Goal: Task Accomplishment & Management: Manage account settings

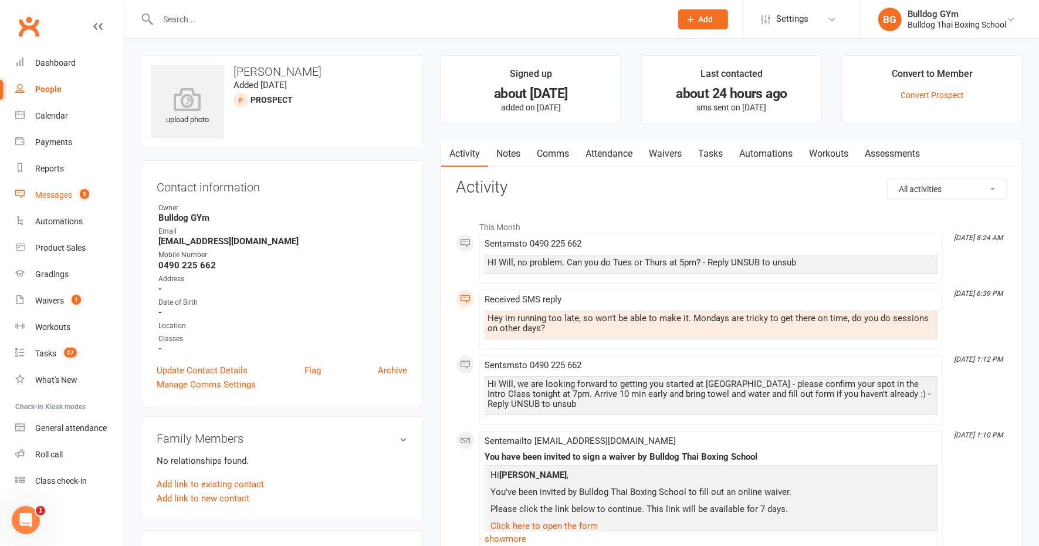
click at [59, 195] on div "Messages" at bounding box center [53, 194] width 37 height 9
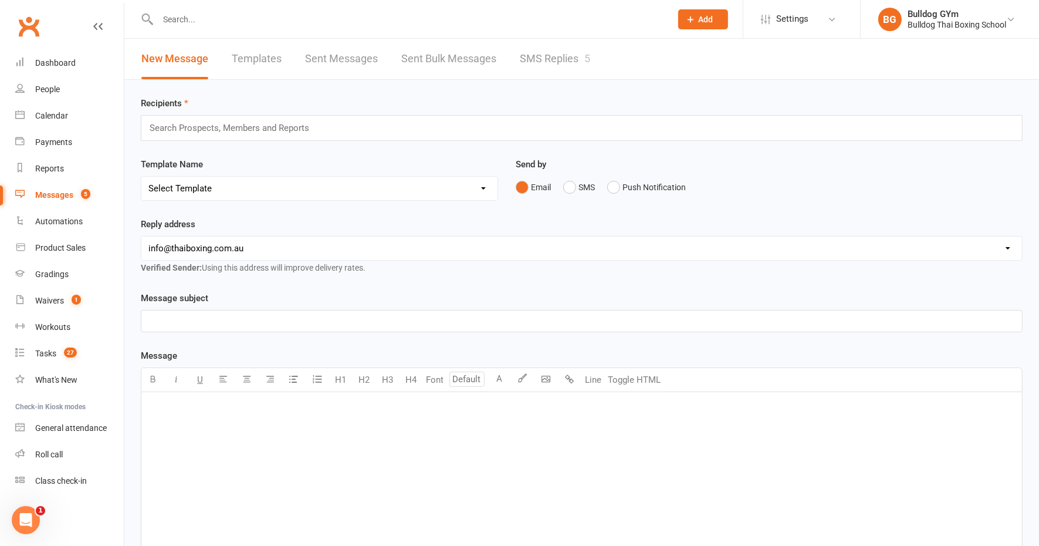
click at [535, 58] on link "SMS Replies 5" at bounding box center [555, 59] width 70 height 40
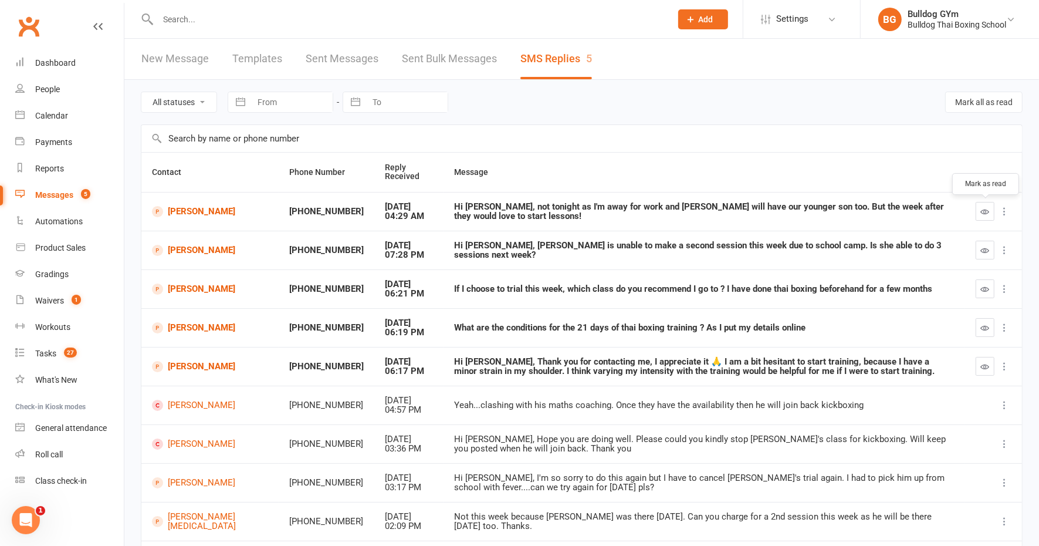
click at [982, 208] on icon "button" at bounding box center [985, 211] width 9 height 9
click at [186, 206] on link "[PERSON_NAME]" at bounding box center [210, 211] width 116 height 11
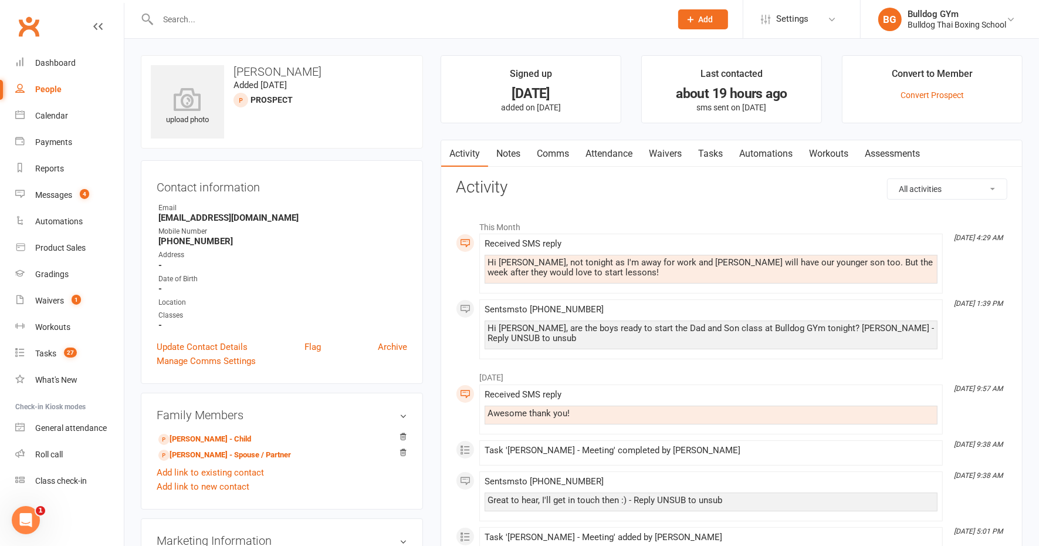
click at [543, 152] on link "Comms" at bounding box center [553, 153] width 49 height 27
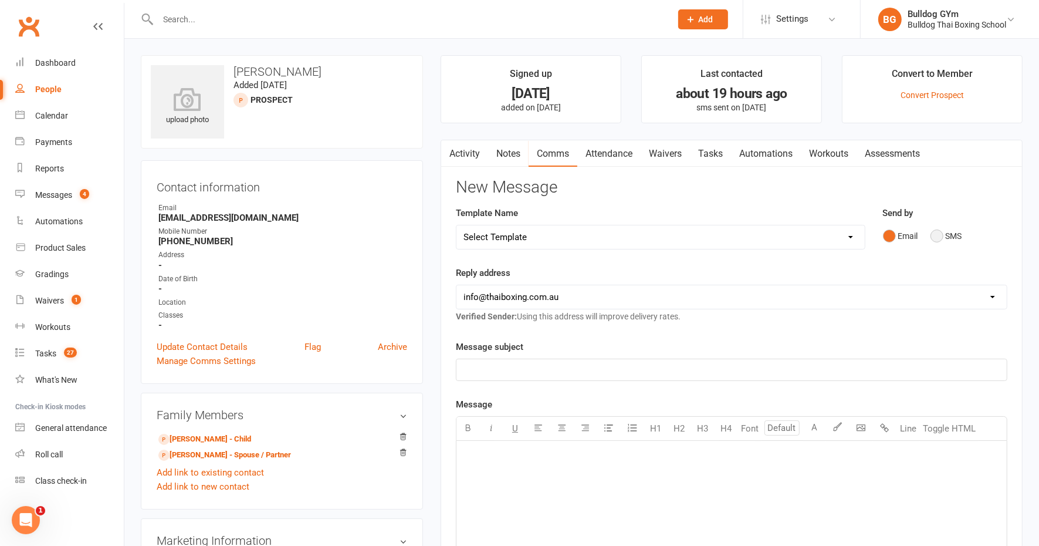
click at [934, 233] on button "SMS" at bounding box center [947, 236] width 32 height 22
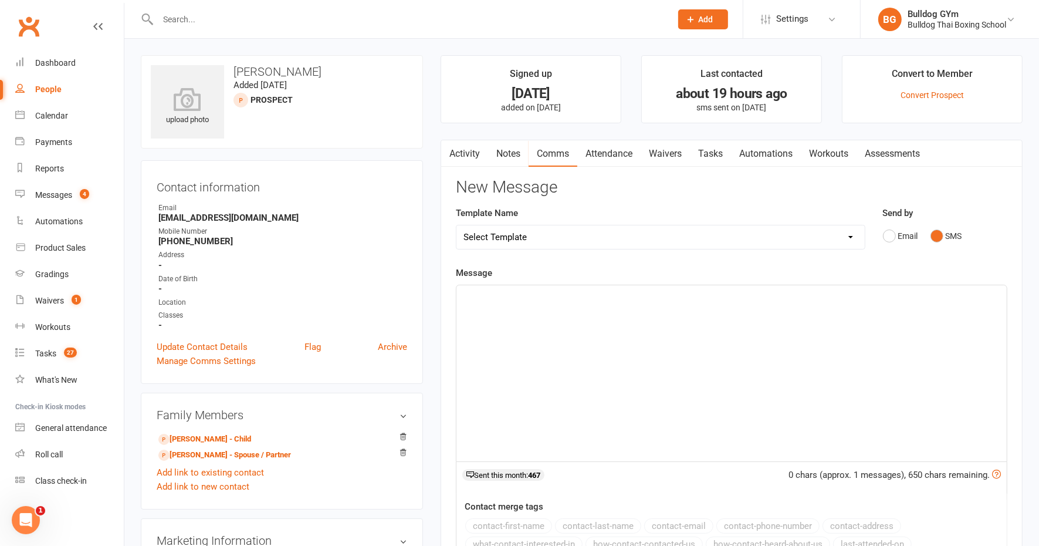
click at [509, 310] on div "﻿" at bounding box center [732, 373] width 551 height 176
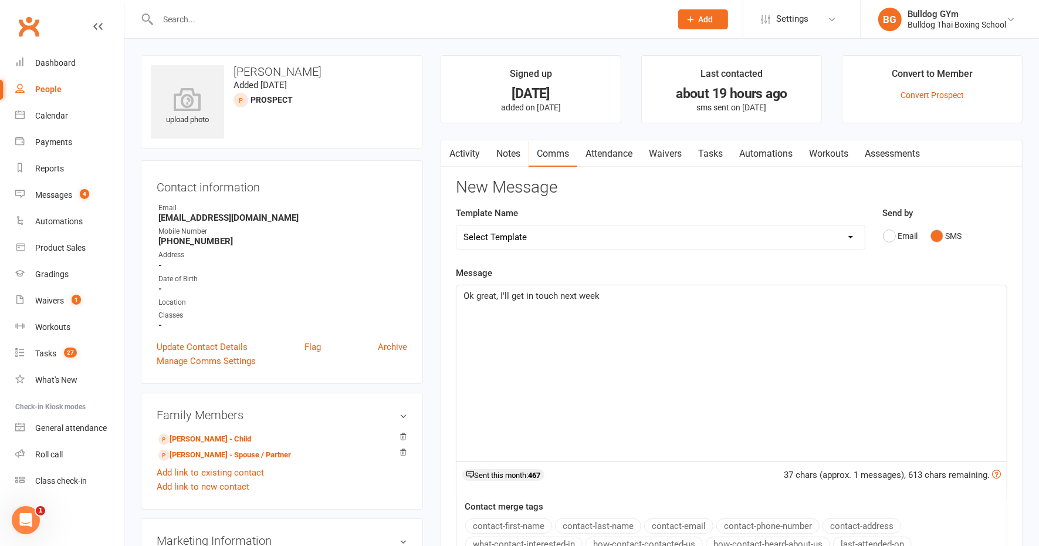
click at [626, 295] on p "Ok great, I'll get in touch next week" at bounding box center [732, 296] width 536 height 14
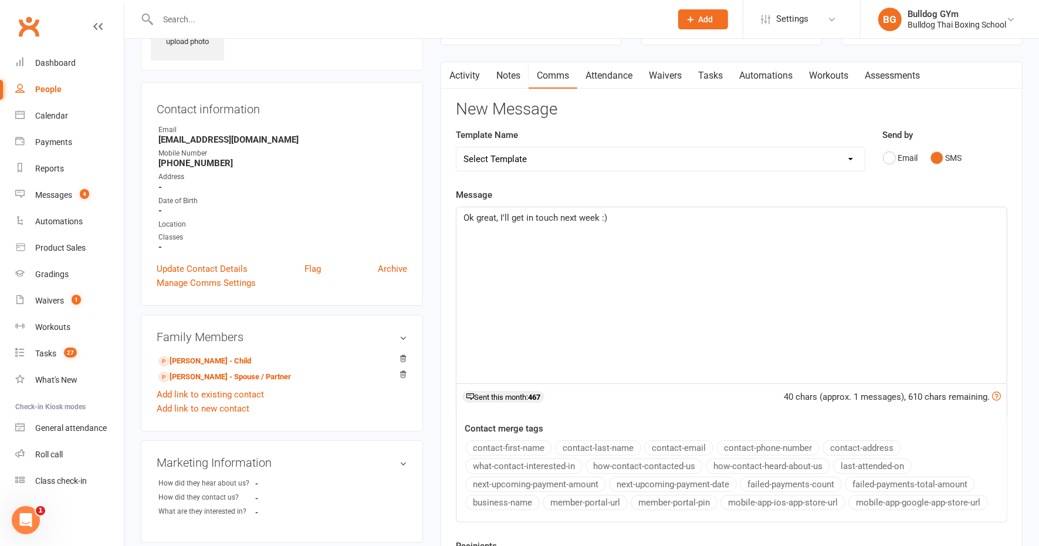
scroll to position [147, 0]
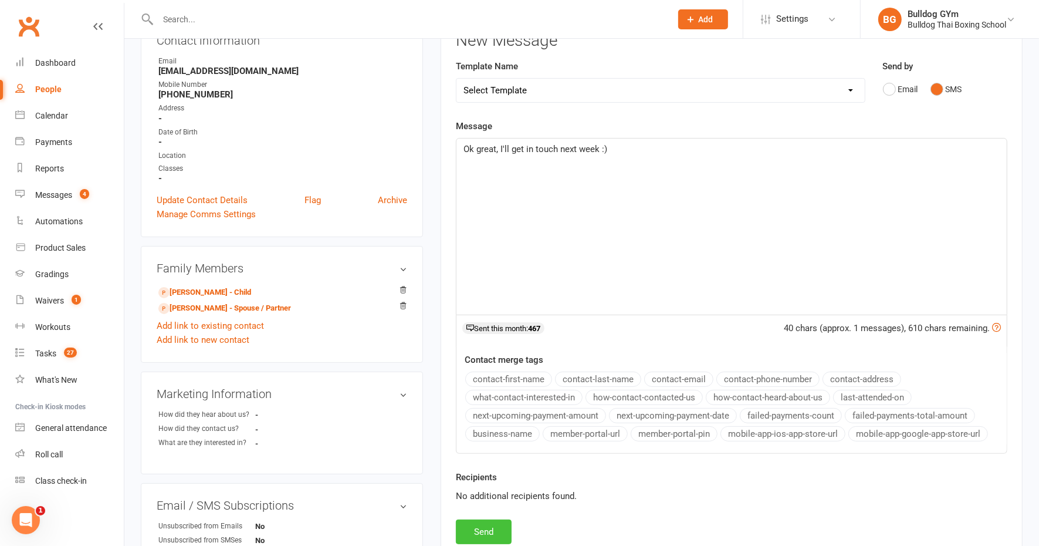
click at [494, 529] on button "Send" at bounding box center [484, 531] width 56 height 25
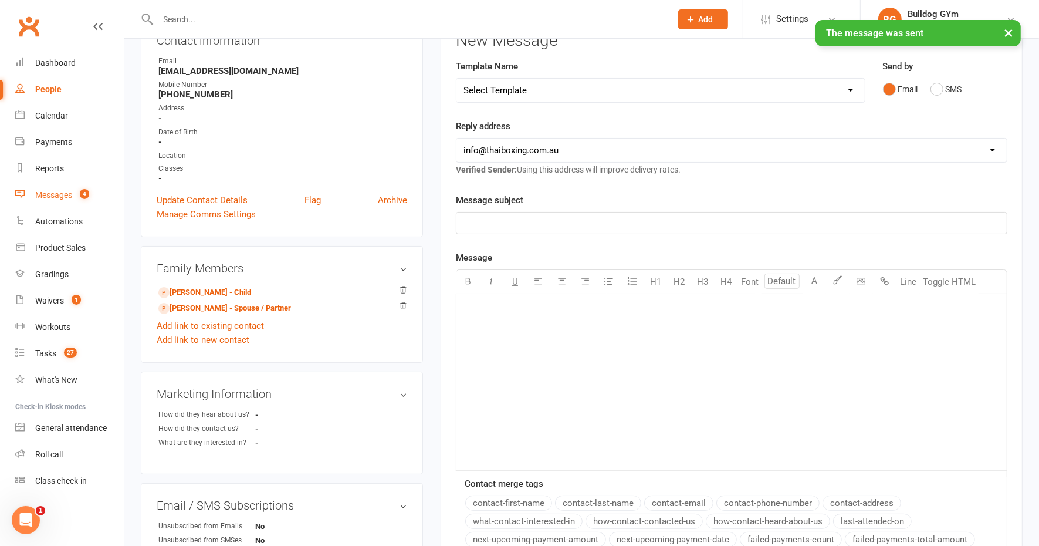
click at [69, 199] on div "Messages" at bounding box center [53, 194] width 37 height 9
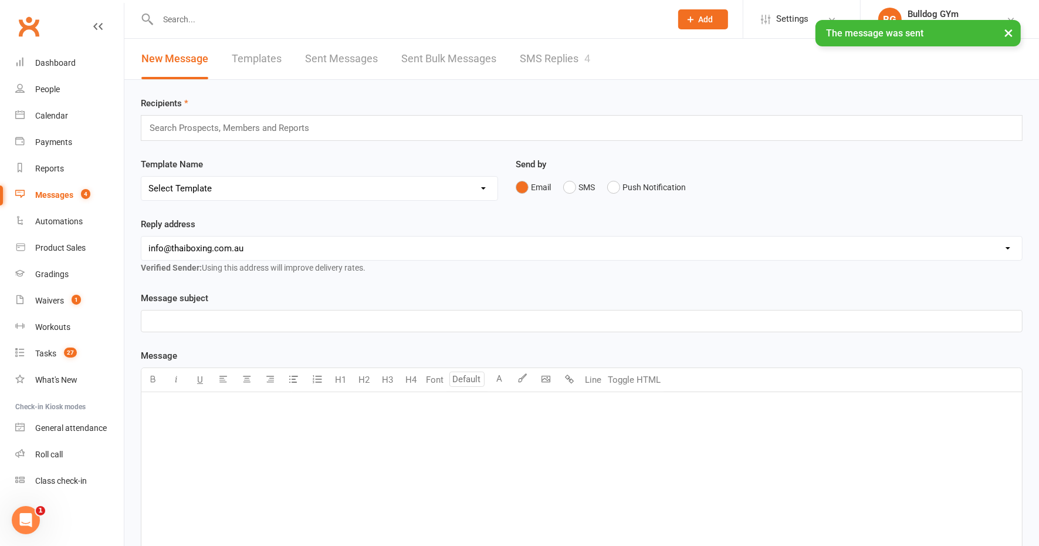
click at [561, 59] on link "SMS Replies 4" at bounding box center [555, 59] width 70 height 40
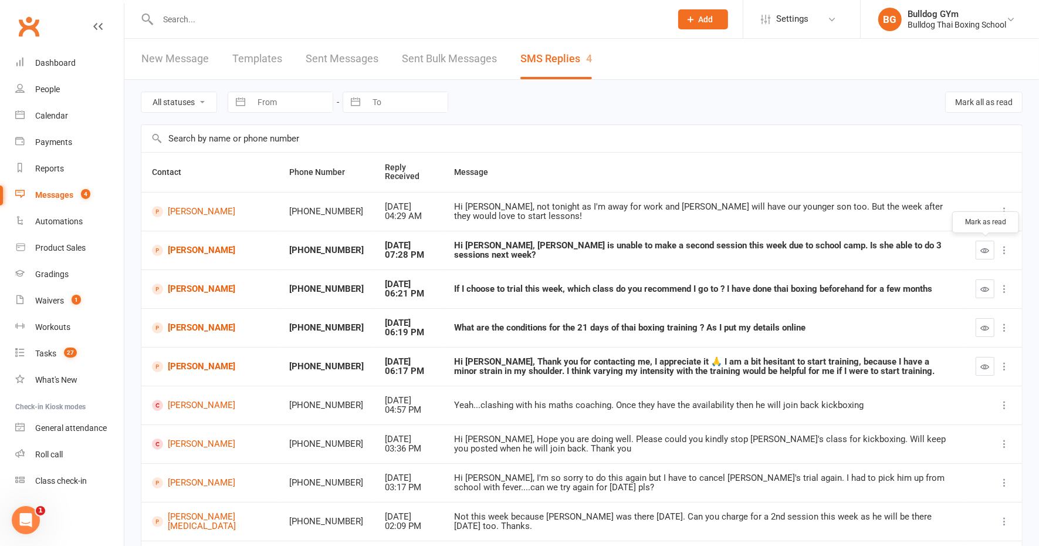
click at [989, 251] on icon "button" at bounding box center [985, 250] width 9 height 9
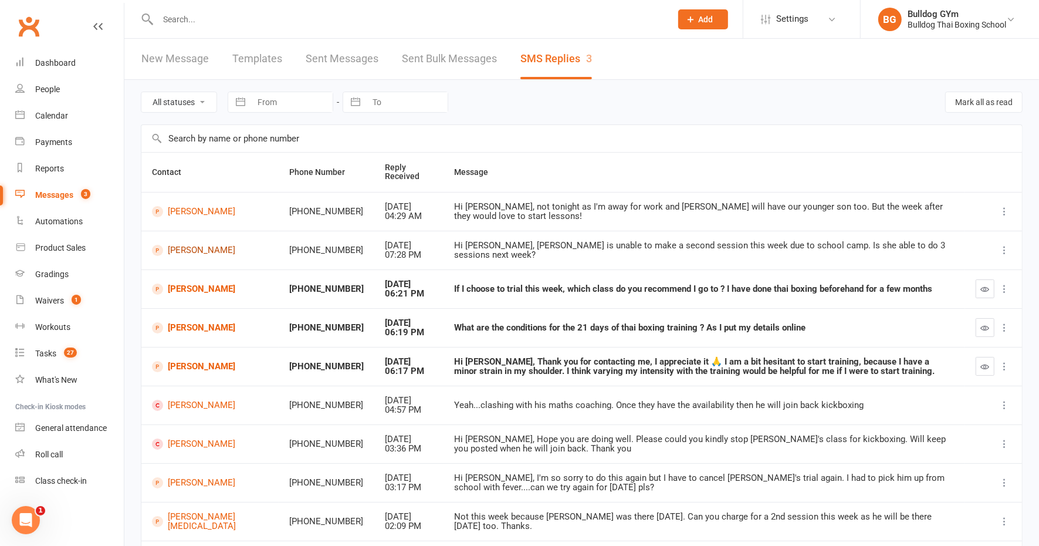
click at [188, 245] on link "[PERSON_NAME]" at bounding box center [210, 250] width 116 height 11
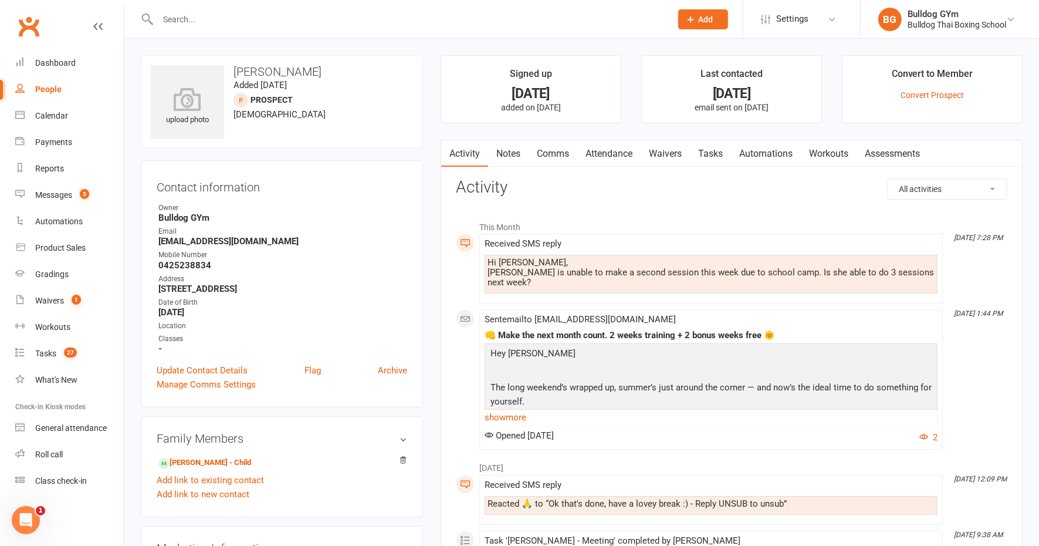
click at [565, 156] on link "Comms" at bounding box center [553, 153] width 49 height 27
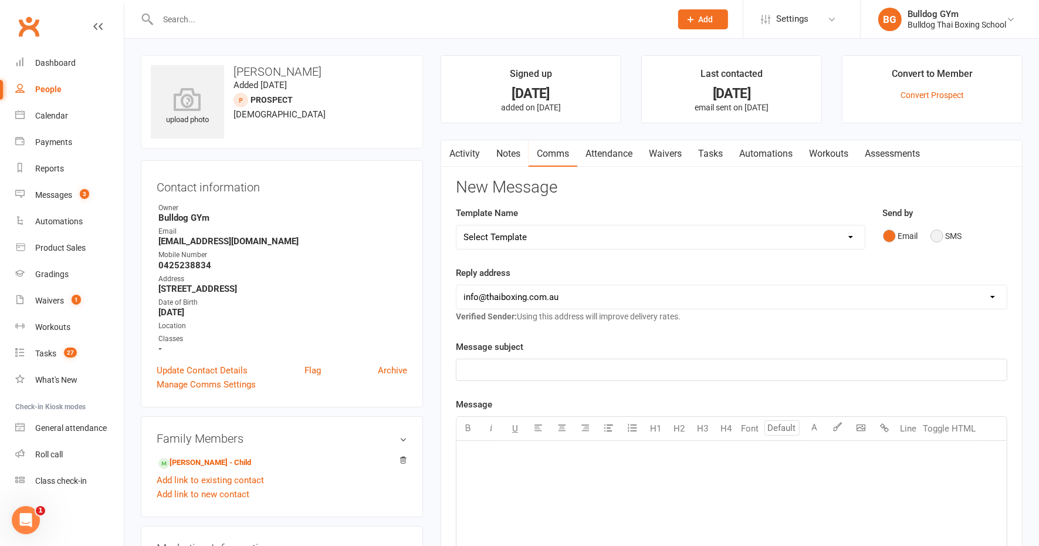
click at [937, 230] on button "SMS" at bounding box center [947, 236] width 32 height 22
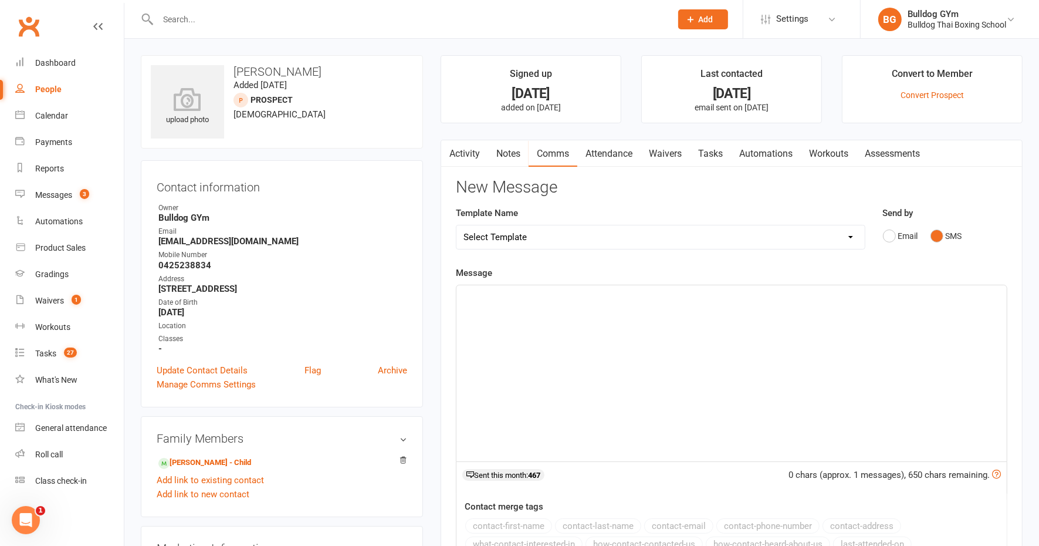
drag, startPoint x: 485, startPoint y: 297, endPoint x: 497, endPoint y: 278, distance: 22.6
click at [486, 296] on p "﻿" at bounding box center [732, 296] width 536 height 14
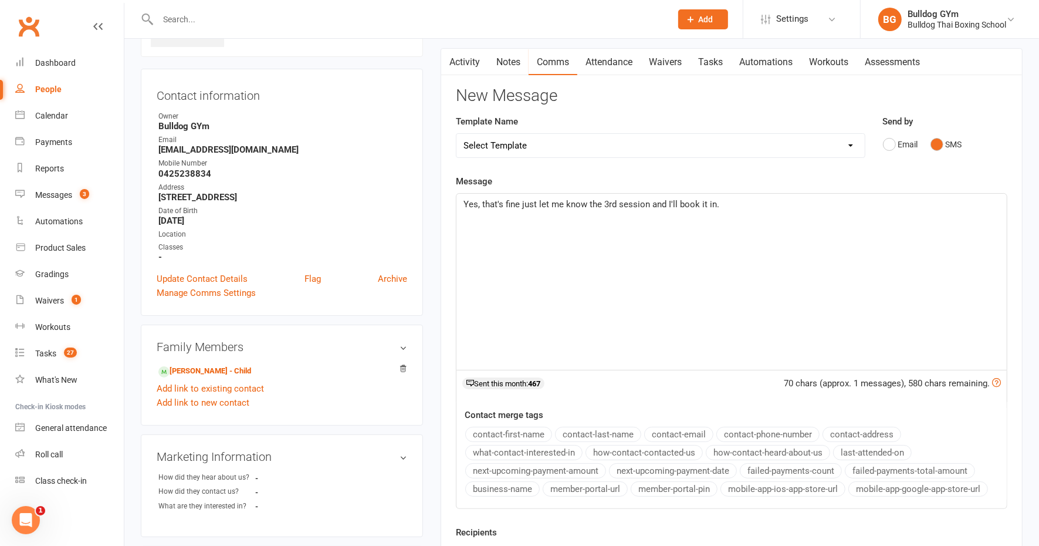
scroll to position [220, 0]
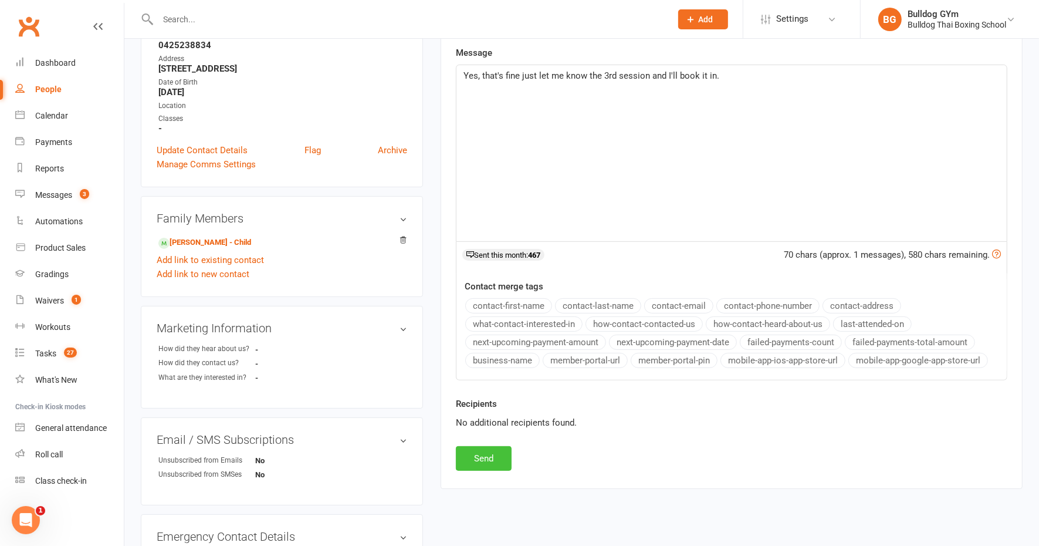
click at [485, 453] on button "Send" at bounding box center [484, 458] width 56 height 25
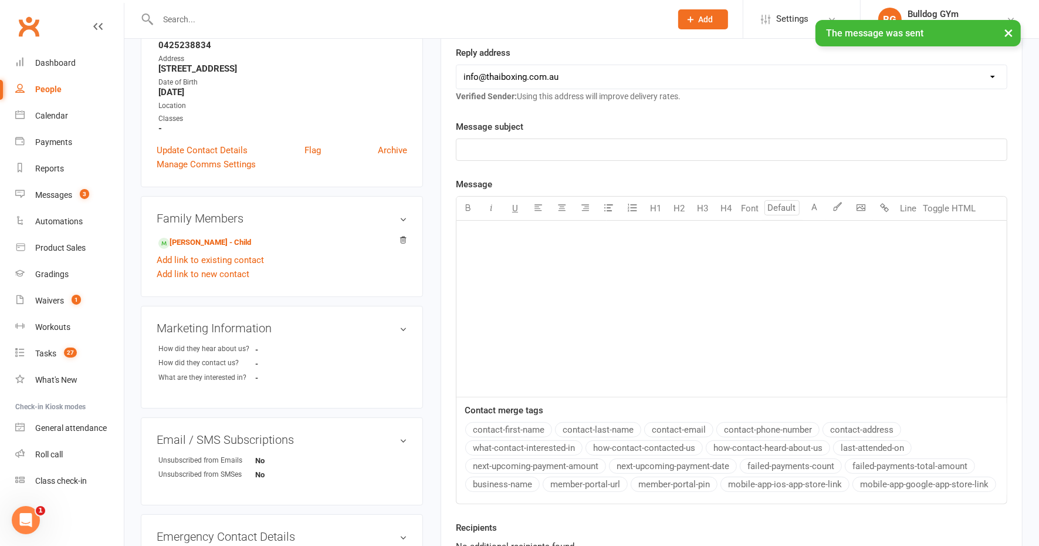
scroll to position [0, 0]
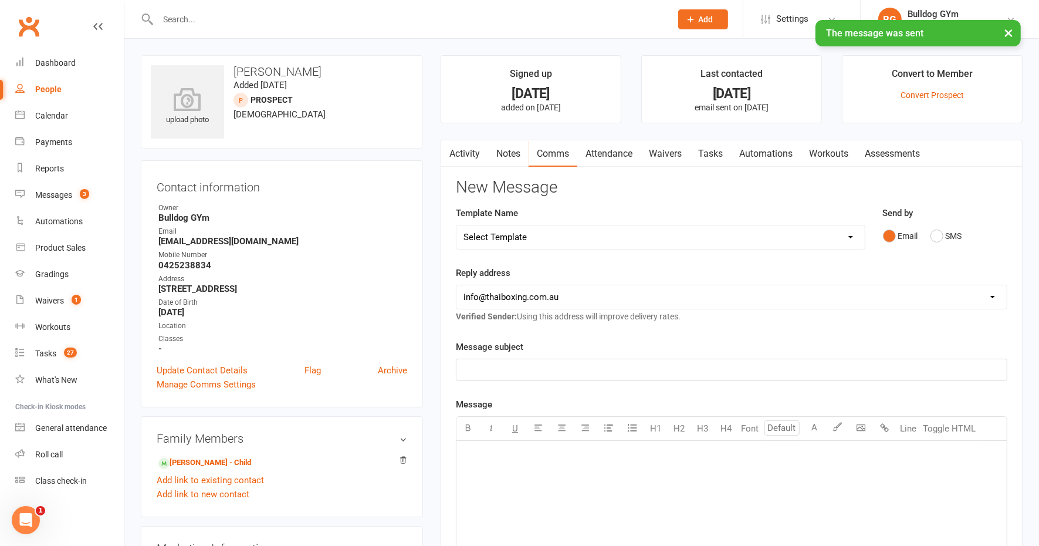
click at [706, 154] on link "Tasks" at bounding box center [710, 153] width 41 height 27
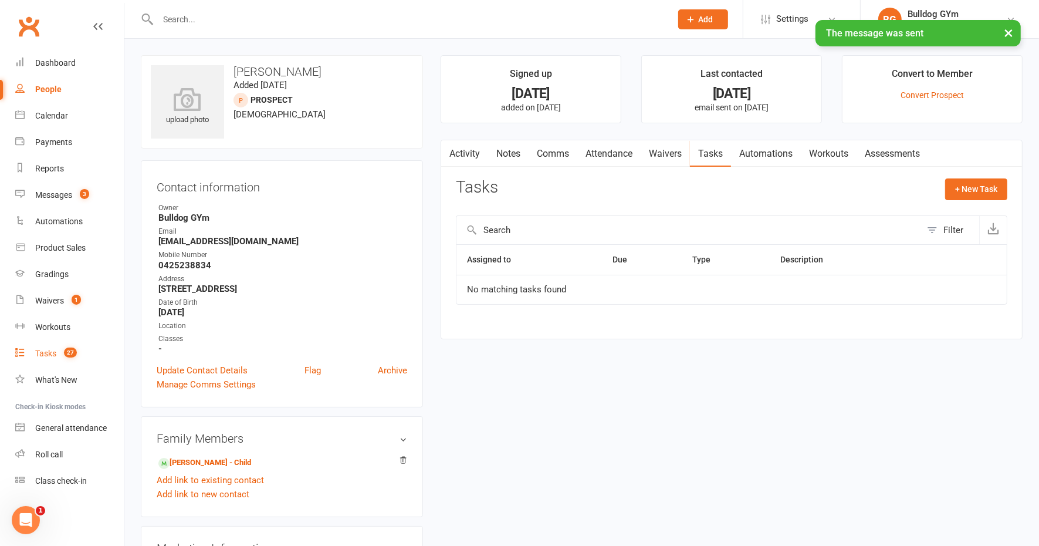
click at [52, 346] on link "Tasks 27" at bounding box center [69, 353] width 109 height 26
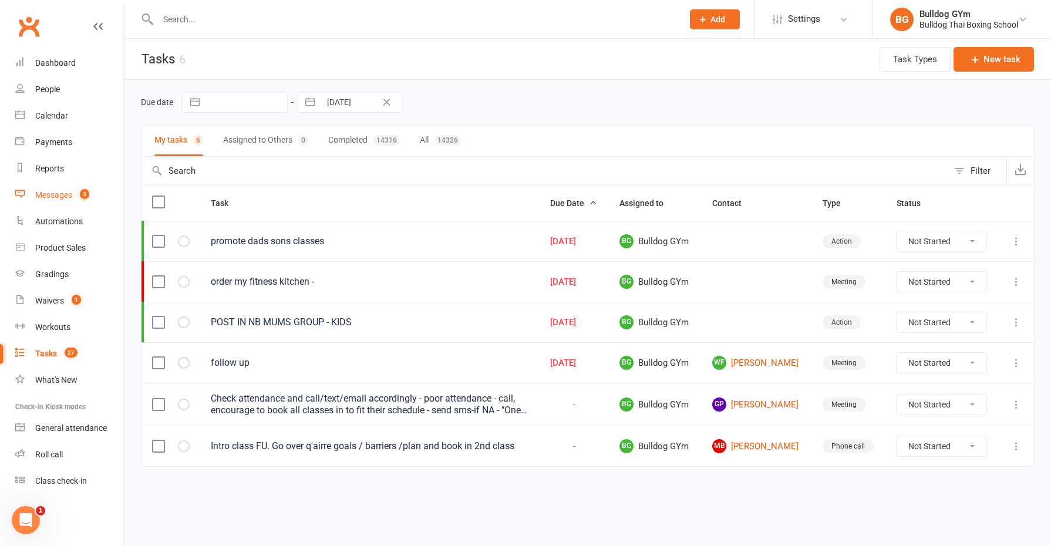
click at [70, 194] on div "Messages" at bounding box center [53, 194] width 37 height 9
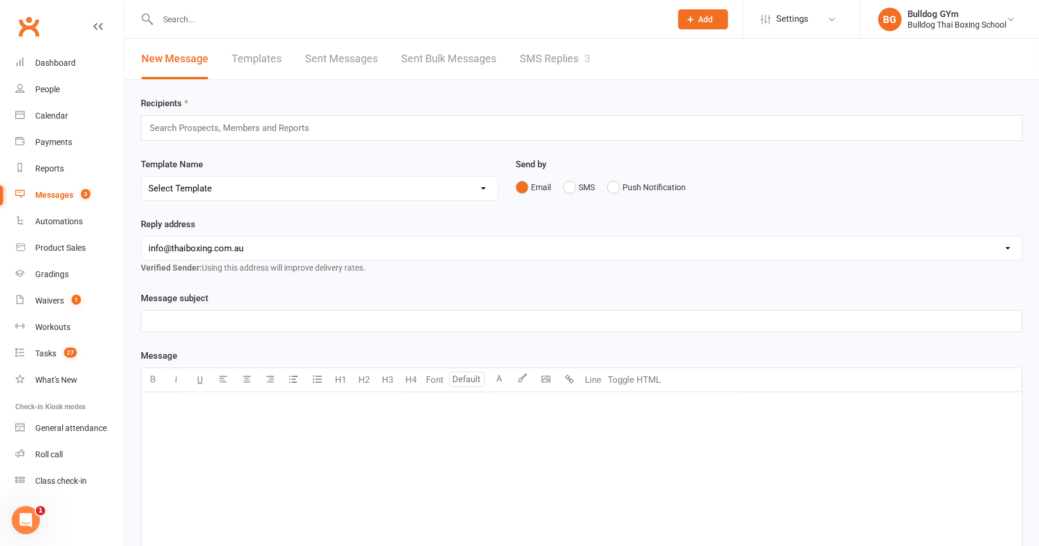
click at [548, 58] on link "SMS Replies 3" at bounding box center [555, 59] width 70 height 40
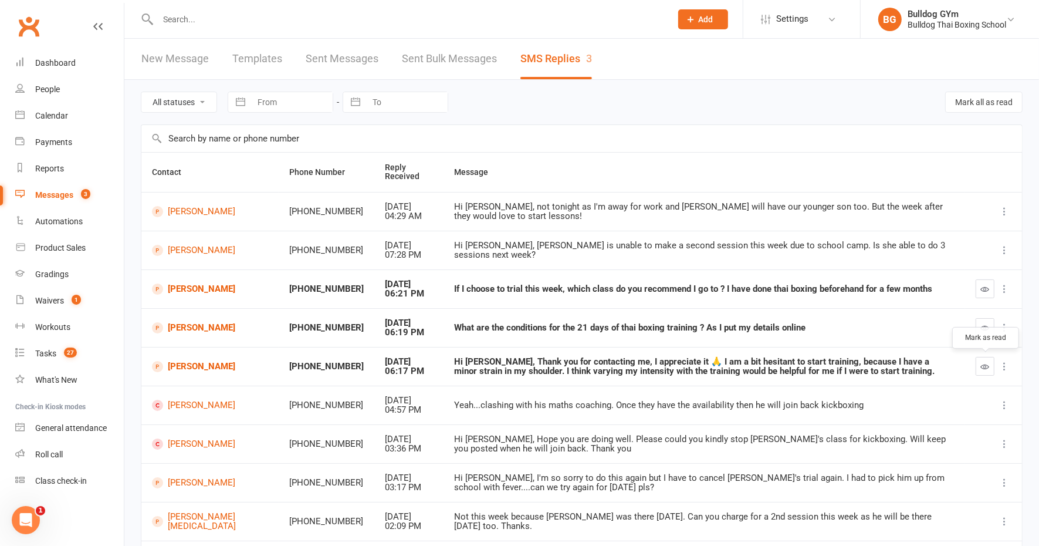
click at [986, 364] on icon "button" at bounding box center [985, 366] width 9 height 9
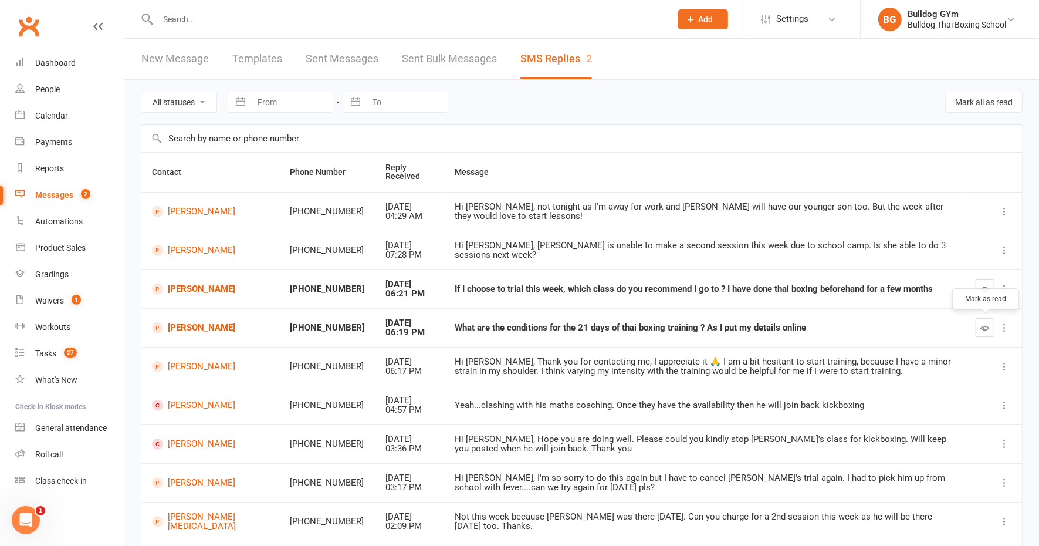
drag, startPoint x: 990, startPoint y: 328, endPoint x: 590, endPoint y: 39, distance: 492.7
click at [990, 328] on button "button" at bounding box center [985, 327] width 19 height 19
click at [985, 288] on icon "button" at bounding box center [985, 289] width 9 height 9
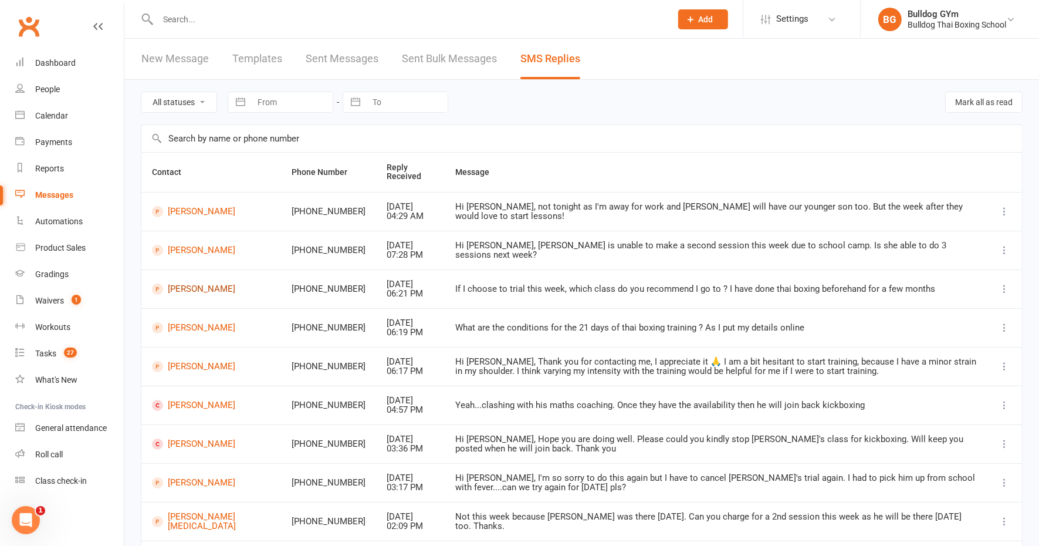
click at [208, 290] on link "[PERSON_NAME]" at bounding box center [211, 288] width 119 height 11
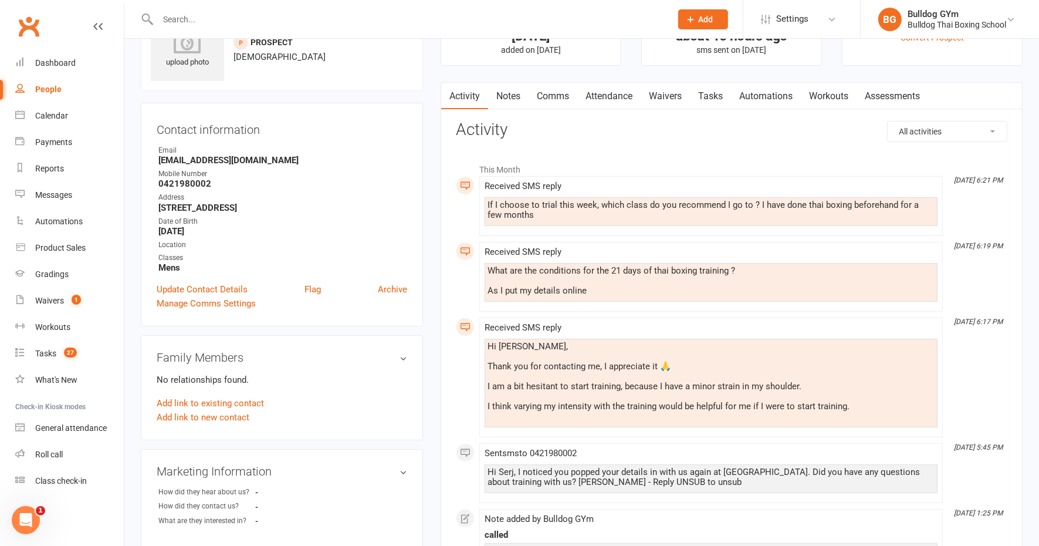
scroll to position [73, 0]
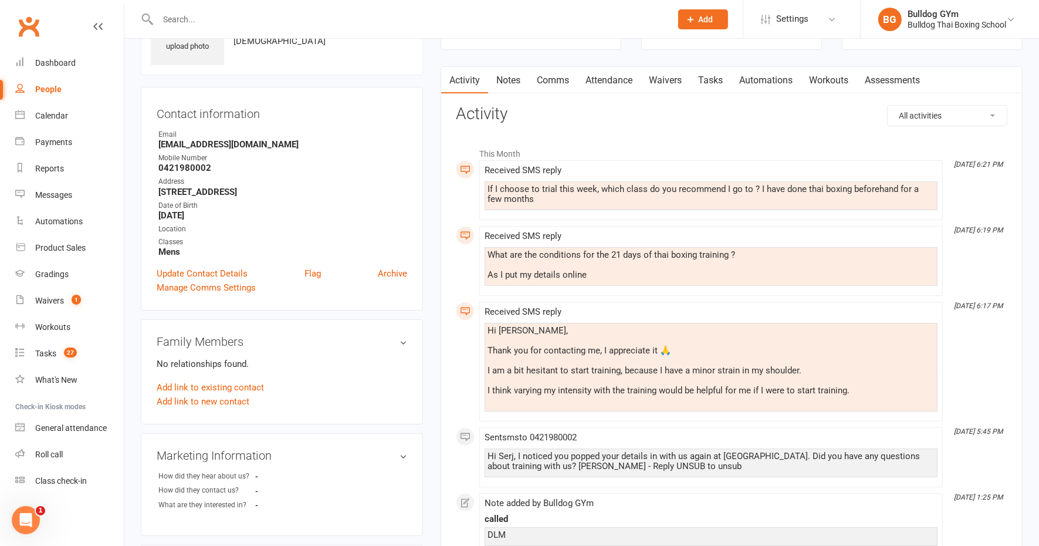
click at [554, 72] on link "Comms" at bounding box center [553, 80] width 49 height 27
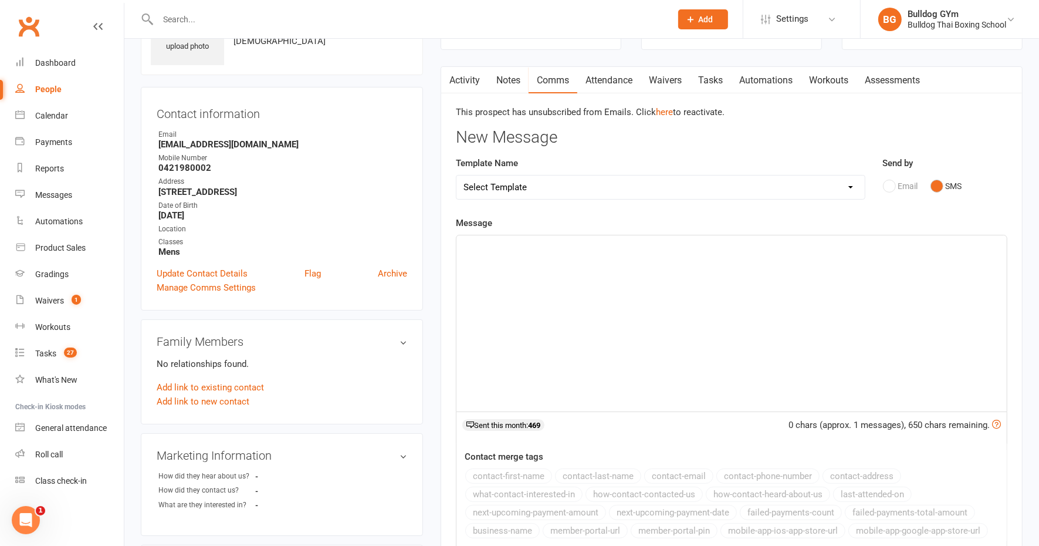
click at [522, 255] on div "﻿" at bounding box center [732, 323] width 551 height 176
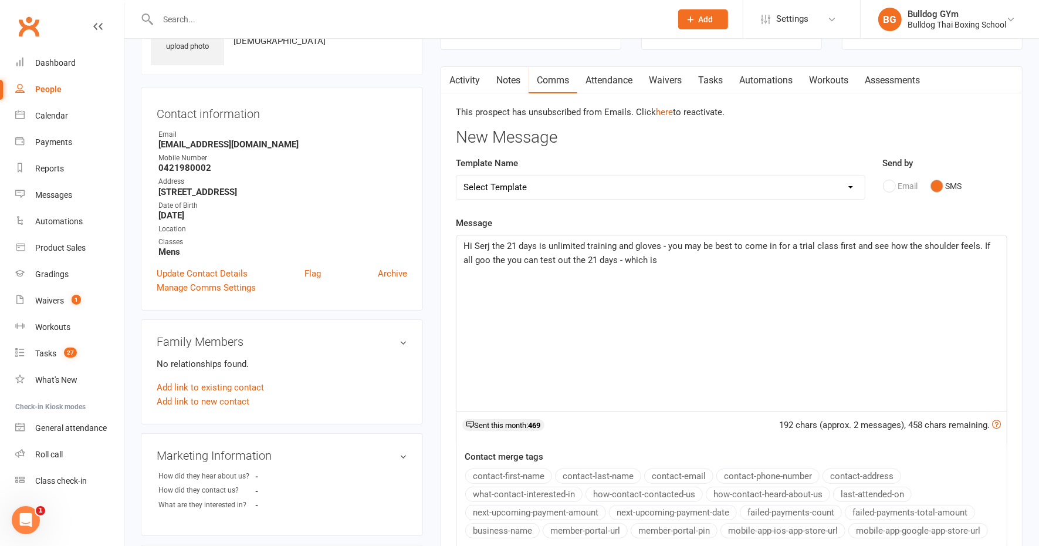
drag, startPoint x: 660, startPoint y: 241, endPoint x: 667, endPoint y: 237, distance: 8.0
click at [661, 241] on span "Hi Serj the 21 days is unlimited training and gloves - you may be best to come …" at bounding box center [728, 253] width 529 height 25
drag, startPoint x: 697, startPoint y: 259, endPoint x: 653, endPoint y: 257, distance: 44.6
click at [653, 257] on p "Hi Serj the 21 days is unlimited training and gloves for $129- you may be best …" at bounding box center [732, 253] width 536 height 28
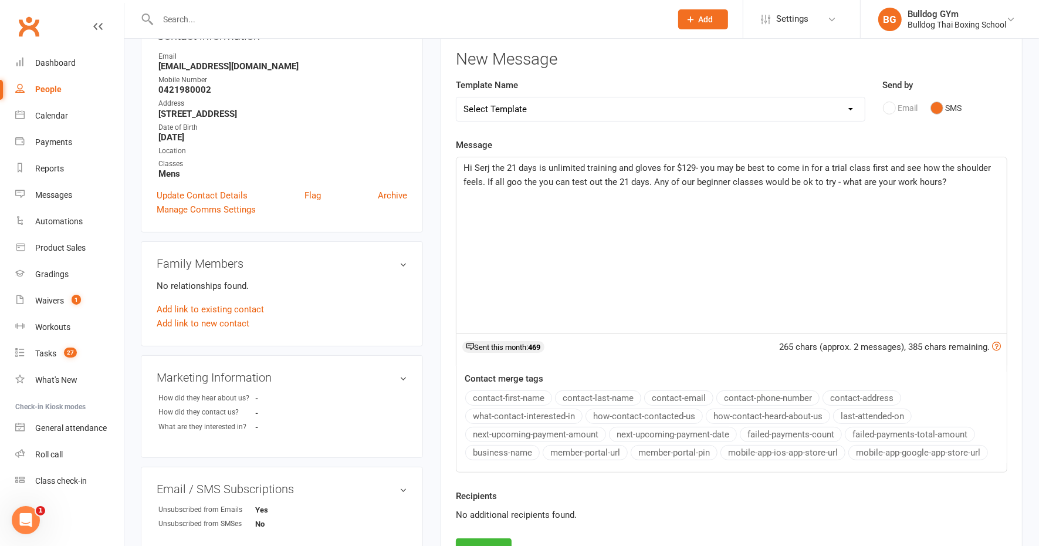
scroll to position [220, 0]
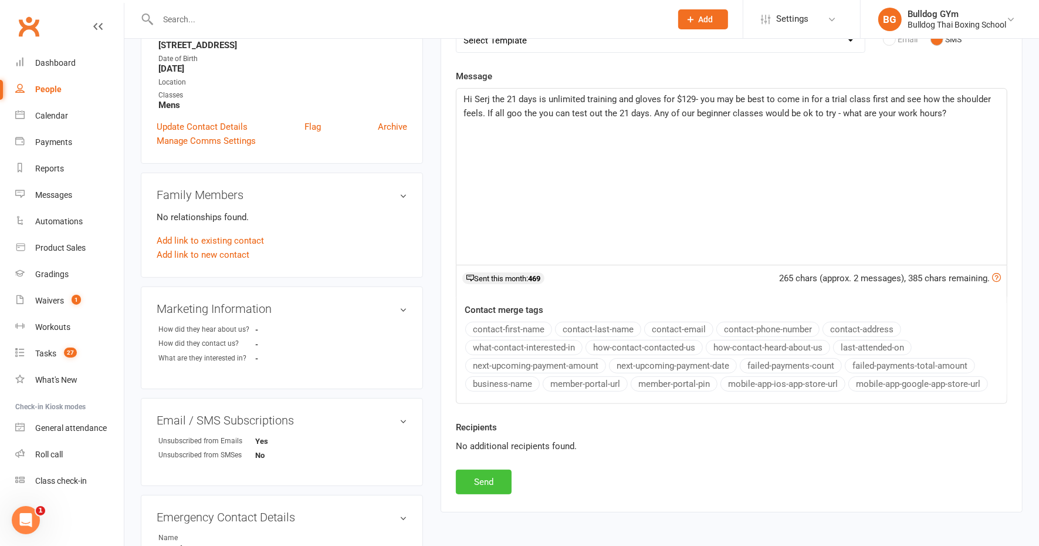
click at [474, 480] on button "Send" at bounding box center [484, 482] width 56 height 25
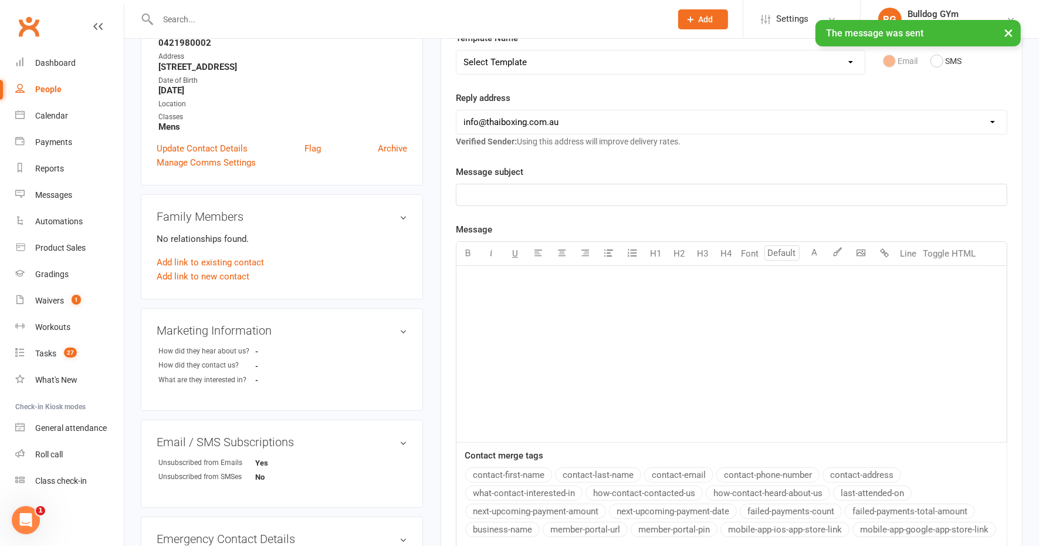
scroll to position [0, 0]
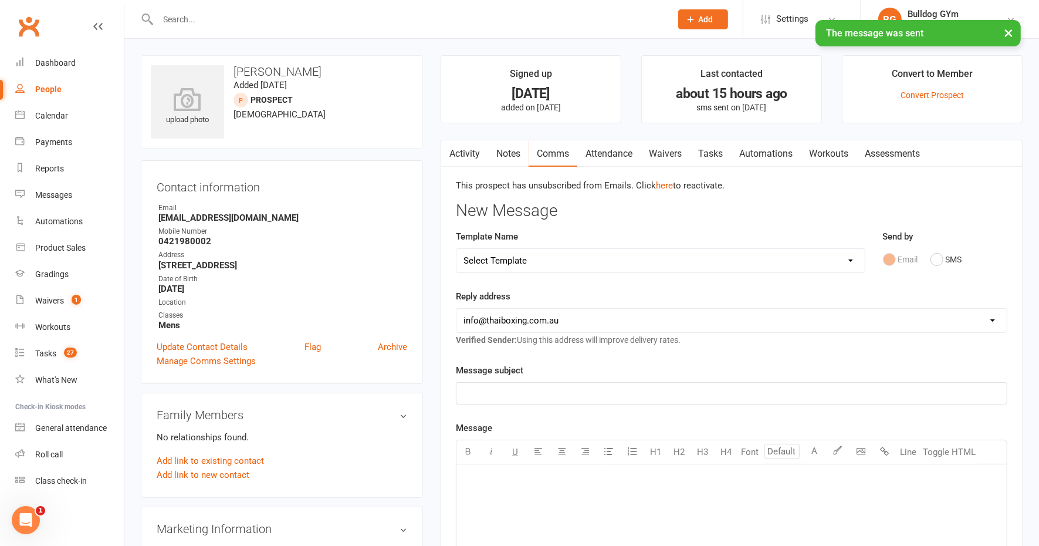
click at [461, 151] on link "Activity" at bounding box center [464, 153] width 47 height 27
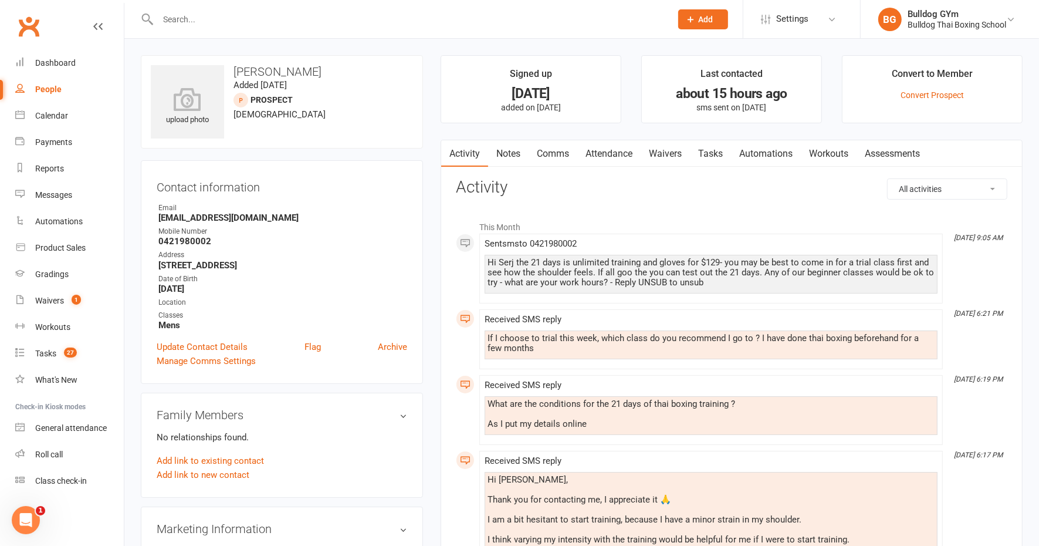
click at [705, 150] on link "Tasks" at bounding box center [710, 153] width 41 height 27
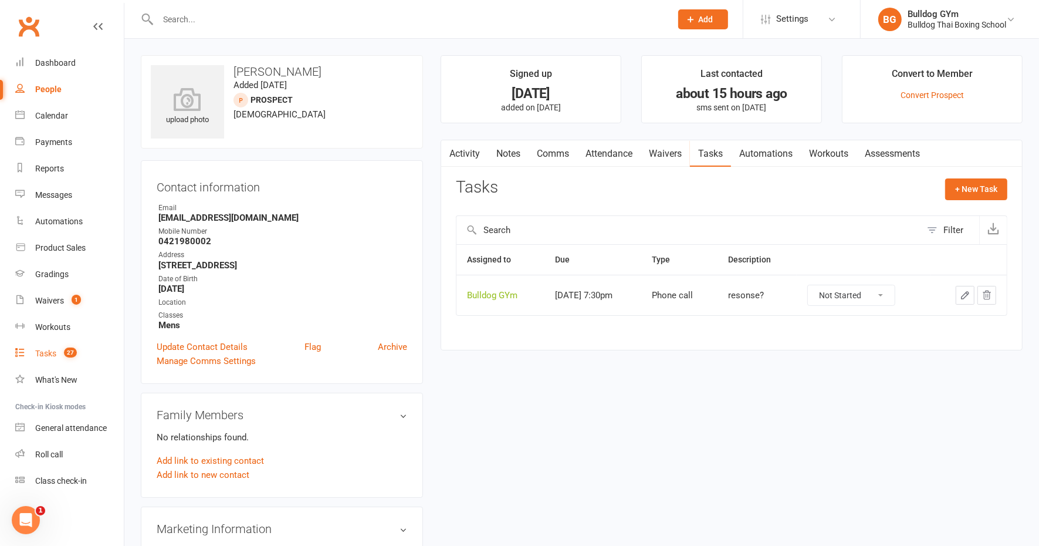
click at [48, 351] on div "Tasks" at bounding box center [45, 353] width 21 height 9
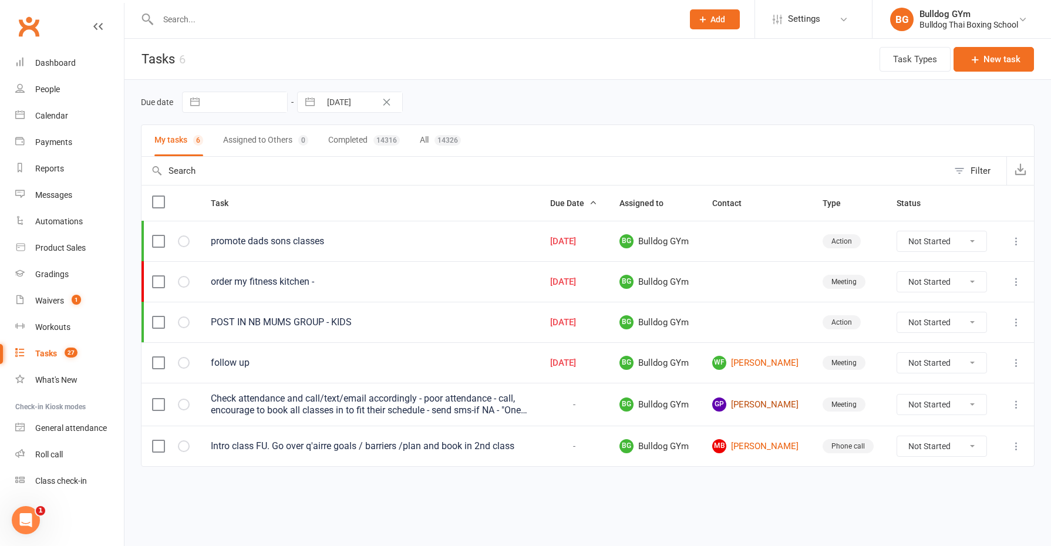
click at [764, 397] on link "GP [PERSON_NAME]" at bounding box center [756, 404] width 89 height 14
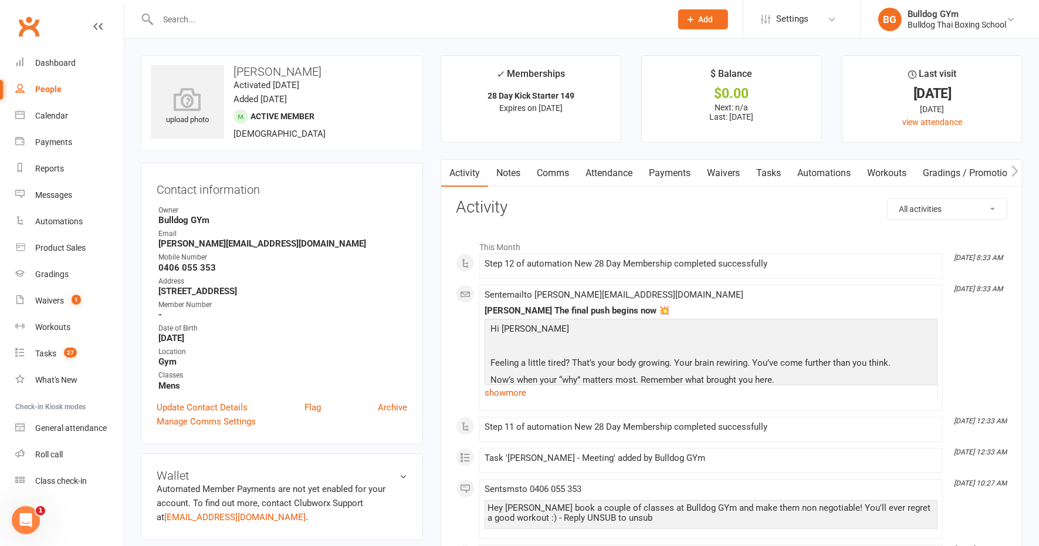
click at [778, 169] on link "Tasks" at bounding box center [768, 173] width 41 height 27
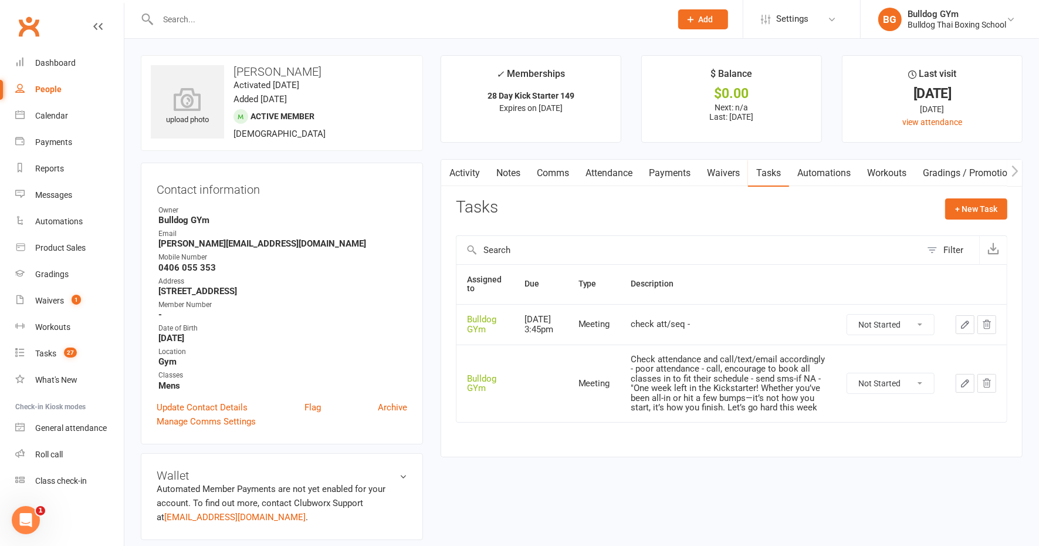
drag, startPoint x: 884, startPoint y: 399, endPoint x: 885, endPoint y: 407, distance: 8.3
click at [884, 393] on select "Not Started In Progress Waiting Complete" at bounding box center [891, 383] width 87 height 20
click at [848, 384] on select "Not Started In Progress Waiting Complete" at bounding box center [891, 383] width 87 height 20
select select "unstarted"
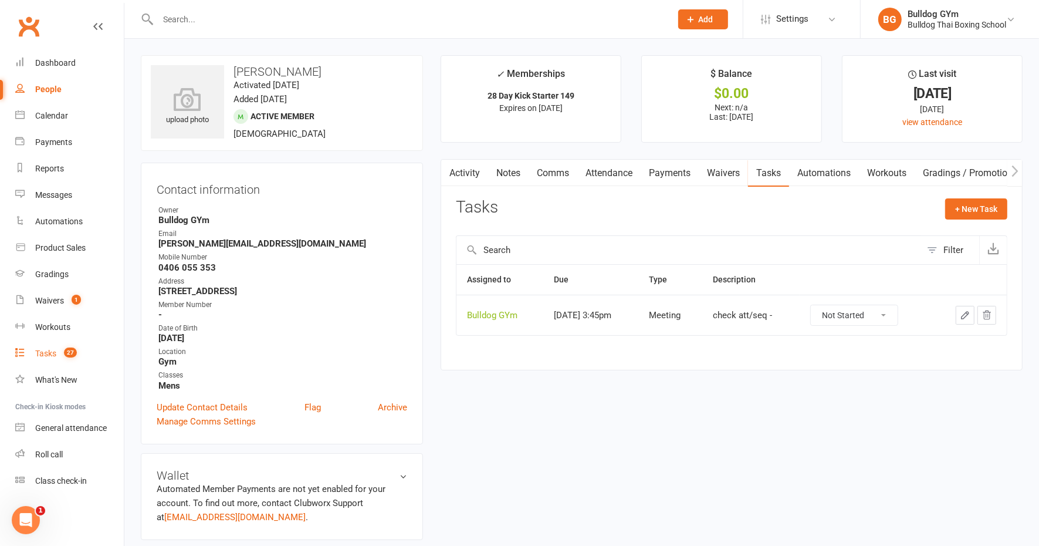
click at [40, 350] on div "Tasks" at bounding box center [45, 353] width 21 height 9
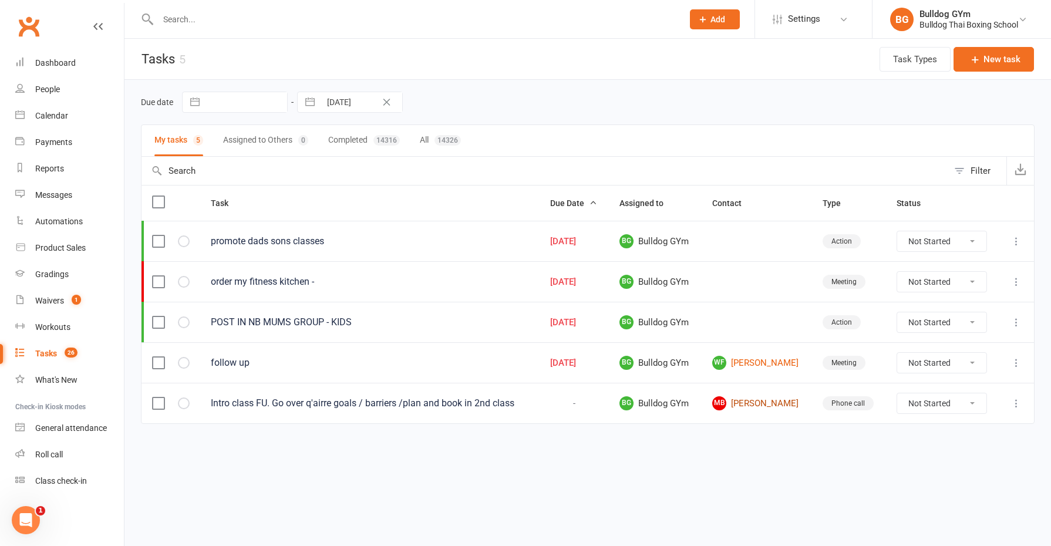
click at [771, 396] on link "MB [PERSON_NAME]" at bounding box center [756, 403] width 89 height 14
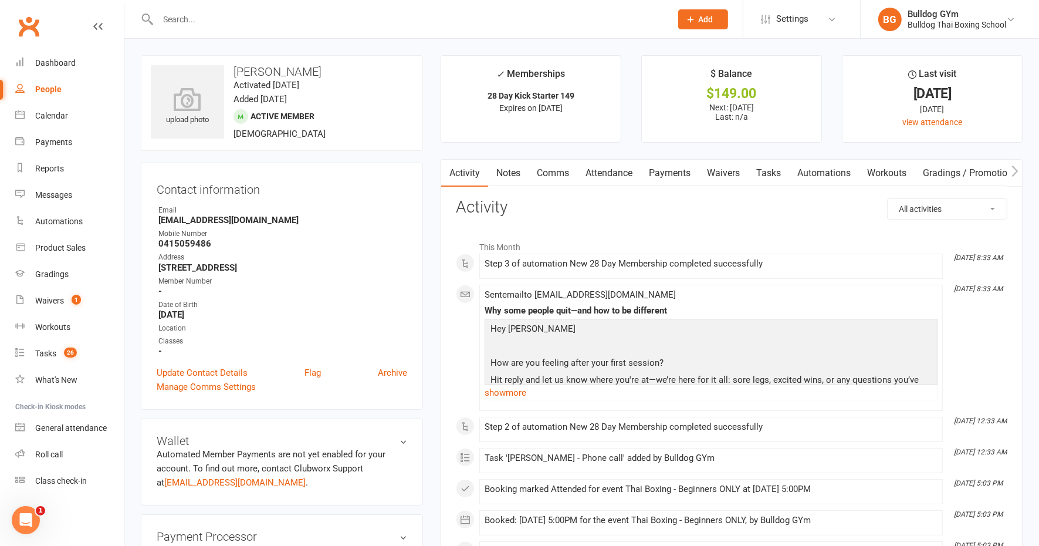
click at [784, 162] on link "Tasks" at bounding box center [768, 173] width 41 height 27
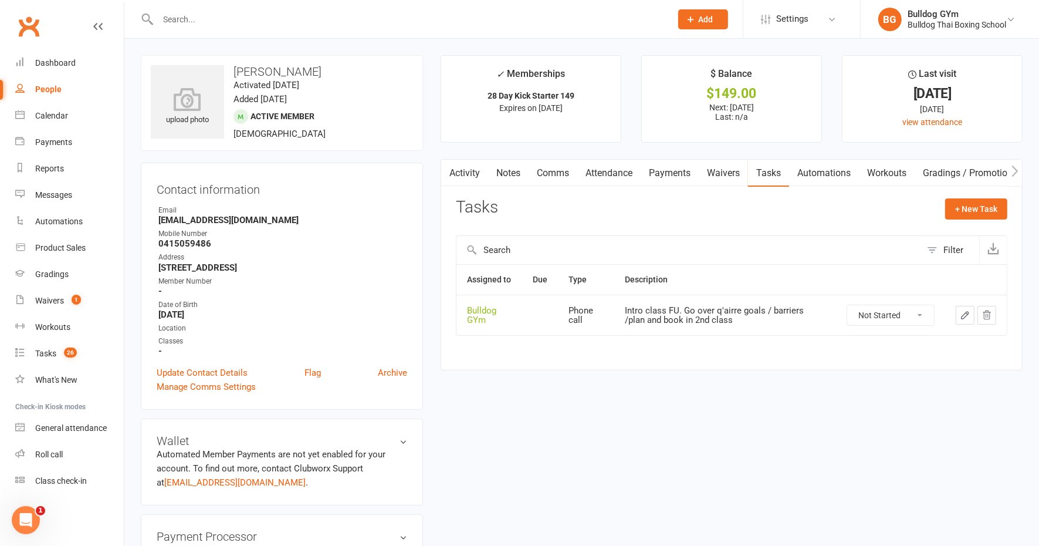
click at [917, 314] on select "Not Started In Progress Waiting Complete" at bounding box center [891, 315] width 87 height 20
click at [848, 305] on select "Not Started In Progress Waiting Complete" at bounding box center [891, 315] width 87 height 20
select select "unstarted"
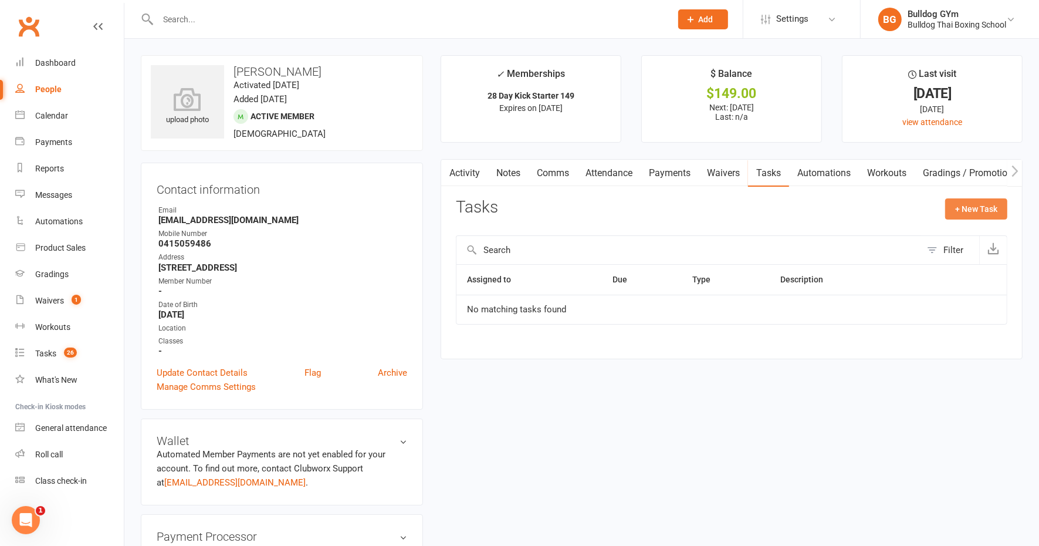
click at [989, 198] on button "+ New Task" at bounding box center [977, 208] width 62 height 21
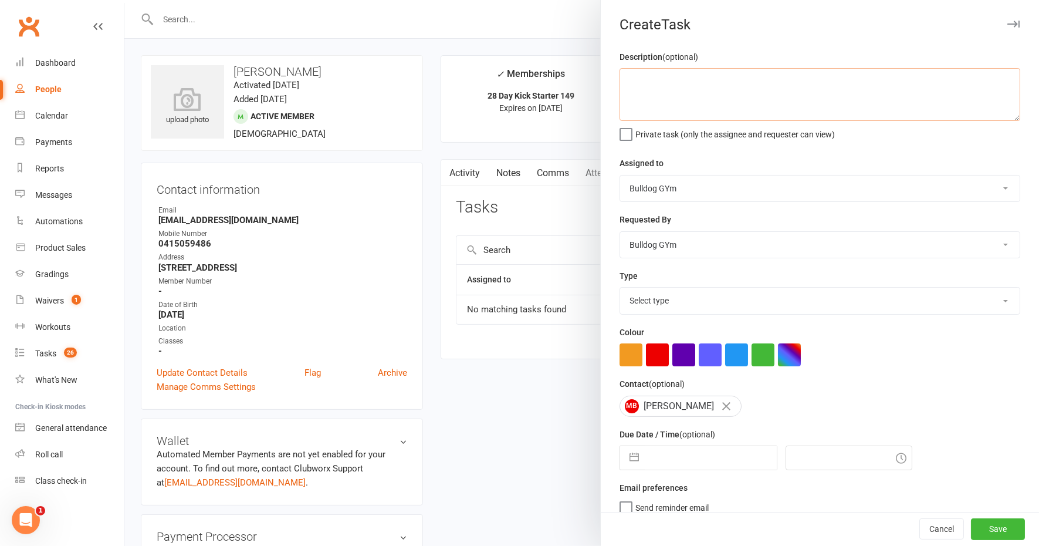
click at [723, 97] on textarea at bounding box center [820, 94] width 401 height 53
type textarea "check att"
click at [686, 294] on select "Select type Action E-mail Meeting Phone call Text Add new task type" at bounding box center [820, 301] width 400 height 26
select select "12049"
click at [620, 288] on select "Select type Action E-mail Meeting Phone call Text Add new task type" at bounding box center [820, 301] width 400 height 26
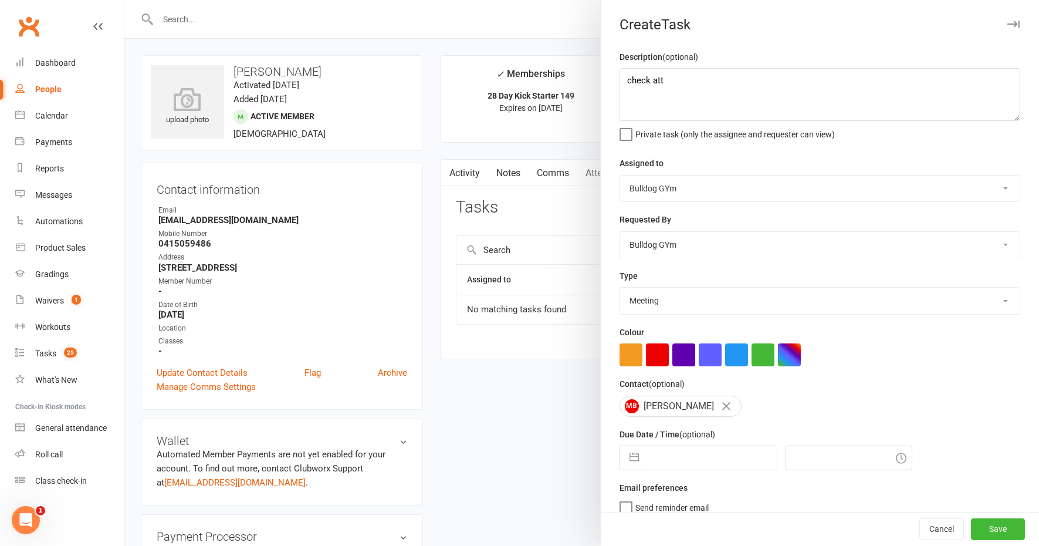
select select "8"
select select "2025"
select select "9"
select select "2025"
select select "10"
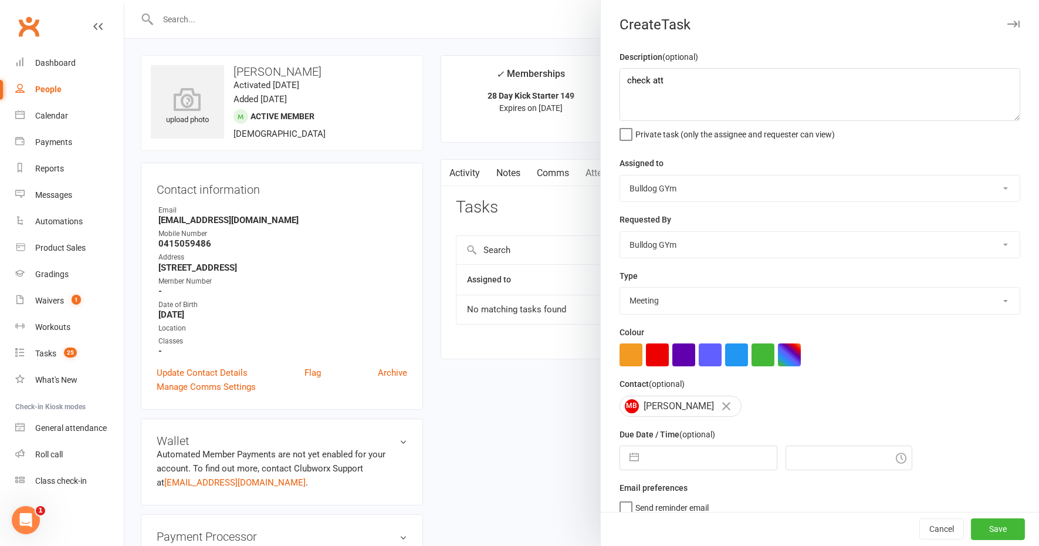
select select "2025"
click at [690, 465] on input "text" at bounding box center [711, 457] width 132 height 23
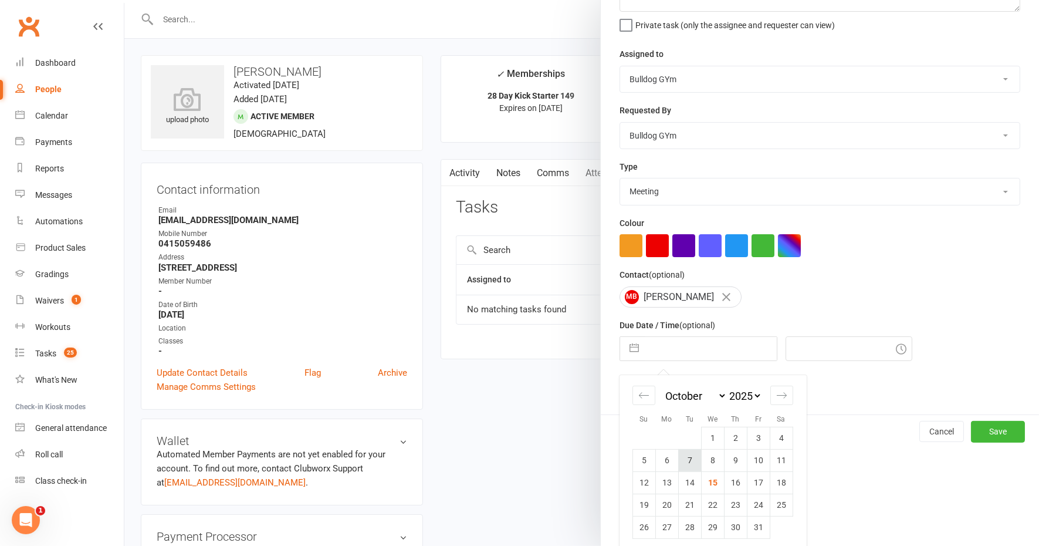
scroll to position [114, 0]
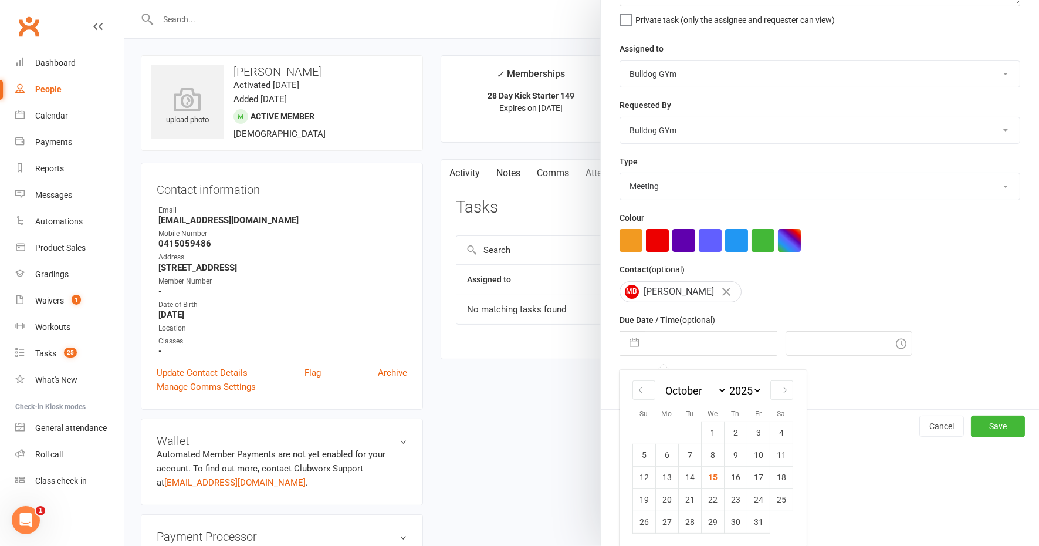
click at [687, 499] on td "21" at bounding box center [689, 499] width 23 height 22
type input "[DATE]"
type input "9:15am"
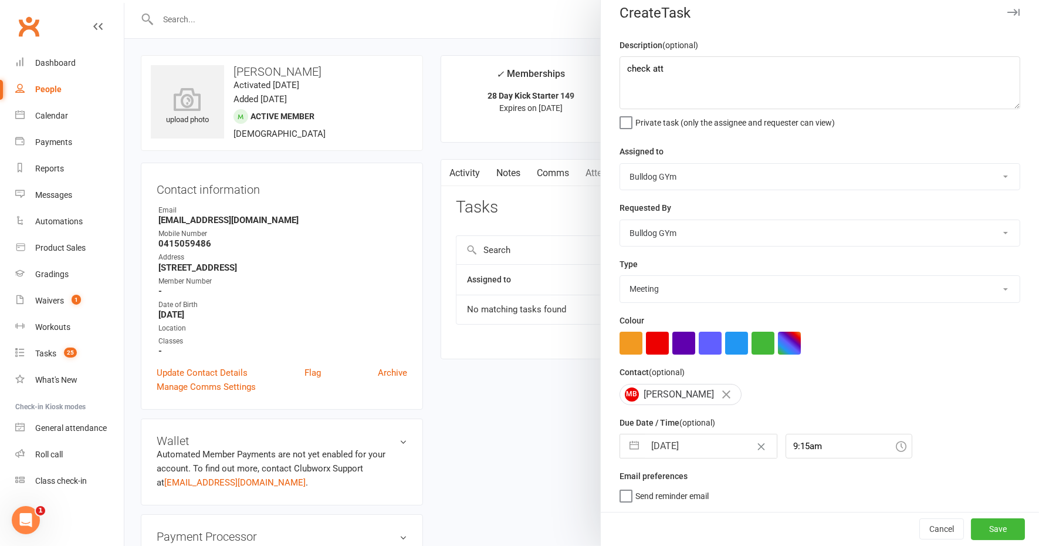
scroll to position [9, 0]
click at [976, 533] on button "Save" at bounding box center [998, 529] width 54 height 21
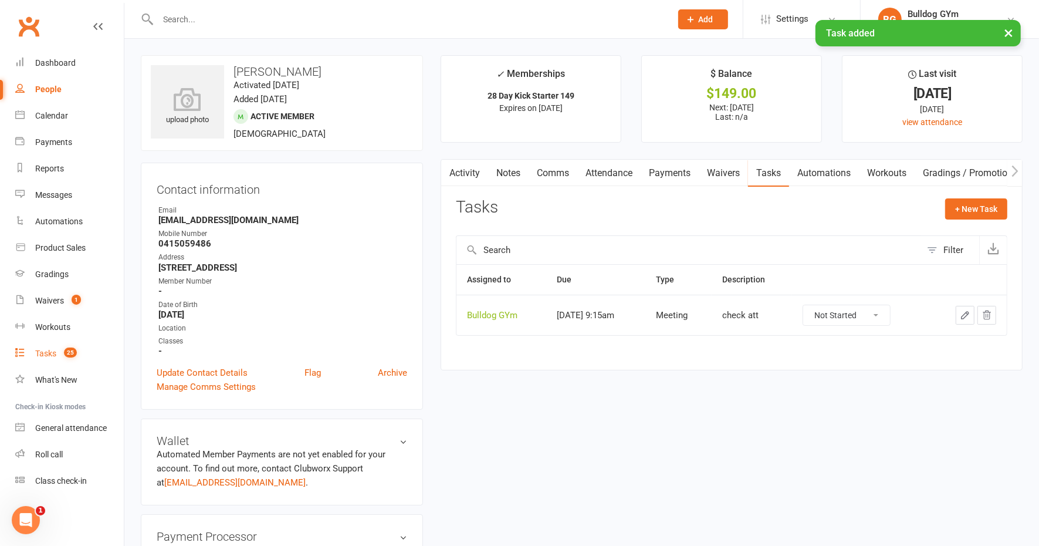
click at [46, 355] on div "Tasks" at bounding box center [45, 353] width 21 height 9
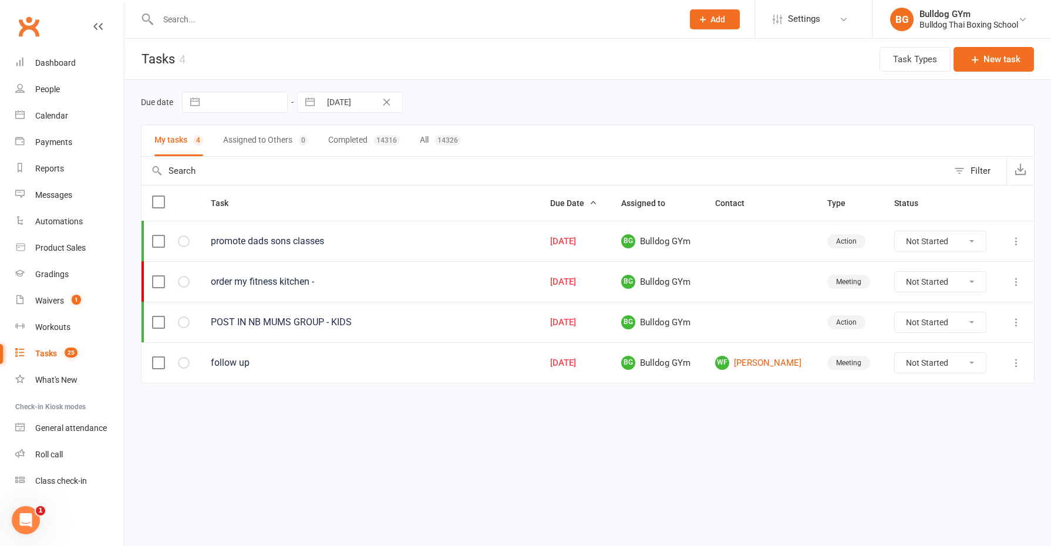
click at [56, 353] on div "Tasks" at bounding box center [46, 353] width 22 height 9
click at [385, 100] on icon "Clear Date" at bounding box center [386, 102] width 9 height 7
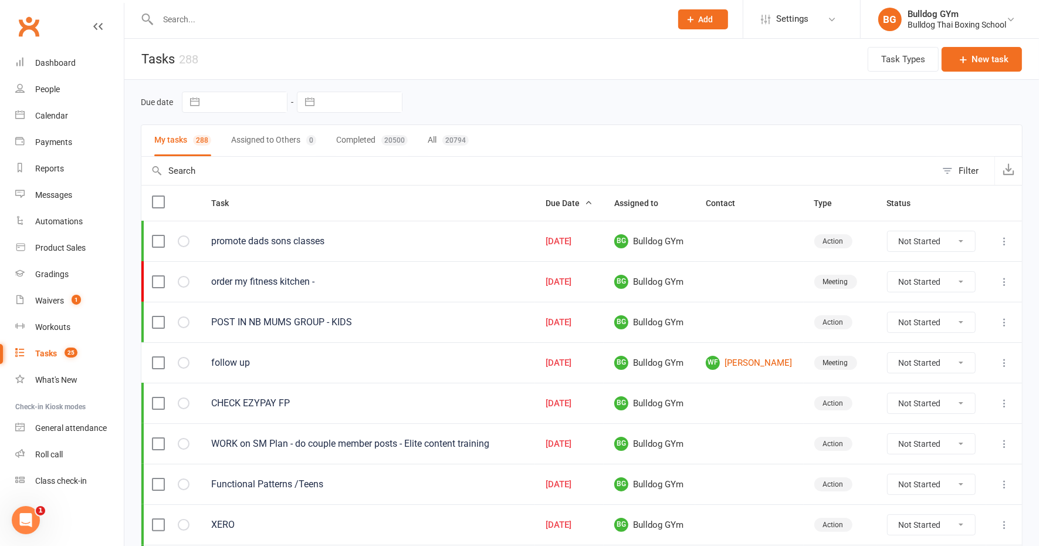
click at [1005, 242] on icon at bounding box center [1005, 241] width 12 height 12
click at [914, 285] on link "Edit" at bounding box center [942, 285] width 116 height 23
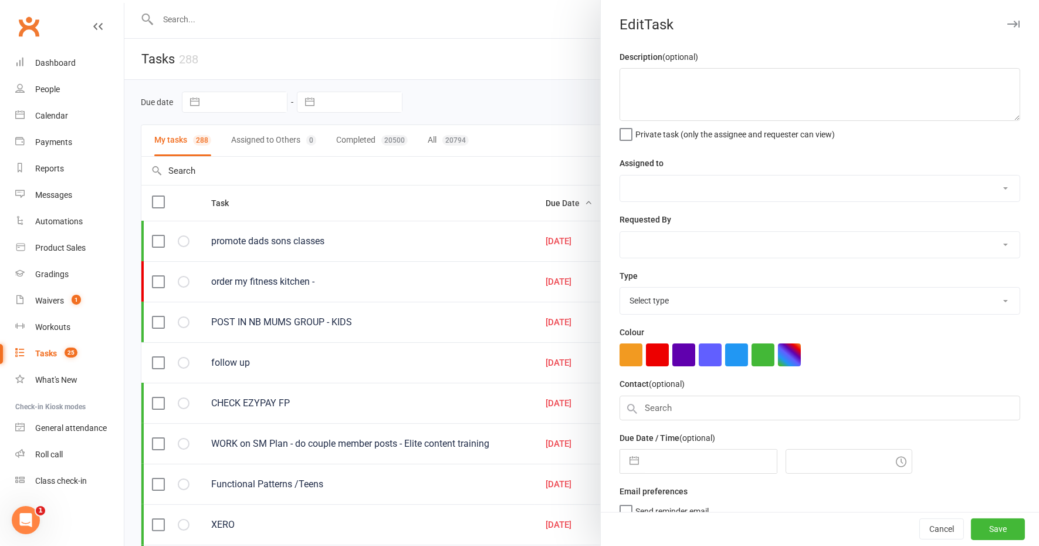
type textarea "promote dads sons classes"
select select "12940"
type input "[DATE]"
type input "6:15am"
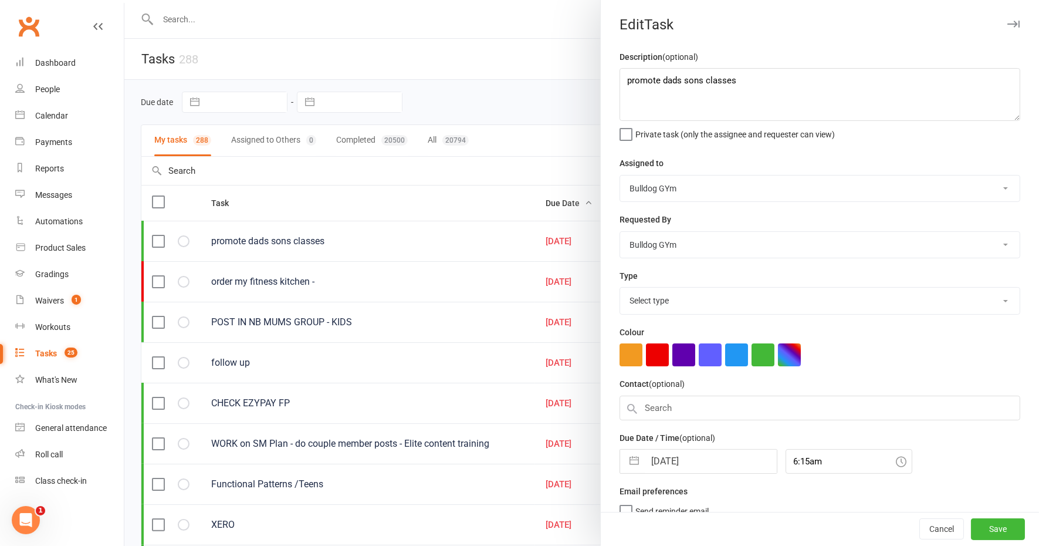
select select "26436"
click at [695, 460] on input "[DATE]" at bounding box center [711, 461] width 132 height 23
select select "8"
select select "2025"
select select "9"
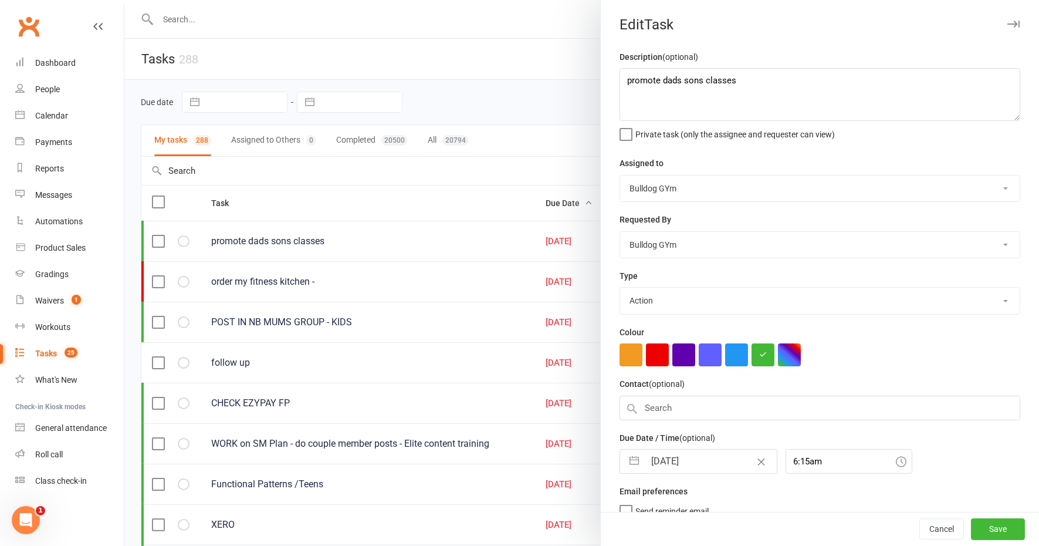
select select "2025"
select select "10"
select select "2025"
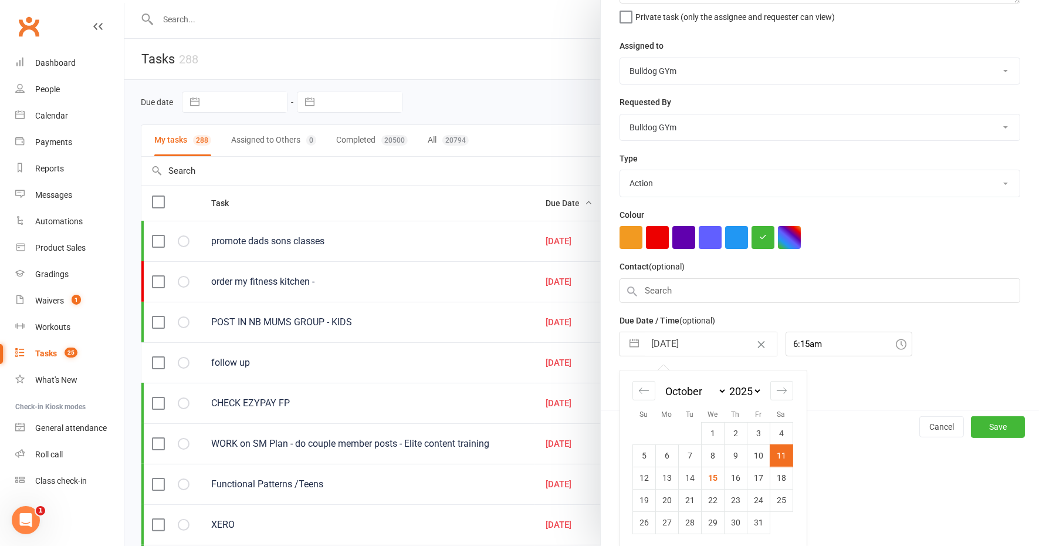
click at [752, 477] on td "17" at bounding box center [758, 478] width 23 height 22
type input "[DATE]"
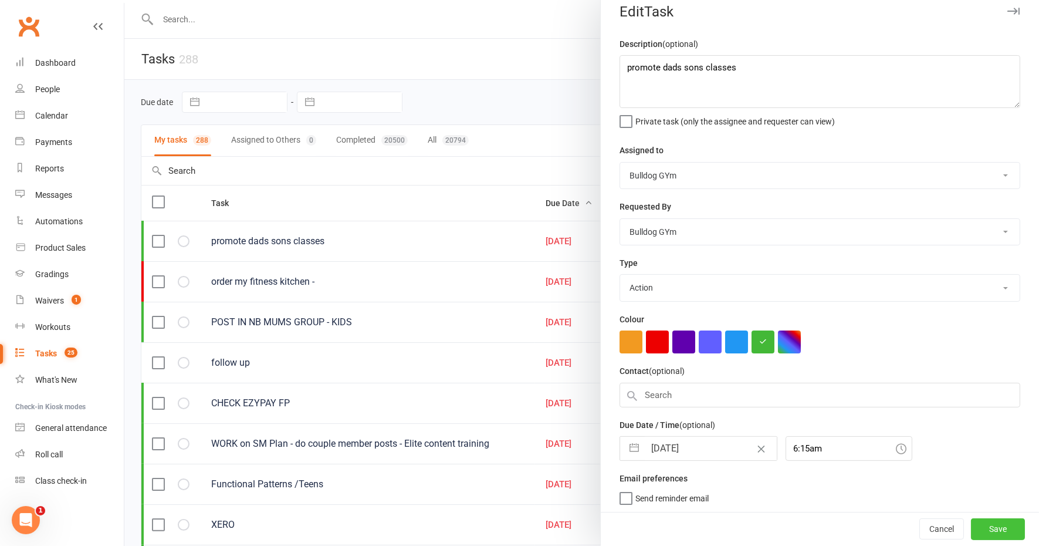
click at [971, 529] on button "Save" at bounding box center [998, 529] width 54 height 21
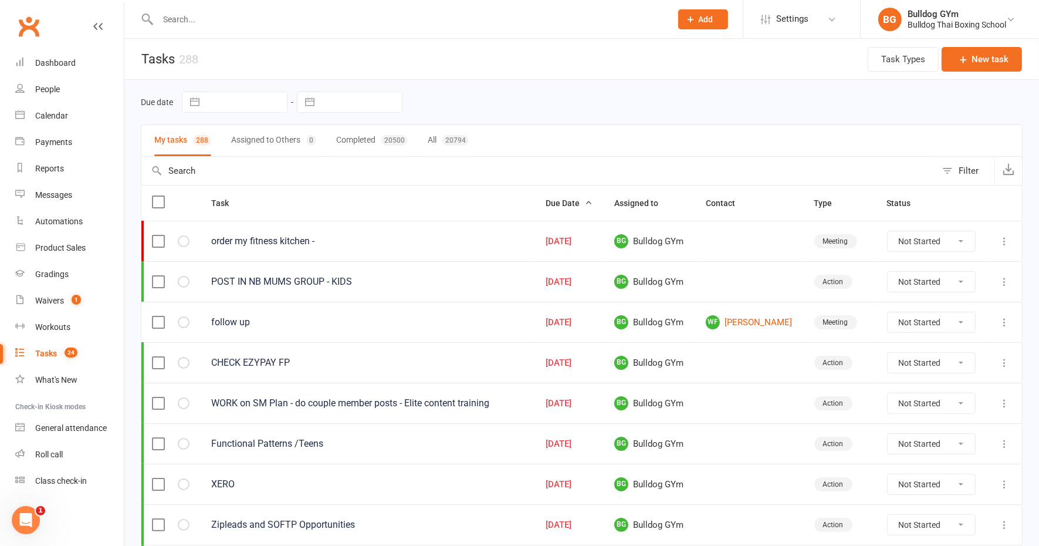
click at [1007, 279] on icon at bounding box center [1005, 282] width 12 height 12
click at [933, 324] on link "Edit" at bounding box center [942, 325] width 116 height 23
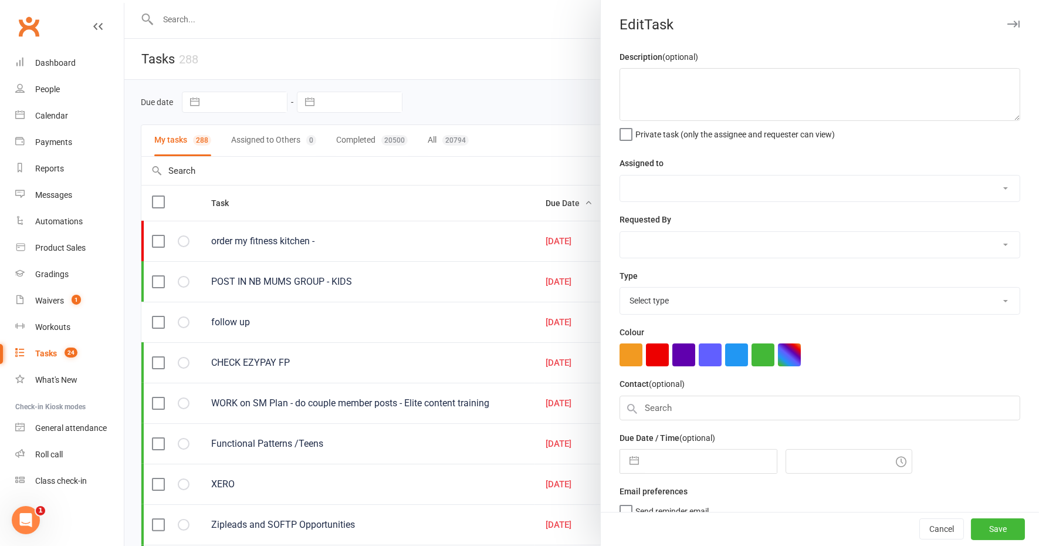
type textarea "POST IN NB MUMS GROUP - KIDS"
select select "12940"
type input "[DATE]"
type input "6:00am"
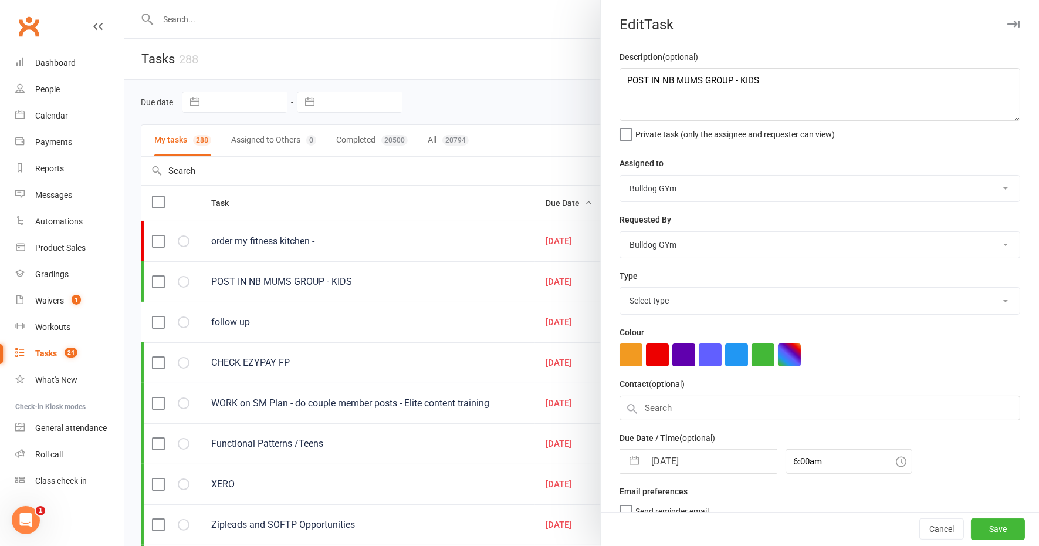
select select "26436"
select select "8"
select select "2025"
select select "9"
select select "2025"
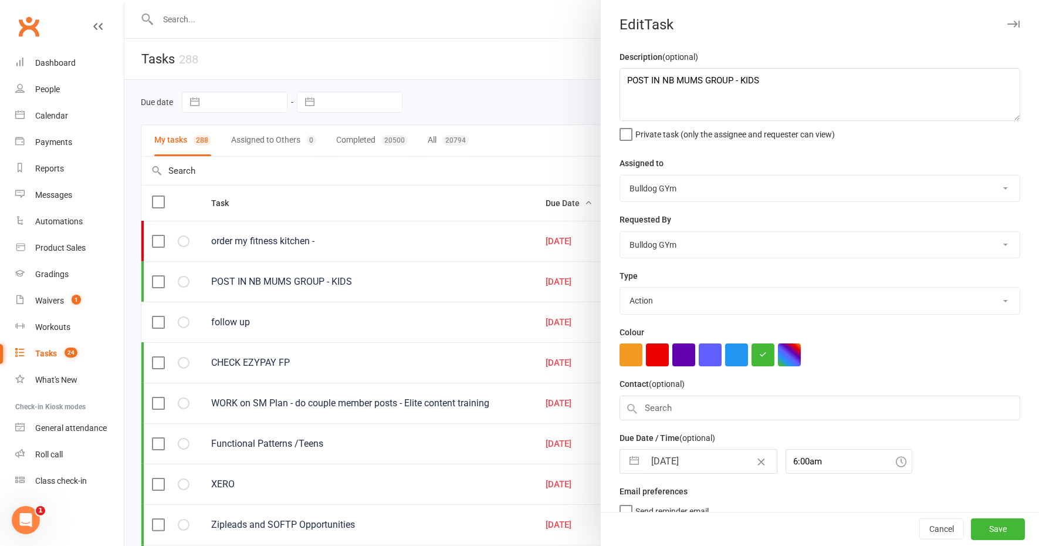
select select "10"
select select "2025"
click at [718, 454] on input "[DATE]" at bounding box center [711, 461] width 132 height 23
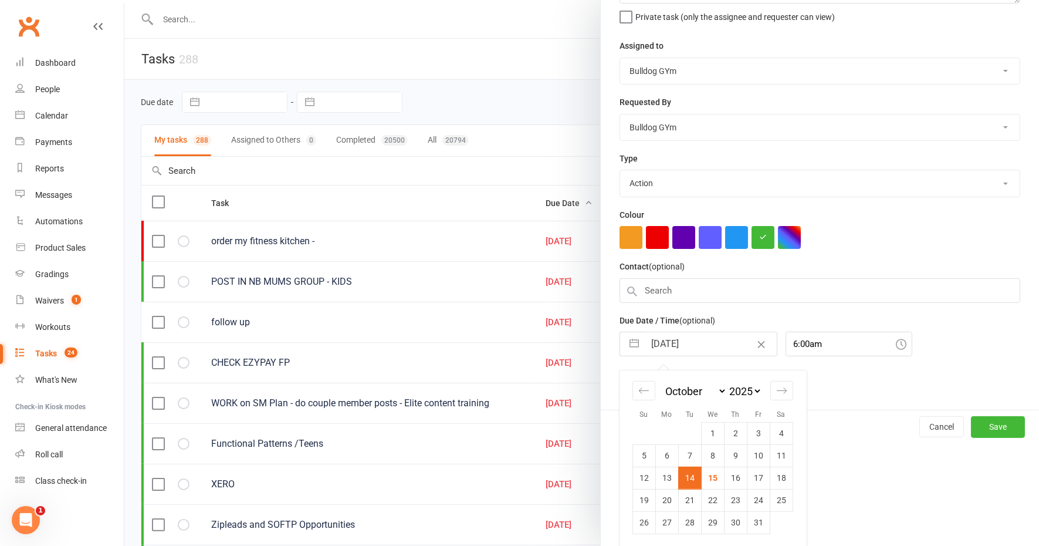
click at [681, 498] on td "21" at bounding box center [689, 500] width 23 height 22
type input "[DATE]"
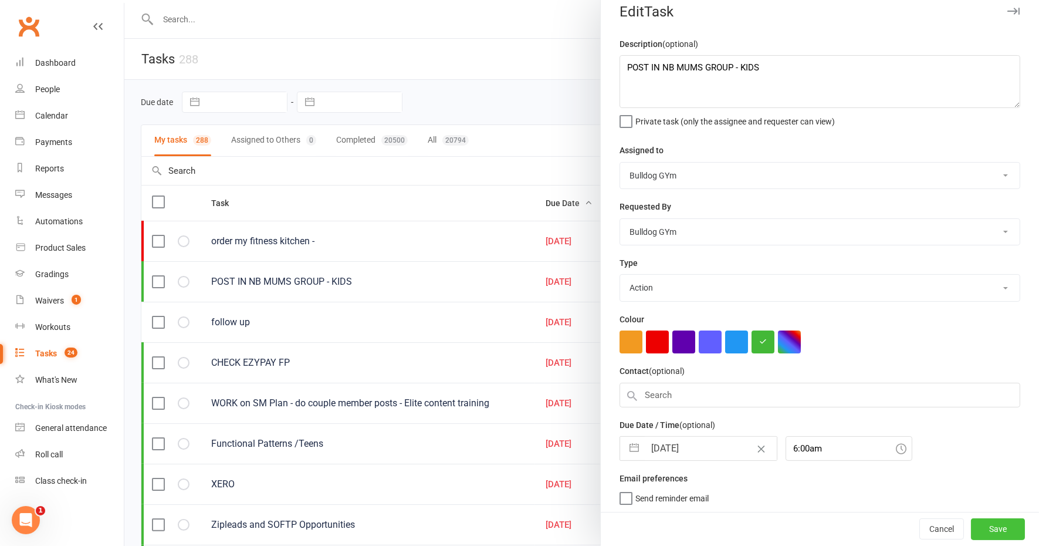
drag, startPoint x: 974, startPoint y: 523, endPoint x: 932, endPoint y: 523, distance: 42.3
click at [974, 524] on button "Save" at bounding box center [998, 529] width 54 height 21
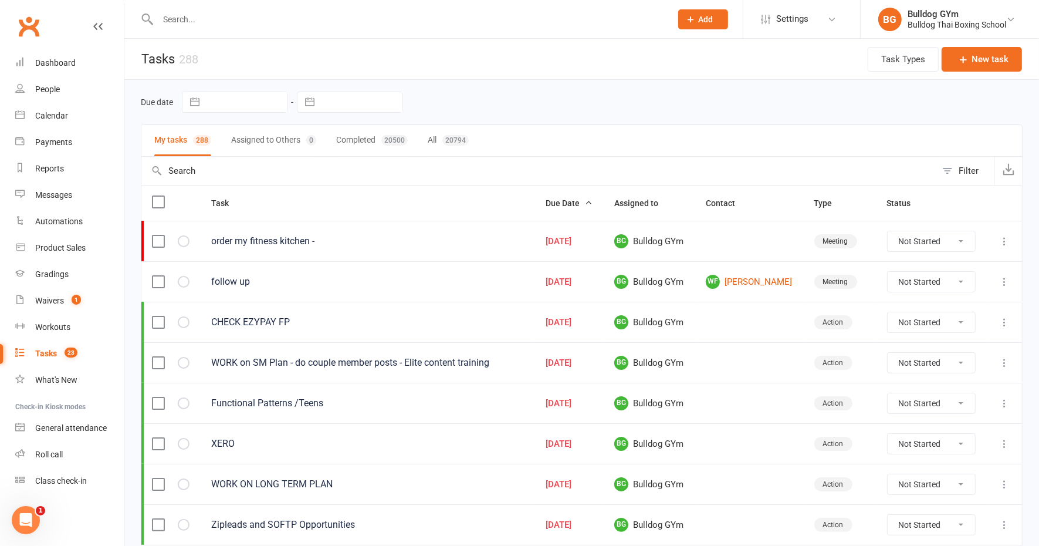
click at [1006, 278] on icon at bounding box center [1005, 282] width 12 height 12
click at [955, 319] on link "Edit" at bounding box center [942, 325] width 116 height 23
select select "12049"
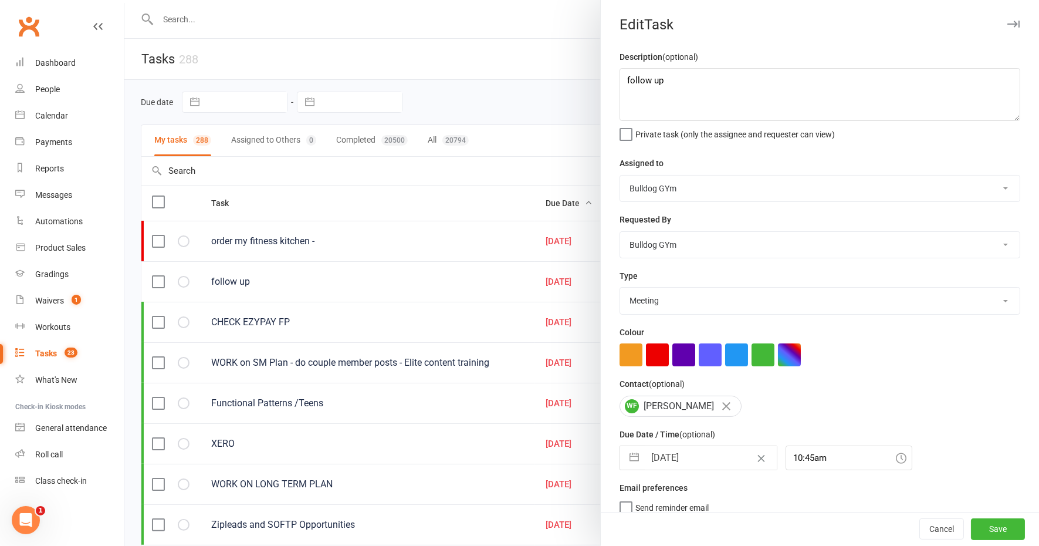
click at [705, 454] on input "[DATE]" at bounding box center [711, 457] width 132 height 23
select select "8"
select select "2025"
select select "9"
select select "2025"
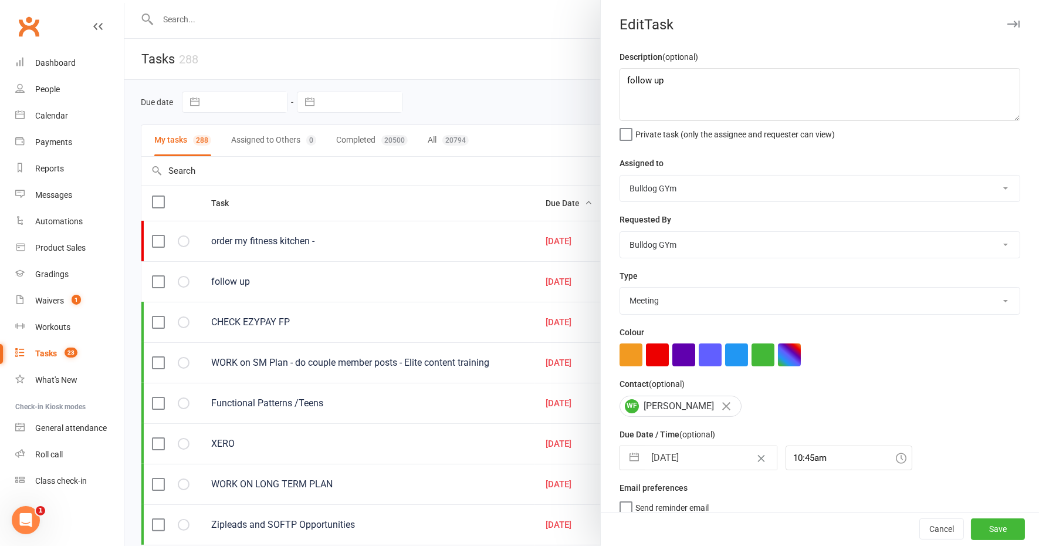
select select "10"
select select "2025"
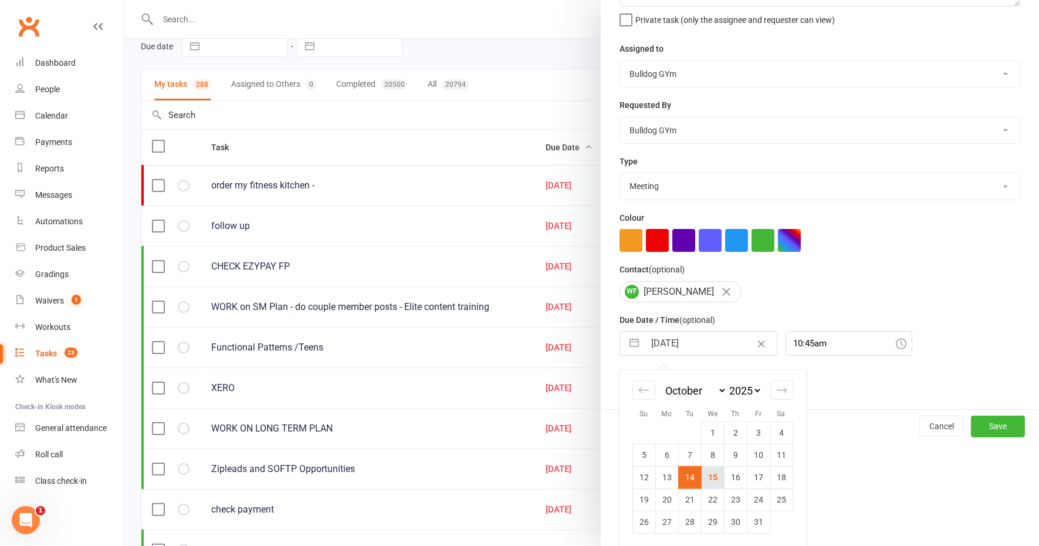
scroll to position [73, 0]
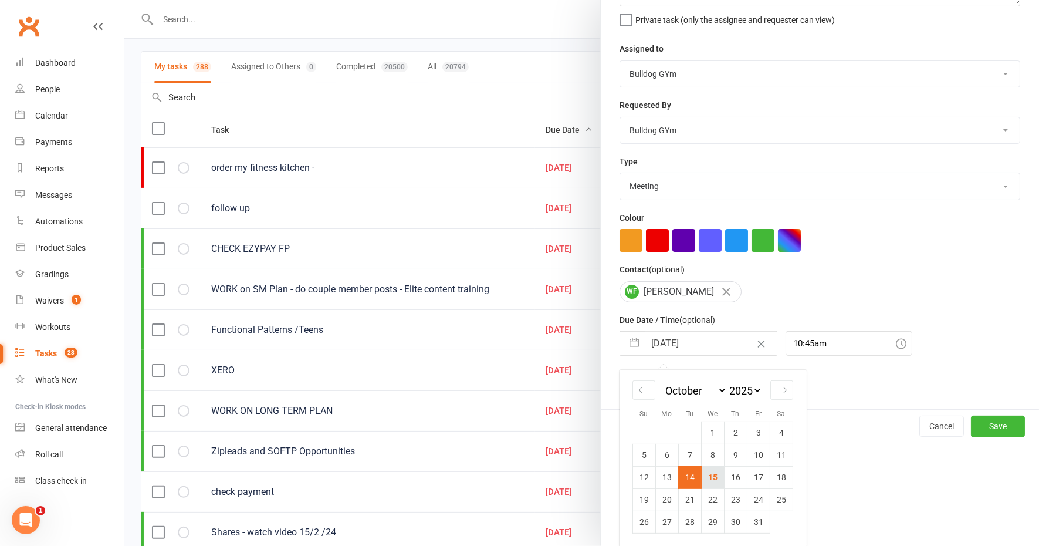
click at [703, 476] on td "15" at bounding box center [712, 477] width 23 height 22
type input "[DATE]"
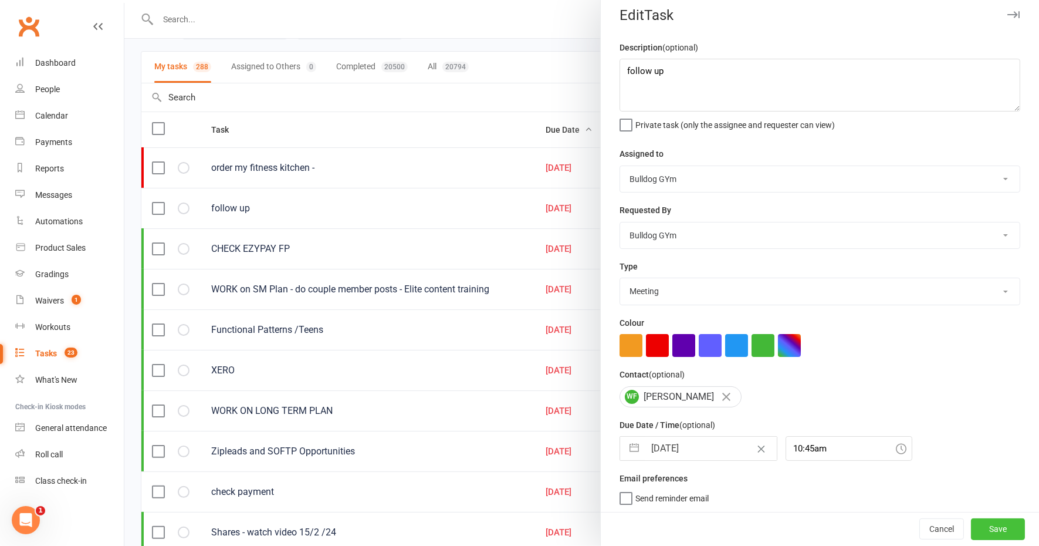
click at [973, 528] on button "Save" at bounding box center [998, 529] width 54 height 21
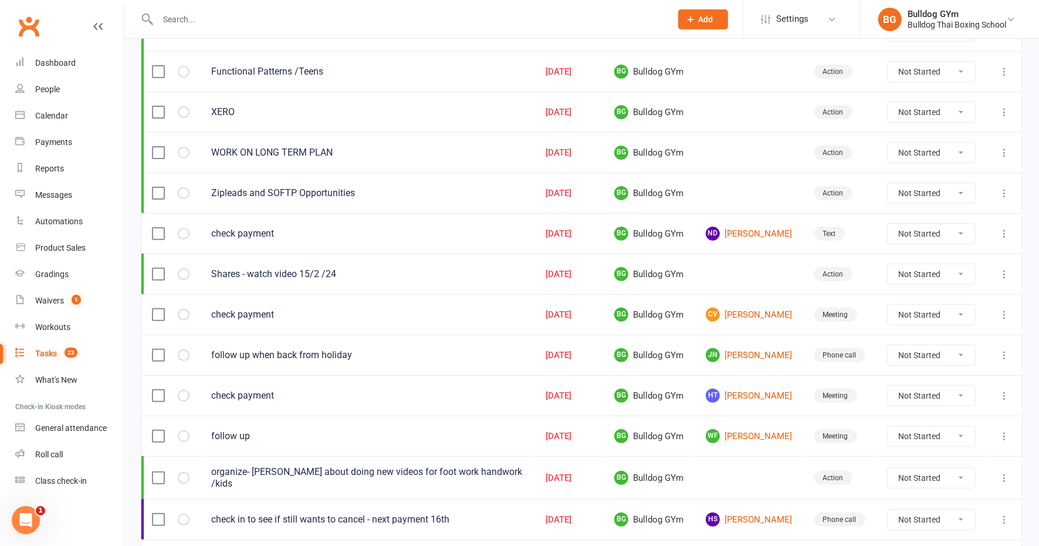
scroll to position [293, 0]
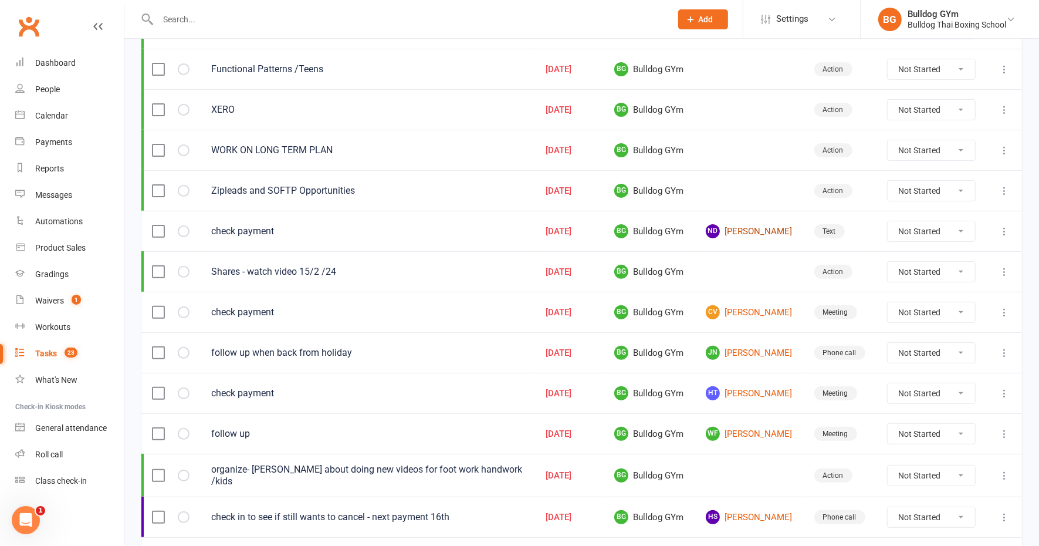
click at [728, 225] on link "ND [PERSON_NAME]" at bounding box center [749, 231] width 87 height 14
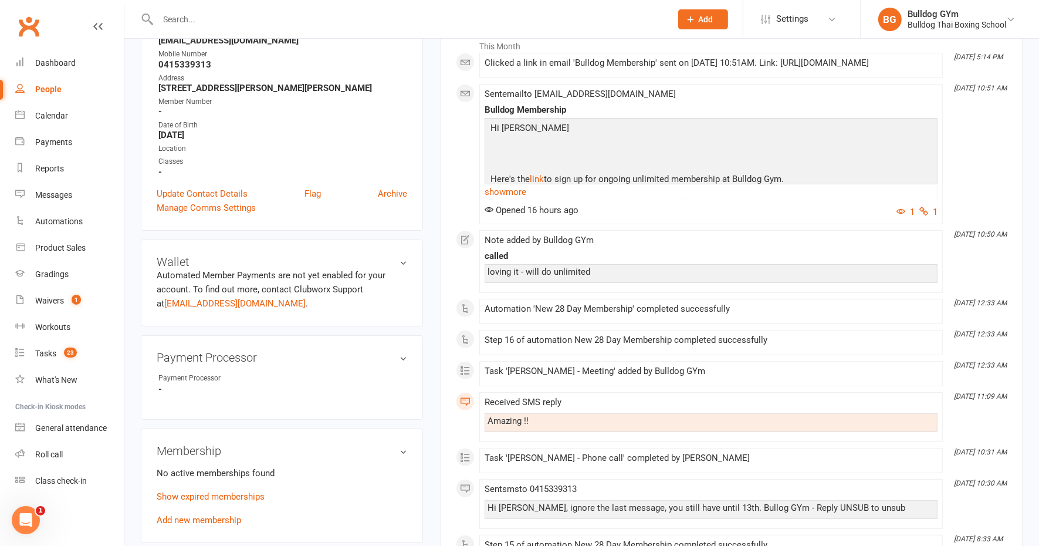
scroll to position [220, 0]
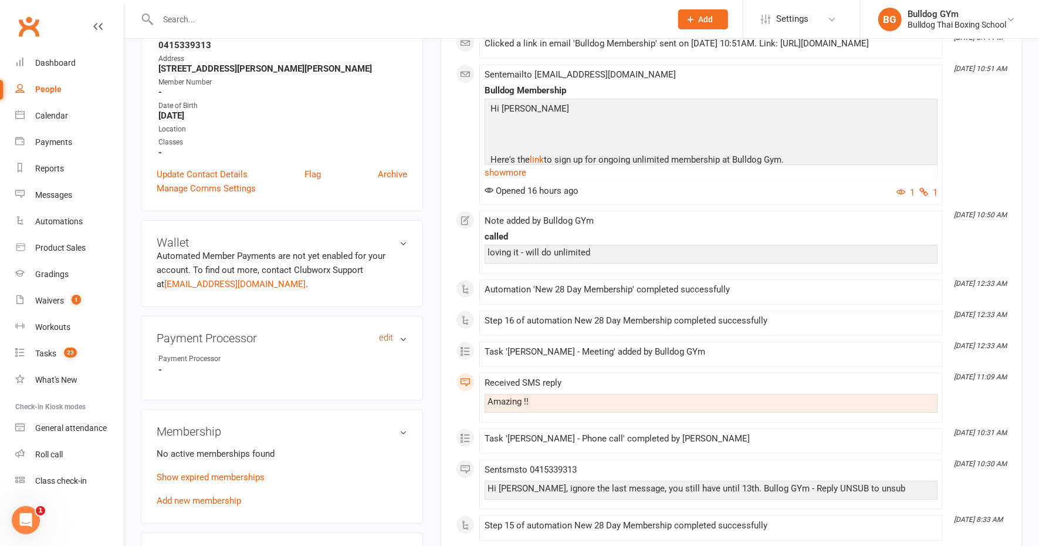
click at [386, 337] on link "edit" at bounding box center [386, 338] width 14 height 10
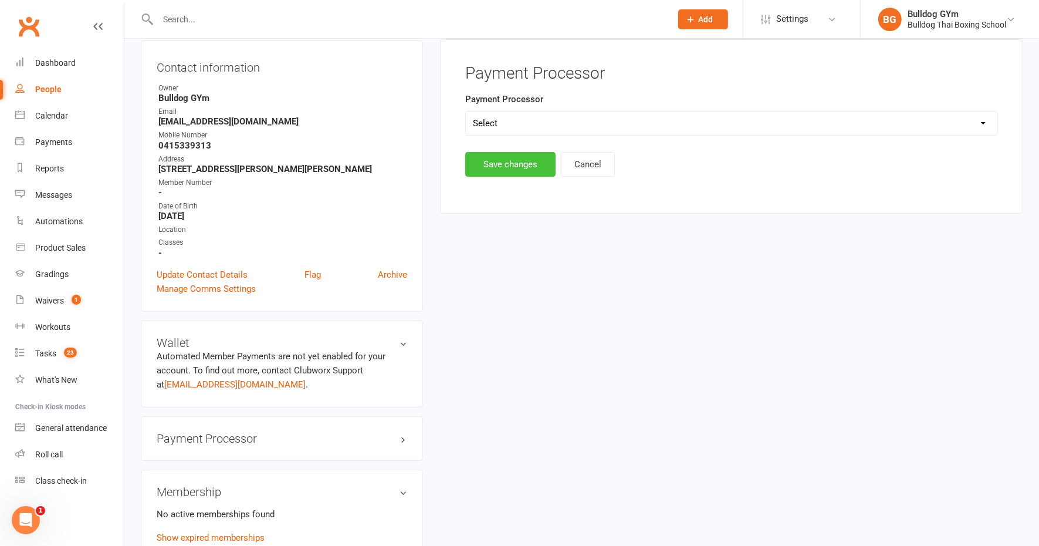
scroll to position [100, 0]
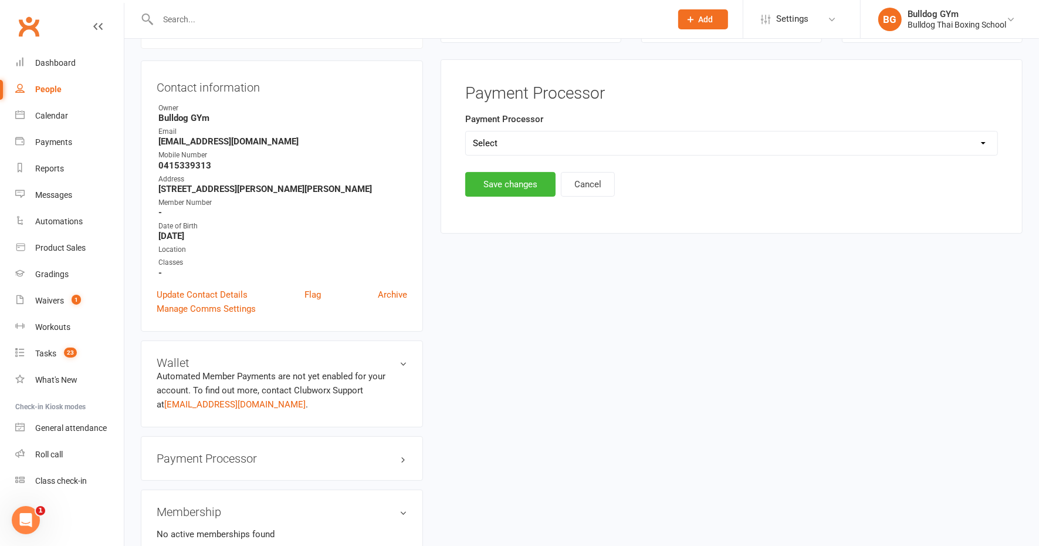
click at [523, 143] on select "Select Ezypay Ezidebit Cash Credit Card Ezypay Kids" at bounding box center [732, 142] width 532 height 23
select select "Ezypay"
click at [466, 131] on select "Select Ezypay Ezidebit Cash Credit Card Ezypay Kids" at bounding box center [732, 142] width 532 height 23
click at [508, 182] on button "Save changes" at bounding box center [510, 184] width 90 height 25
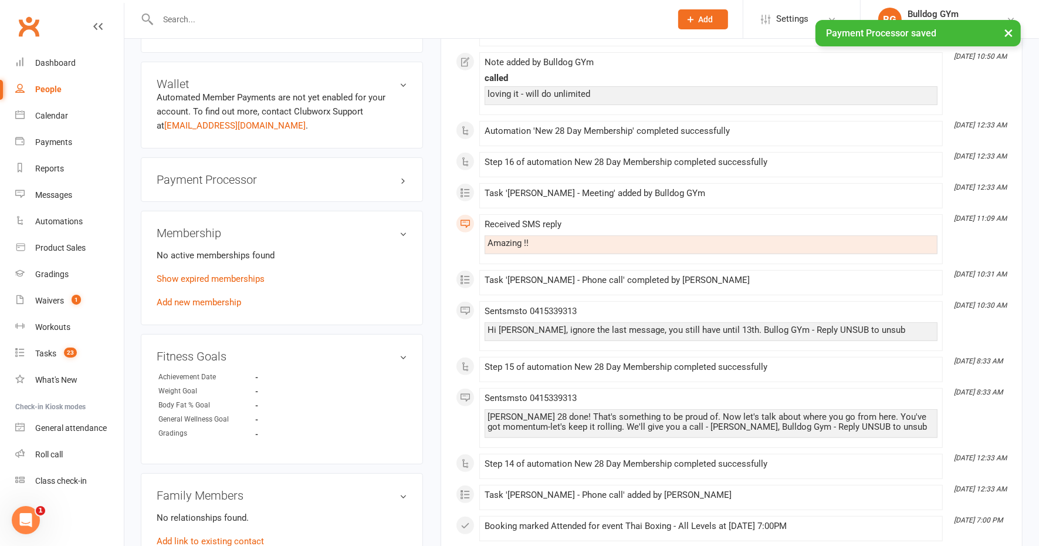
scroll to position [393, 0]
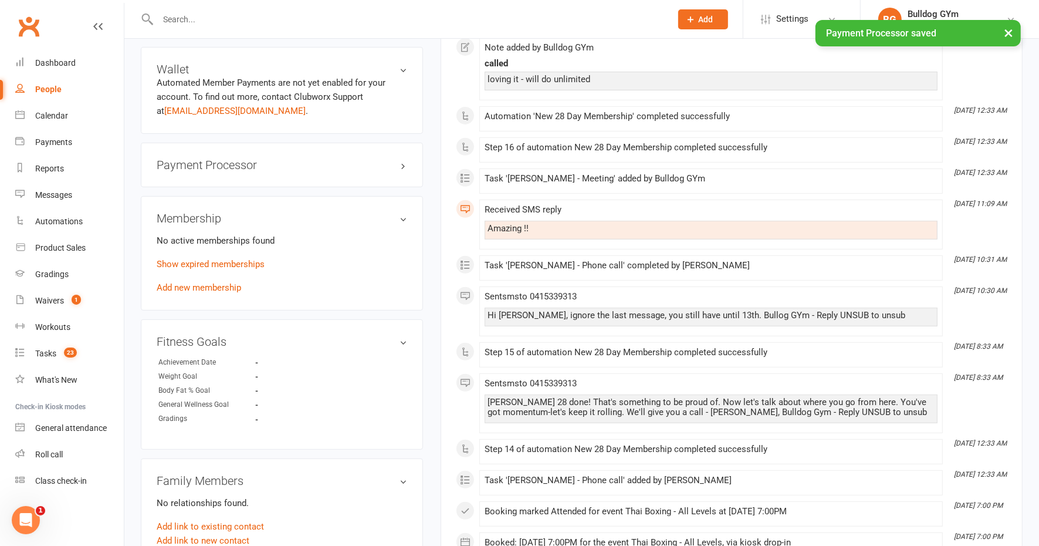
click at [213, 291] on link "Add new membership" at bounding box center [199, 287] width 85 height 11
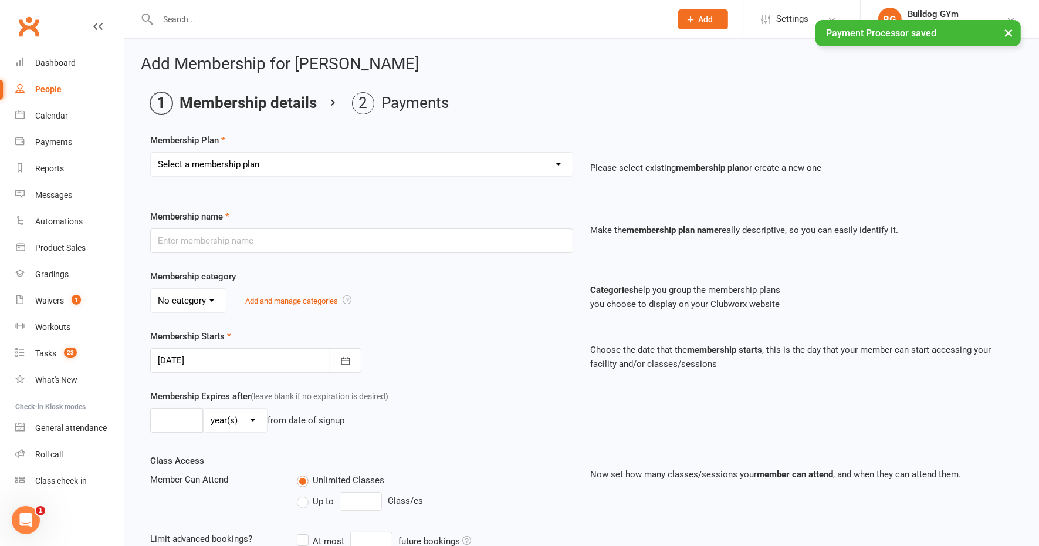
click at [228, 163] on select "Select a membership plan Create new Membership Plan 2 X WEEK MSHIP 1xWeek 25/we…" at bounding box center [362, 164] width 422 height 23
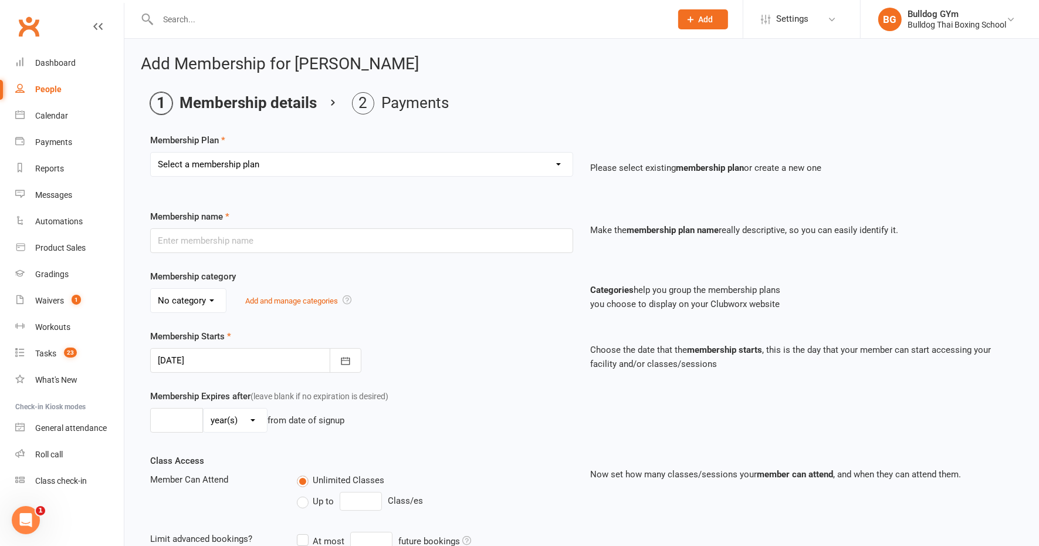
select select "25"
click at [151, 153] on select "Select a membership plan Create new Membership Plan 2 X WEEK MSHIP 1xWeek 25/we…" at bounding box center [362, 164] width 422 height 23
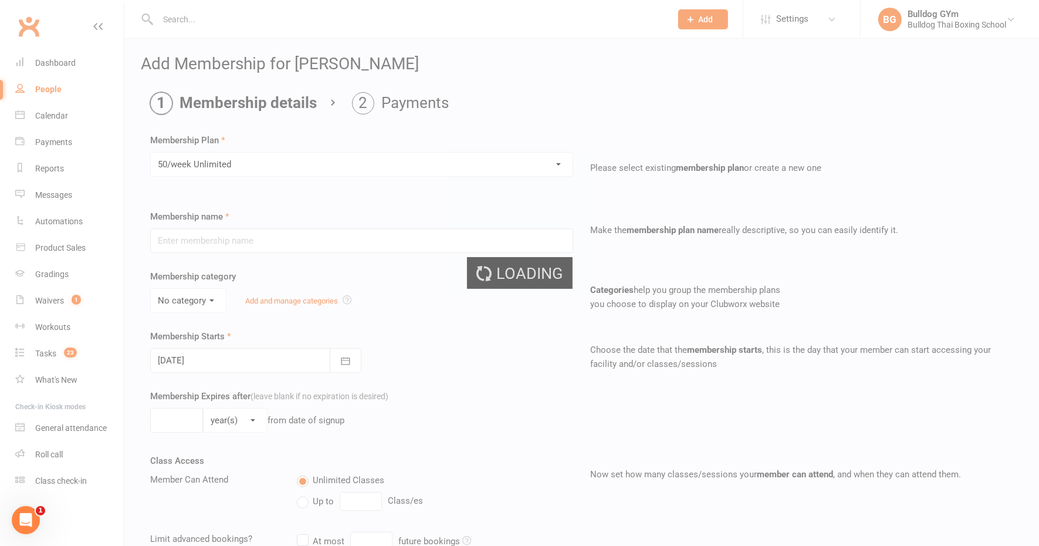
type input "50/week Unlimited"
type input "0"
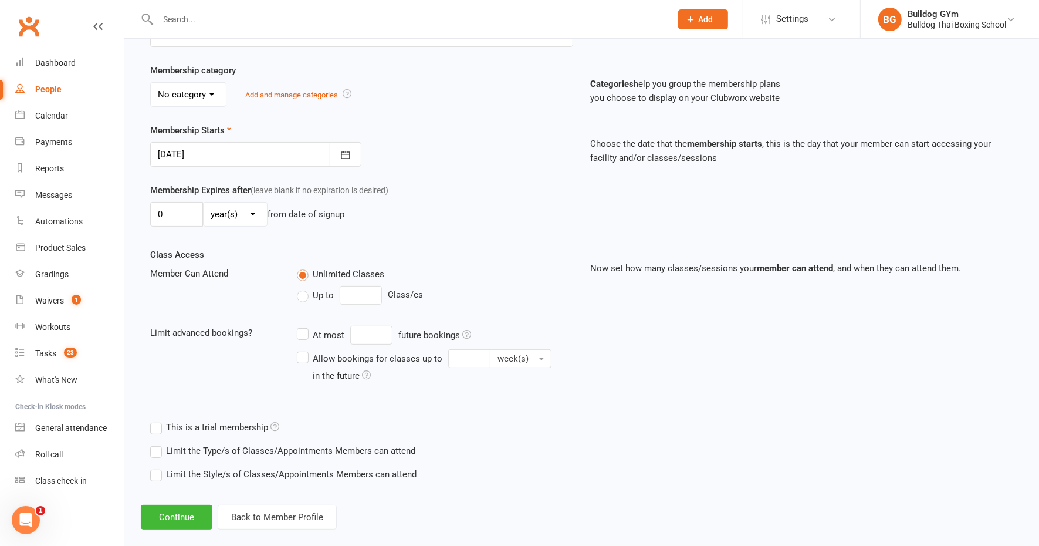
scroll to position [220, 0]
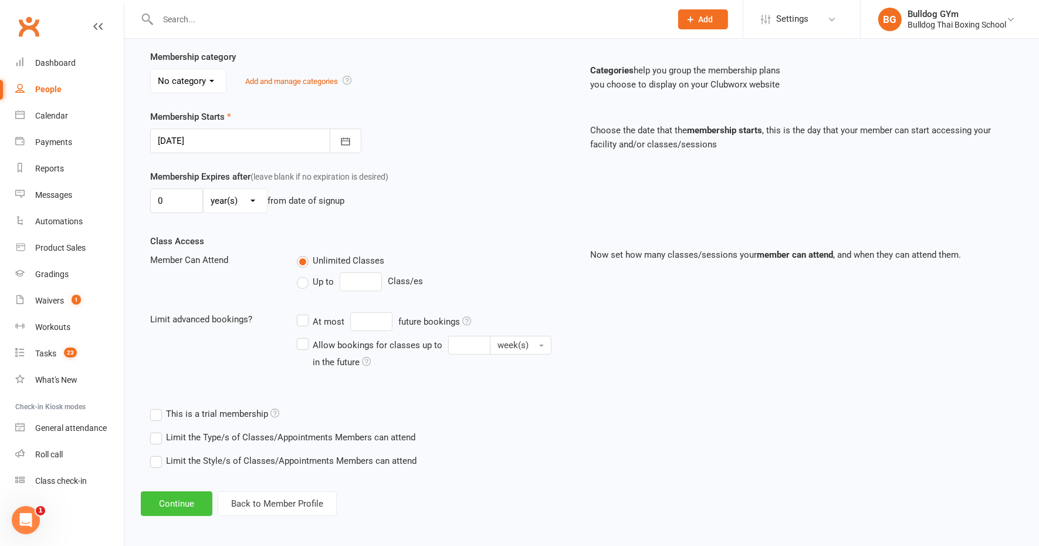
click at [174, 498] on button "Continue" at bounding box center [177, 503] width 72 height 25
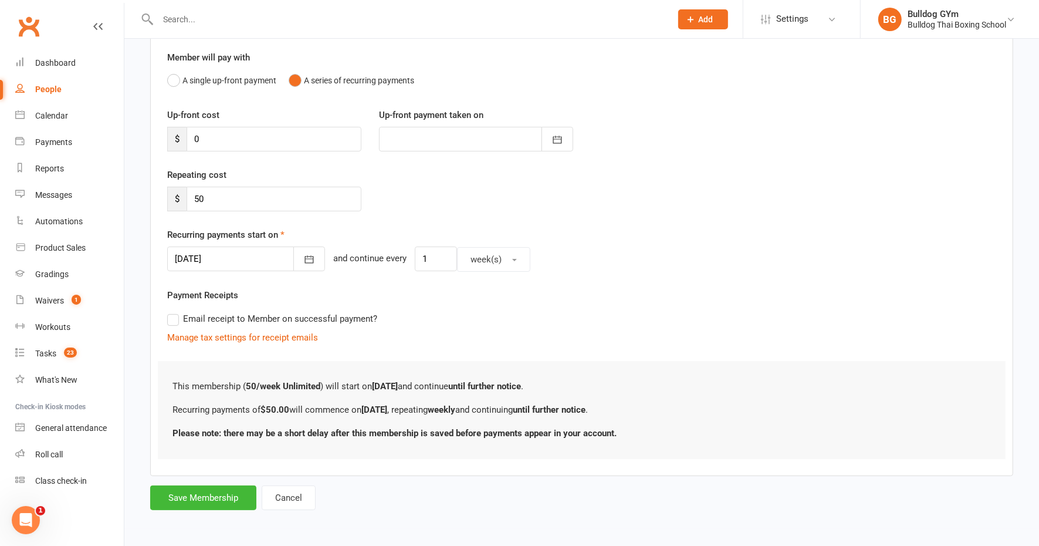
scroll to position [0, 0]
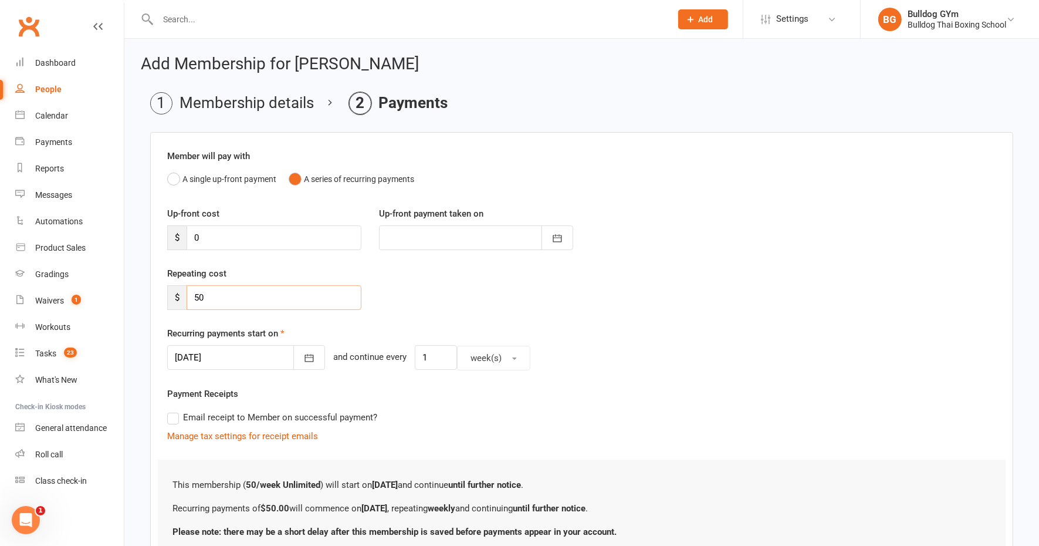
click at [215, 294] on input "50" at bounding box center [274, 297] width 175 height 25
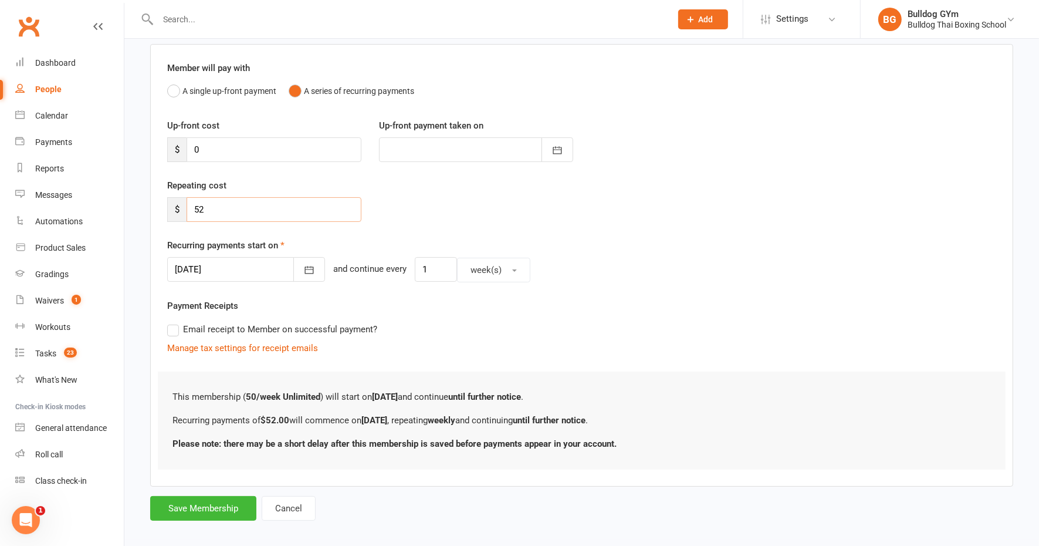
scroll to position [96, 0]
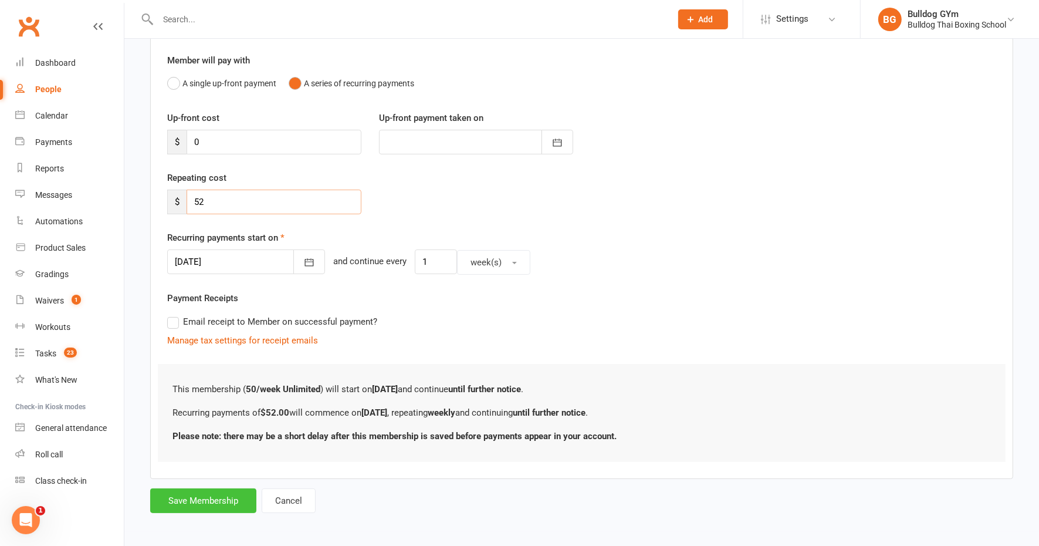
type input "52"
click at [198, 499] on button "Save Membership" at bounding box center [203, 500] width 106 height 25
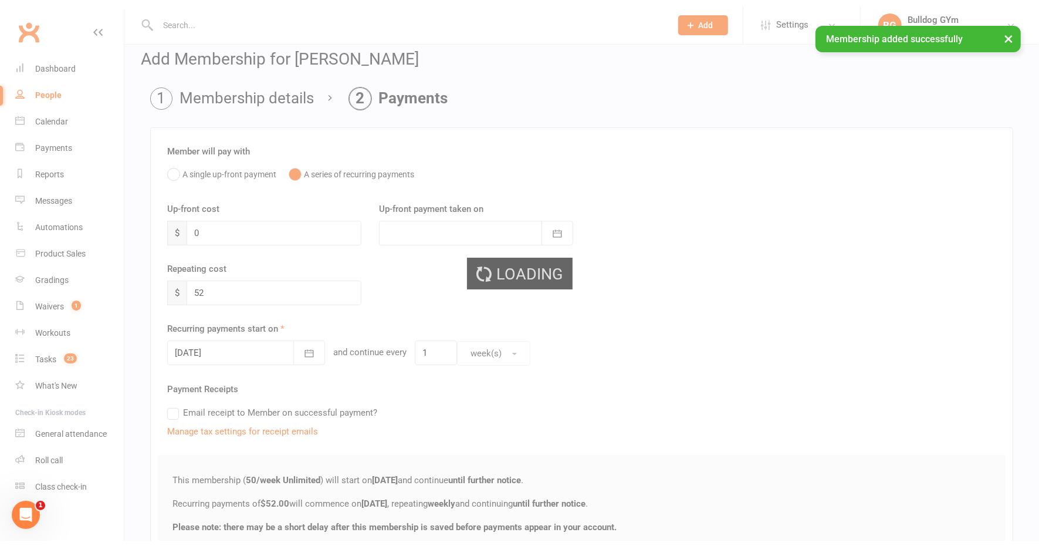
scroll to position [0, 0]
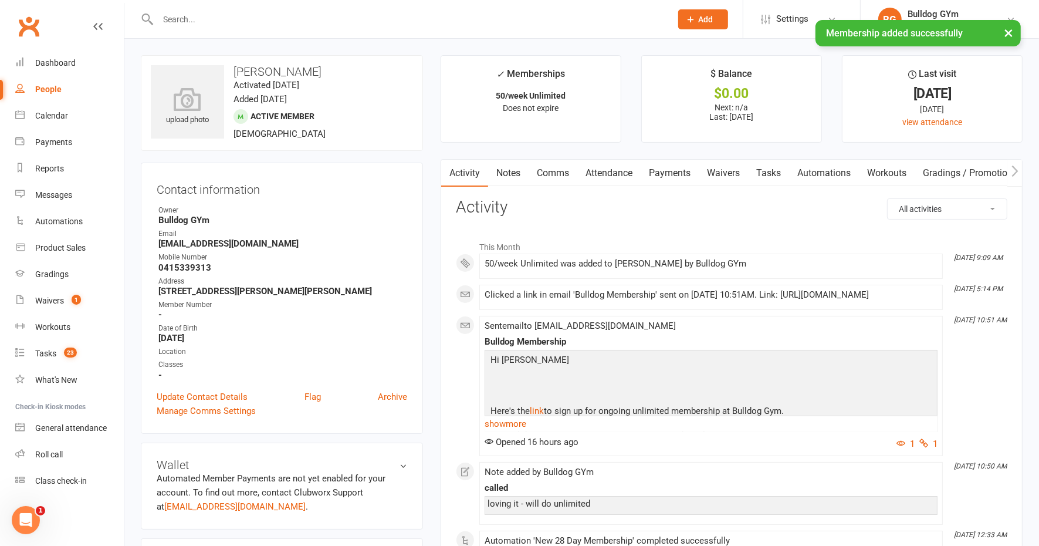
click at [792, 20] on div "× Membership added successfully" at bounding box center [512, 20] width 1024 height 0
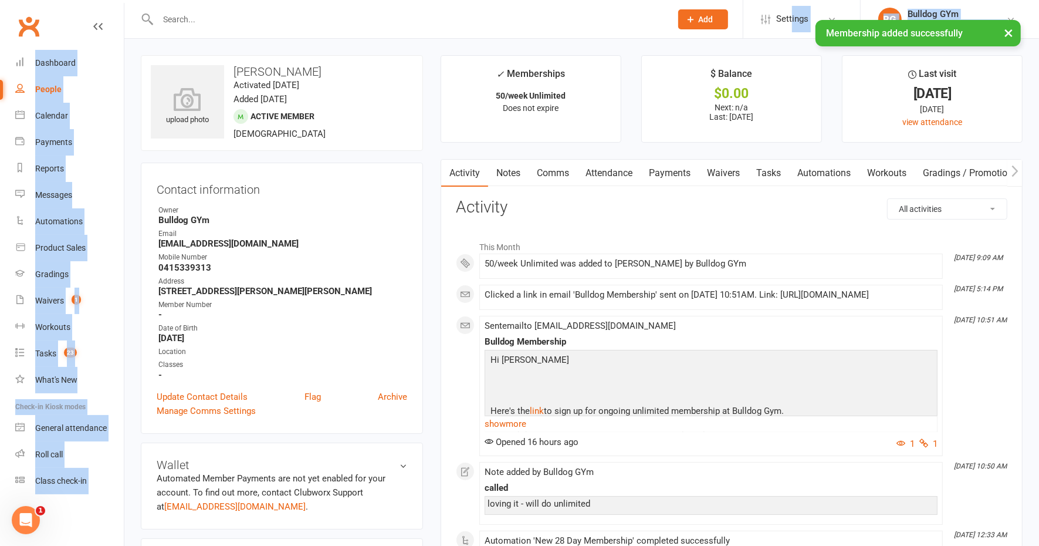
drag, startPoint x: 792, startPoint y: 18, endPoint x: 784, endPoint y: 26, distance: 11.6
click at [783, 20] on div "× Membership added successfully" at bounding box center [512, 20] width 1024 height 0
click at [791, 17] on span "Settings" at bounding box center [792, 19] width 32 height 26
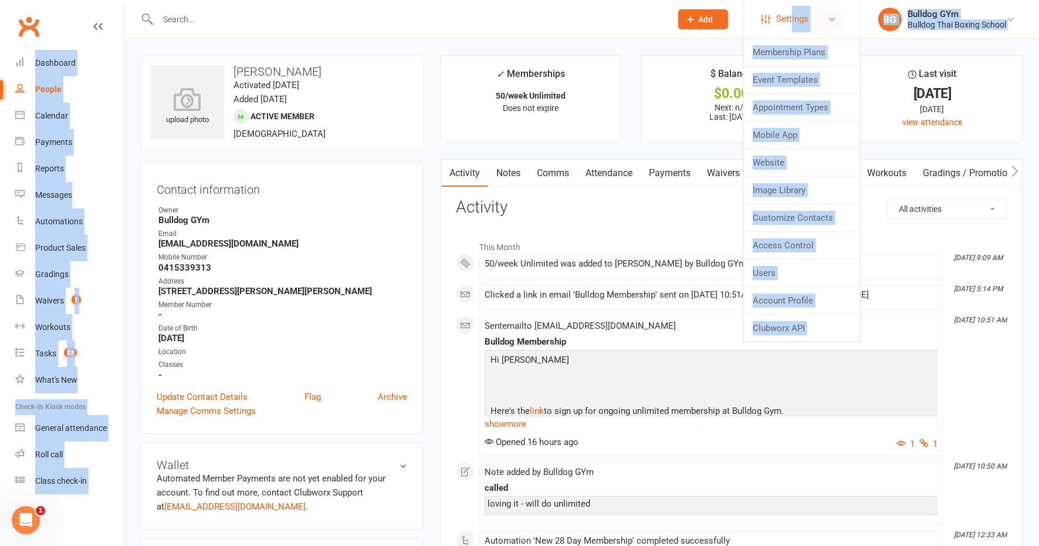
click at [832, 16] on icon at bounding box center [832, 19] width 9 height 9
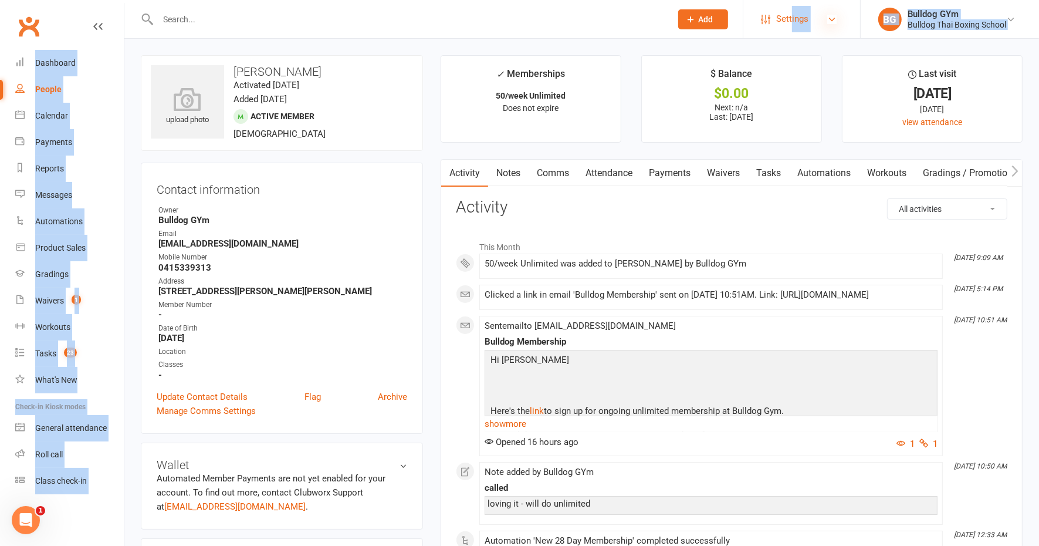
click at [832, 16] on icon at bounding box center [832, 19] width 9 height 9
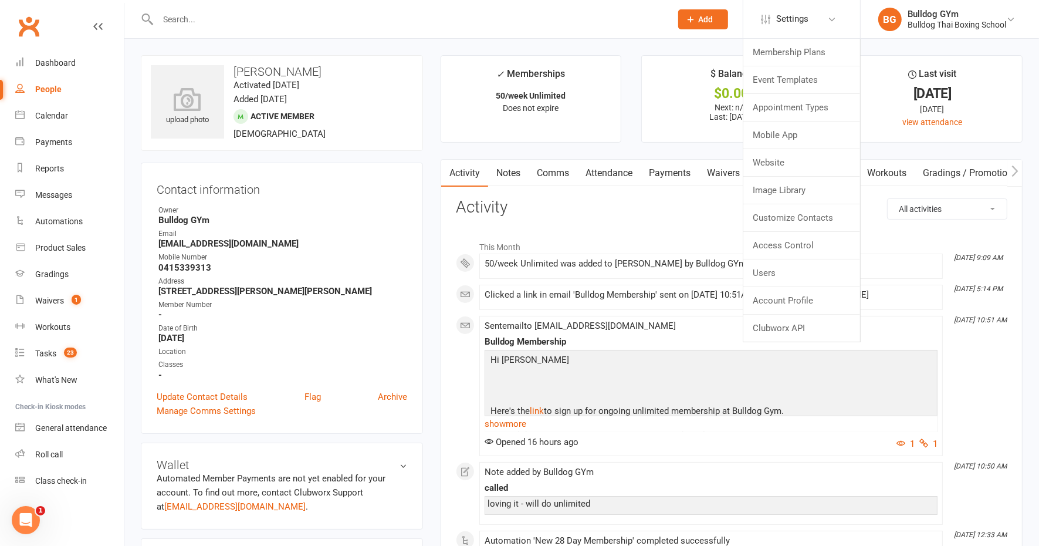
click at [867, 83] on li "Last visit [DATE] [DATE] view attendance" at bounding box center [932, 98] width 181 height 87
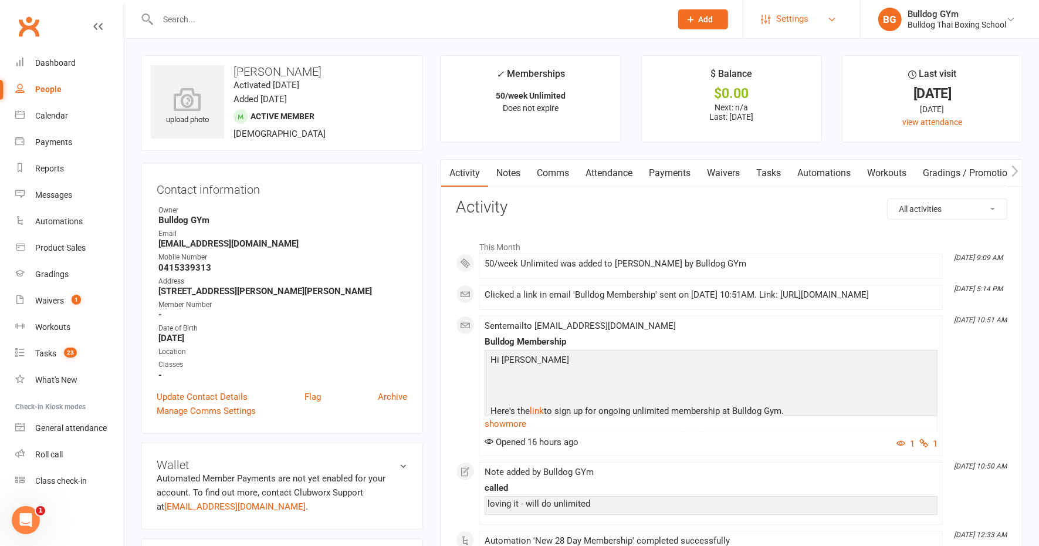
click at [816, 16] on link "Settings" at bounding box center [802, 19] width 82 height 26
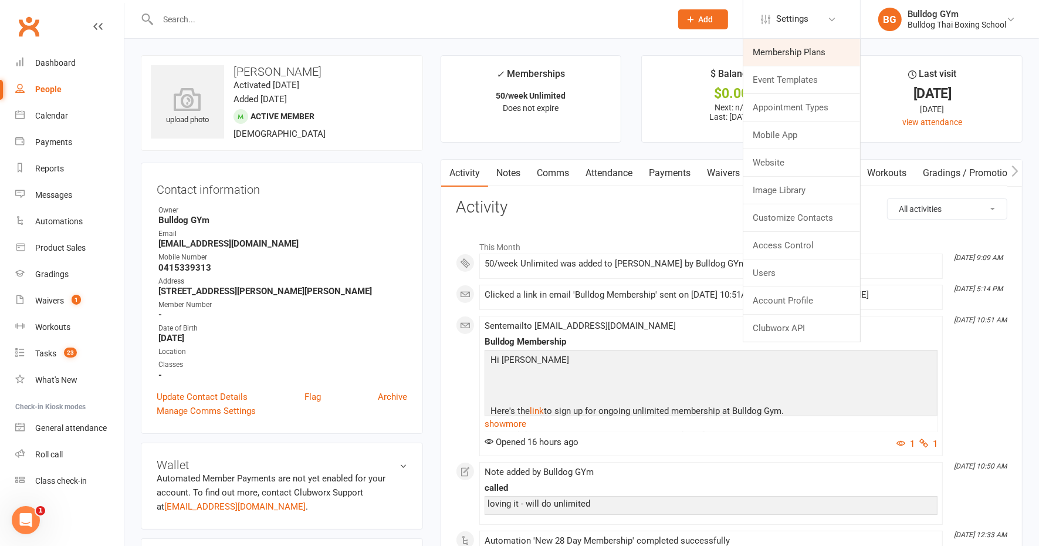
click at [787, 51] on link "Membership Plans" at bounding box center [802, 52] width 117 height 27
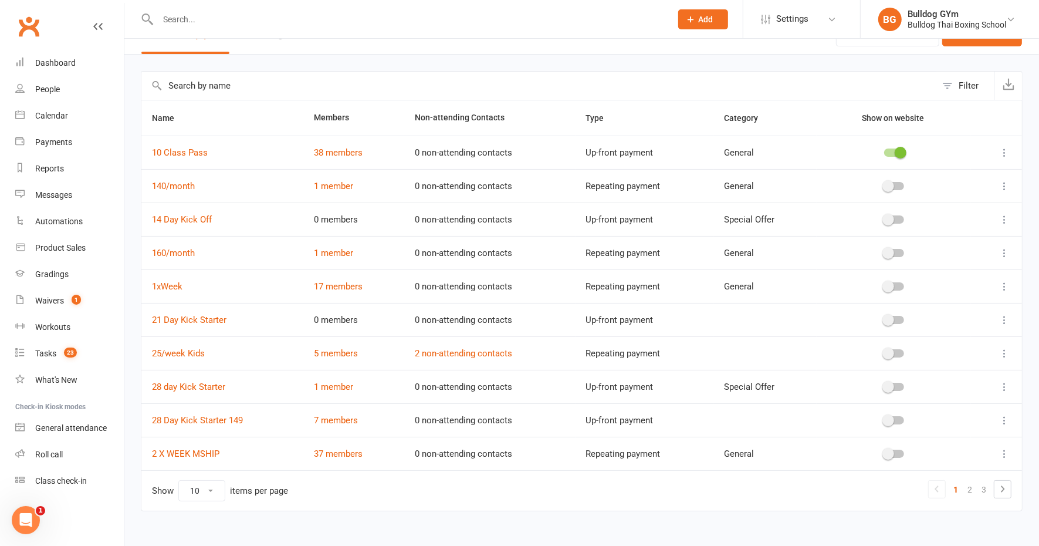
scroll to position [36, 0]
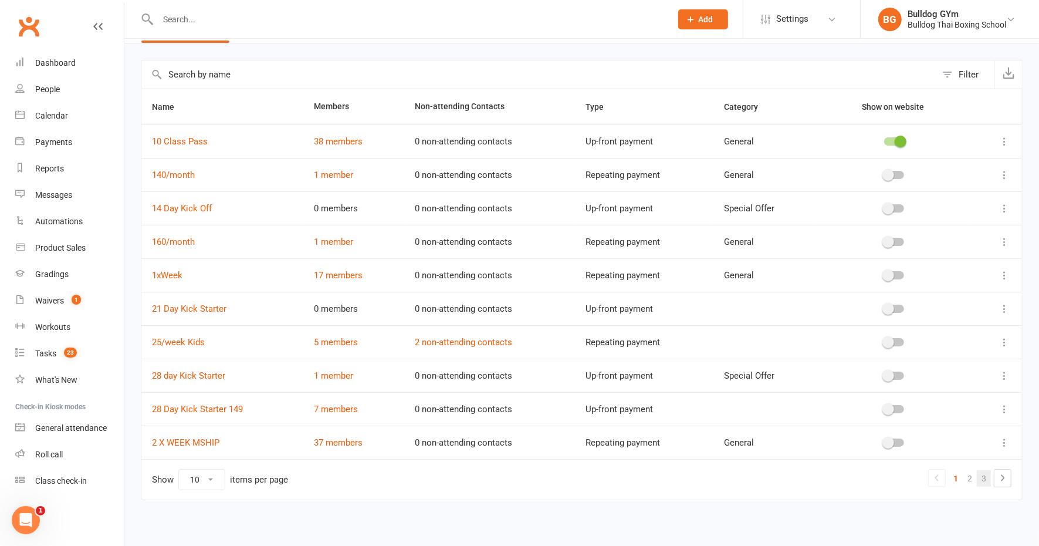
click at [986, 474] on link "3" at bounding box center [984, 478] width 14 height 16
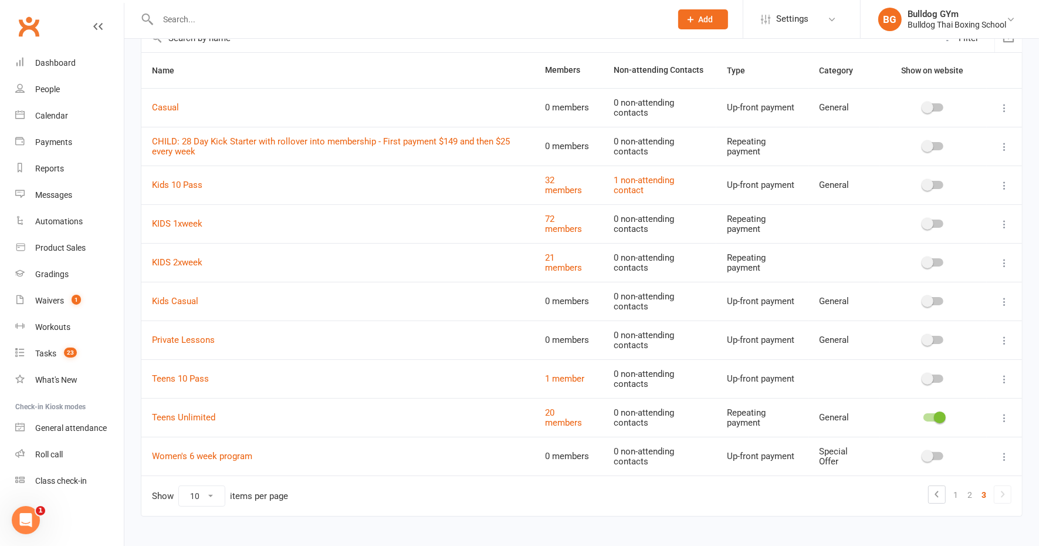
scroll to position [89, 0]
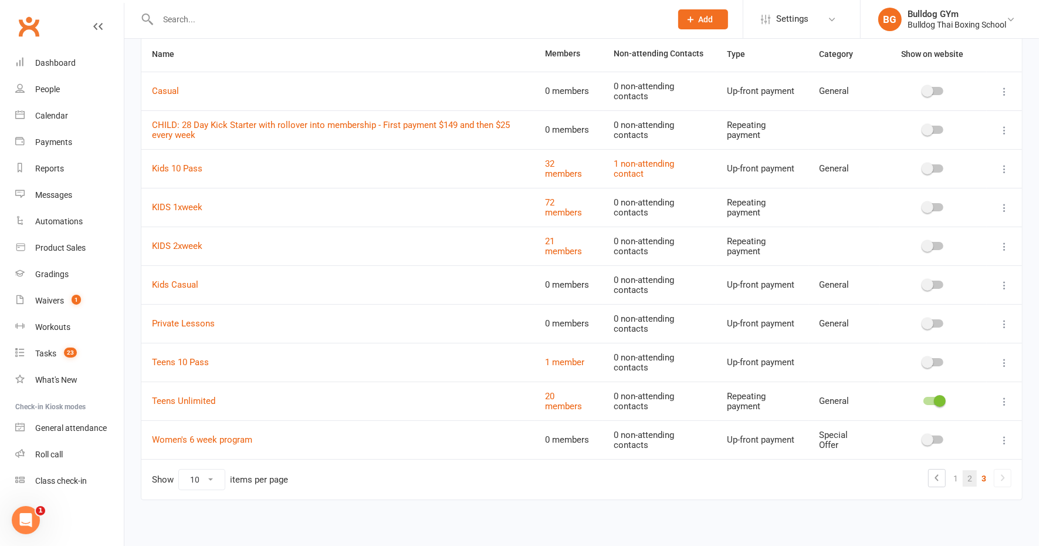
click at [972, 474] on link "2" at bounding box center [970, 478] width 14 height 16
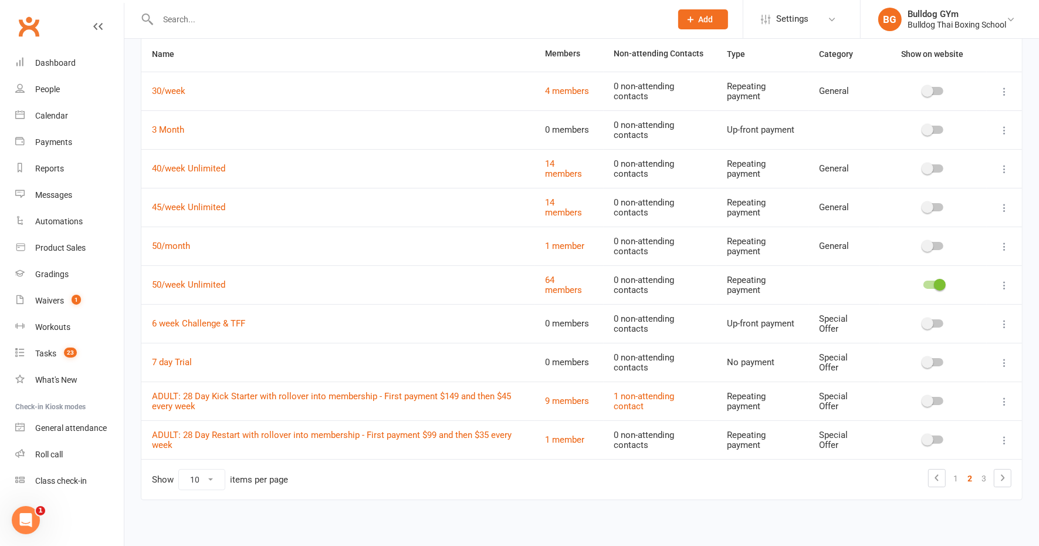
click at [1010, 285] on icon at bounding box center [1005, 285] width 12 height 12
click at [912, 308] on link "Edit" at bounding box center [942, 305] width 116 height 23
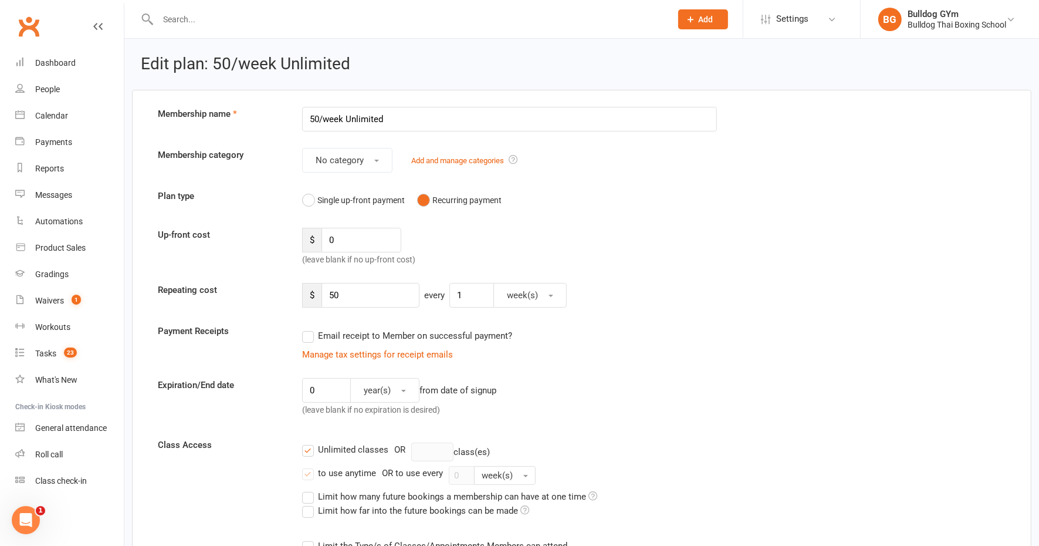
click at [316, 117] on input "50/week Unlimited" at bounding box center [510, 119] width 416 height 25
click at [319, 115] on input "50/week Unlimited" at bounding box center [510, 119] width 416 height 25
type input "52/week Unlimited"
drag, startPoint x: 337, startPoint y: 293, endPoint x: 328, endPoint y: 274, distance: 21.5
click at [337, 292] on input "50" at bounding box center [371, 295] width 98 height 25
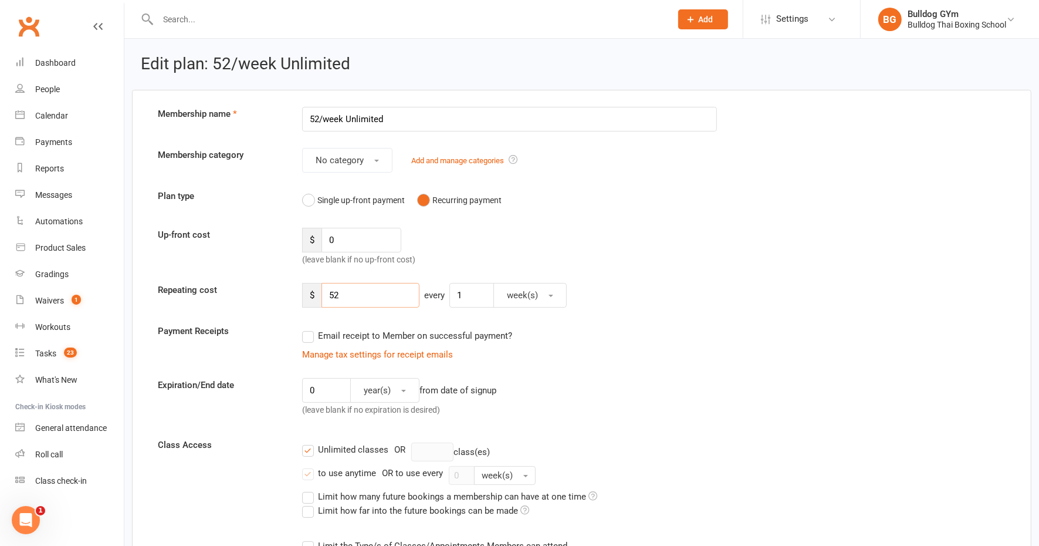
type input "52"
click at [701, 236] on div "Up-front cost $ 0 (leave blank if no up-front cost)" at bounding box center [582, 247] width 866 height 39
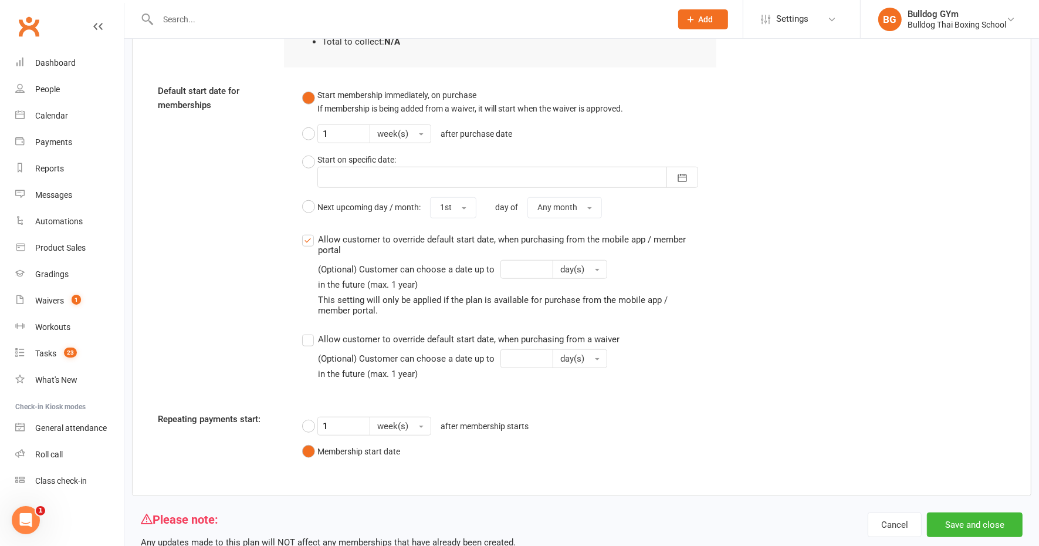
scroll to position [877, 0]
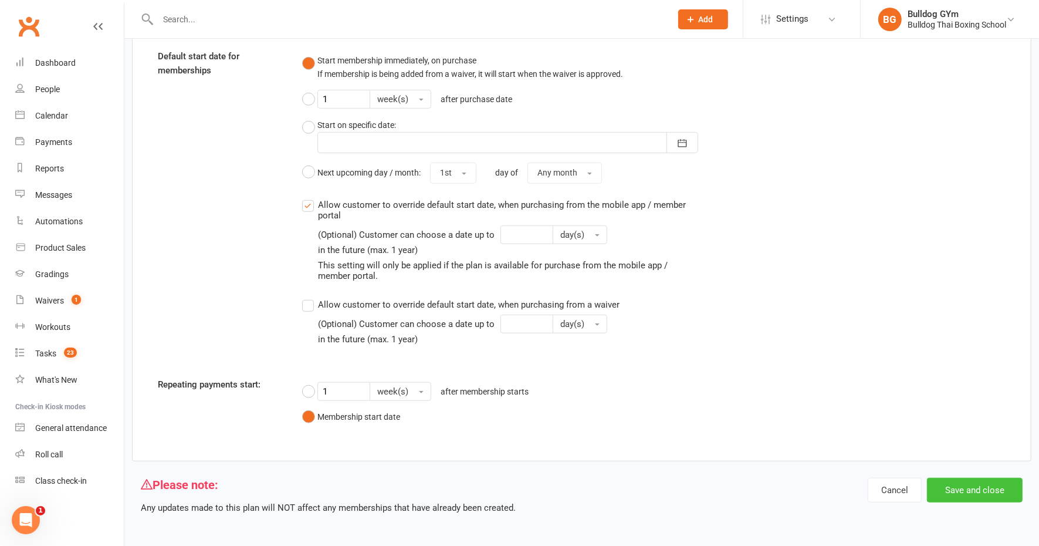
click at [972, 488] on button "Save and close" at bounding box center [975, 490] width 96 height 25
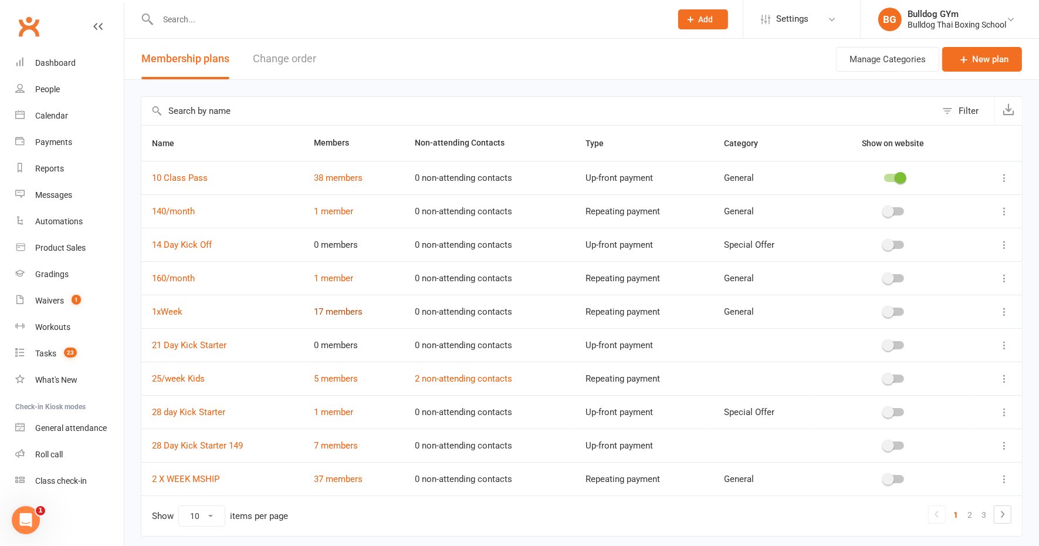
click at [350, 310] on link "17 members" at bounding box center [338, 311] width 49 height 11
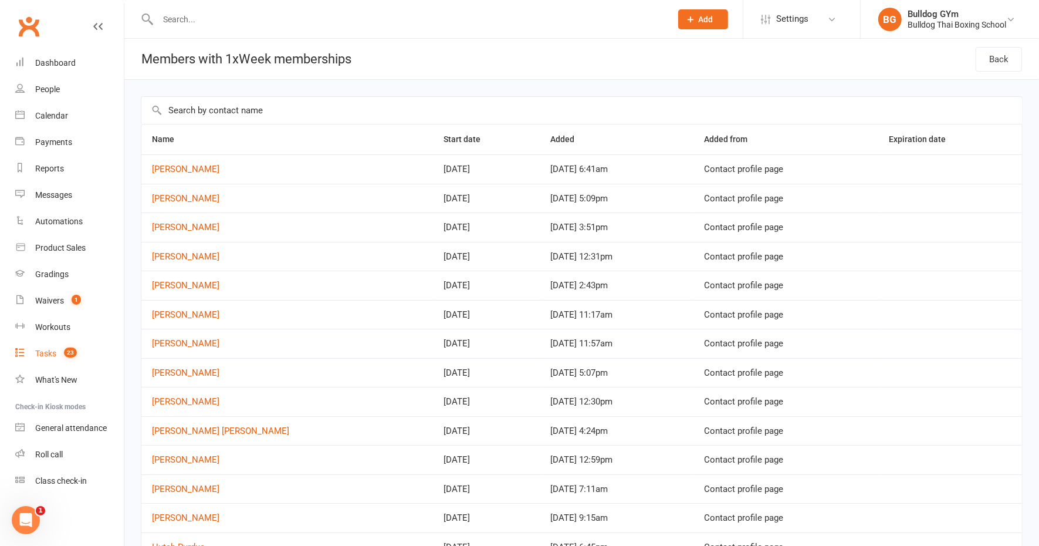
click at [43, 351] on div "Tasks" at bounding box center [45, 353] width 21 height 9
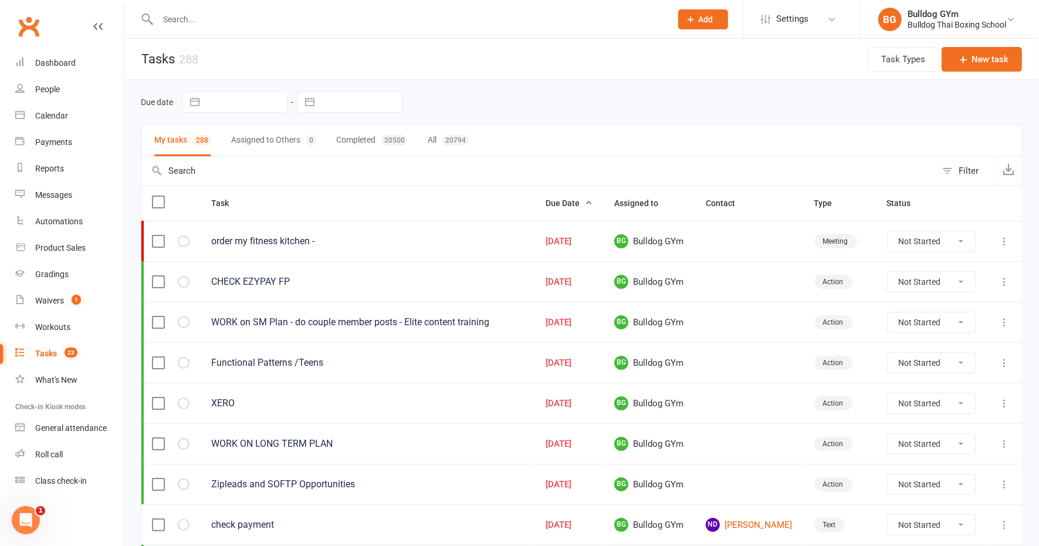
scroll to position [220, 0]
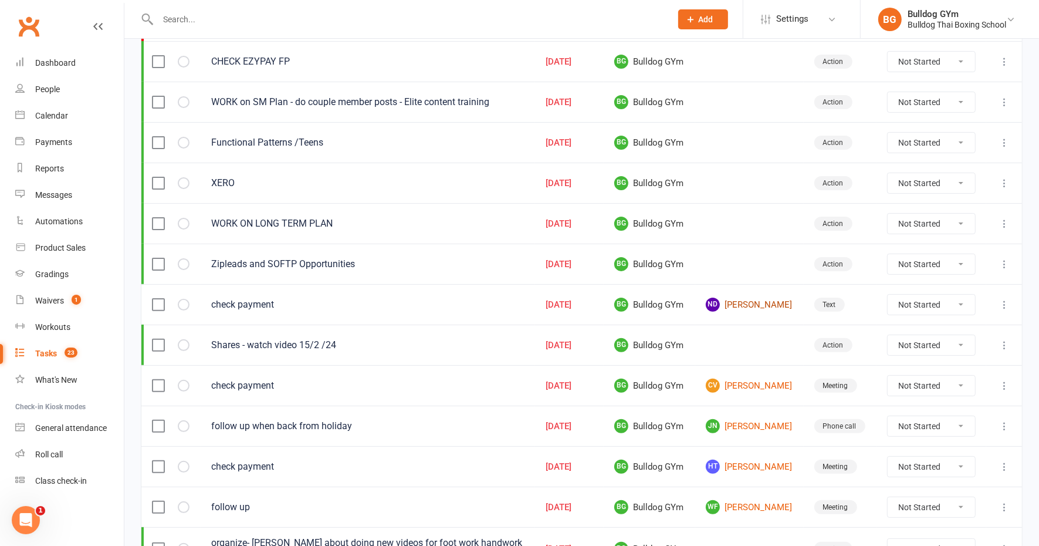
click at [737, 300] on link "ND [PERSON_NAME]" at bounding box center [749, 305] width 87 height 14
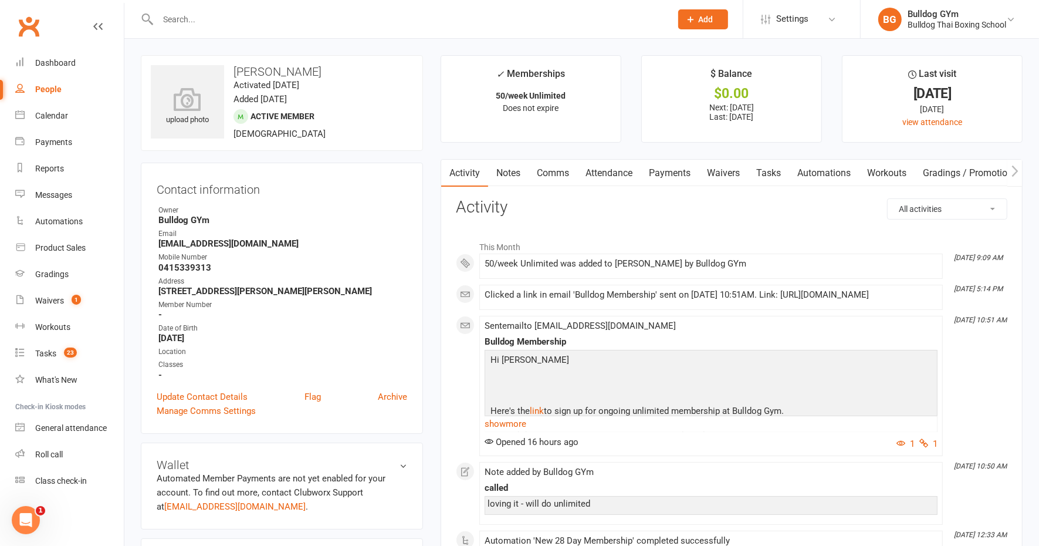
click at [822, 167] on link "Automations" at bounding box center [824, 173] width 70 height 27
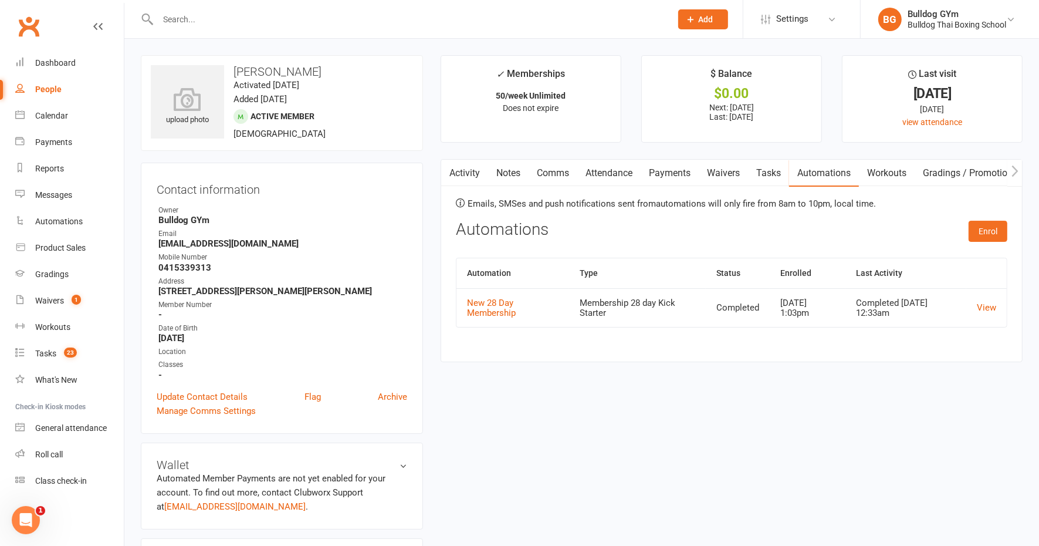
click at [1000, 305] on td "View" at bounding box center [987, 307] width 40 height 39
click at [987, 306] on link "View" at bounding box center [986, 307] width 19 height 11
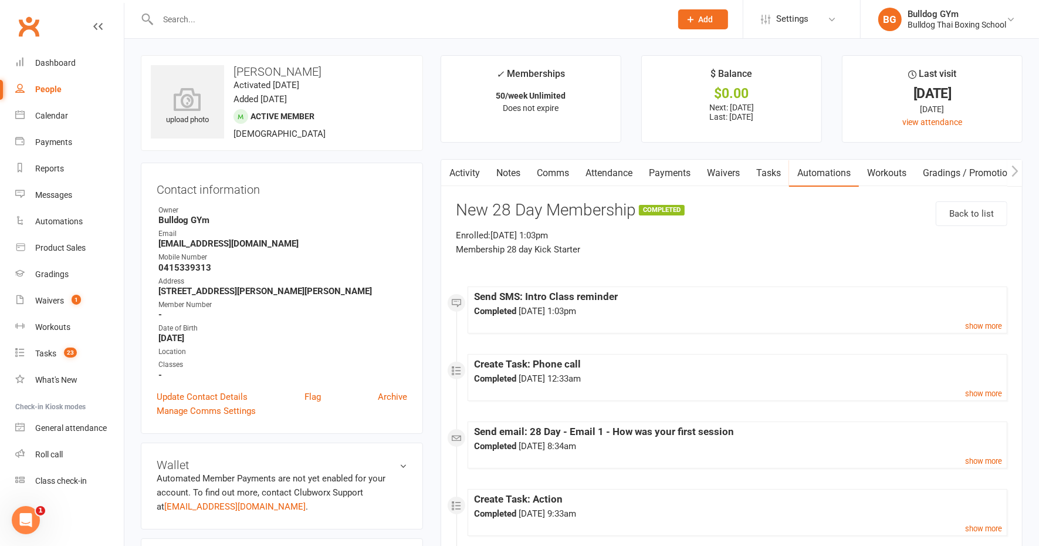
click at [775, 174] on link "Tasks" at bounding box center [768, 173] width 41 height 27
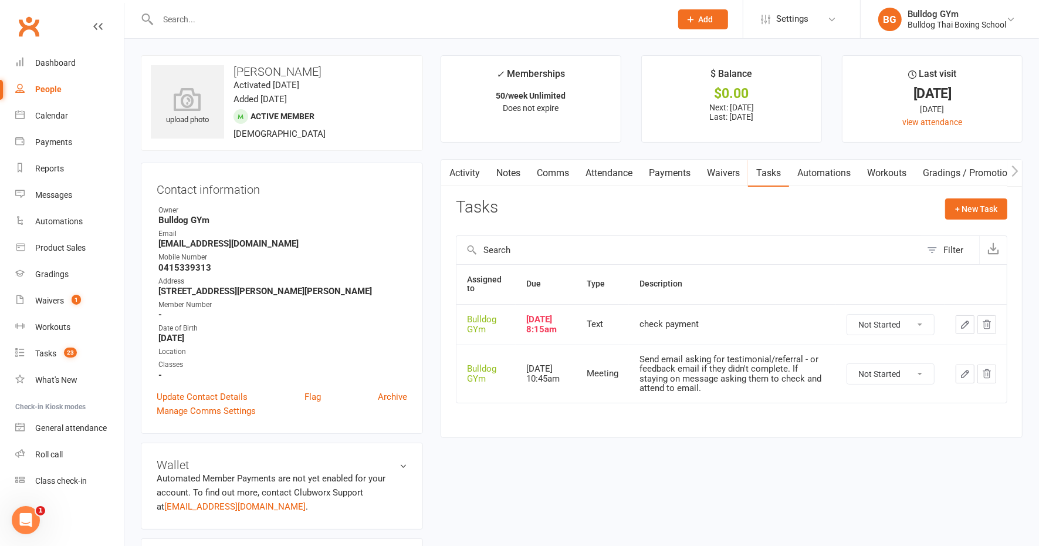
drag, startPoint x: 912, startPoint y: 326, endPoint x: 907, endPoint y: 337, distance: 12.3
click at [912, 326] on select "Not Started In Progress Waiting Complete" at bounding box center [891, 325] width 87 height 20
click at [848, 316] on select "Not Started In Progress Waiting Complete" at bounding box center [891, 325] width 87 height 20
select select "unstarted"
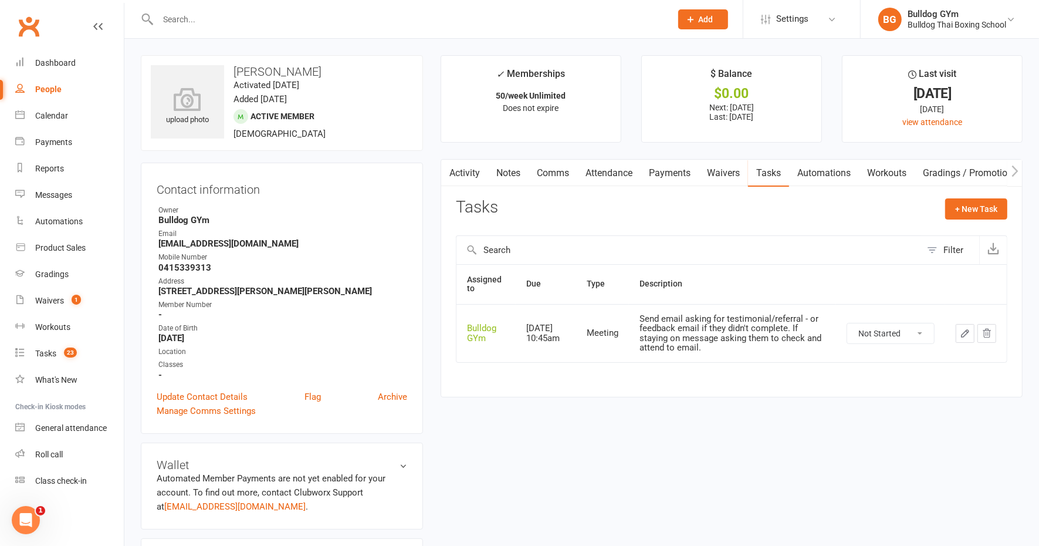
click at [916, 335] on select "Not Started In Progress Waiting Complete" at bounding box center [891, 333] width 87 height 20
click at [848, 323] on select "Not Started In Progress Waiting Complete" at bounding box center [891, 333] width 87 height 20
select select "unstarted"
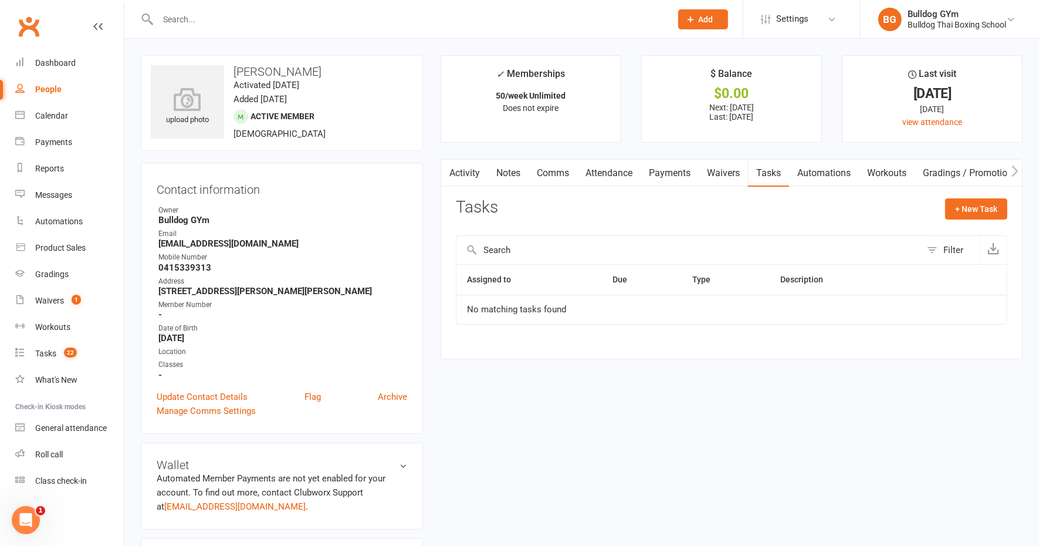
click at [552, 174] on link "Comms" at bounding box center [553, 173] width 49 height 27
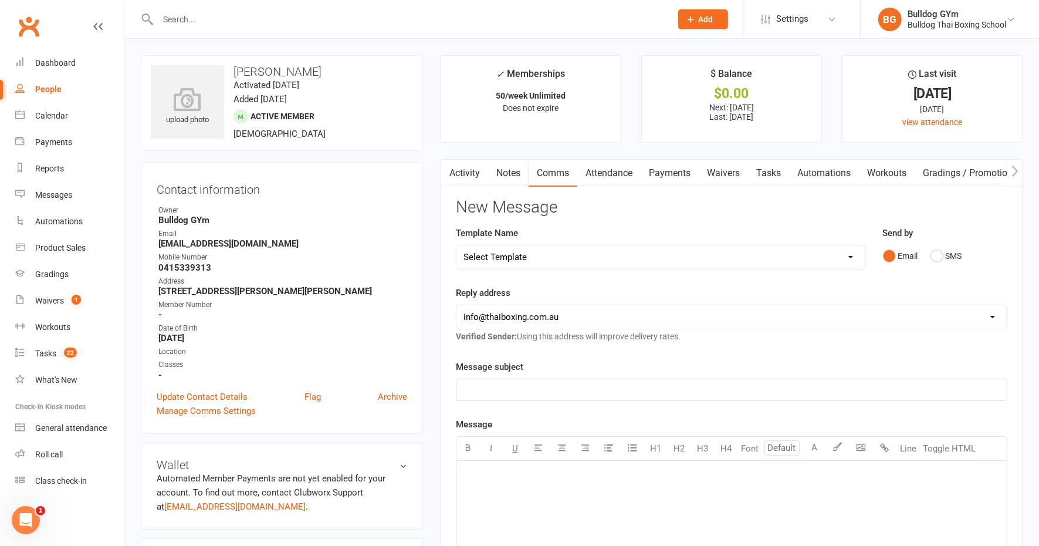
click at [552, 255] on select "Select Template [Email] Price Increase 28 Day Kick starter [SMS] 10 Pass Check …" at bounding box center [661, 256] width 408 height 23
select select "68"
click at [457, 245] on select "Select Template [Email] Price Increase 28 Day Kick starter [SMS] 10 Pass Check …" at bounding box center [661, 256] width 408 height 23
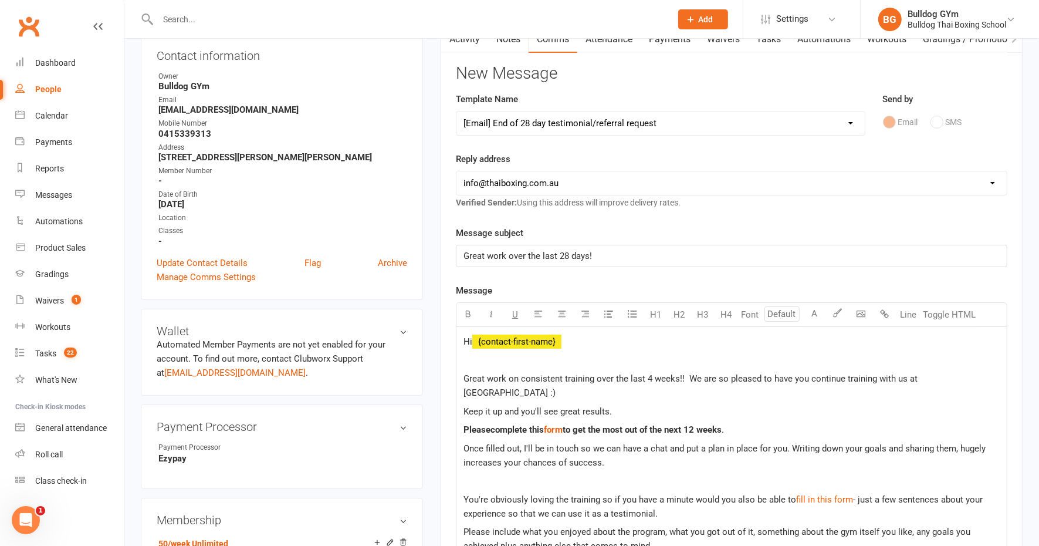
scroll to position [220, 0]
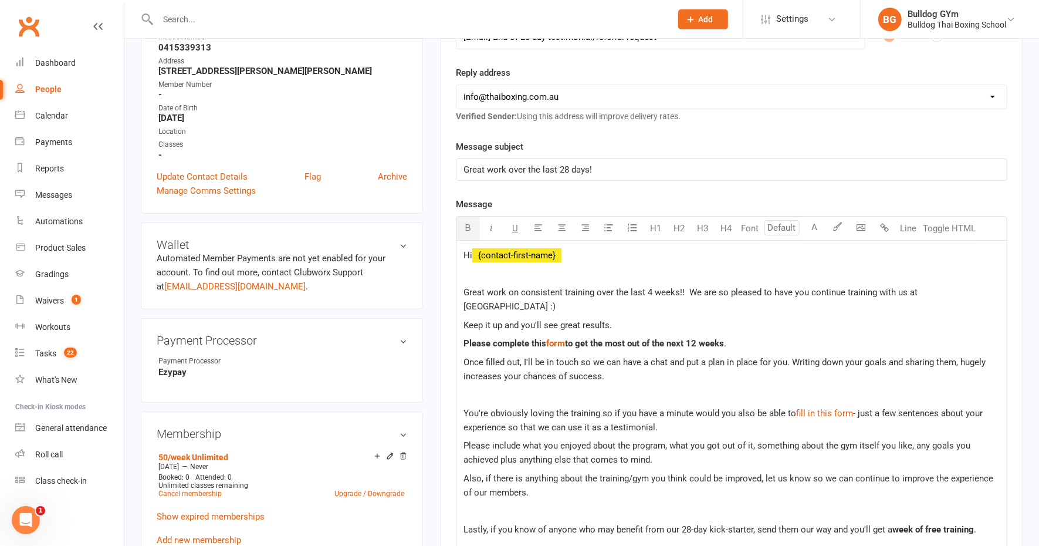
click at [567, 338] on span "to get the most out of the next 12 weeks" at bounding box center [644, 343] width 159 height 11
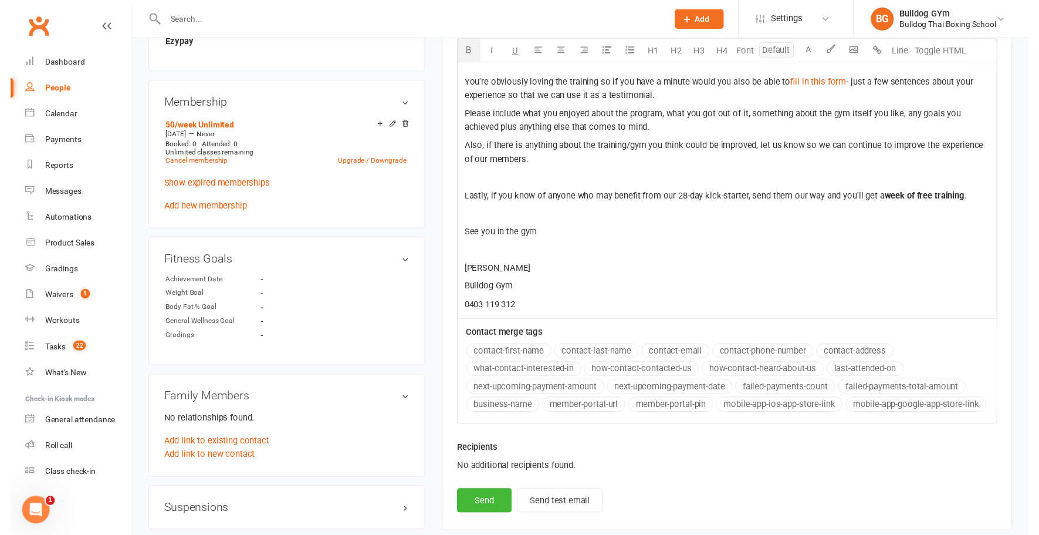
scroll to position [587, 0]
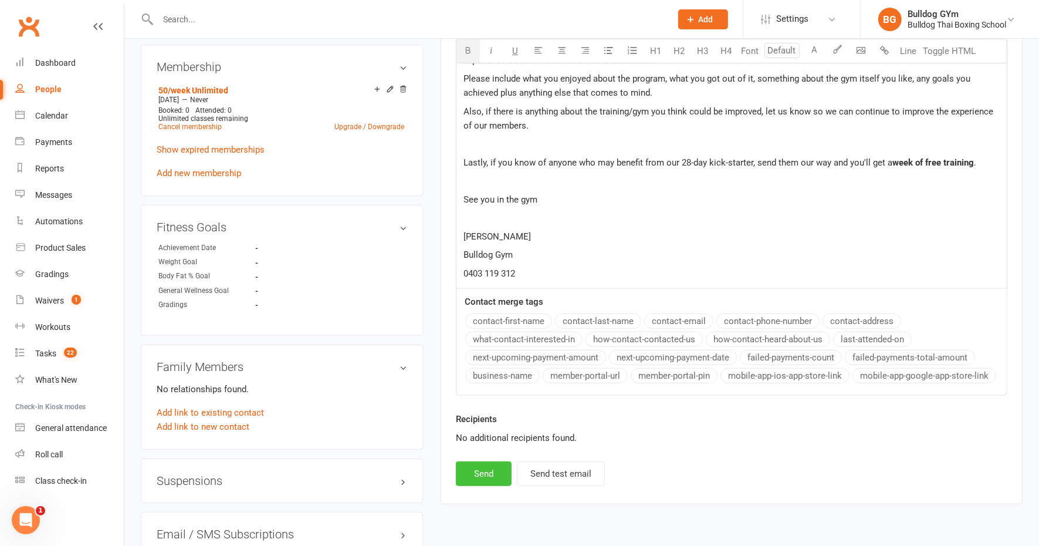
click at [478, 461] on button "Send" at bounding box center [484, 473] width 56 height 25
select select
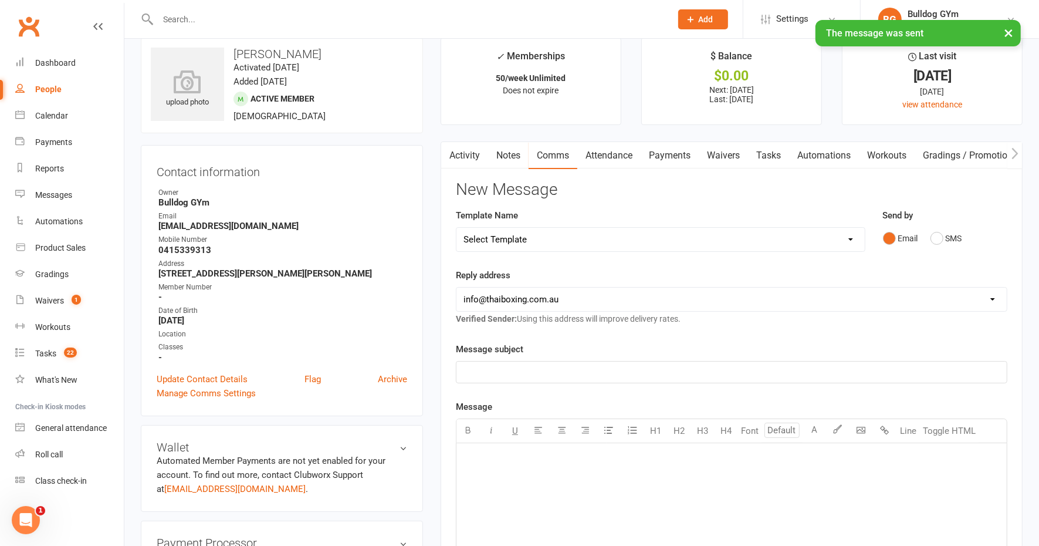
scroll to position [0, 0]
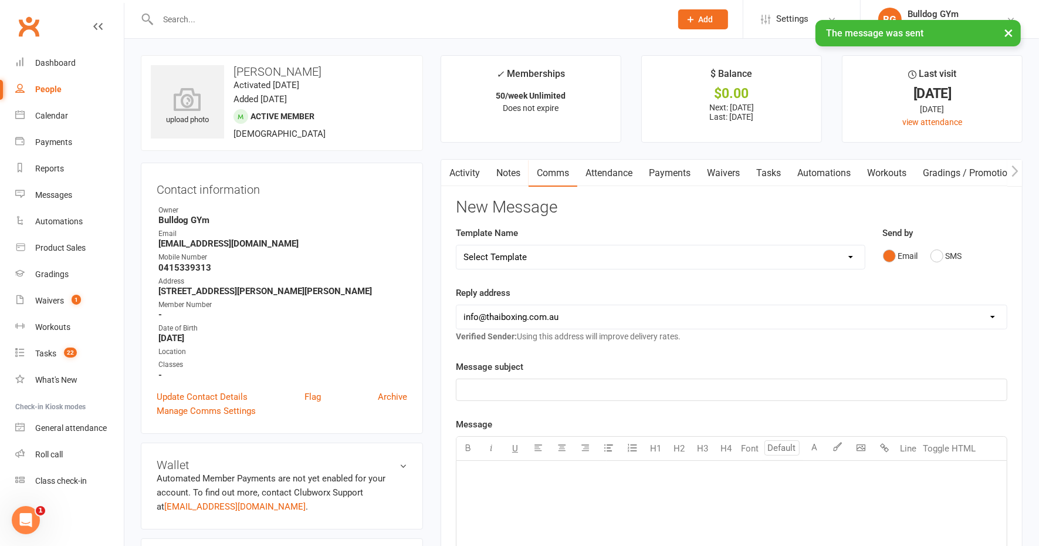
click at [768, 168] on link "Tasks" at bounding box center [768, 173] width 41 height 27
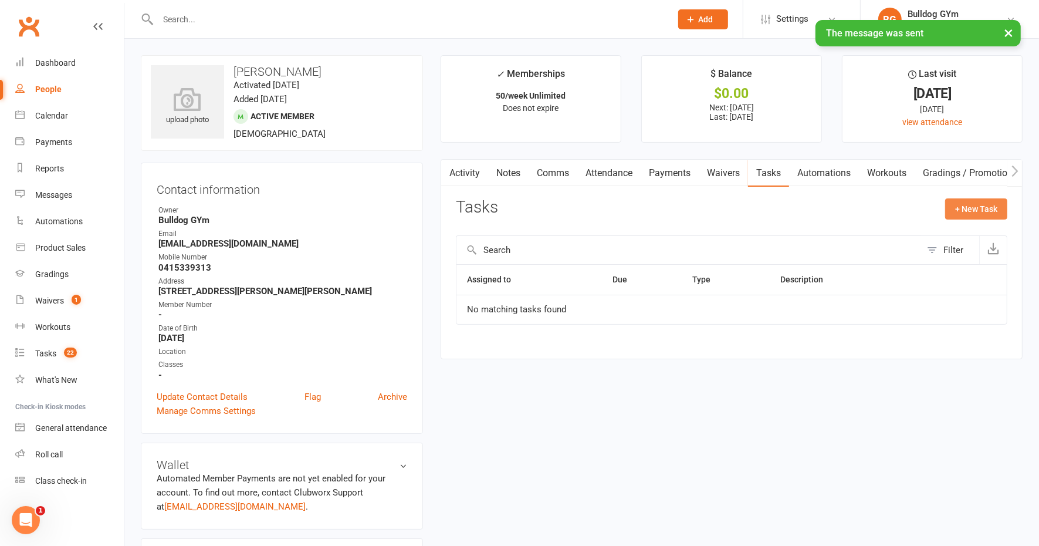
click at [967, 206] on button "+ New Task" at bounding box center [977, 208] width 62 height 21
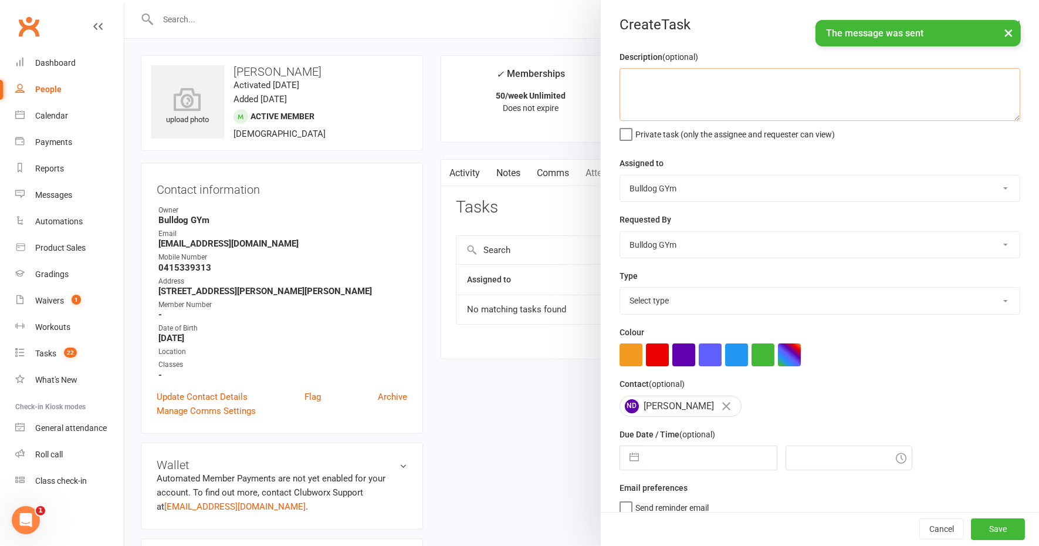
drag, startPoint x: 659, startPoint y: 87, endPoint x: 681, endPoint y: 75, distance: 25.5
click at [659, 85] on textarea at bounding box center [820, 94] width 401 height 53
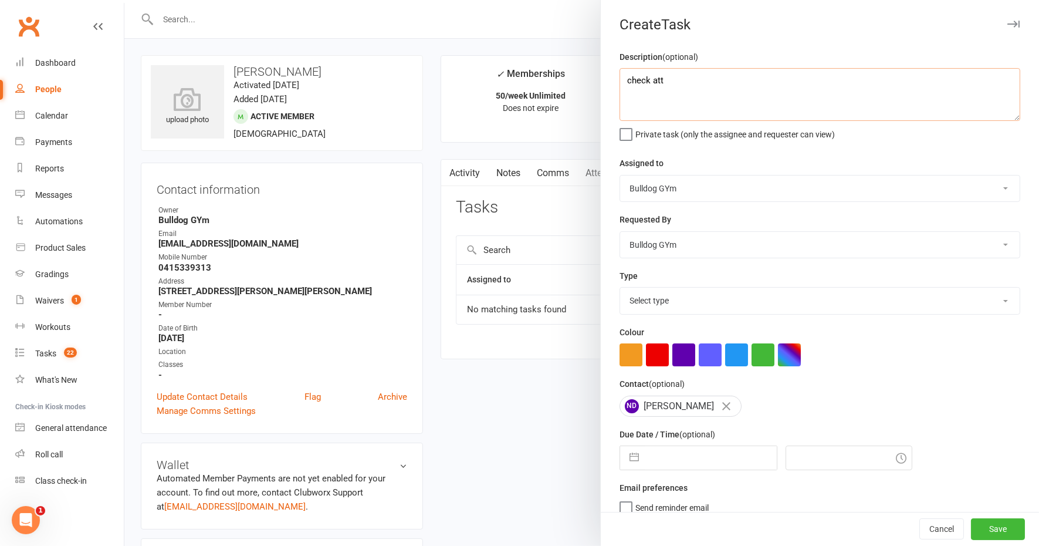
type textarea "check att"
click at [661, 299] on select "Select type Action E-mail Meeting Phone call Text Add new task type" at bounding box center [820, 301] width 400 height 26
select select "12049"
click at [620, 288] on select "Select type Action E-mail Meeting Phone call Text Add new task type" at bounding box center [820, 301] width 400 height 26
click at [691, 451] on input "text" at bounding box center [711, 457] width 132 height 23
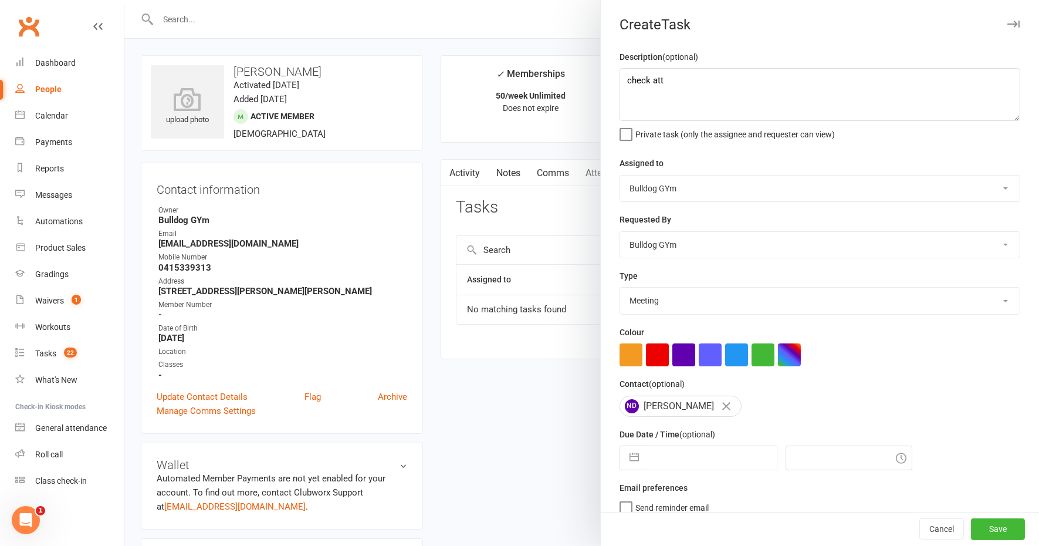
select select "8"
select select "2025"
select select "9"
select select "2025"
select select "10"
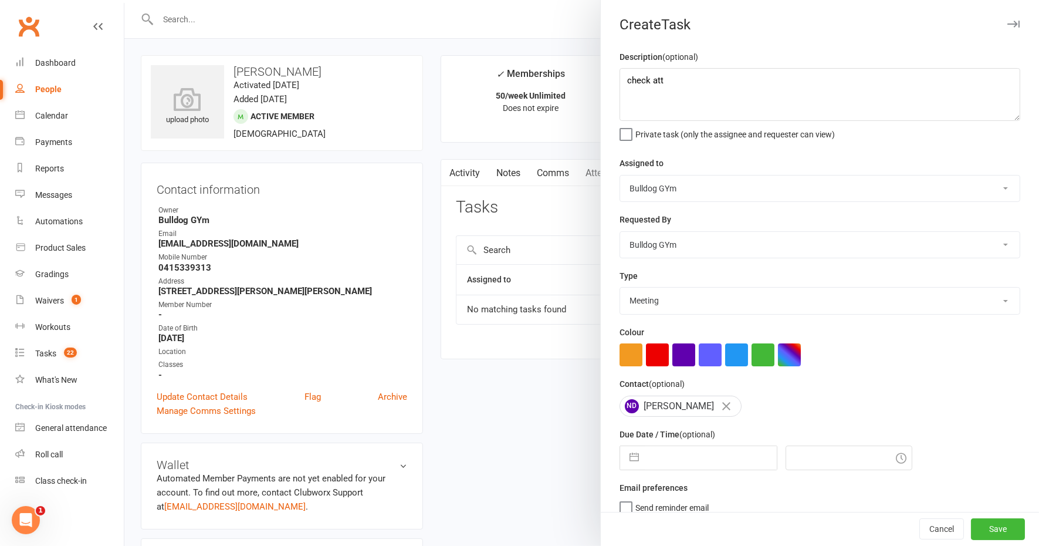
select select "2025"
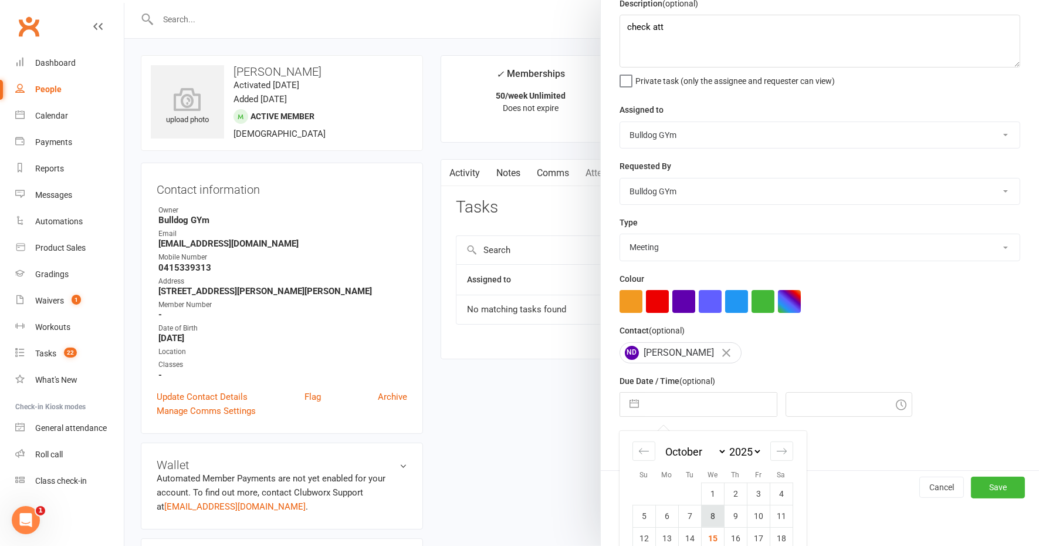
scroll to position [114, 0]
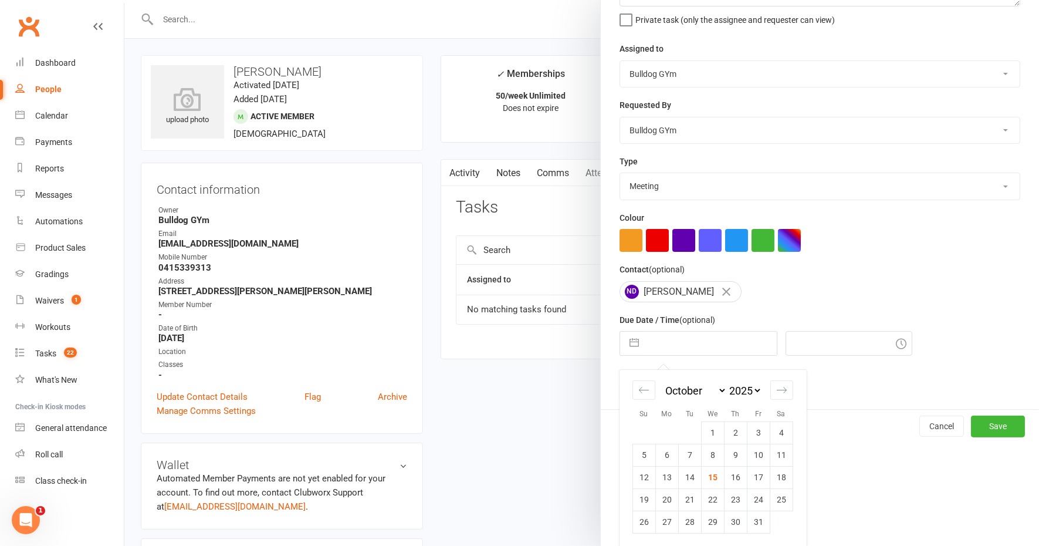
click at [708, 518] on td "29" at bounding box center [712, 522] width 23 height 22
type input "[DATE]"
type input "9:15am"
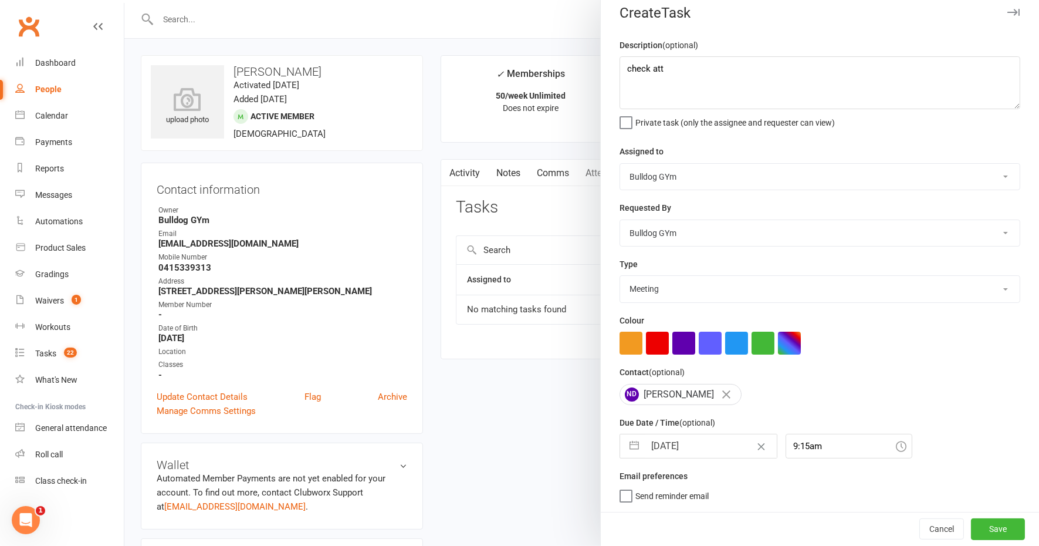
scroll to position [9, 0]
drag, startPoint x: 963, startPoint y: 531, endPoint x: 740, endPoint y: 476, distance: 229.0
click at [971, 530] on button "Save" at bounding box center [998, 529] width 54 height 21
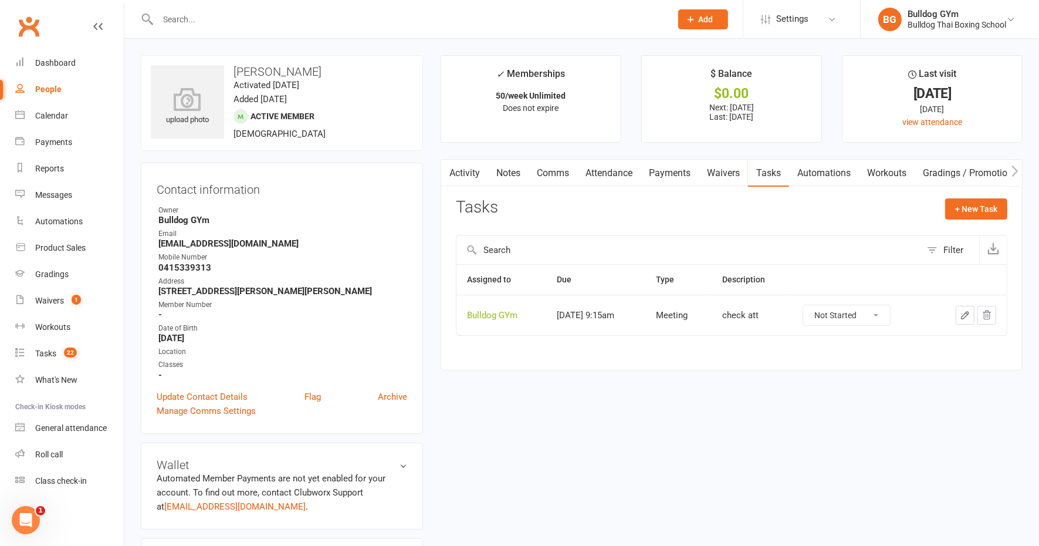
drag, startPoint x: 175, startPoint y: 26, endPoint x: 190, endPoint y: 8, distance: 23.5
click at [176, 25] on input "text" at bounding box center [408, 19] width 509 height 16
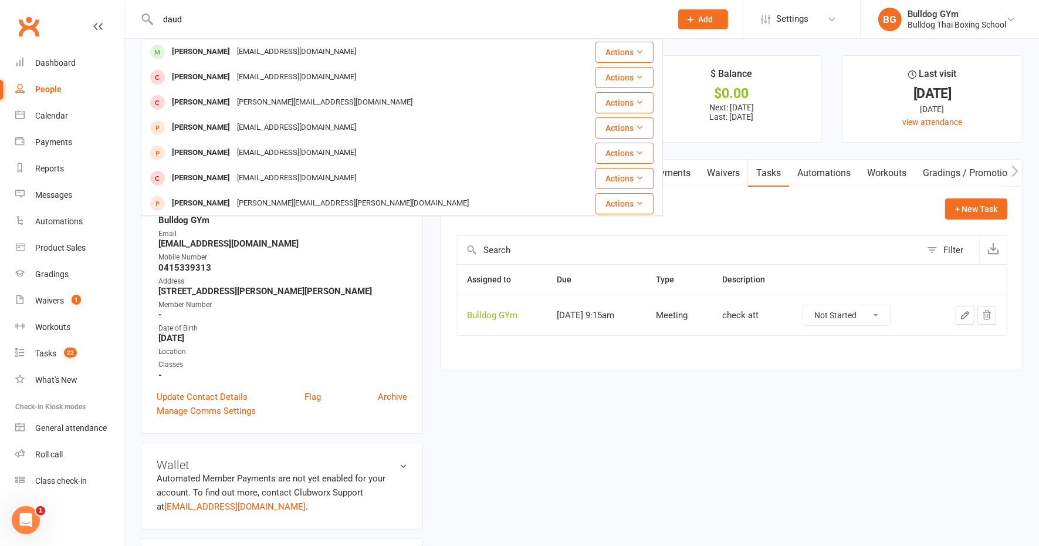
type input "daud"
click at [752, 207] on div "Tasks + New Task" at bounding box center [732, 212] width 552 height 28
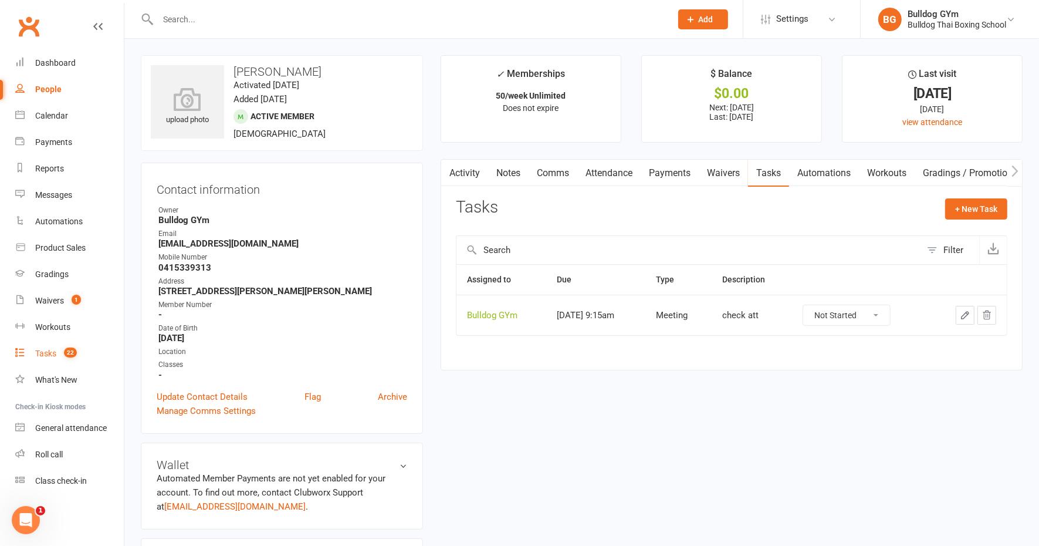
click at [45, 353] on div "Tasks" at bounding box center [45, 353] width 21 height 9
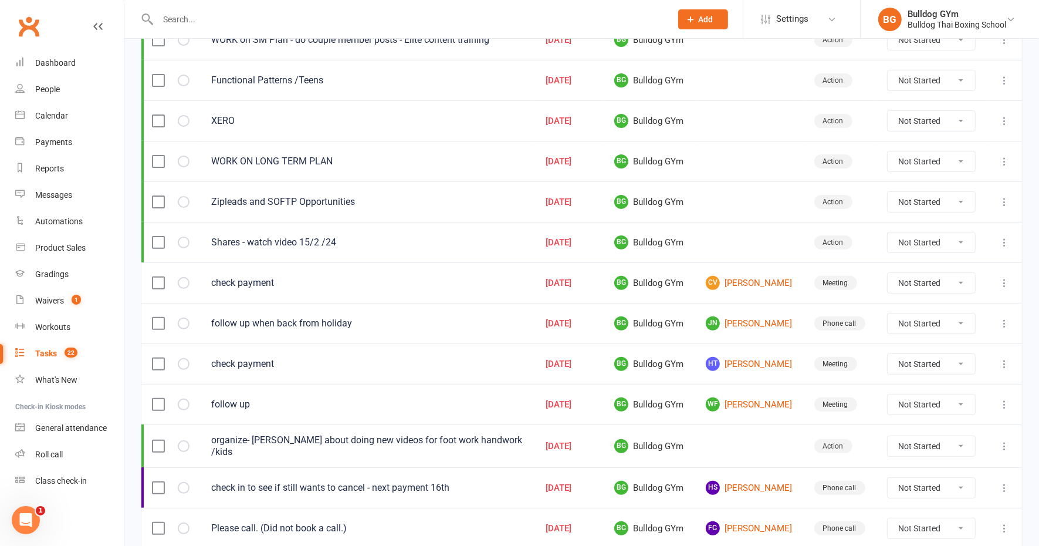
scroll to position [293, 0]
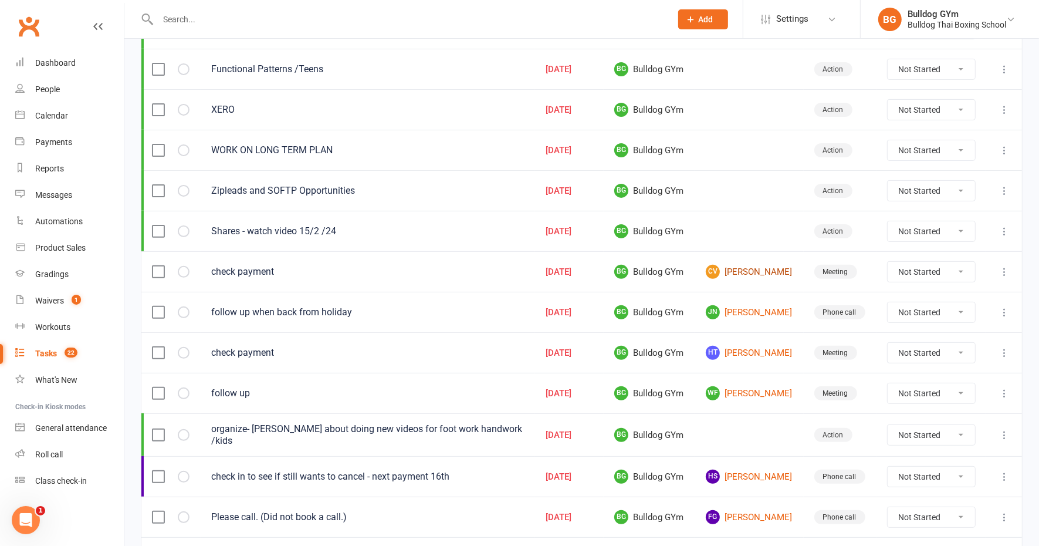
click at [740, 265] on link "CV [PERSON_NAME]" at bounding box center [749, 272] width 87 height 14
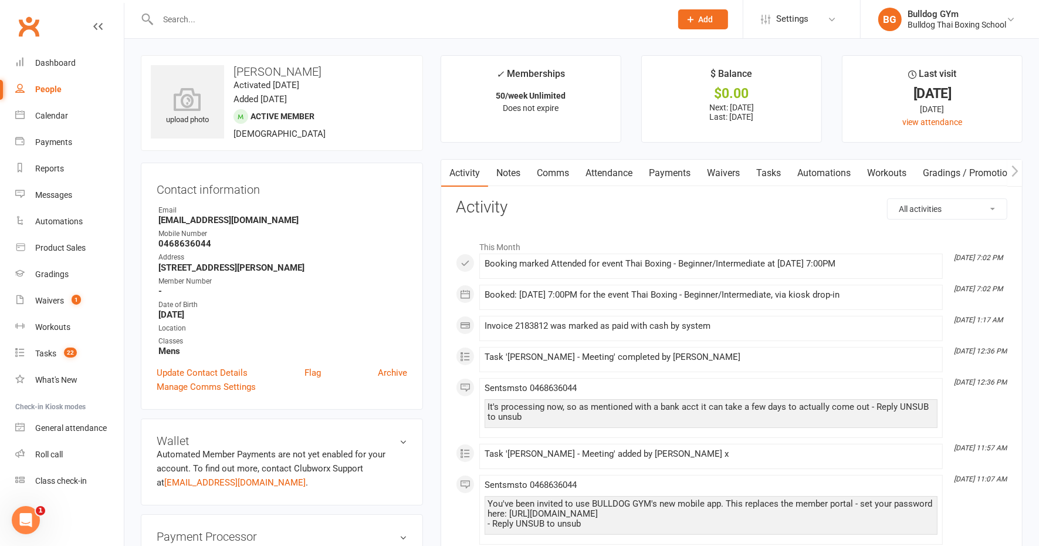
click at [776, 174] on link "Tasks" at bounding box center [768, 173] width 41 height 27
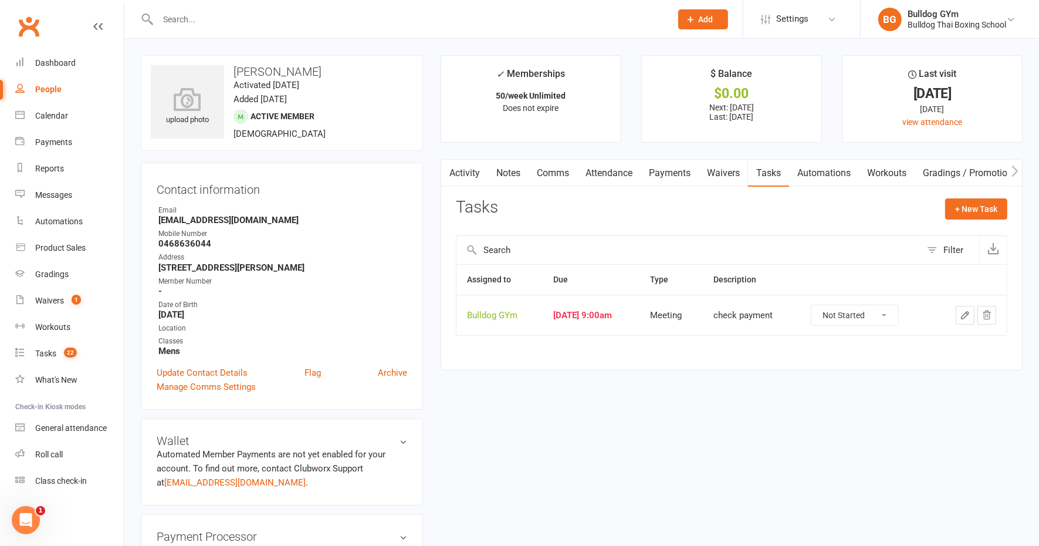
click at [888, 317] on select "Not Started In Progress Waiting Complete" at bounding box center [855, 315] width 87 height 20
click at [822, 305] on select "Not Started In Progress Waiting Complete" at bounding box center [855, 315] width 87 height 20
select select "unstarted"
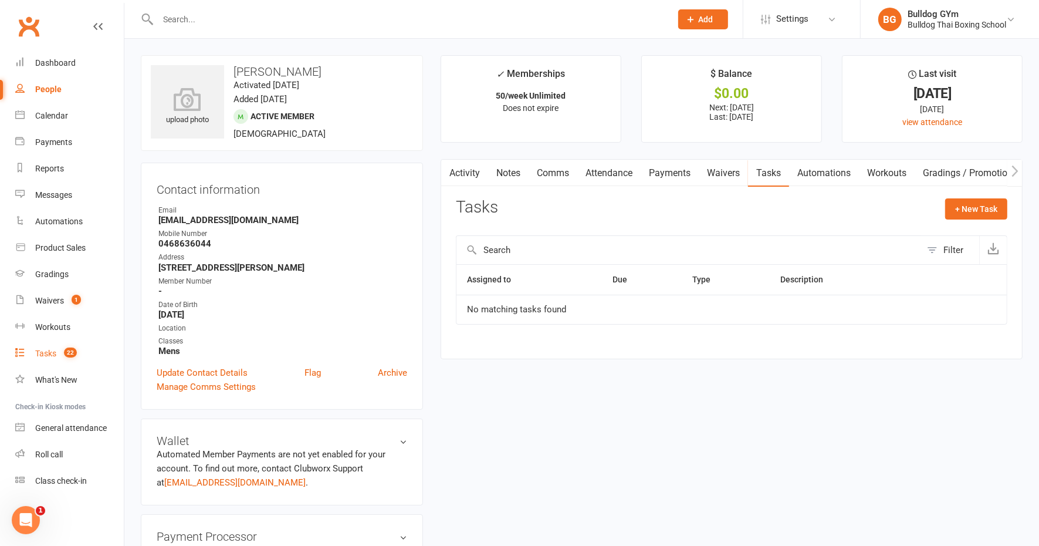
click at [51, 355] on div "Tasks" at bounding box center [45, 353] width 21 height 9
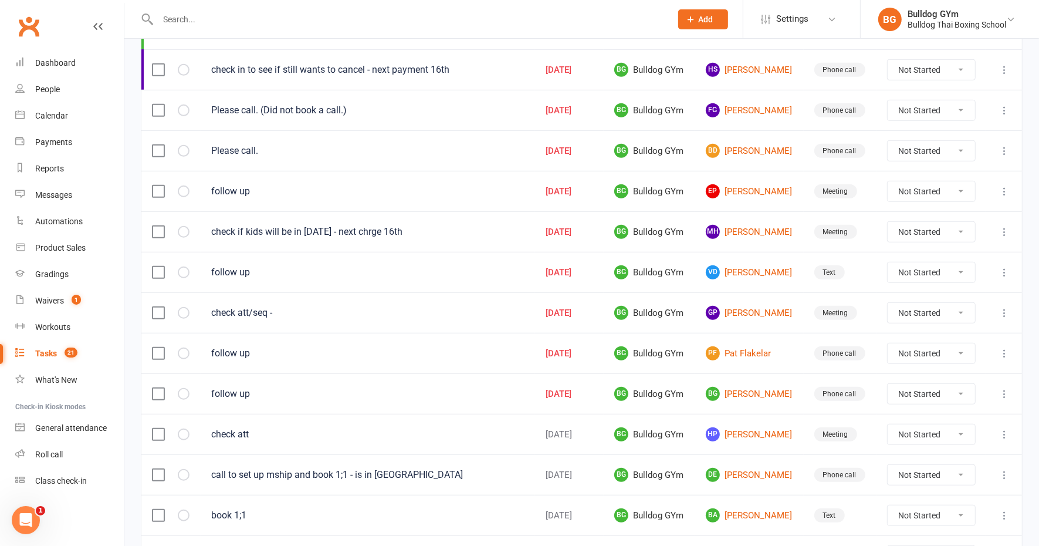
scroll to position [660, 0]
click at [730, 305] on link "GP [PERSON_NAME]" at bounding box center [749, 312] width 87 height 14
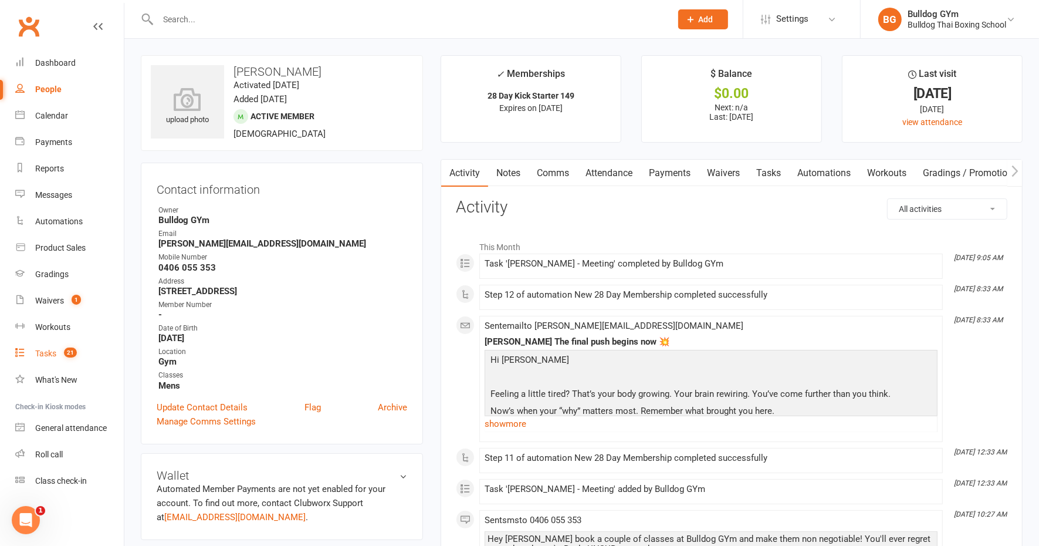
click at [52, 349] on div "Tasks" at bounding box center [45, 353] width 21 height 9
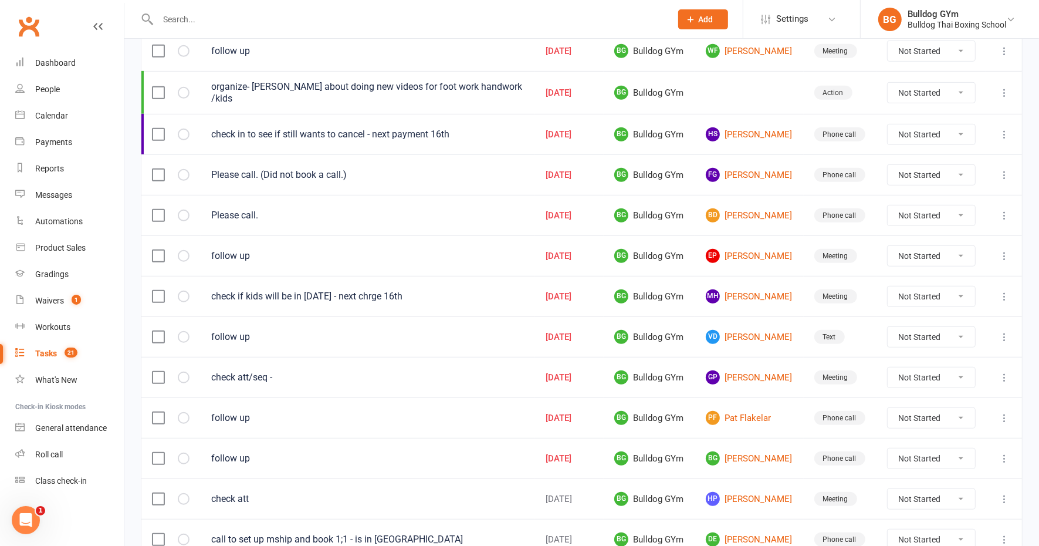
scroll to position [756, 0]
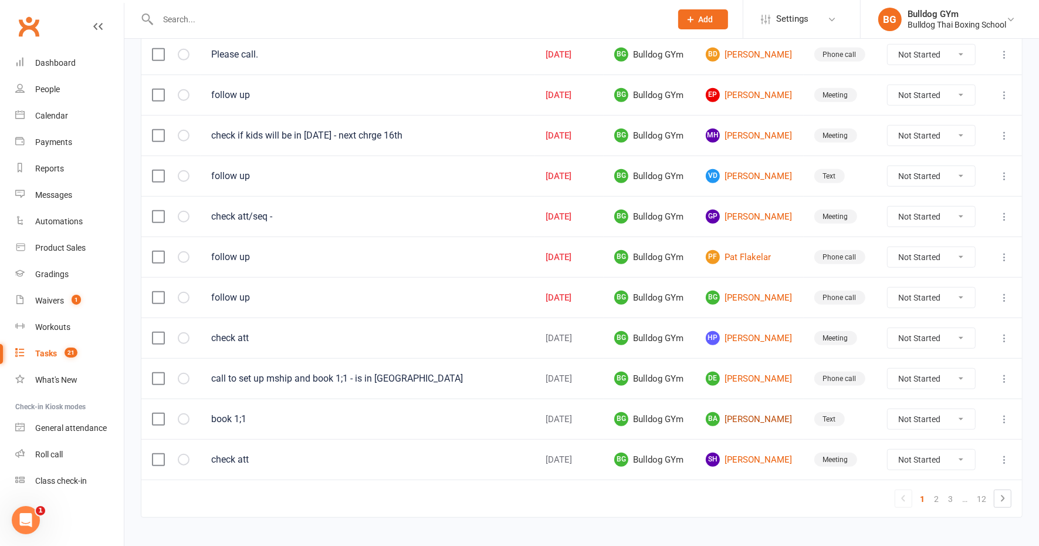
click at [740, 412] on link "BA [PERSON_NAME]" at bounding box center [749, 419] width 87 height 14
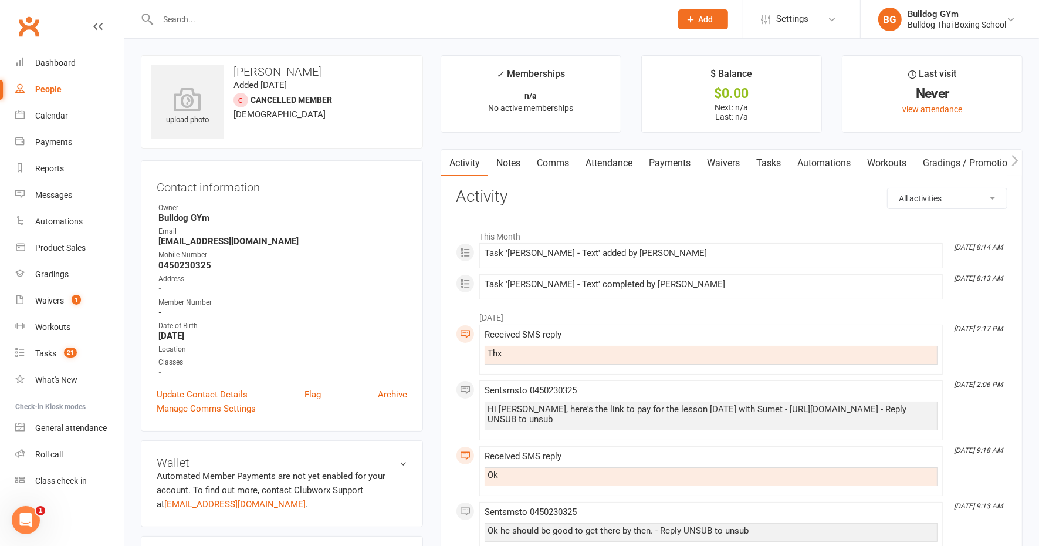
click at [706, 410] on div "Hi [PERSON_NAME], here's the link to pay for the lesson [DATE] with Sumet - [UR…" at bounding box center [711, 414] width 447 height 20
click at [768, 165] on link "Tasks" at bounding box center [768, 163] width 41 height 27
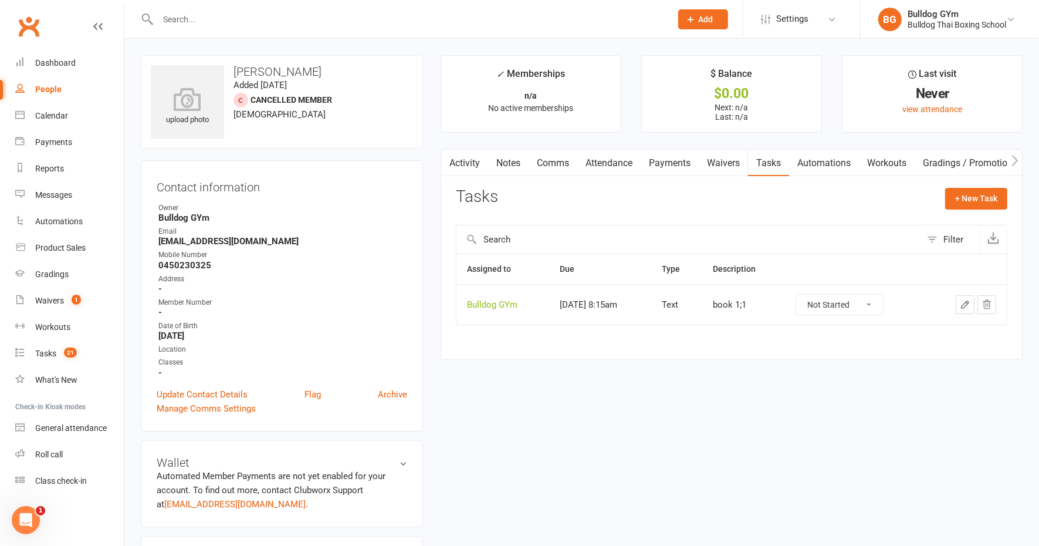
click at [967, 302] on icon "button" at bounding box center [965, 304] width 11 height 11
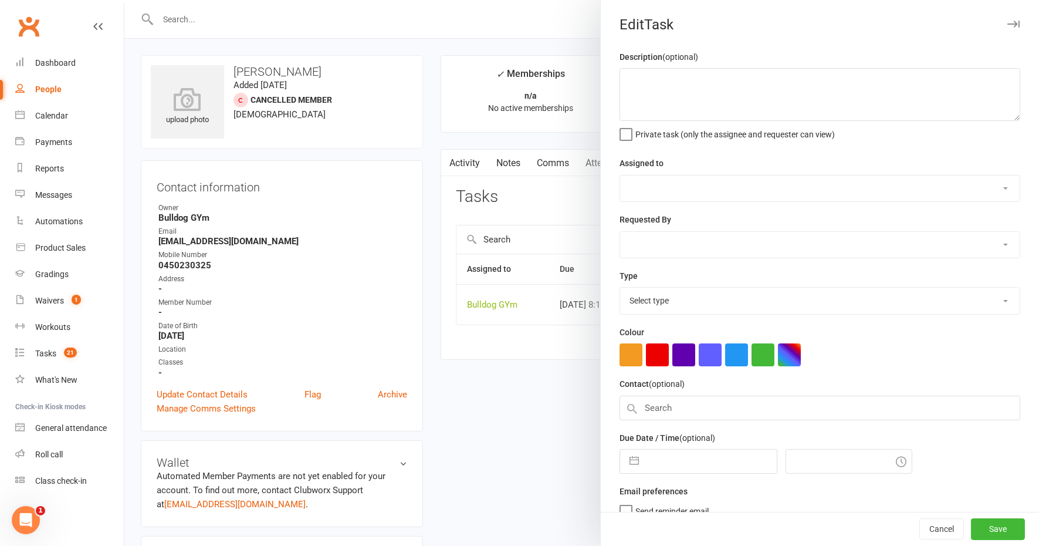
type textarea "book 1;1"
select select "12940"
type input "[DATE]"
type input "8:15am"
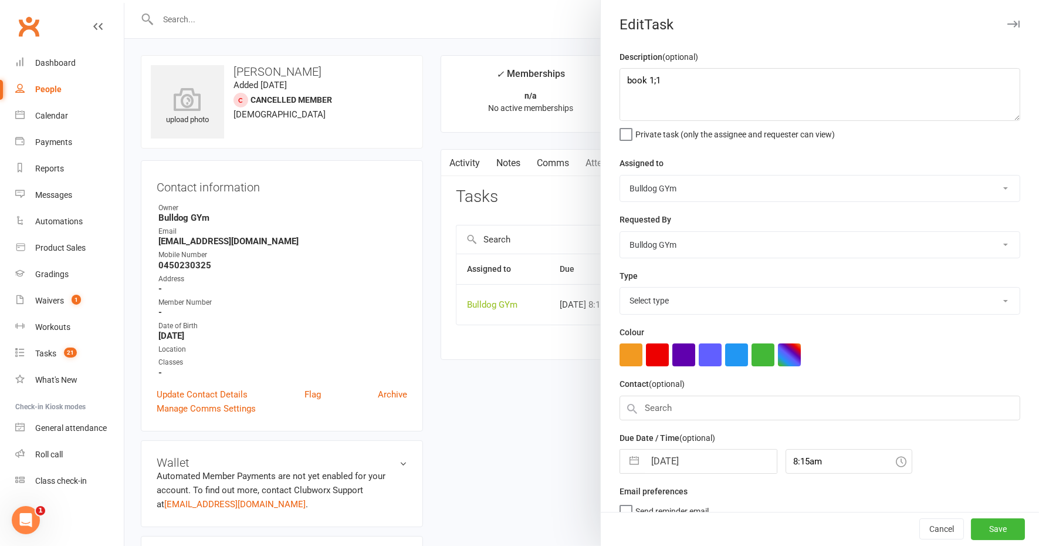
select select "13825"
click at [709, 454] on input "[DATE]" at bounding box center [711, 457] width 132 height 23
select select "8"
select select "2025"
select select "9"
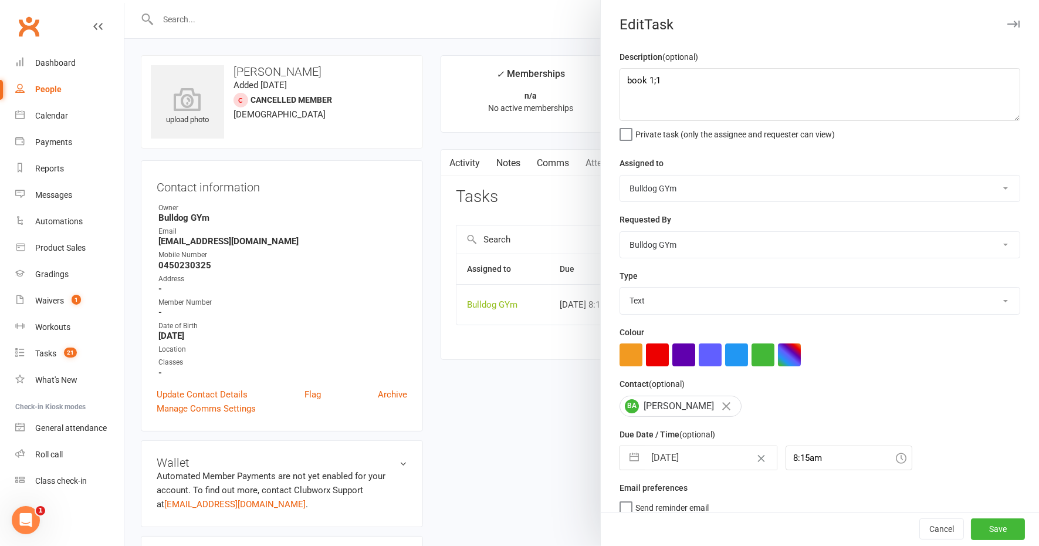
select select "2025"
select select "10"
select select "2025"
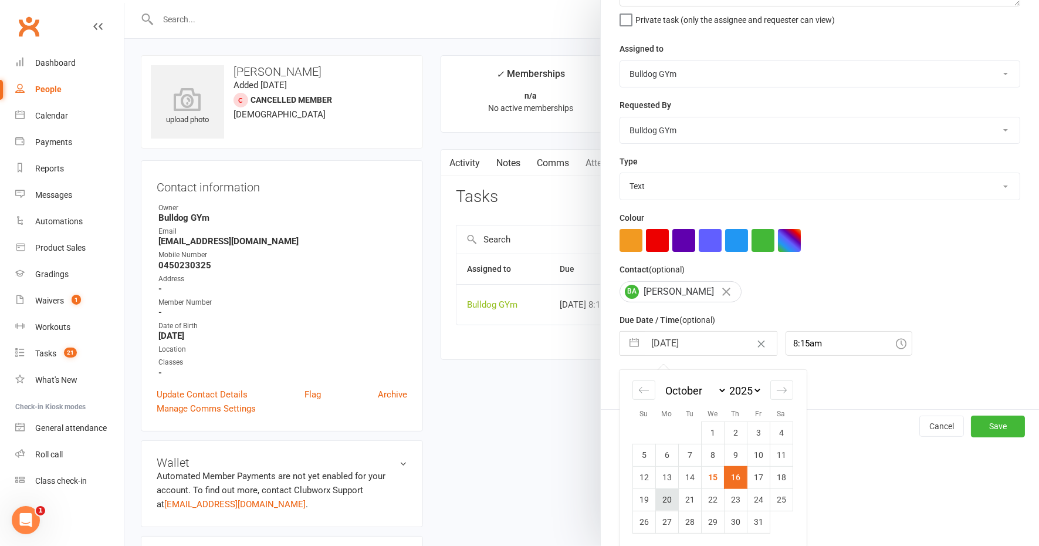
click at [656, 502] on td "20" at bounding box center [667, 499] width 23 height 22
type input "[DATE]"
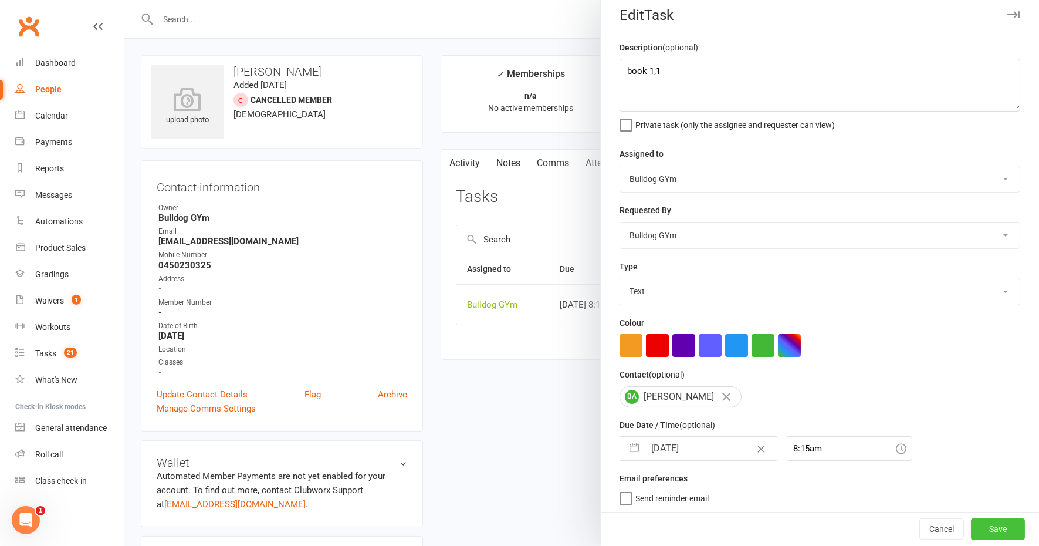
click at [983, 533] on button "Save" at bounding box center [998, 529] width 54 height 21
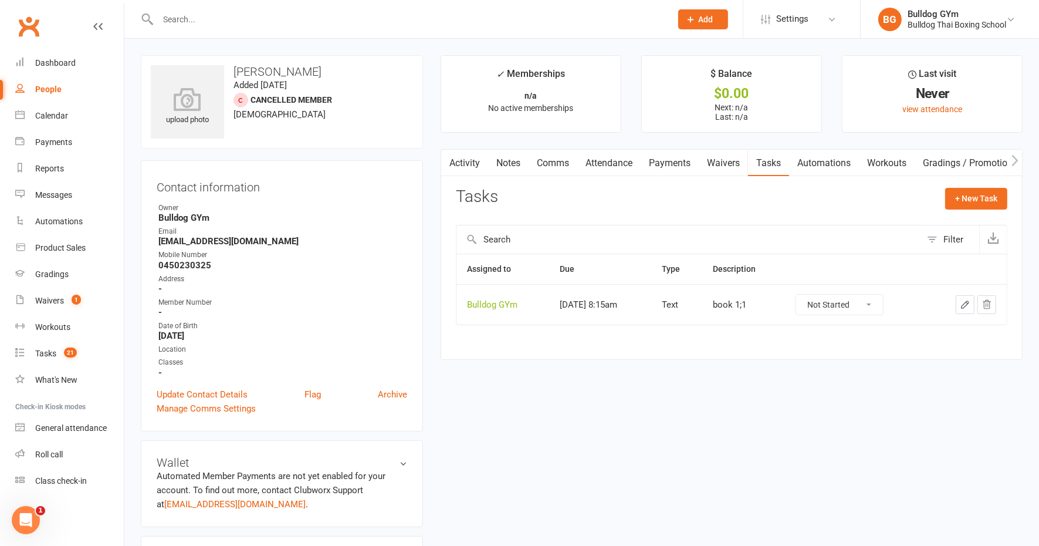
click at [968, 300] on icon "button" at bounding box center [965, 304] width 11 height 11
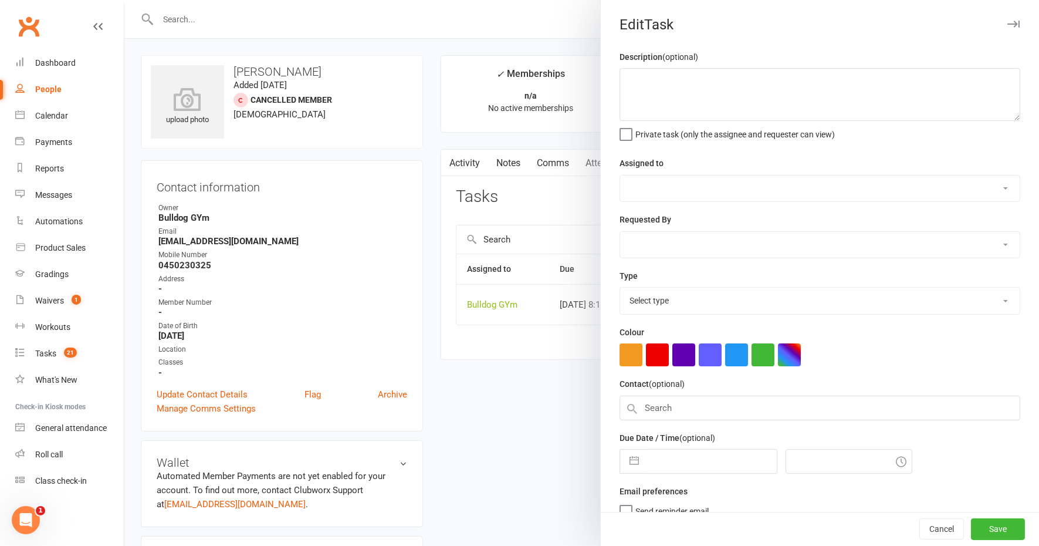
type textarea "book 1;1"
select select "12940"
type input "[DATE]"
type input "8:15am"
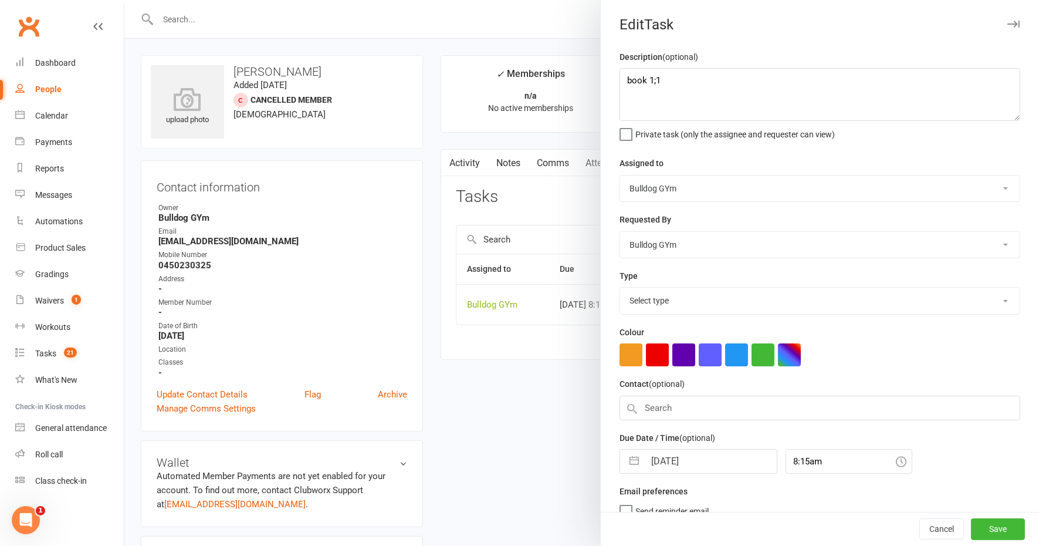
select select "13825"
select select "8"
select select "2025"
select select "9"
select select "2025"
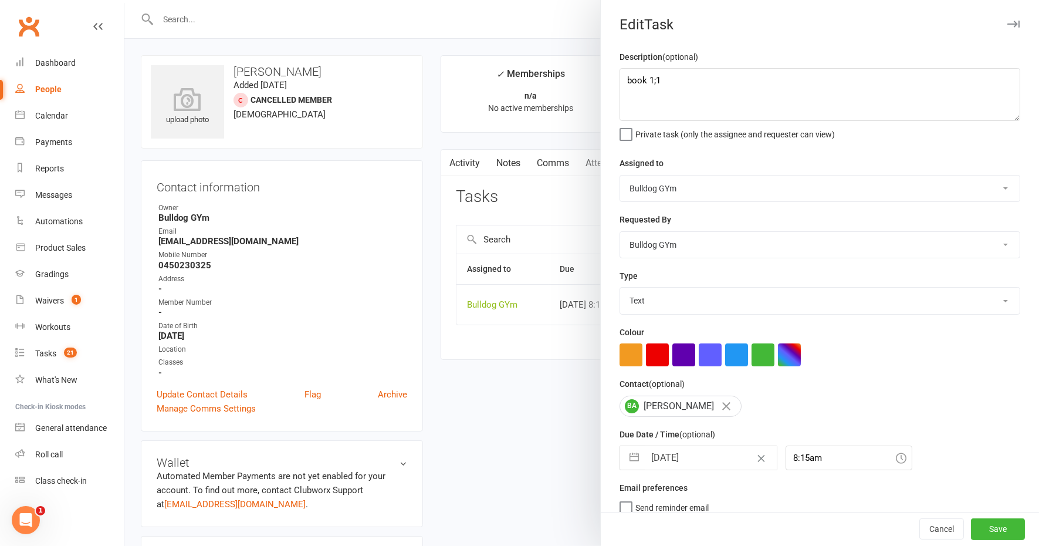
select select "10"
select select "2025"
click at [711, 448] on input "[DATE]" at bounding box center [711, 457] width 132 height 23
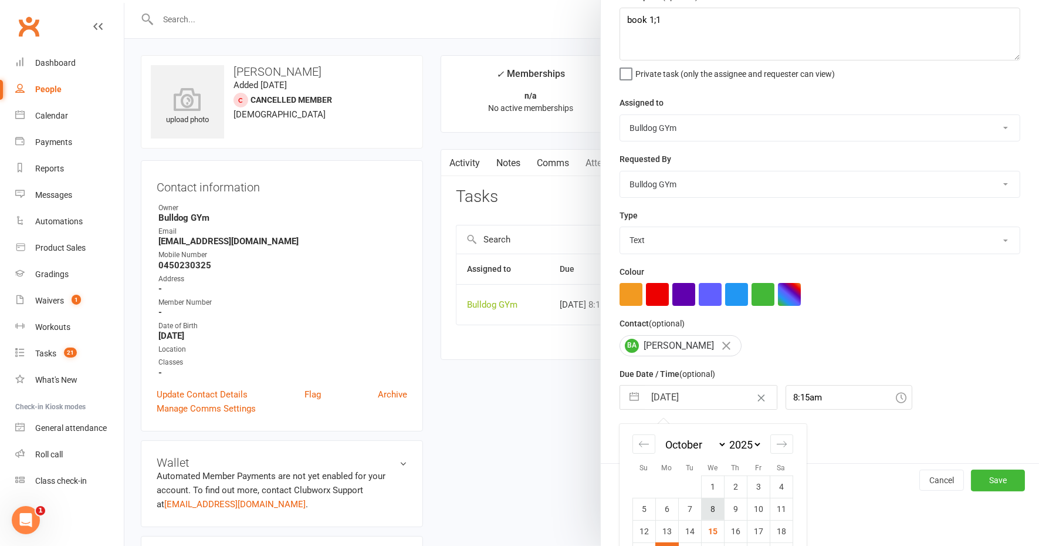
scroll to position [114, 0]
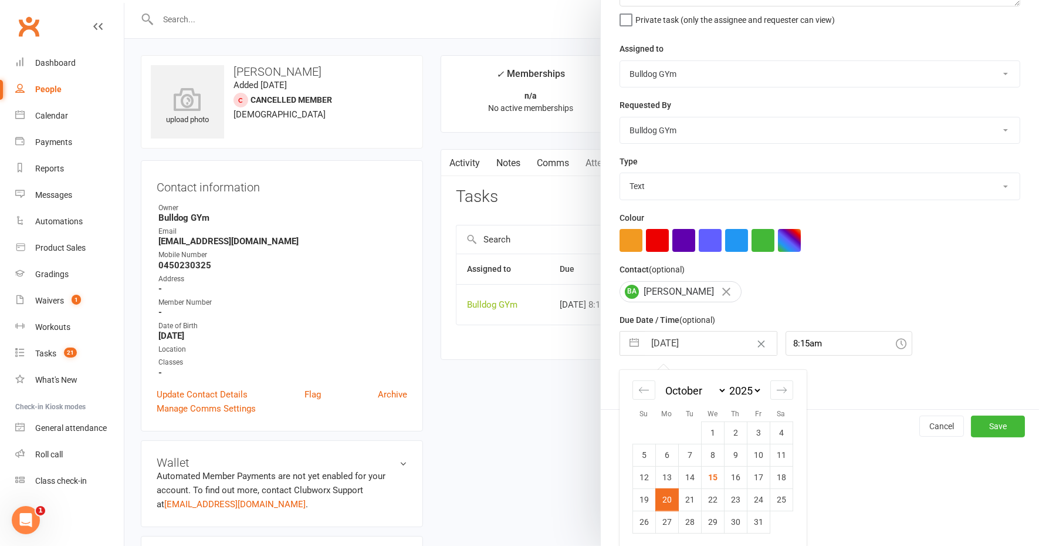
click at [727, 499] on td "23" at bounding box center [735, 499] width 23 height 22
type input "[DATE]"
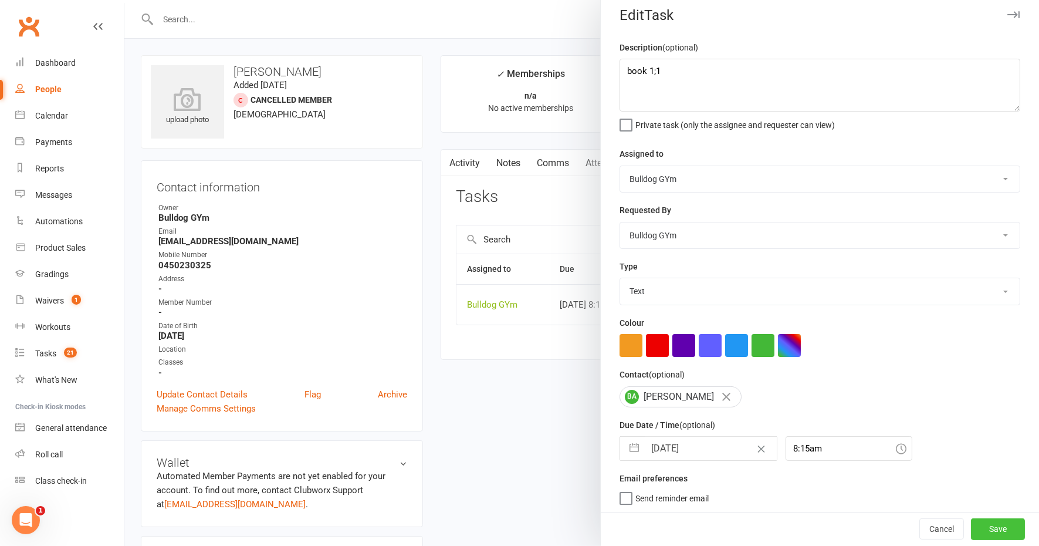
click at [971, 530] on button "Save" at bounding box center [998, 529] width 54 height 21
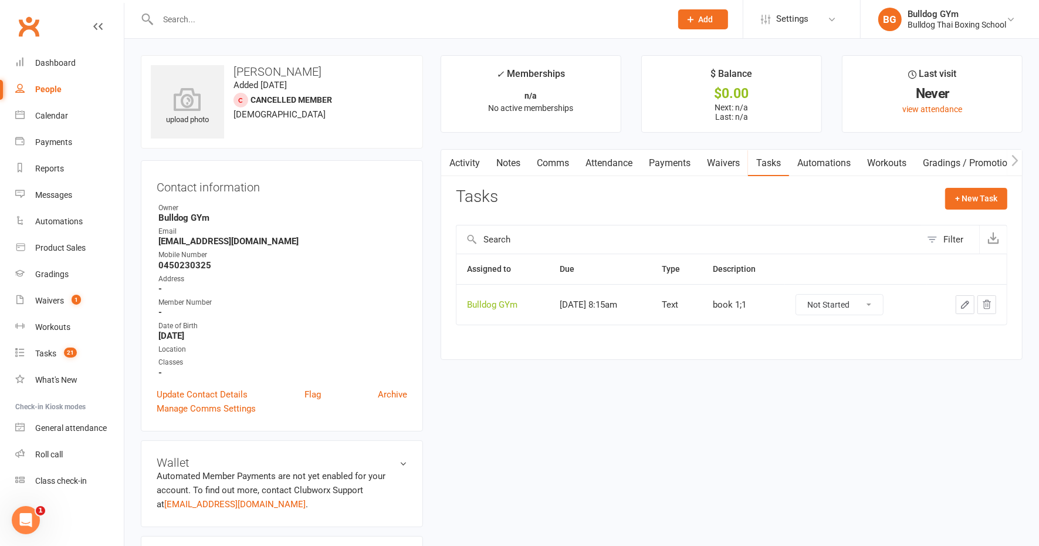
click at [204, 22] on input "text" at bounding box center [408, 19] width 509 height 16
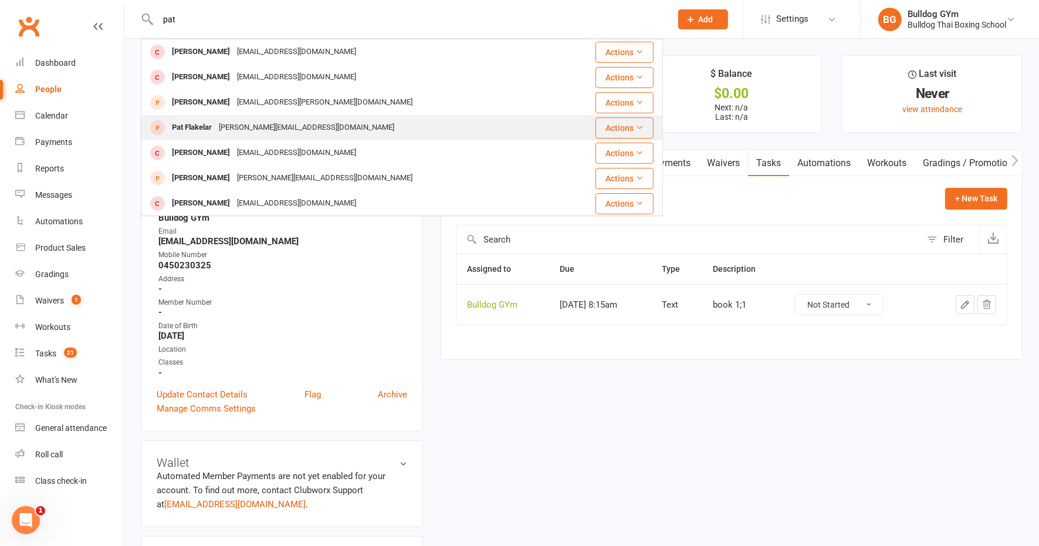
type input "pat"
click at [213, 126] on div "Pat Flakelar" at bounding box center [191, 127] width 47 height 17
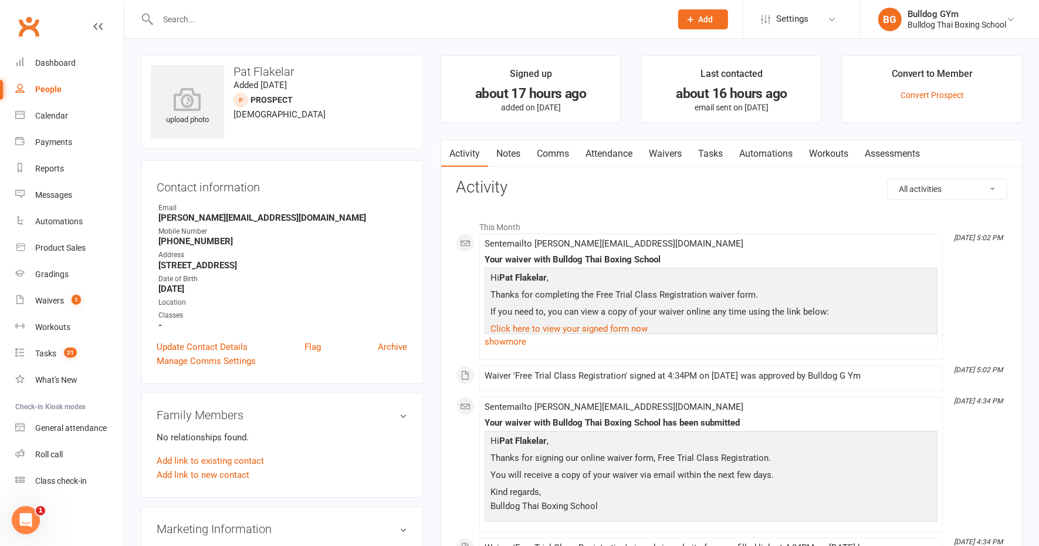
click at [511, 150] on link "Notes" at bounding box center [508, 153] width 40 height 27
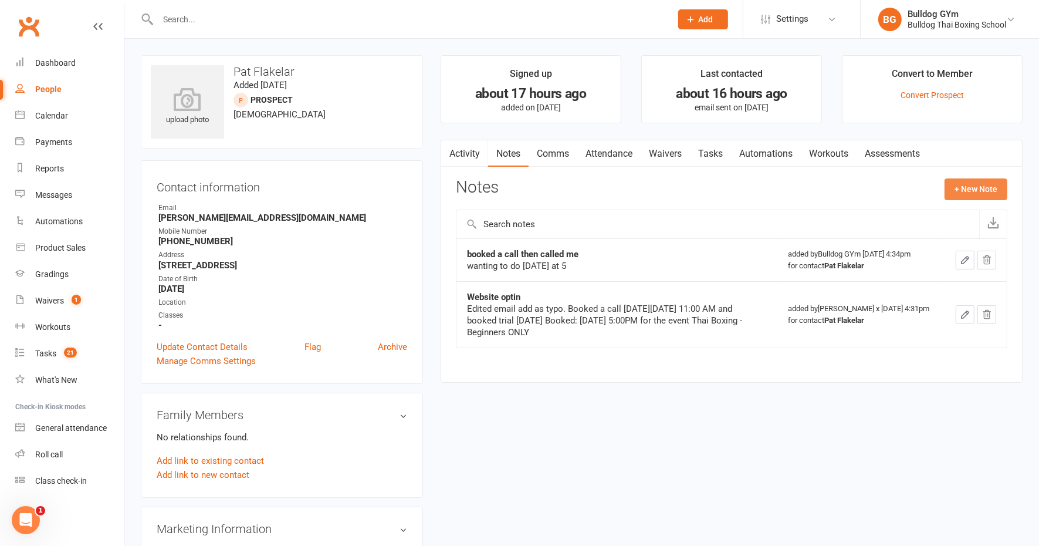
click at [962, 191] on button "+ New Note" at bounding box center [976, 188] width 63 height 21
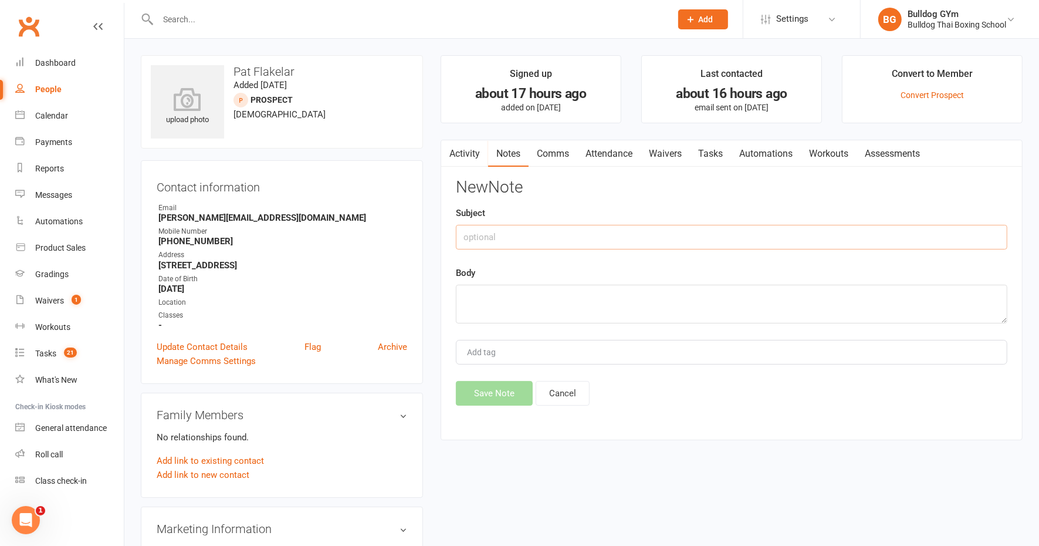
click at [576, 239] on input "text" at bounding box center [732, 237] width 552 height 25
type input "signed up"
click at [490, 294] on textarea at bounding box center [732, 304] width 552 height 39
type textarea "28 day -199"
click at [502, 392] on button "Save Note" at bounding box center [494, 393] width 77 height 25
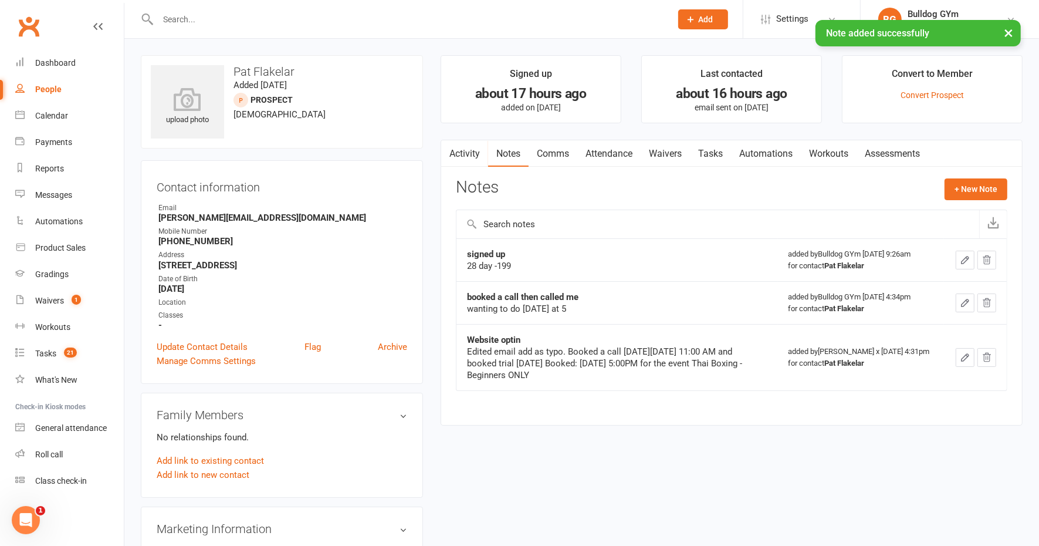
click at [562, 151] on link "Comms" at bounding box center [553, 153] width 49 height 27
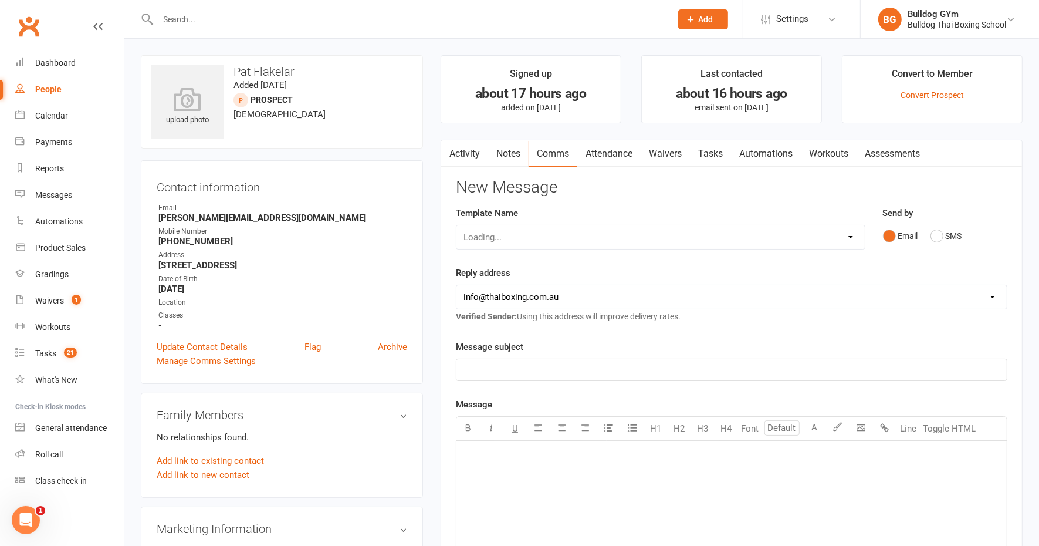
click at [514, 237] on div "Loading..." at bounding box center [661, 237] width 410 height 25
click at [528, 240] on select "Select Template [Email] Price Increase 28 Day Kick starter [SMS] 10 Pass Check …" at bounding box center [661, 236] width 408 height 23
click at [457, 225] on select "Select Template [Email] Price Increase 28 Day Kick starter [SMS] 10 Pass Check …" at bounding box center [661, 236] width 408 height 23
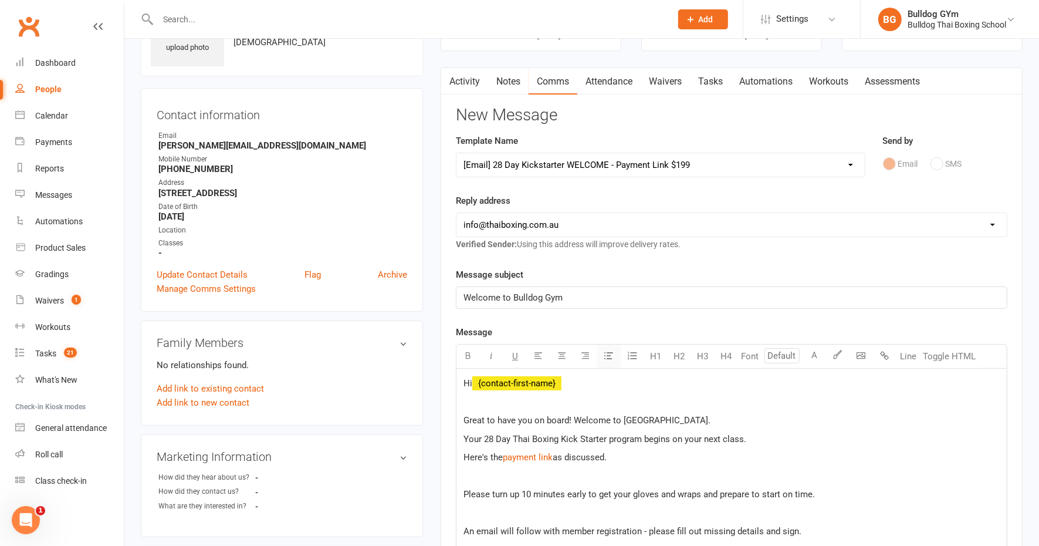
scroll to position [147, 0]
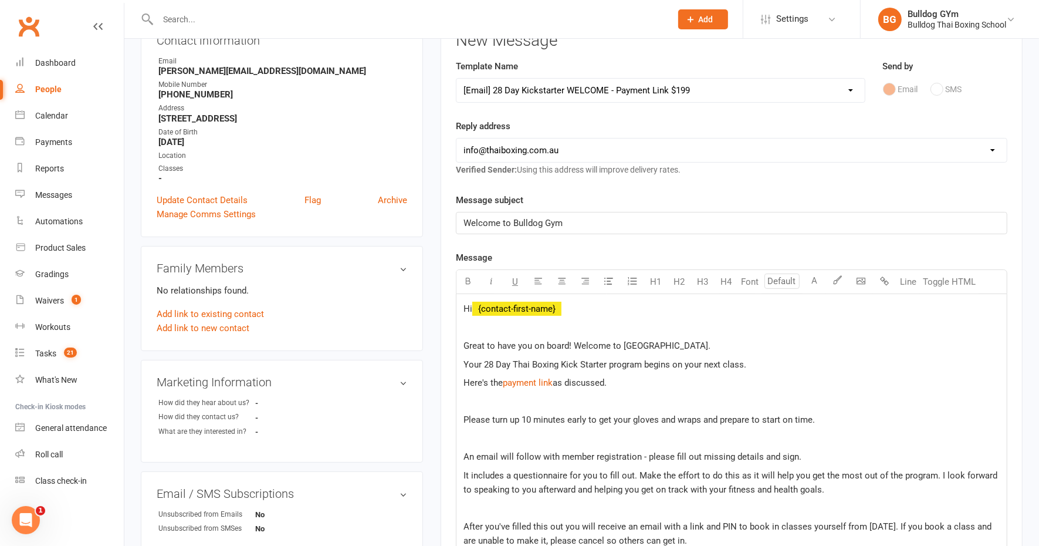
click at [542, 218] on span "Welcome to Bulldog Gym" at bounding box center [513, 223] width 99 height 11
click at [555, 143] on select "[EMAIL_ADDRESS][DOMAIN_NAME] [EMAIL_ADDRESS][DOMAIN_NAME]" at bounding box center [732, 150] width 551 height 23
click at [558, 92] on select "Select Template [Email] Price Increase 28 Day Kick starter [SMS] 10 Pass Check …" at bounding box center [661, 90] width 408 height 23
select select "19"
click at [457, 79] on select "Select Template [Email] Price Increase 28 Day Kick starter [SMS] 10 Pass Check …" at bounding box center [661, 90] width 408 height 23
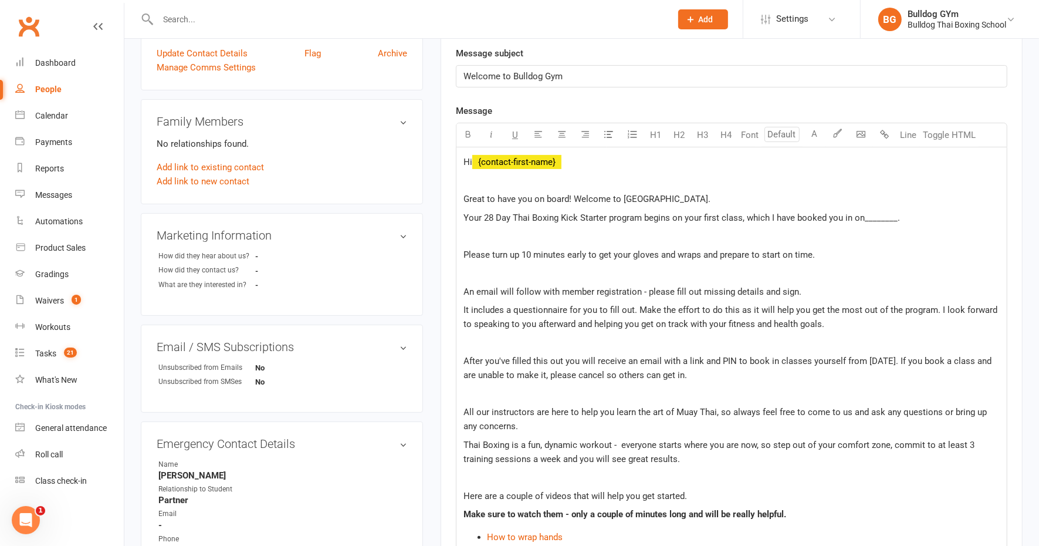
scroll to position [220, 0]
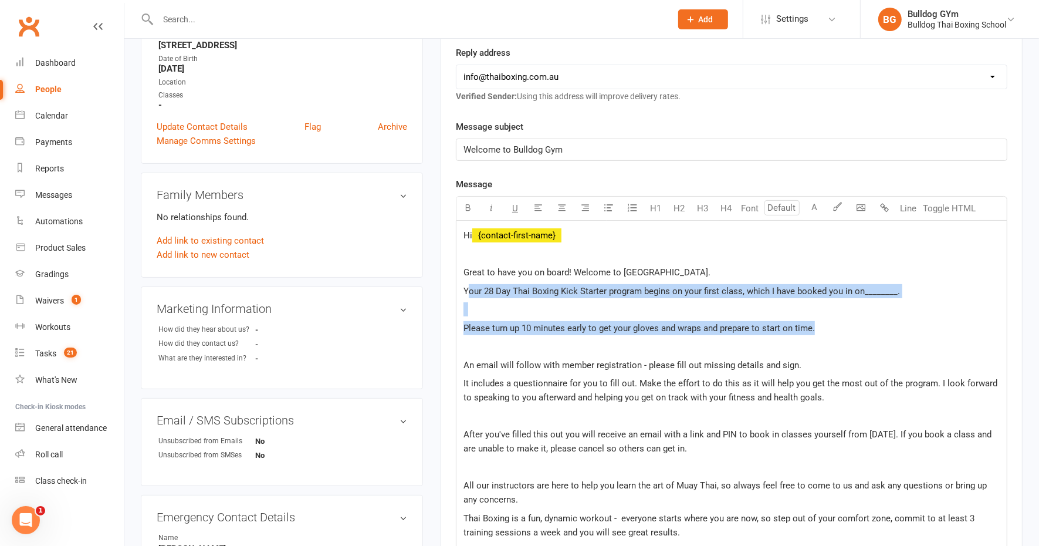
drag, startPoint x: 468, startPoint y: 299, endPoint x: 852, endPoint y: 317, distance: 383.7
click at [852, 317] on div "Hi ﻿ {contact-first-name} Great to have you on board! Welcome to [GEOGRAPHIC_DA…" at bounding box center [732, 516] width 551 height 590
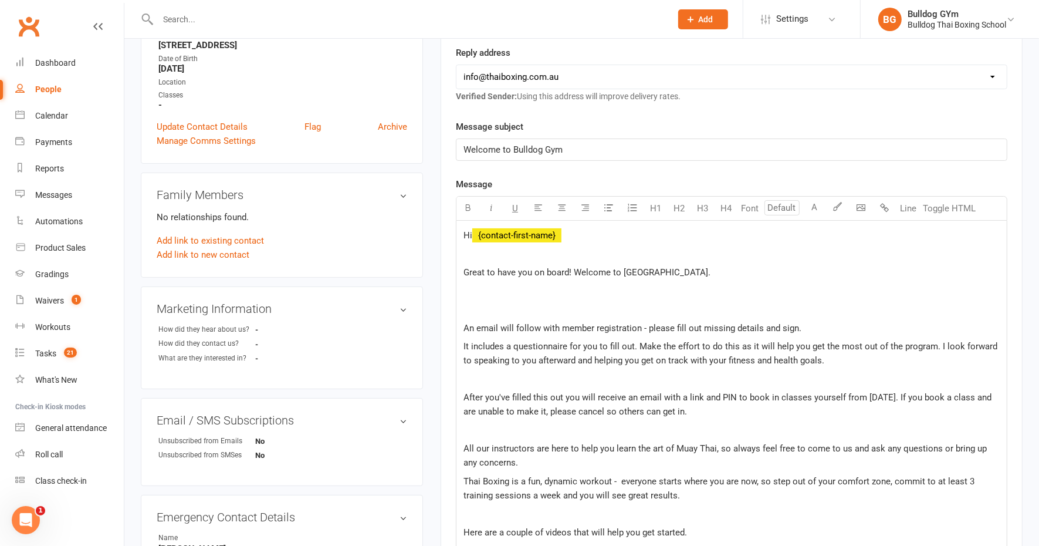
click at [474, 302] on p at bounding box center [732, 309] width 536 height 14
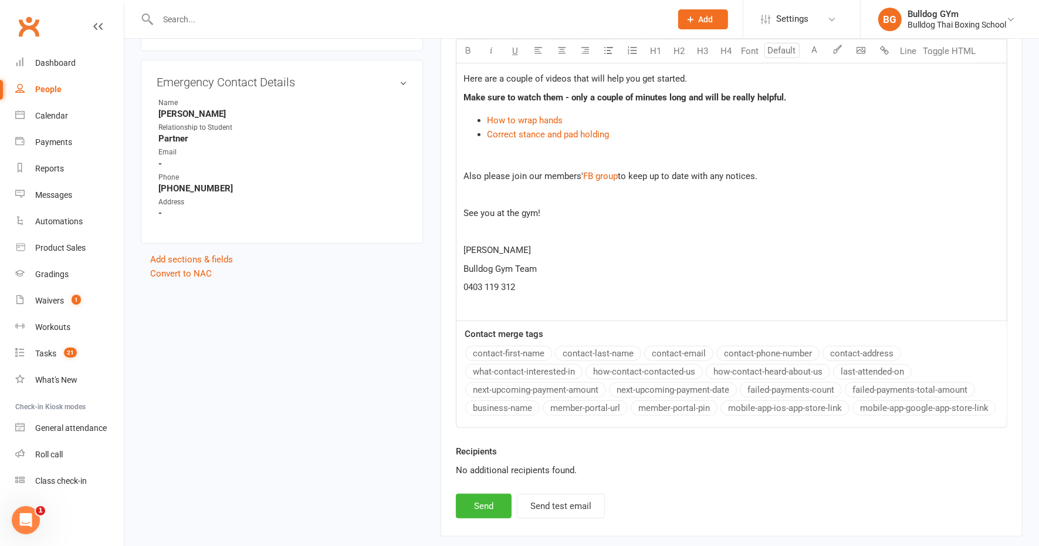
scroll to position [660, 0]
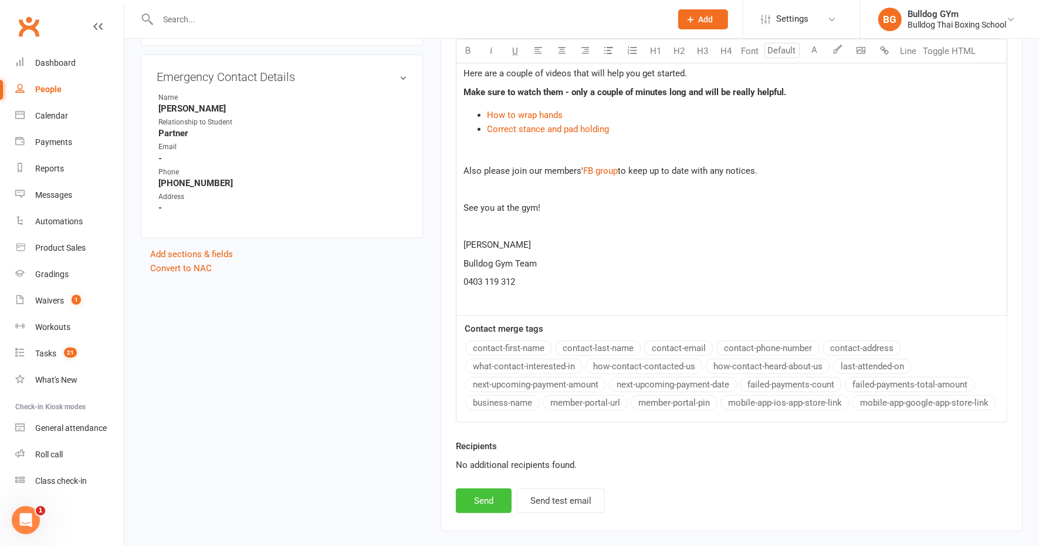
click at [482, 503] on button "Send" at bounding box center [484, 500] width 56 height 25
select select
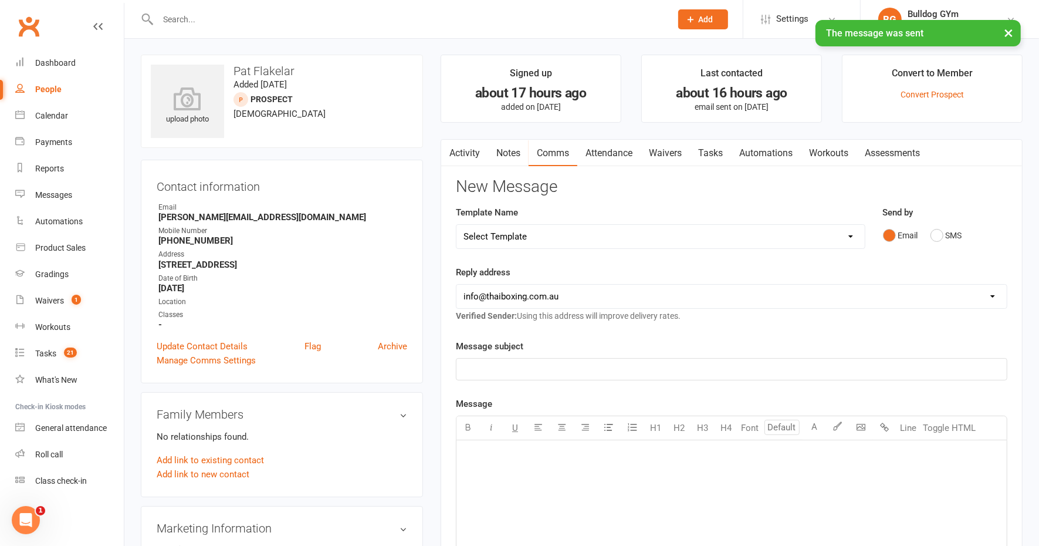
scroll to position [0, 0]
click at [671, 151] on link "Waivers" at bounding box center [665, 153] width 49 height 27
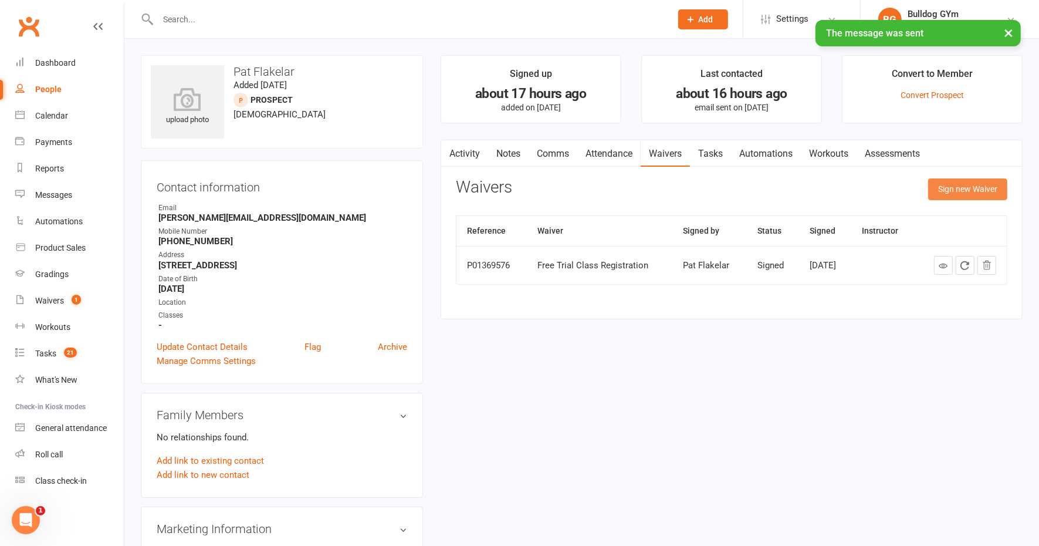
click at [965, 185] on button "Sign new Waiver" at bounding box center [968, 188] width 79 height 21
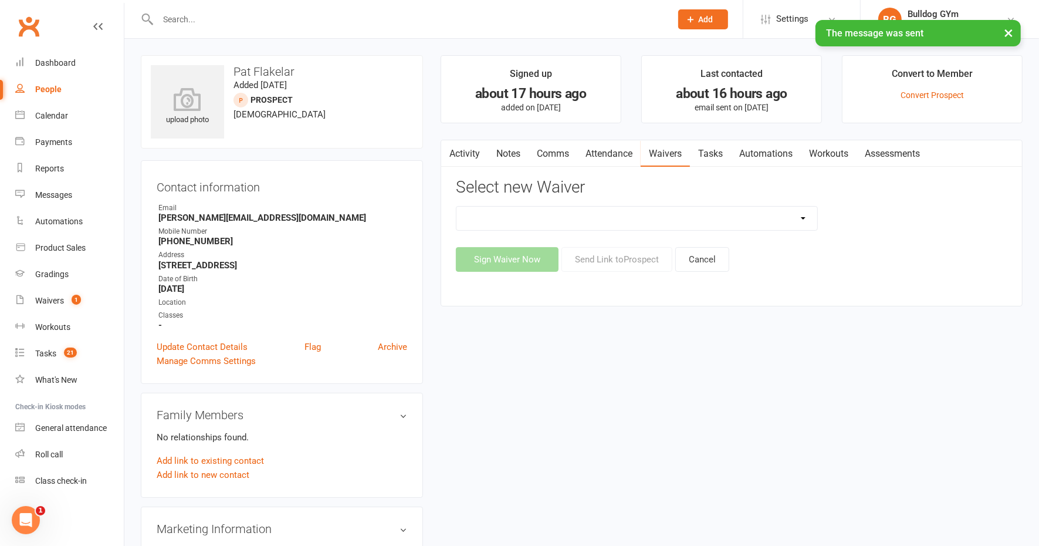
click at [567, 218] on select "12 Month Contract 14 Day Kick Off 21 Day Kick Starter 28 Day 99 and RO 35 28 Da…" at bounding box center [637, 218] width 361 height 23
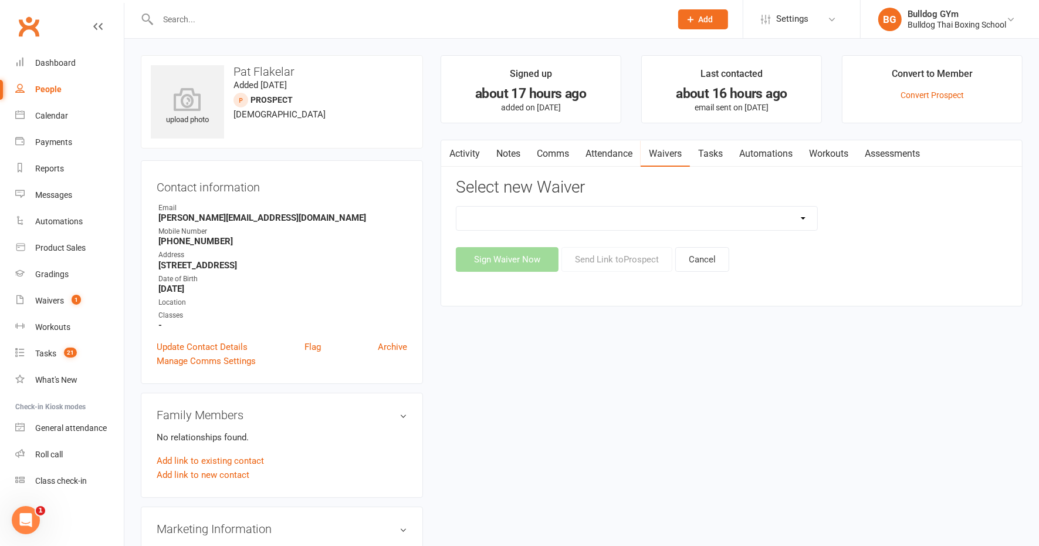
select select "5522"
click at [457, 207] on select "12 Month Contract 14 Day Kick Off 21 Day Kick Starter 28 Day 99 and RO 35 28 Da…" at bounding box center [637, 218] width 361 height 23
click at [624, 253] on button "Send Link to [GEOGRAPHIC_DATA]" at bounding box center [617, 259] width 111 height 25
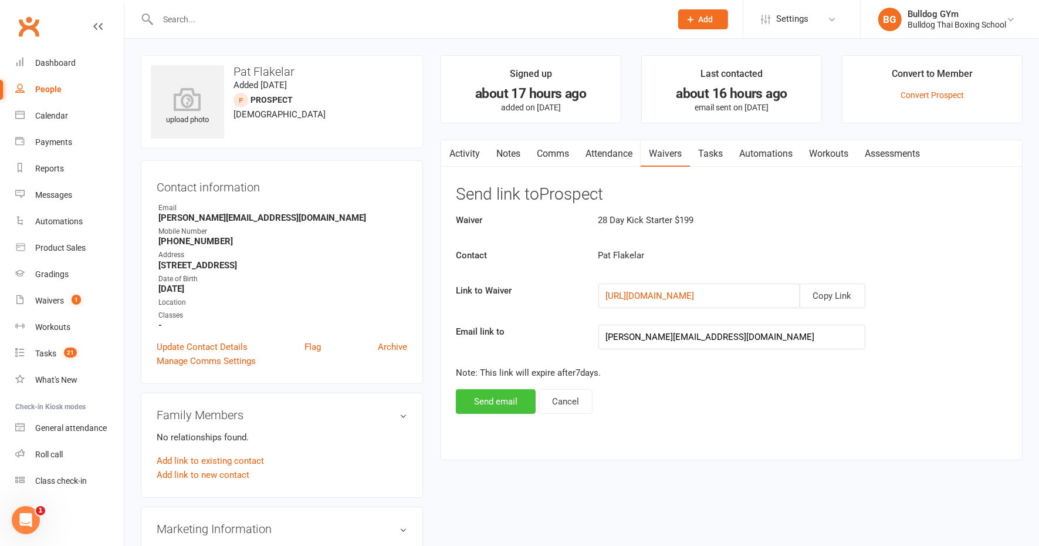
click at [495, 408] on button "Send email" at bounding box center [496, 401] width 80 height 25
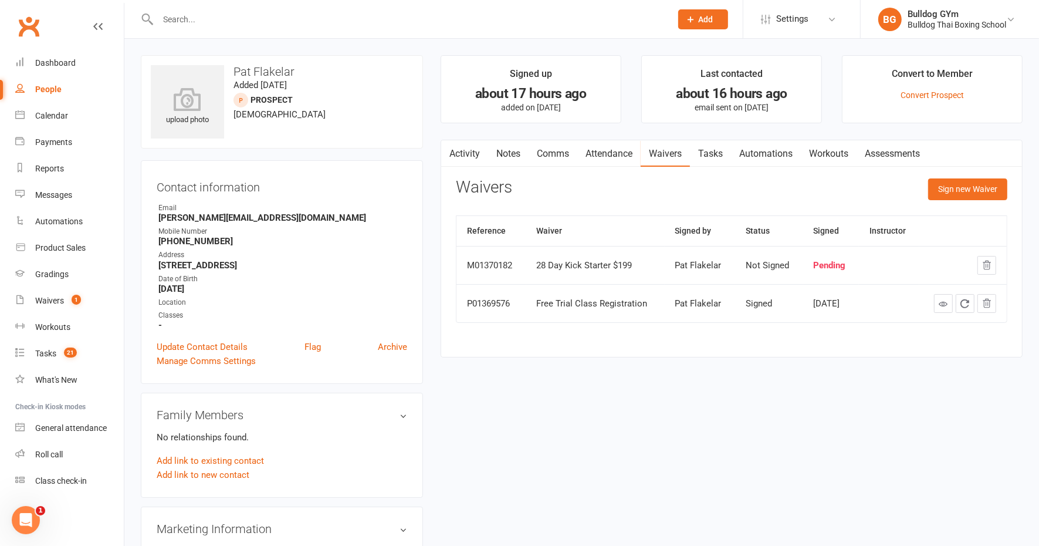
click at [715, 155] on link "Tasks" at bounding box center [710, 153] width 41 height 27
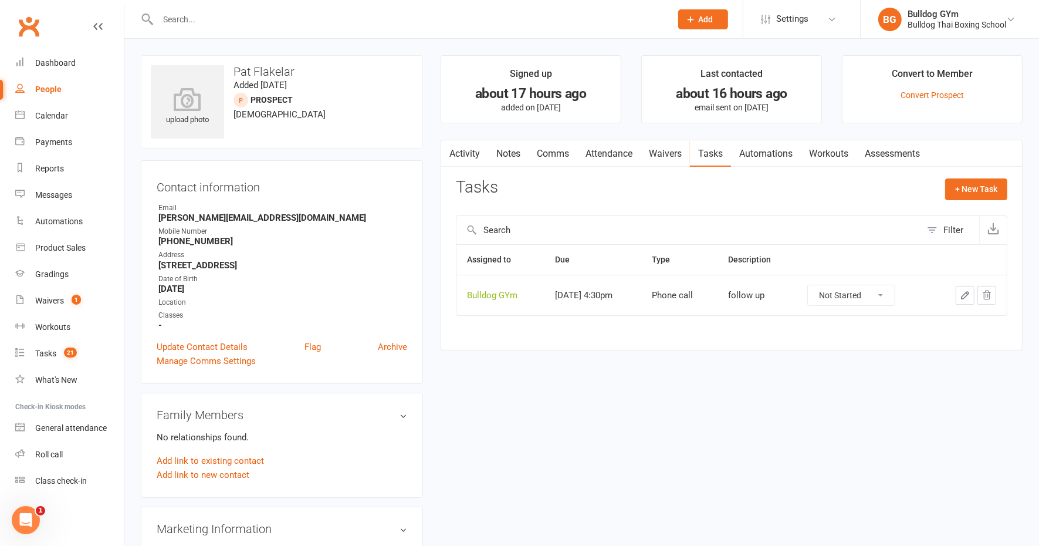
click at [966, 292] on icon "button" at bounding box center [965, 295] width 11 height 11
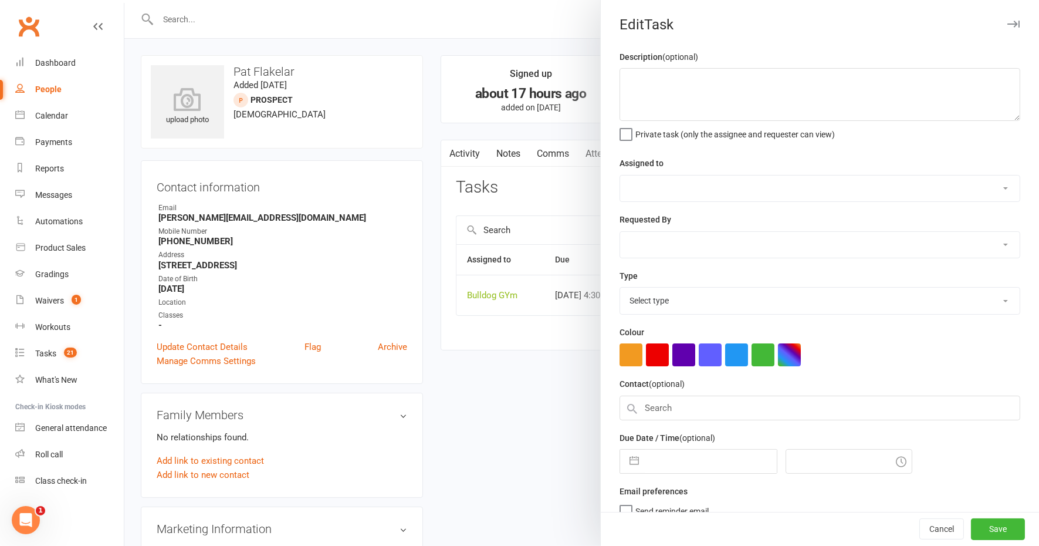
type textarea "follow up"
select select "12940"
select select "45795"
type input "[DATE]"
type input "4:30pm"
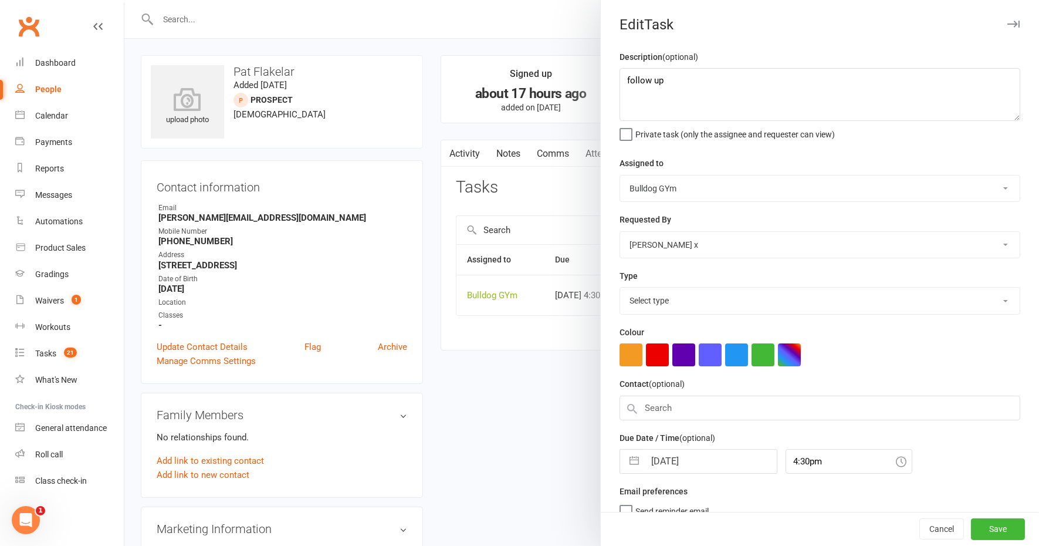
select select "12048"
click at [702, 456] on input "[DATE]" at bounding box center [711, 457] width 132 height 23
select select "8"
select select "2025"
select select "9"
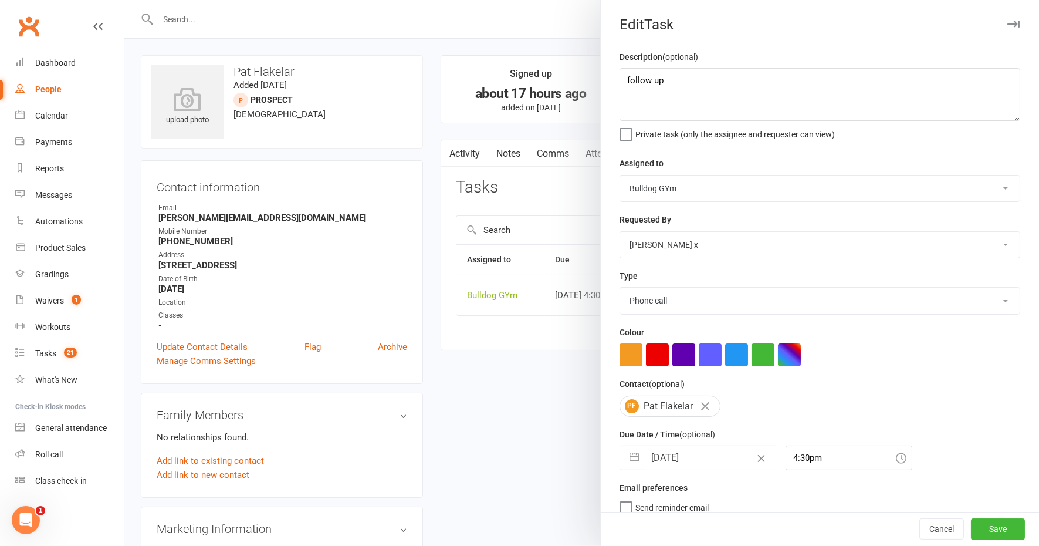
select select "2025"
select select "10"
select select "2025"
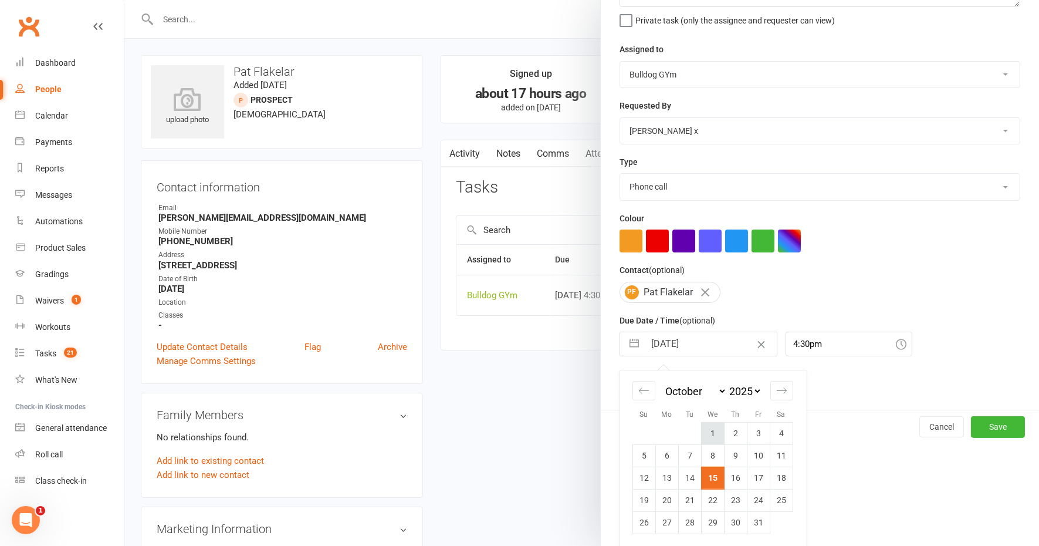
scroll to position [114, 0]
click at [753, 477] on td "17" at bounding box center [758, 477] width 23 height 22
type input "[DATE]"
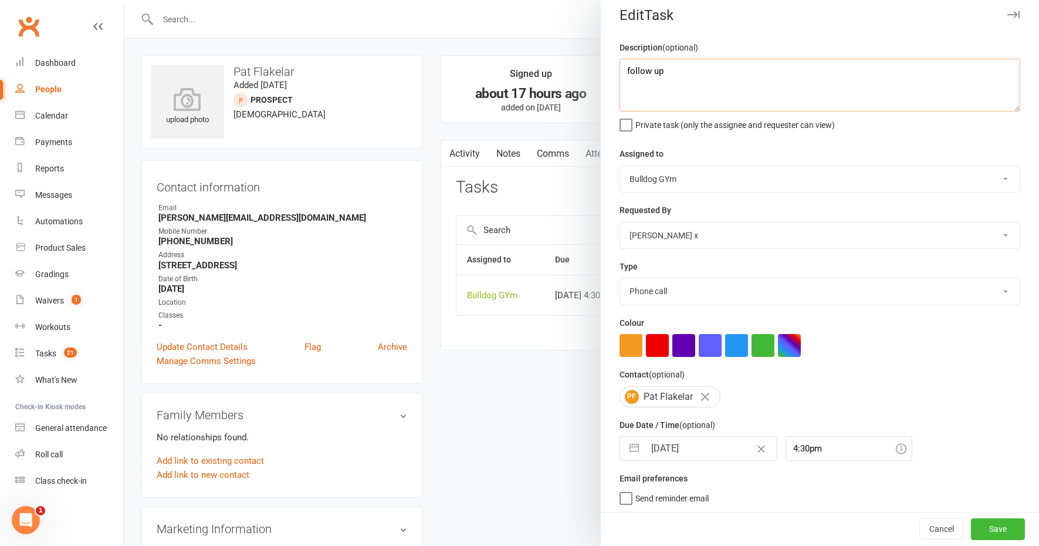
drag, startPoint x: 659, startPoint y: 70, endPoint x: 611, endPoint y: 63, distance: 48.1
click at [613, 63] on div "Description (optional) follow up Private task (only the assignee and requester …" at bounding box center [820, 277] width 438 height 474
type textarea "check att"
click at [707, 445] on input "[DATE]" at bounding box center [711, 448] width 132 height 23
select select "8"
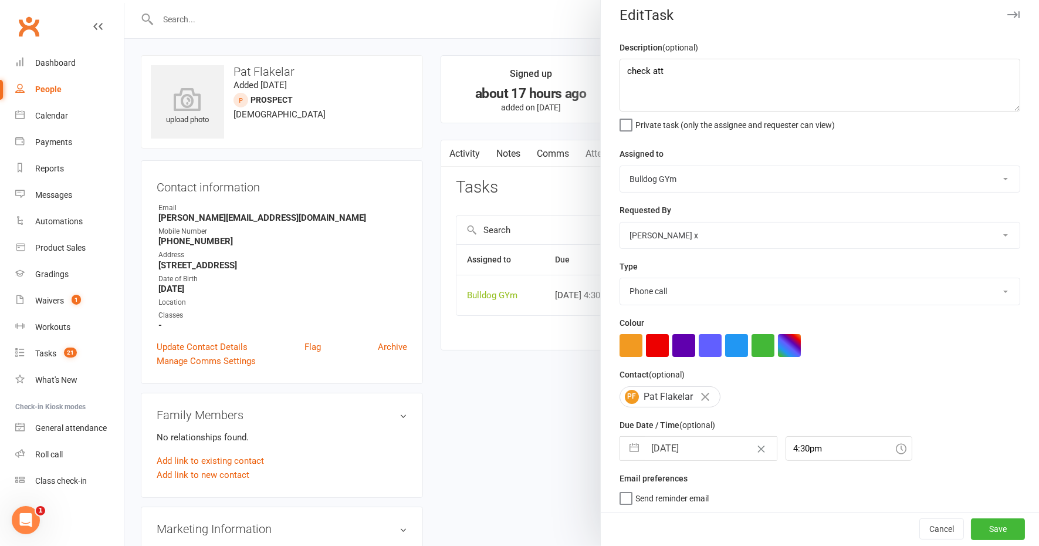
select select "2025"
select select "9"
select select "2025"
select select "10"
select select "2025"
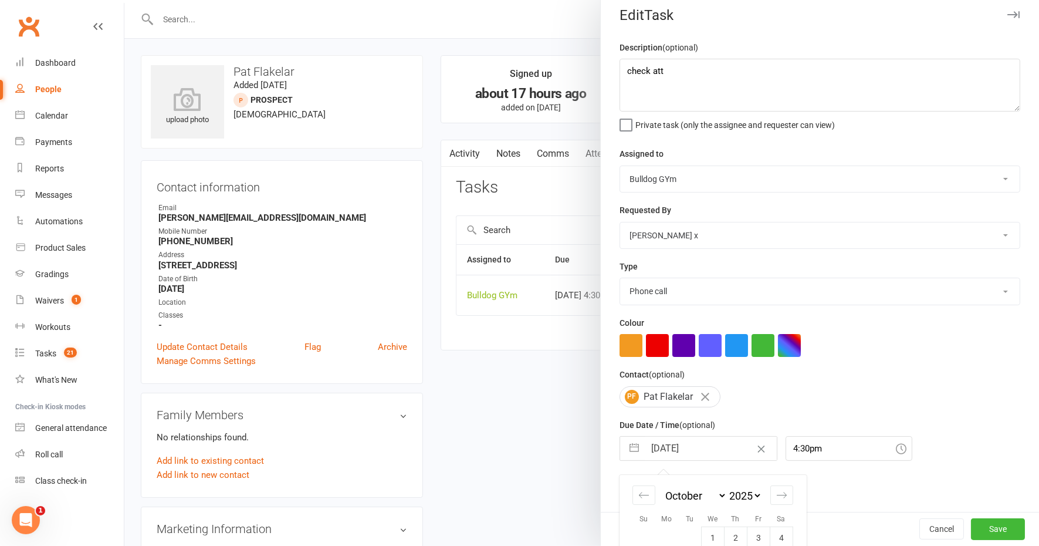
scroll to position [114, 0]
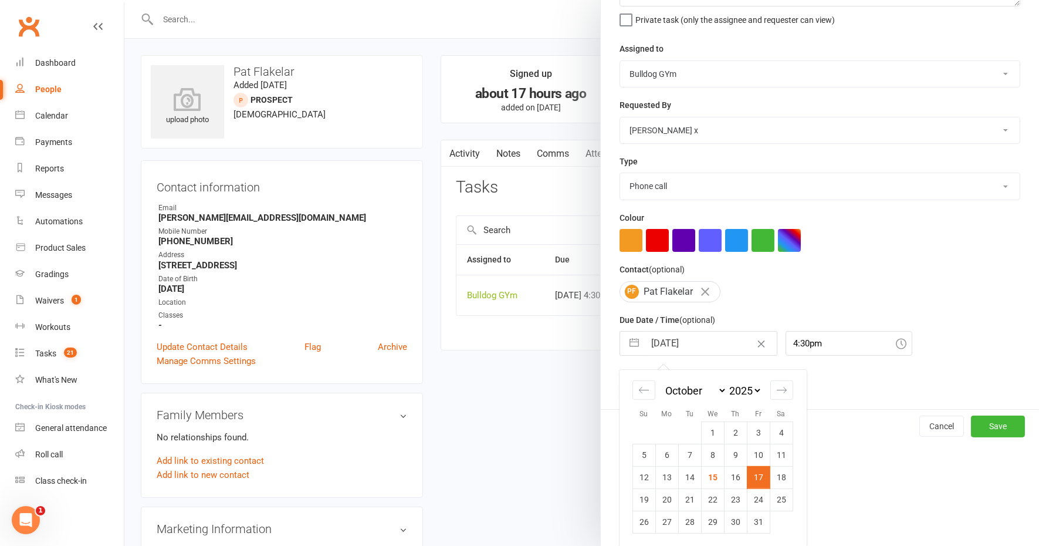
drag, startPoint x: 683, startPoint y: 501, endPoint x: 700, endPoint y: 502, distance: 17.6
click at [684, 501] on td "21" at bounding box center [689, 499] width 23 height 22
type input "[DATE]"
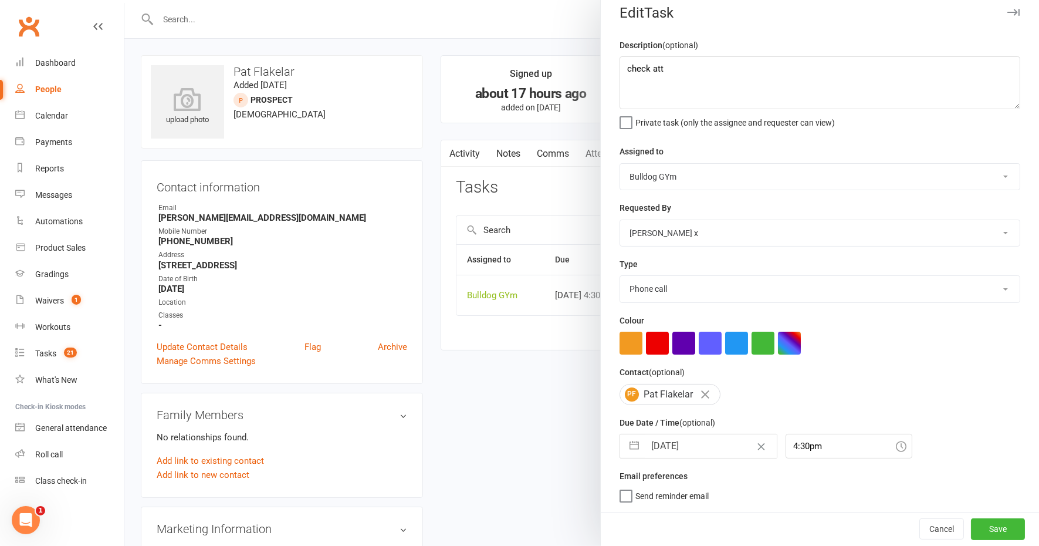
scroll to position [9, 0]
click at [971, 528] on button "Save" at bounding box center [998, 529] width 54 height 21
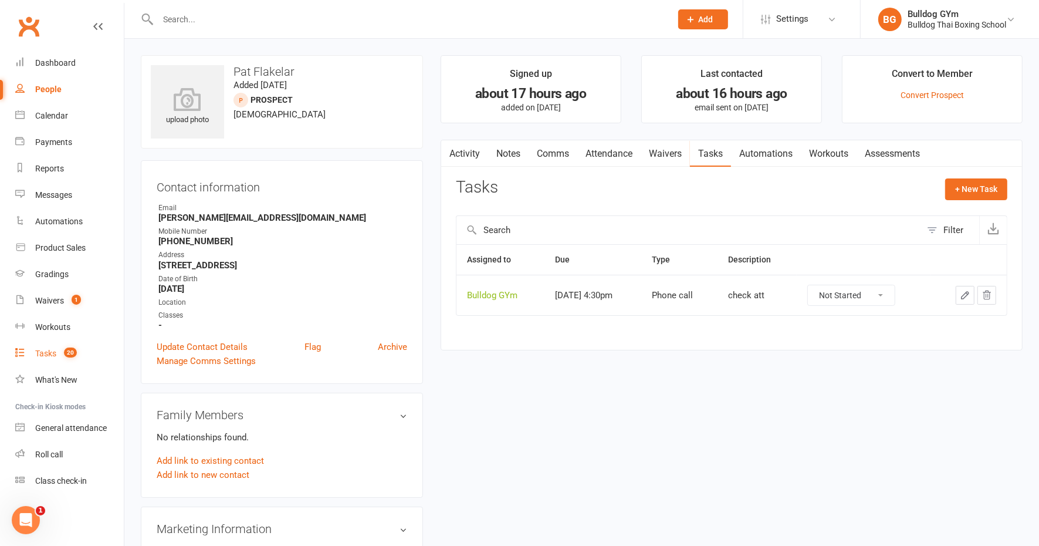
click at [51, 347] on link "Tasks 20" at bounding box center [69, 353] width 109 height 26
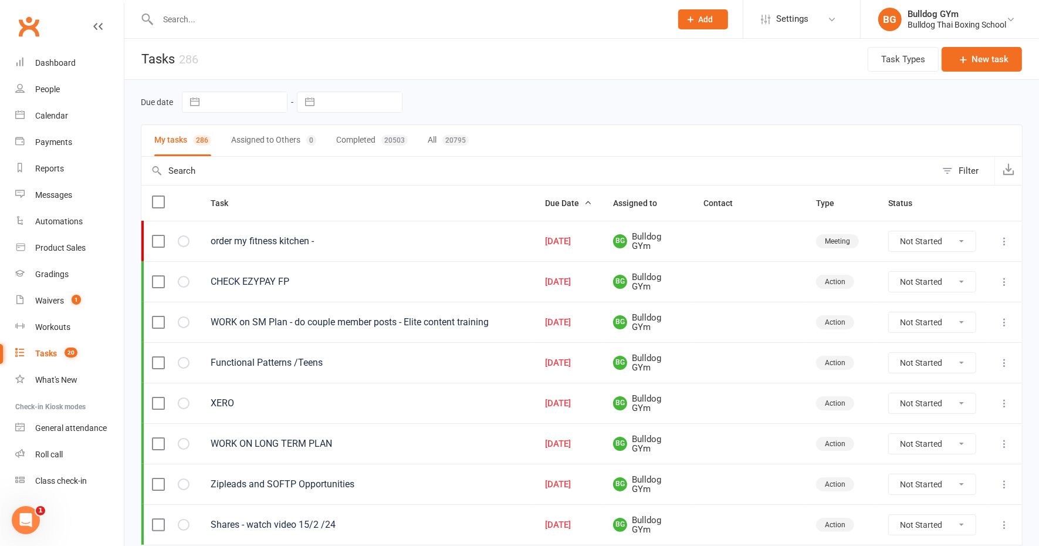
click at [377, 100] on input "text" at bounding box center [361, 102] width 82 height 20
select select "8"
select select "2025"
select select "9"
select select "2025"
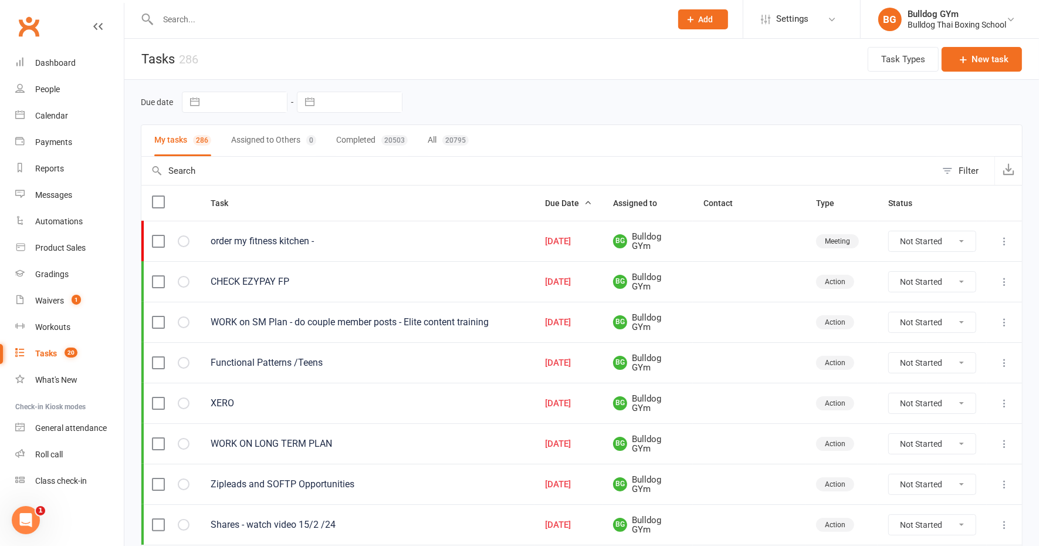
select select "10"
select select "2025"
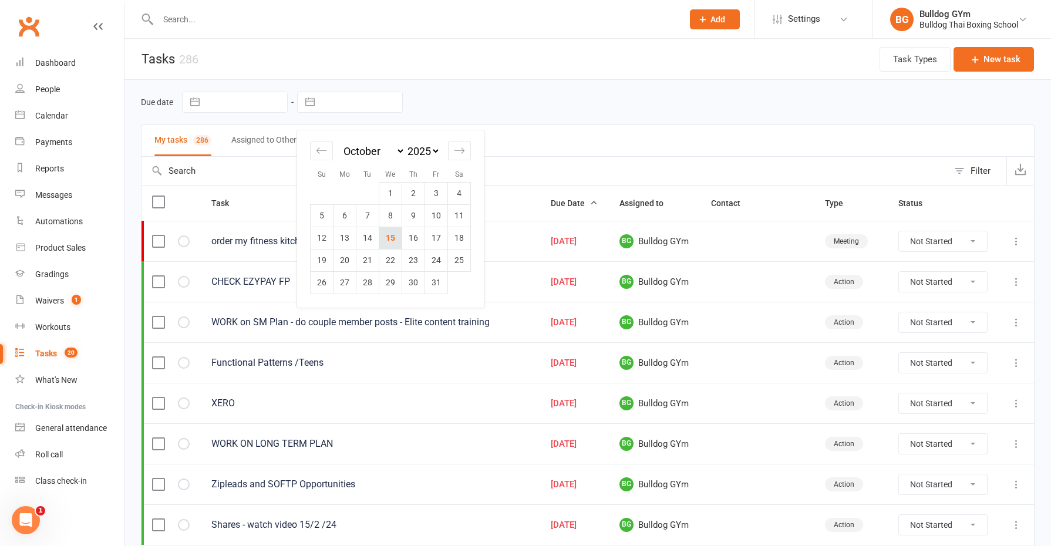
click at [394, 238] on td "15" at bounding box center [390, 238] width 23 height 22
type input "[DATE]"
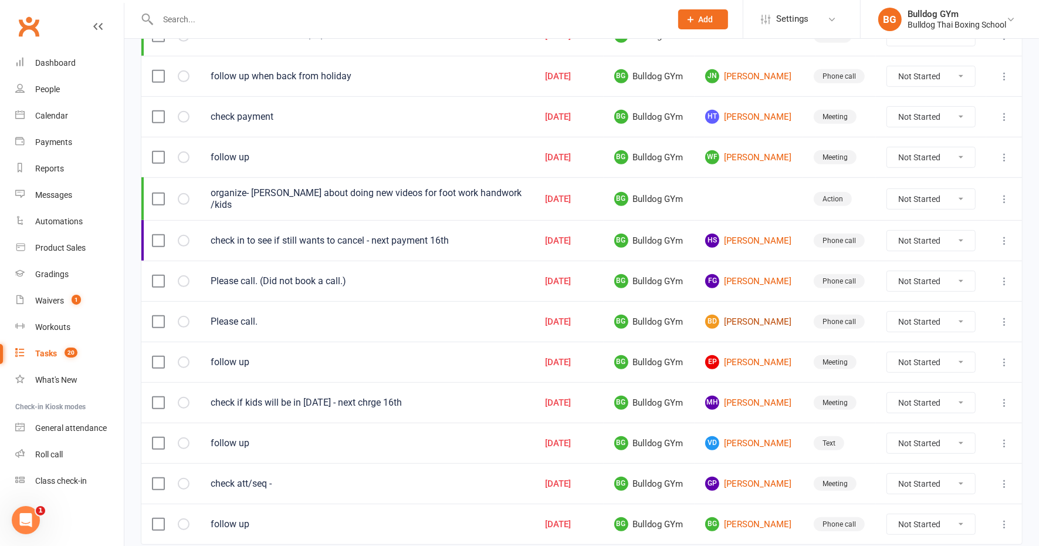
scroll to position [520, 0]
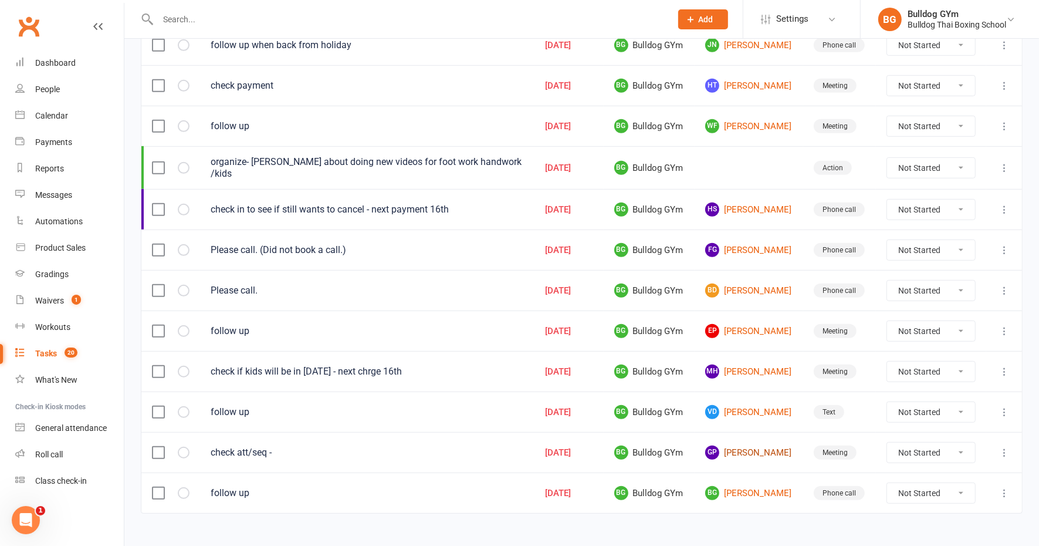
click at [747, 445] on link "GP [PERSON_NAME]" at bounding box center [748, 452] width 87 height 14
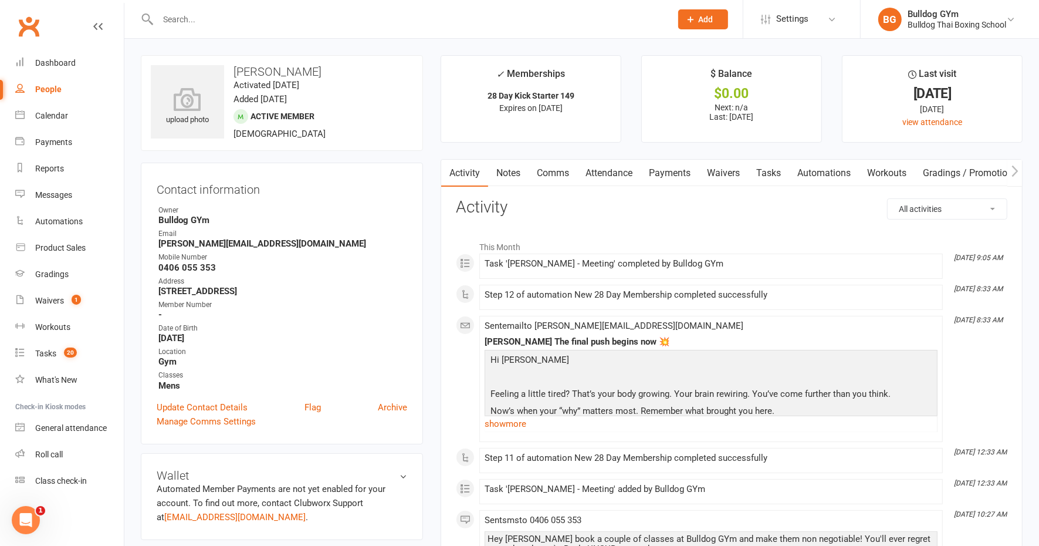
click at [775, 169] on link "Tasks" at bounding box center [768, 173] width 41 height 27
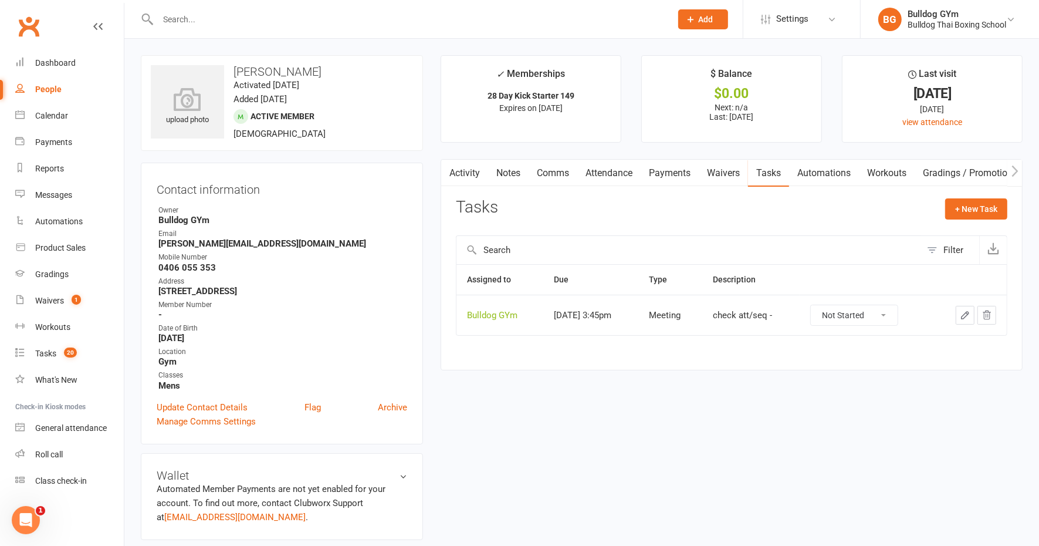
click at [964, 312] on icon "button" at bounding box center [965, 315] width 11 height 11
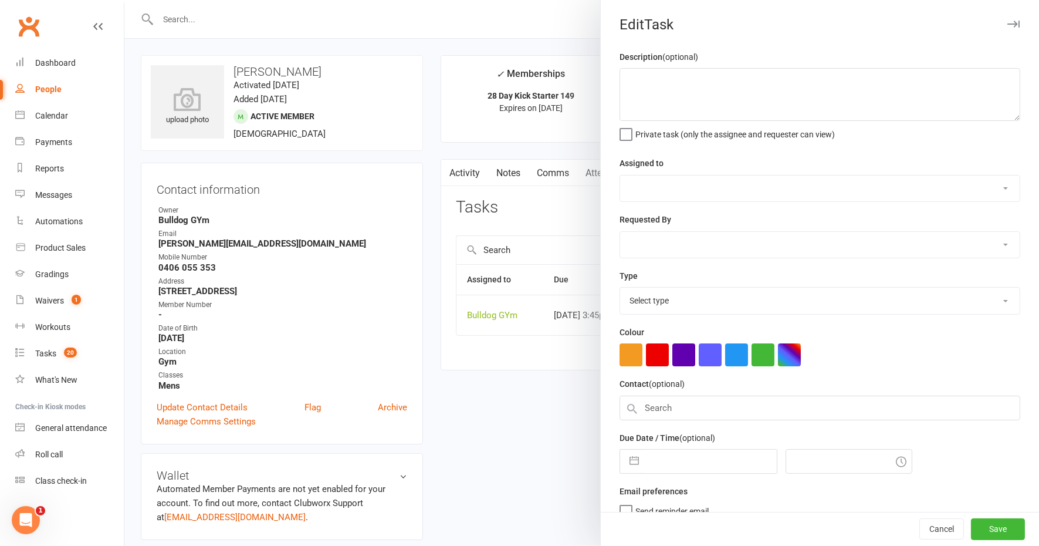
type textarea "check att/seq -"
select select "12940"
select select "45795"
type input "[DATE]"
type input "3:45pm"
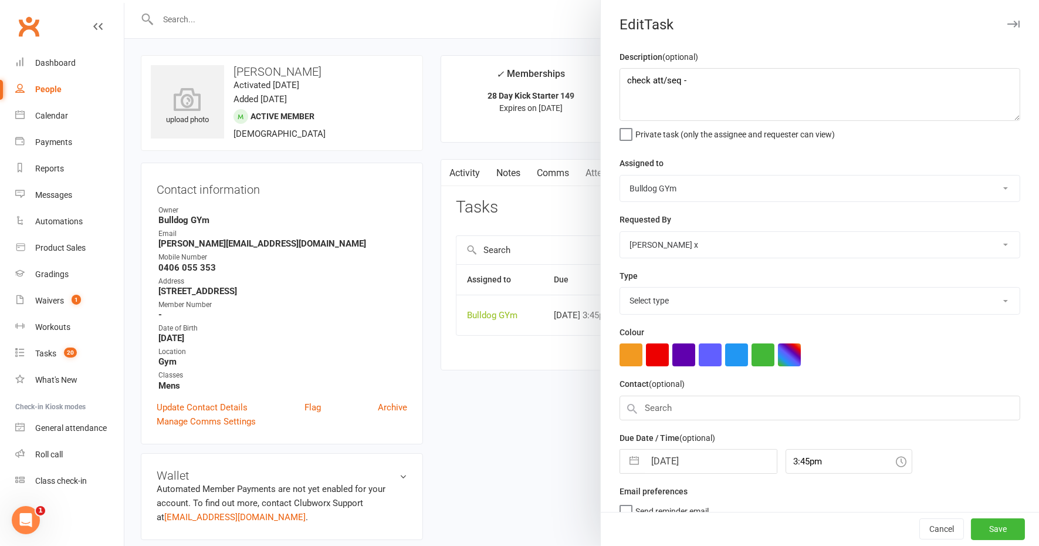
select select "12049"
select select "8"
select select "2025"
select select "9"
select select "2025"
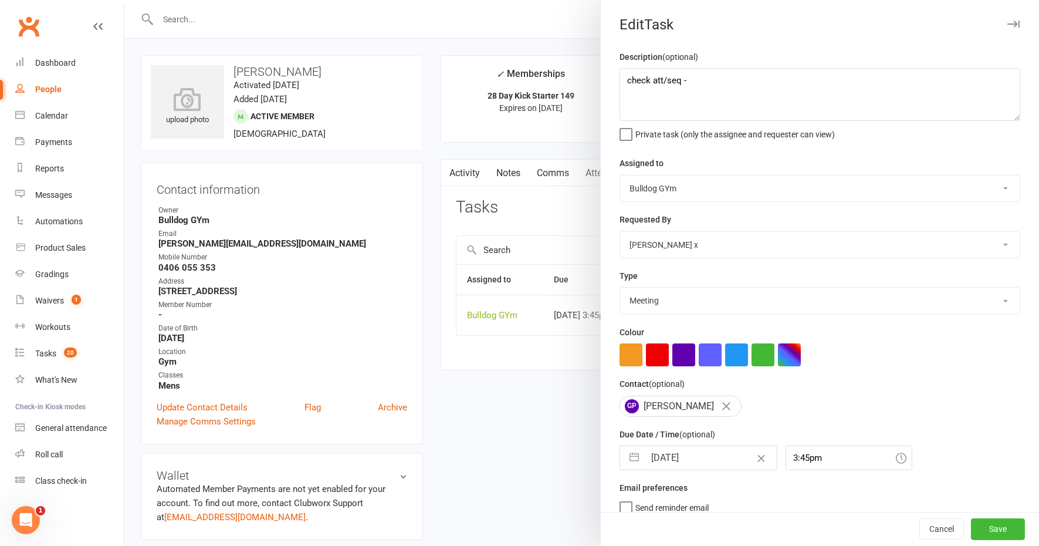
select select "10"
select select "2025"
click at [704, 453] on input "[DATE]" at bounding box center [711, 457] width 132 height 23
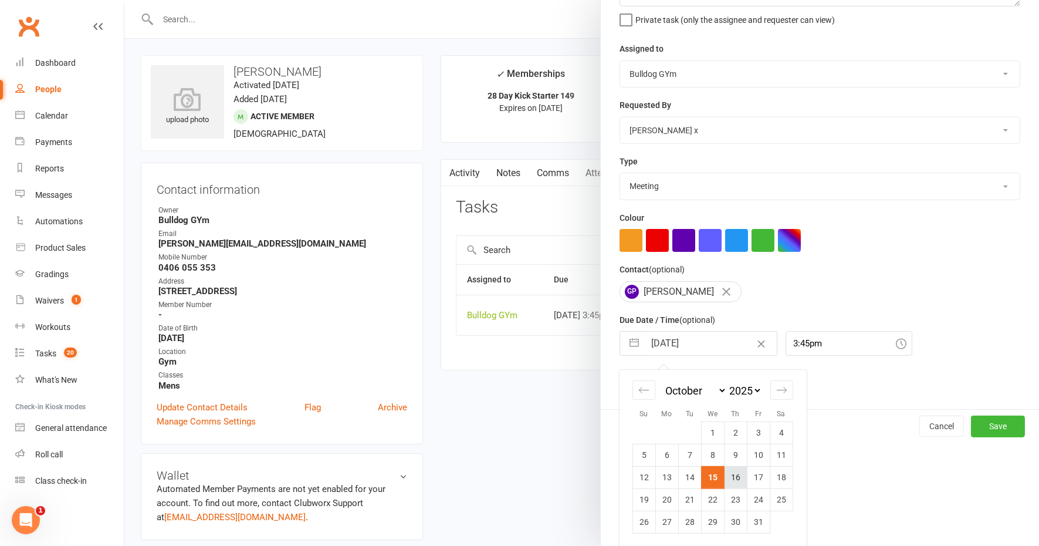
click at [734, 477] on td "16" at bounding box center [735, 477] width 23 height 22
type input "[DATE]"
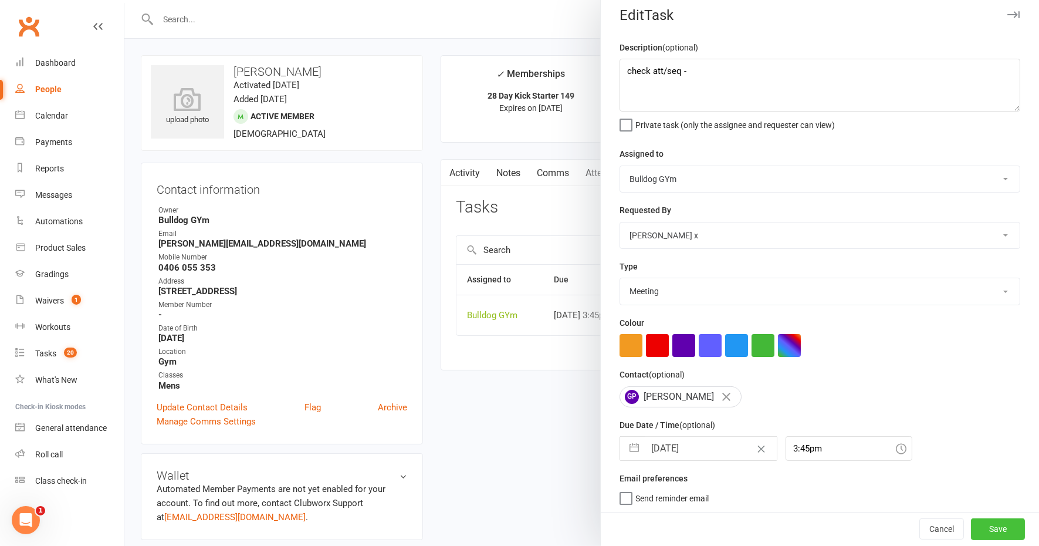
drag, startPoint x: 982, startPoint y: 531, endPoint x: 779, endPoint y: 507, distance: 203.9
click at [980, 529] on button "Save" at bounding box center [998, 529] width 54 height 21
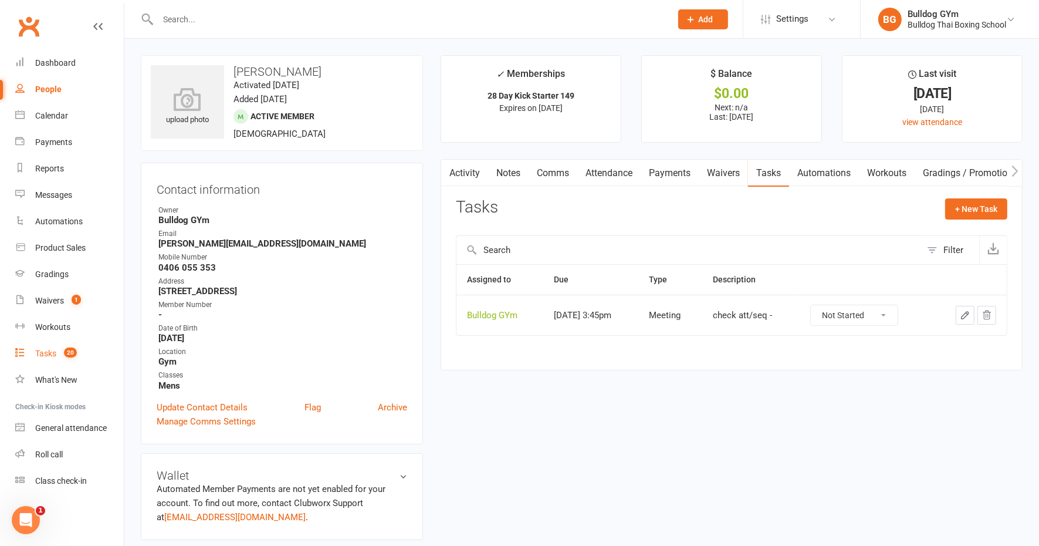
click at [47, 356] on div "Tasks" at bounding box center [45, 353] width 21 height 9
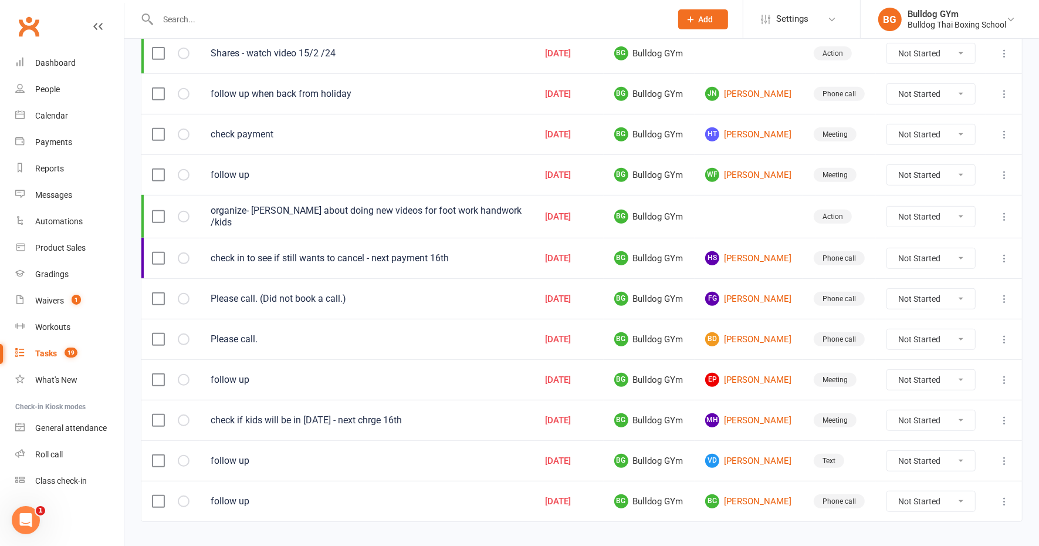
scroll to position [480, 0]
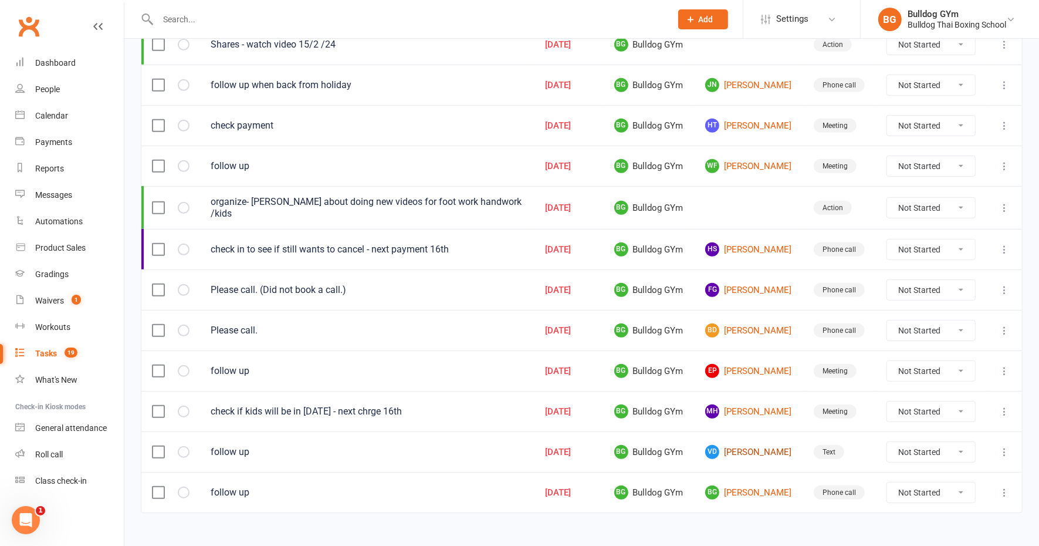
click at [731, 445] on link "VD [PERSON_NAME]" at bounding box center [748, 452] width 87 height 14
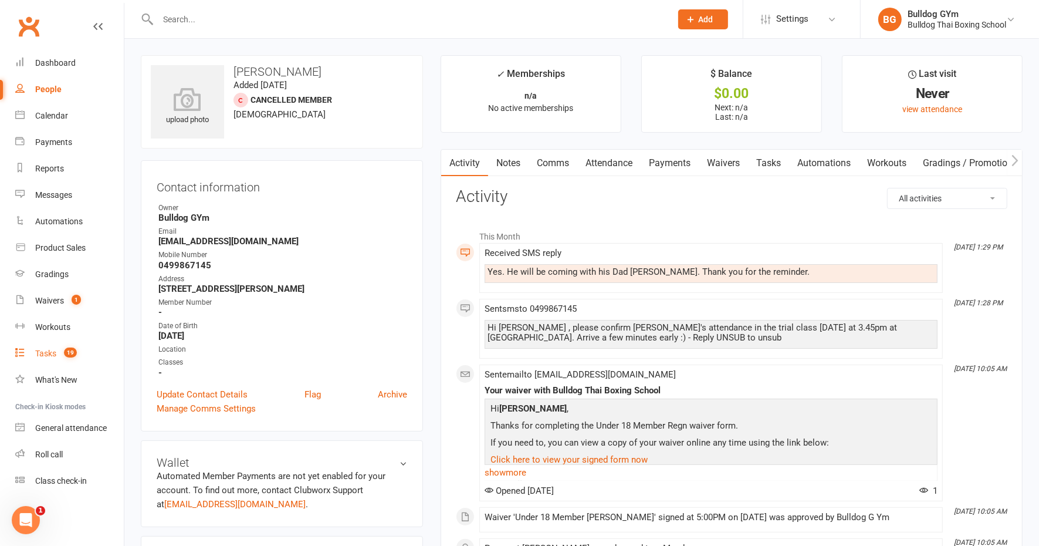
click at [50, 353] on div "Tasks" at bounding box center [45, 353] width 21 height 9
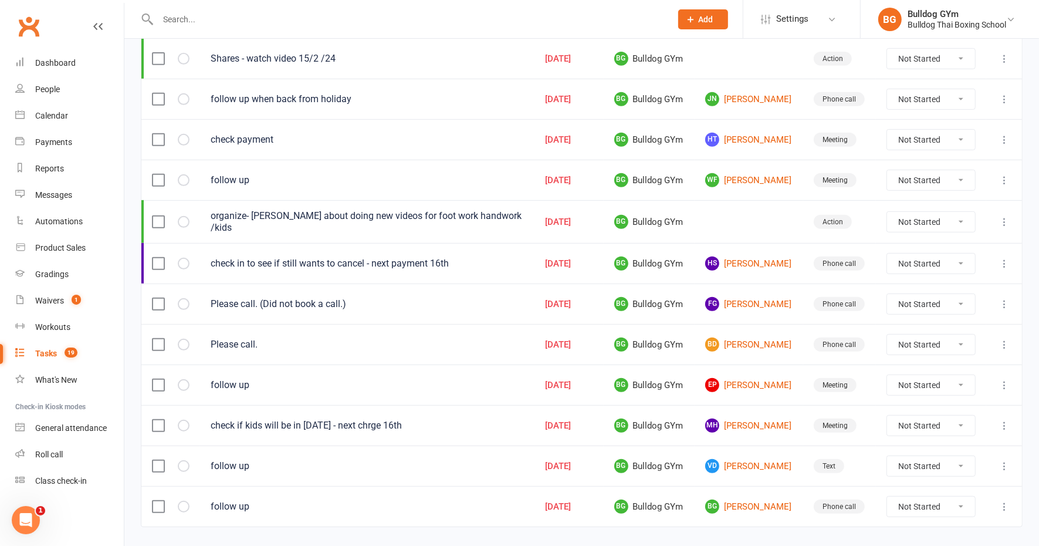
scroll to position [480, 0]
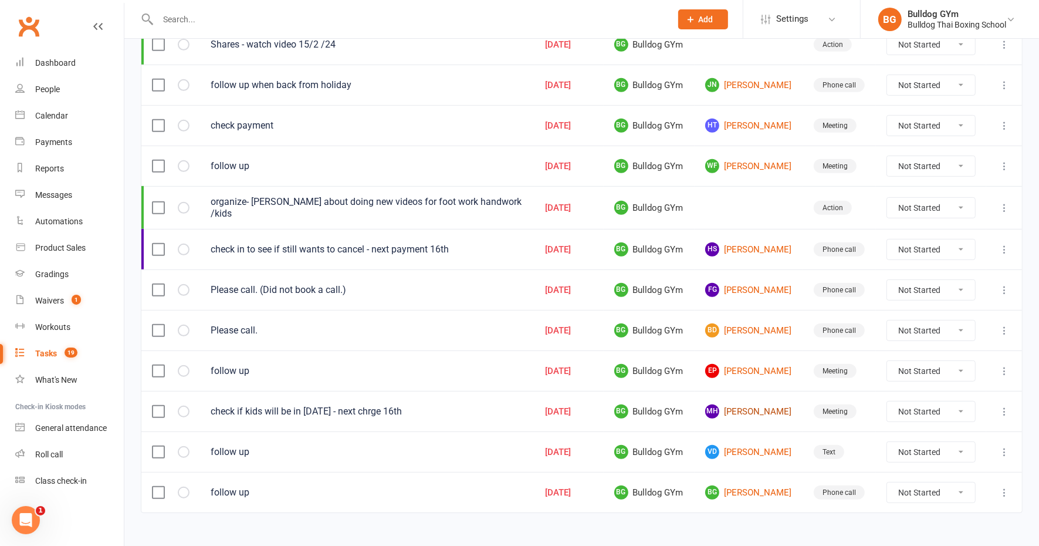
click at [739, 404] on link "MH [PERSON_NAME]" at bounding box center [748, 411] width 87 height 14
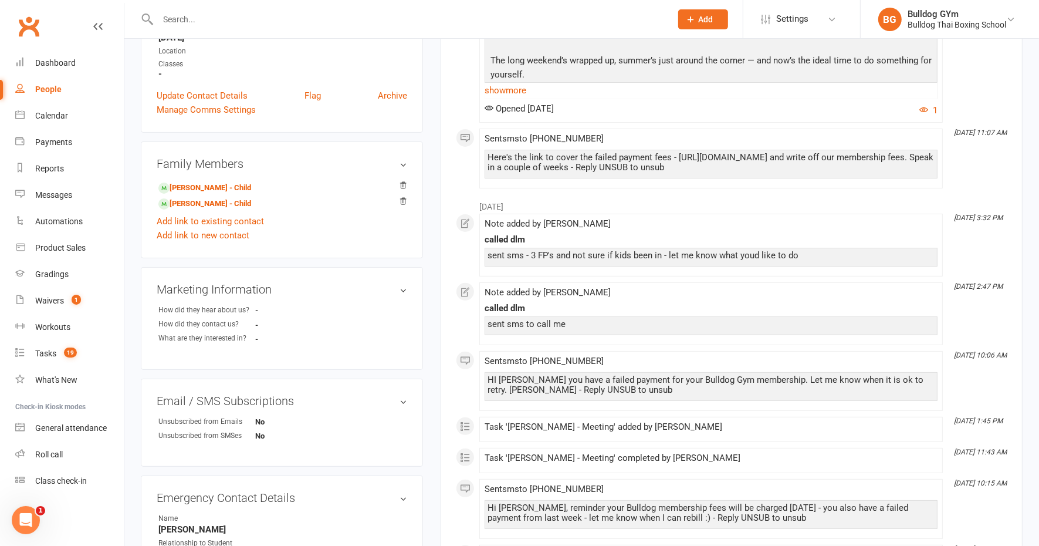
scroll to position [147, 0]
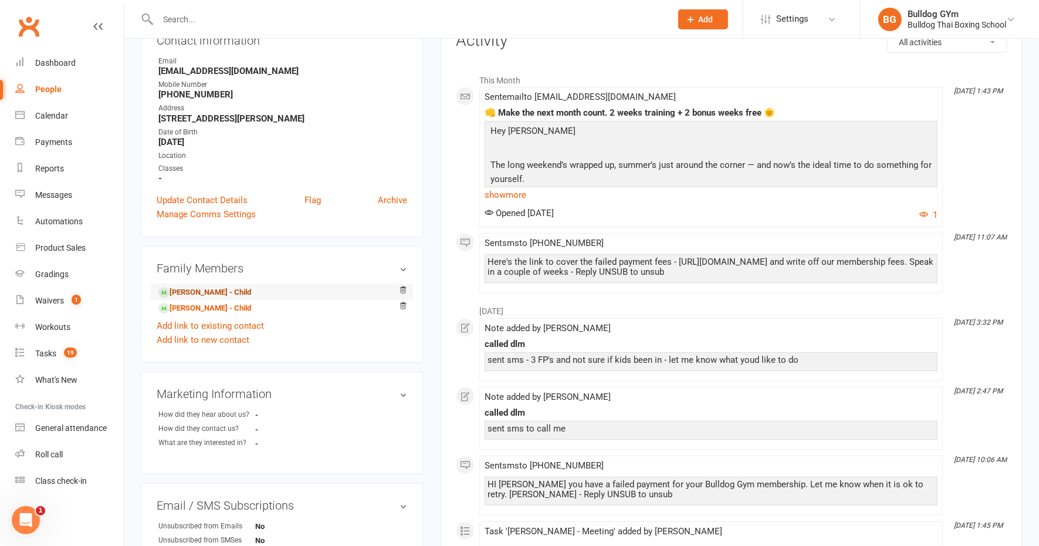
click at [206, 289] on link "[PERSON_NAME] - Child" at bounding box center [204, 292] width 93 height 12
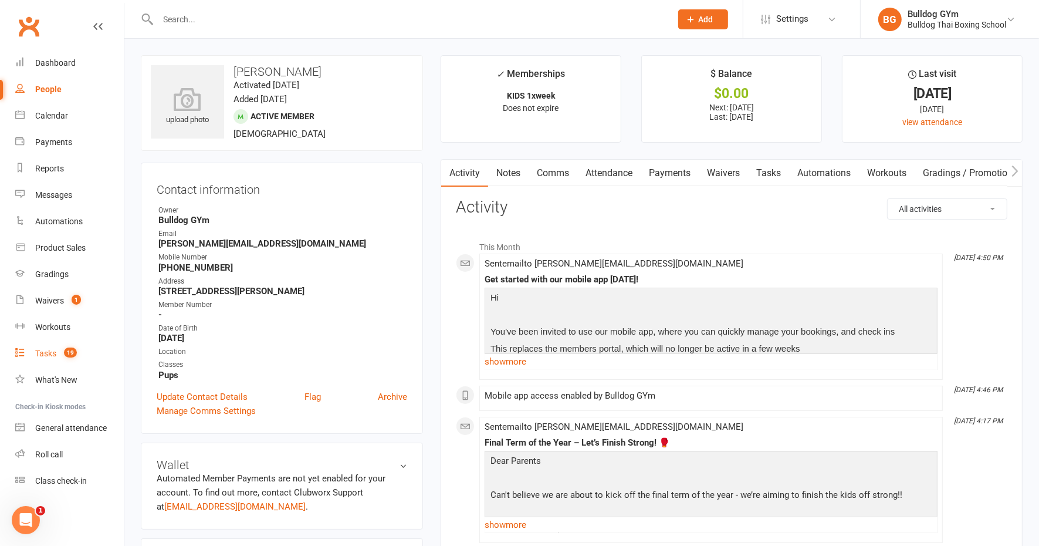
click at [50, 352] on div "Tasks" at bounding box center [45, 353] width 21 height 9
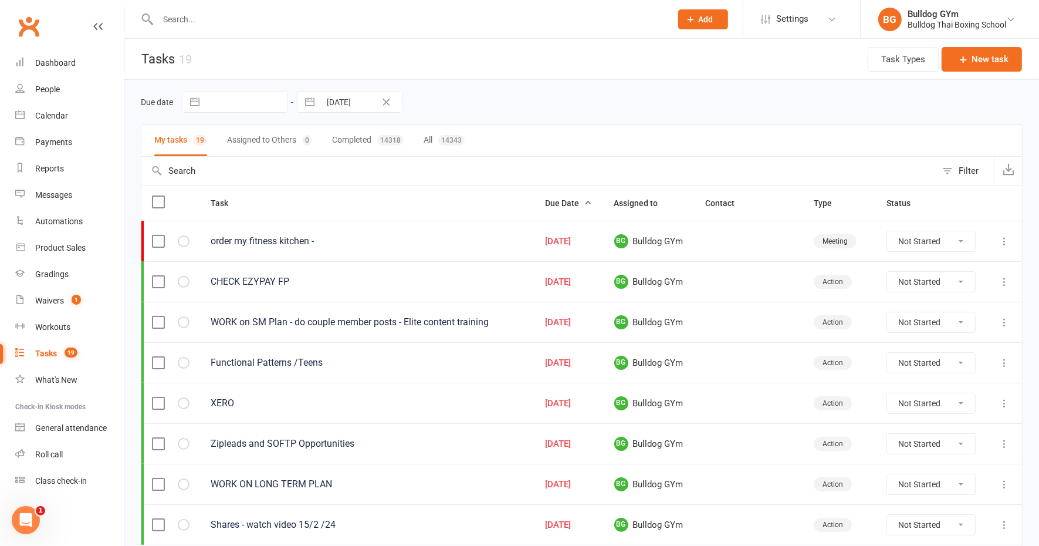
click at [51, 358] on div "Tasks" at bounding box center [46, 353] width 22 height 9
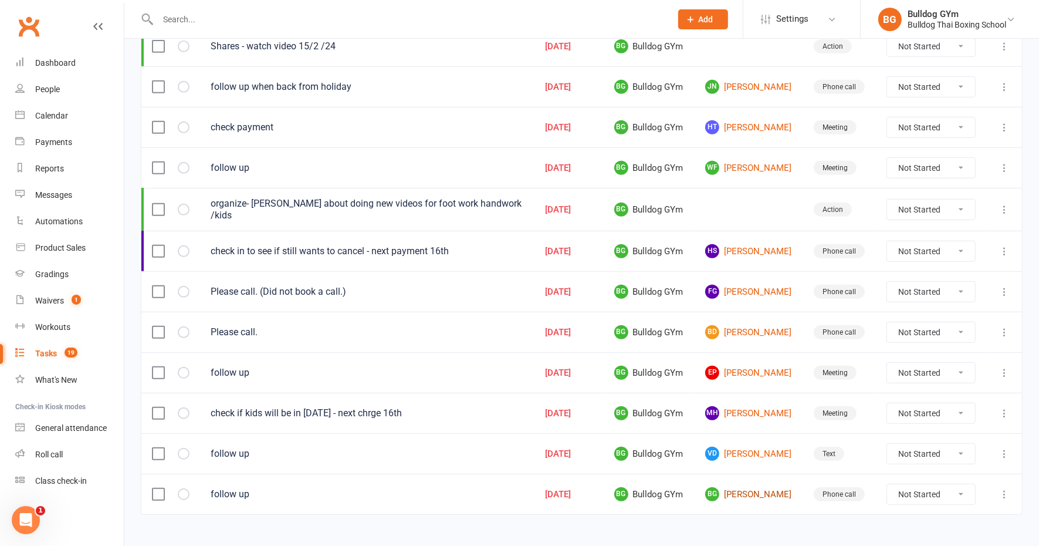
scroll to position [480, 0]
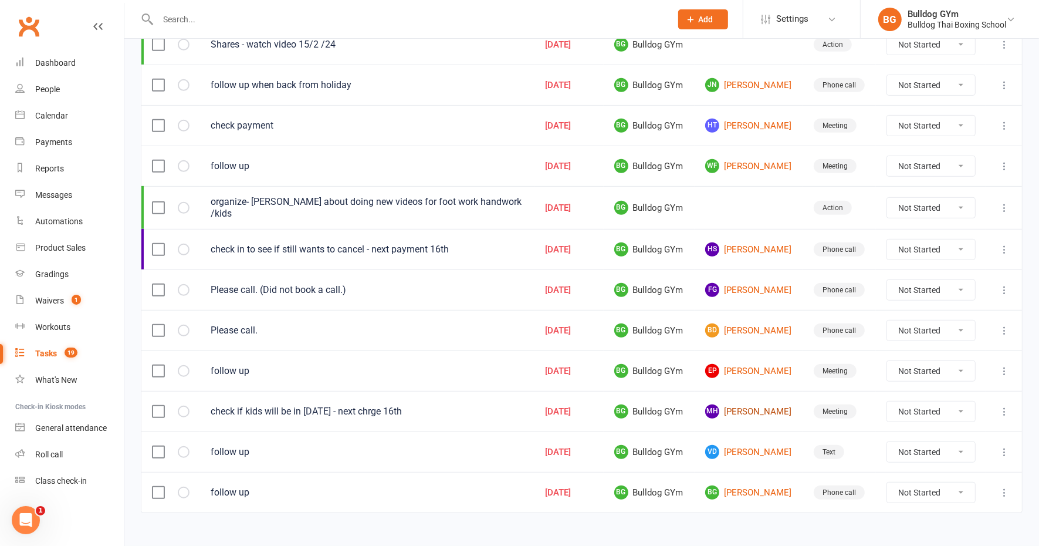
click at [755, 404] on link "MH [PERSON_NAME]" at bounding box center [748, 411] width 87 height 14
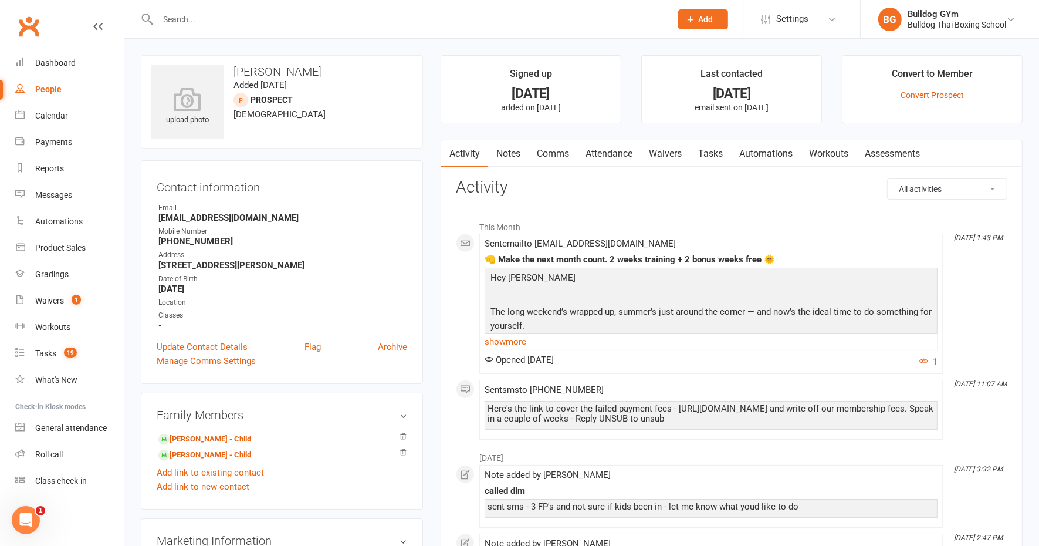
click at [505, 150] on link "Notes" at bounding box center [508, 153] width 40 height 27
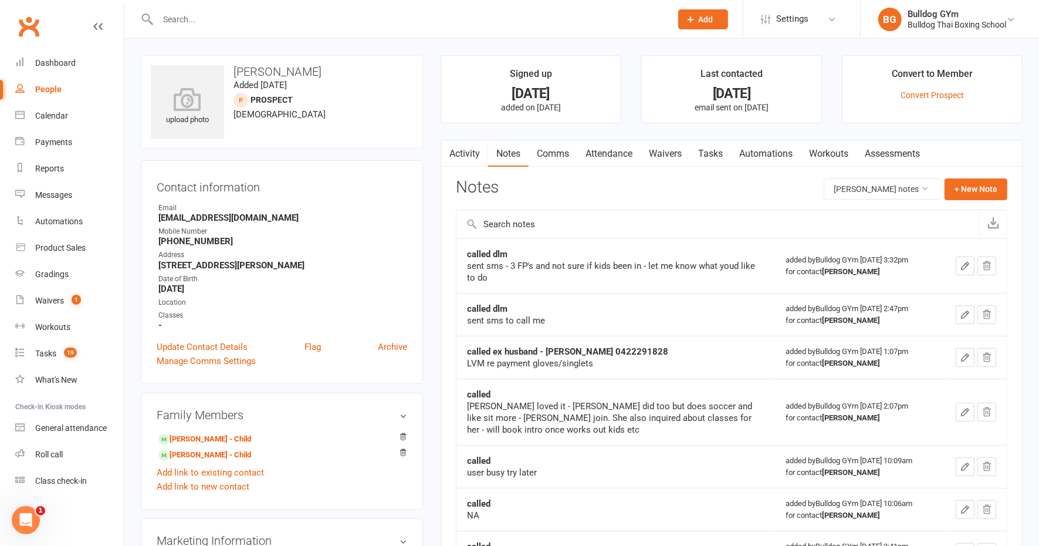
click at [461, 153] on link "Activity" at bounding box center [464, 153] width 47 height 27
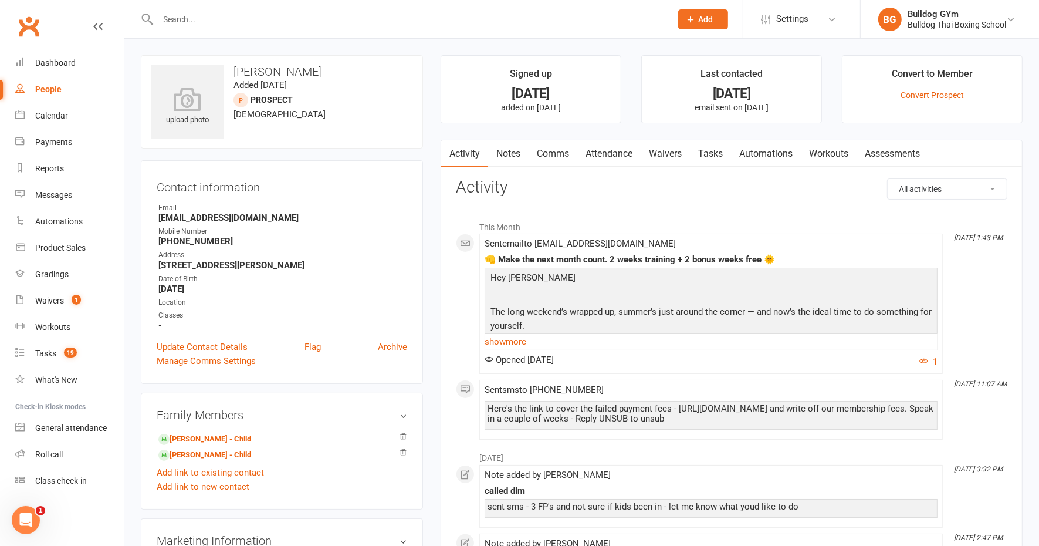
click at [558, 150] on link "Comms" at bounding box center [553, 153] width 49 height 27
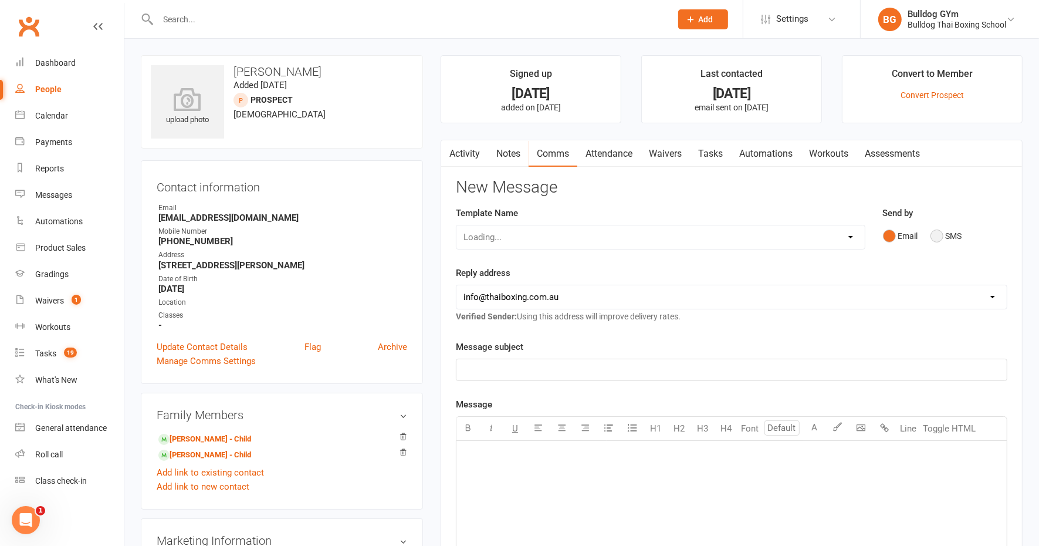
click at [934, 236] on button "SMS" at bounding box center [947, 236] width 32 height 22
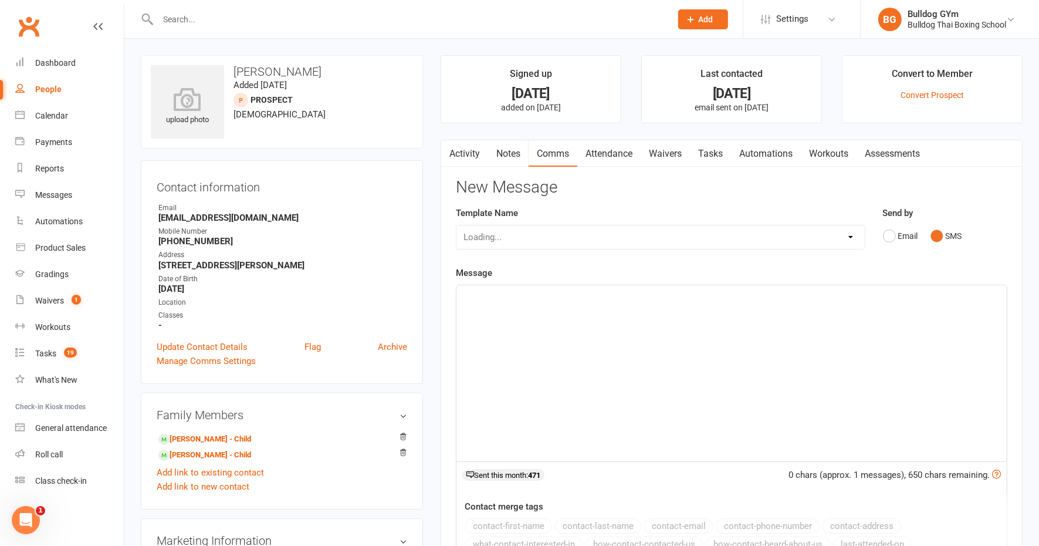
click at [537, 319] on div "﻿" at bounding box center [732, 373] width 551 height 176
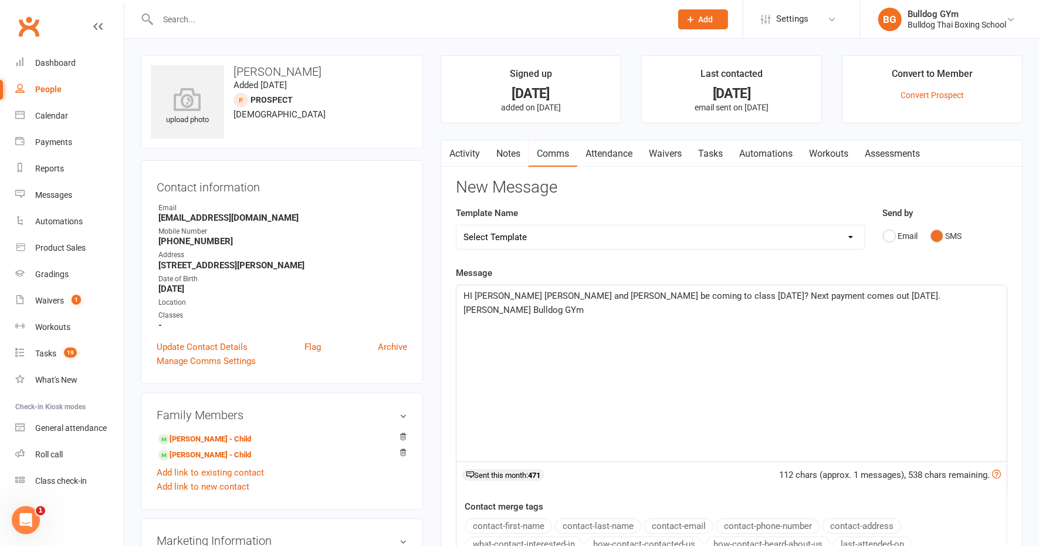
click at [904, 294] on span "HI [PERSON_NAME] [PERSON_NAME] and [PERSON_NAME] be coming to class [DATE]? Nex…" at bounding box center [704, 303] width 480 height 25
click at [915, 294] on span "HI [PERSON_NAME] [PERSON_NAME] and [PERSON_NAME] be coming to class [DATE]? Nex…" at bounding box center [704, 303] width 480 height 25
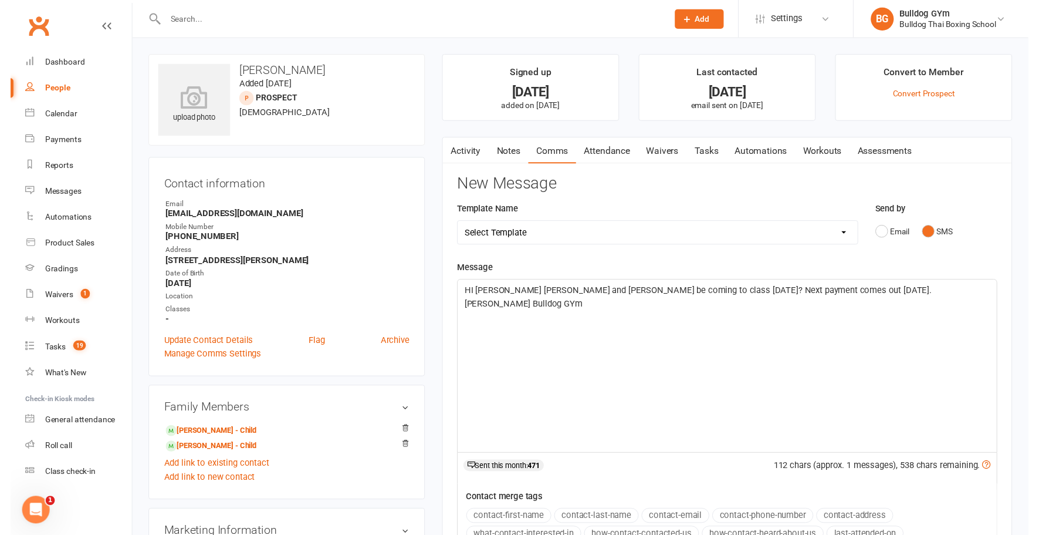
scroll to position [220, 0]
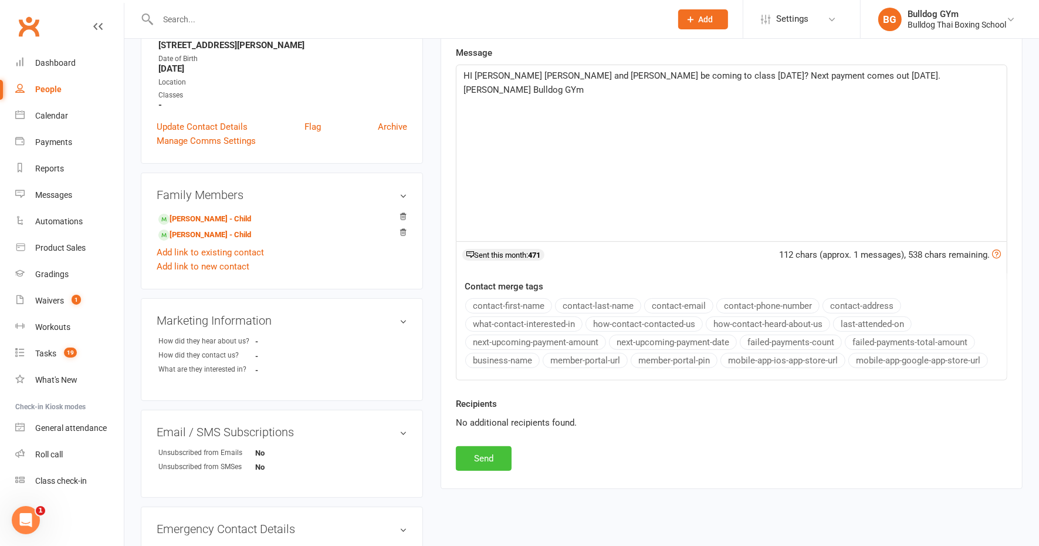
click at [486, 460] on button "Send" at bounding box center [484, 458] width 56 height 25
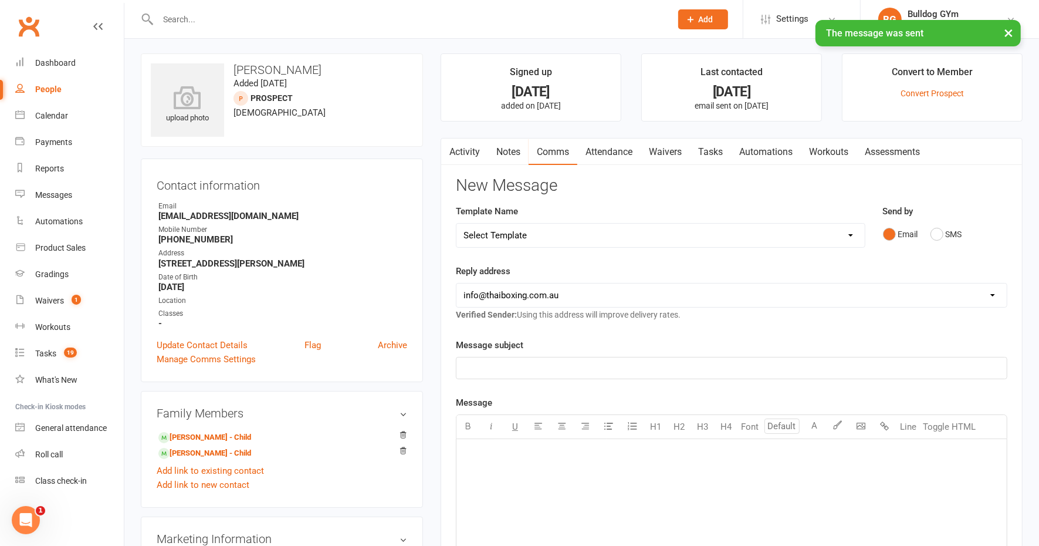
scroll to position [0, 0]
click at [467, 151] on link "Activity" at bounding box center [464, 153] width 47 height 27
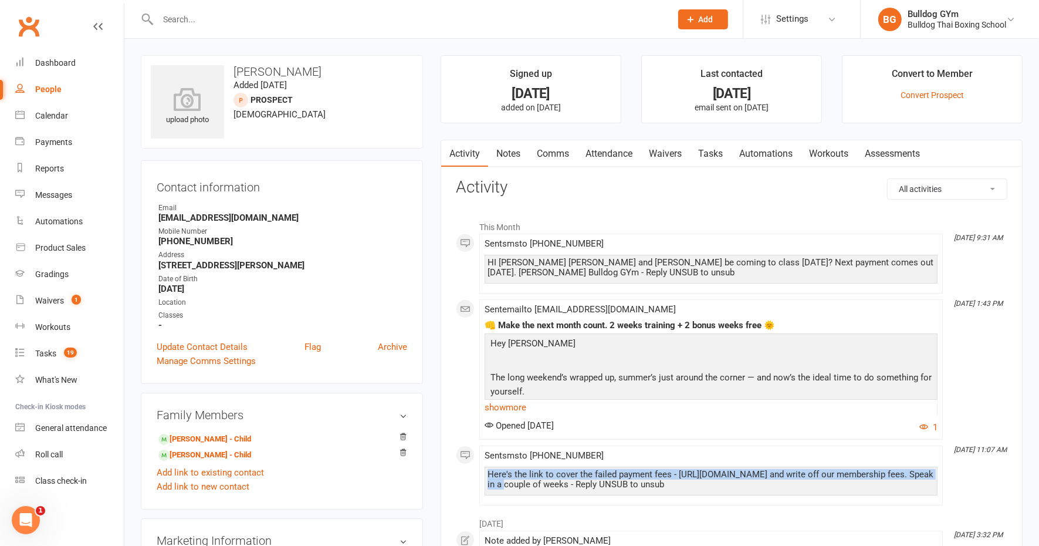
drag, startPoint x: 934, startPoint y: 470, endPoint x: 478, endPoint y: 475, distance: 455.5
click at [478, 475] on div "This Month [DATE] 9:31 AM Sent sms to [PHONE_NUMBER] HI [PERSON_NAME] and [PERS…" at bounding box center [732, 360] width 552 height 291
click at [717, 491] on div "Here's the link to cover the failed payment fees - [URL][DOMAIN_NAME] and write…" at bounding box center [711, 481] width 453 height 29
drag, startPoint x: 795, startPoint y: 470, endPoint x: 481, endPoint y: 470, distance: 314.0
click at [481, 470] on li "[DATE] 11:07 AM Sent sms to [PHONE_NUMBER] Here's the link to cover the failed …" at bounding box center [712, 475] width 464 height 60
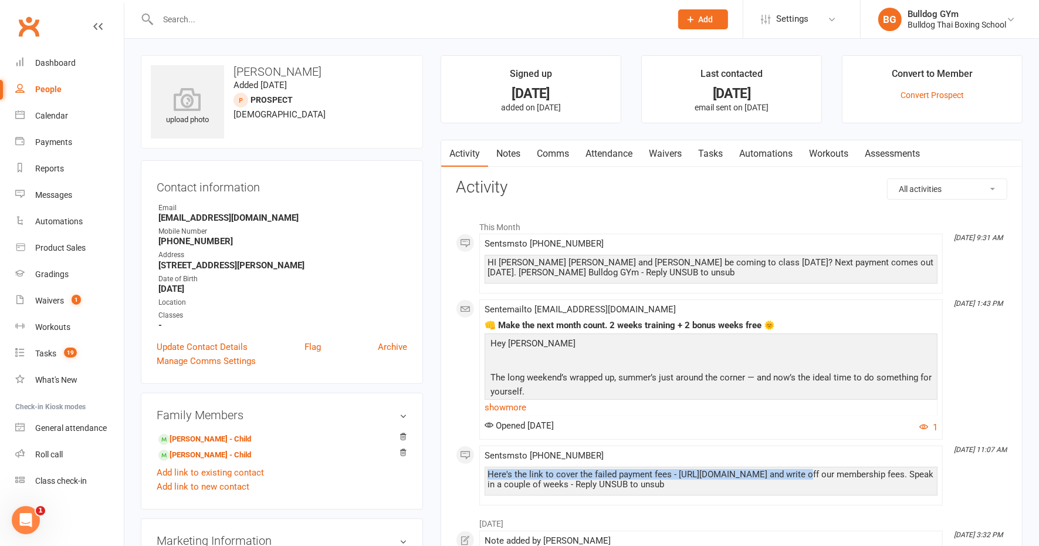
drag, startPoint x: 481, startPoint y: 470, endPoint x: 520, endPoint y: 475, distance: 39.1
copy div "Here's the link to cover the failed payment fees - [URL][DOMAIN_NAME]"
click at [44, 352] on div "Tasks" at bounding box center [45, 353] width 21 height 9
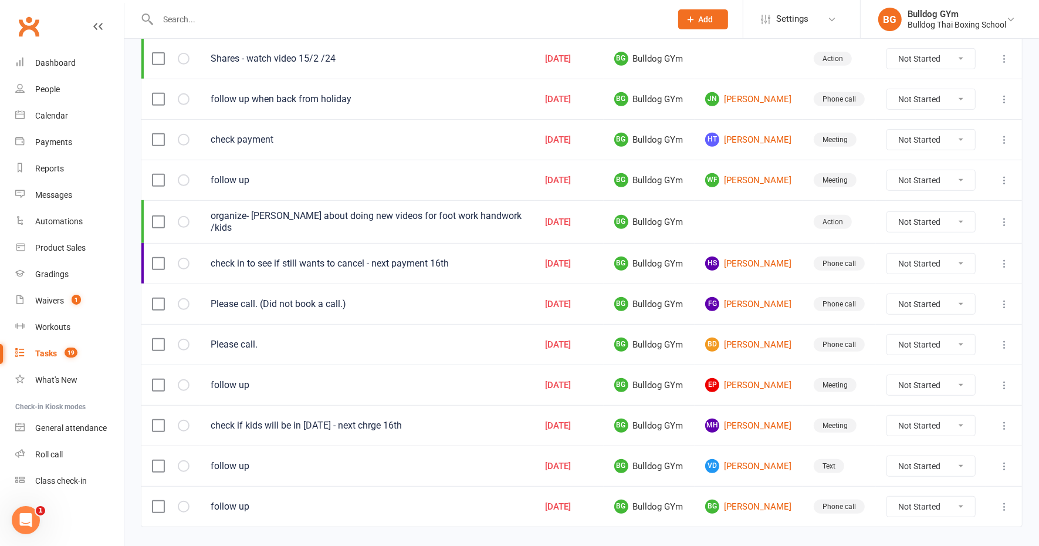
scroll to position [480, 0]
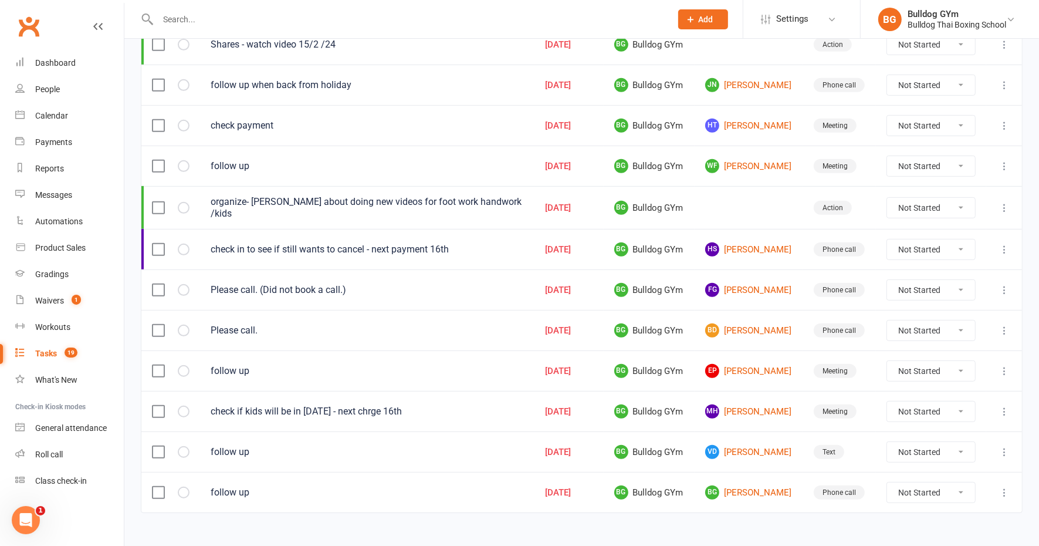
click at [1005, 406] on icon at bounding box center [1005, 412] width 12 height 12
click at [899, 443] on link "Edit" at bounding box center [942, 442] width 116 height 23
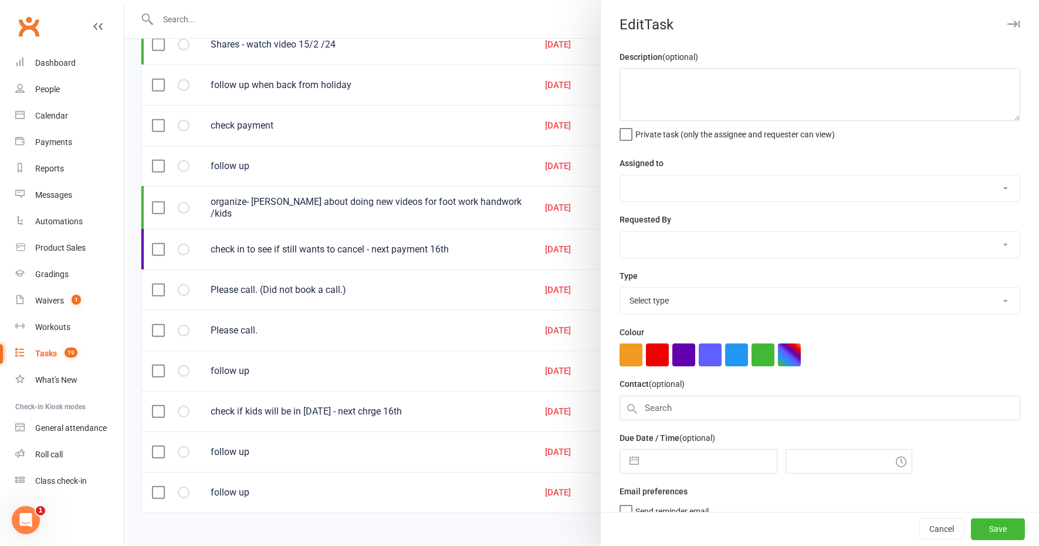
type textarea "check if kids will be in [DATE] - next chrge 16th"
select select "12940"
type input "[DATE]"
type input "1:45pm"
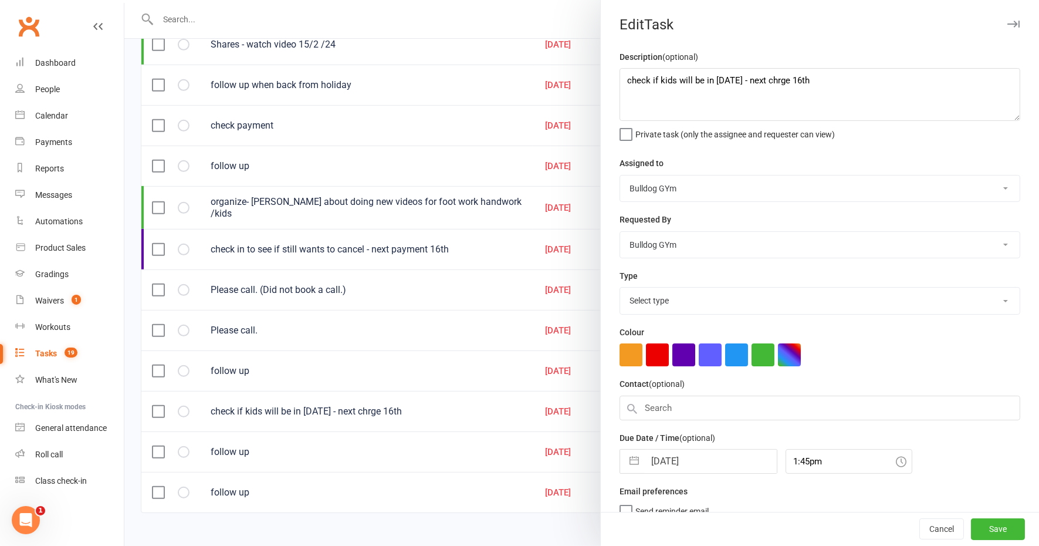
select select "12049"
drag, startPoint x: 826, startPoint y: 83, endPoint x: 820, endPoint y: 83, distance: 6.5
click at [820, 83] on textarea "check if kids will be in [DATE] - next chrge 16th" at bounding box center [820, 94] width 401 height 53
select select "8"
select select "2025"
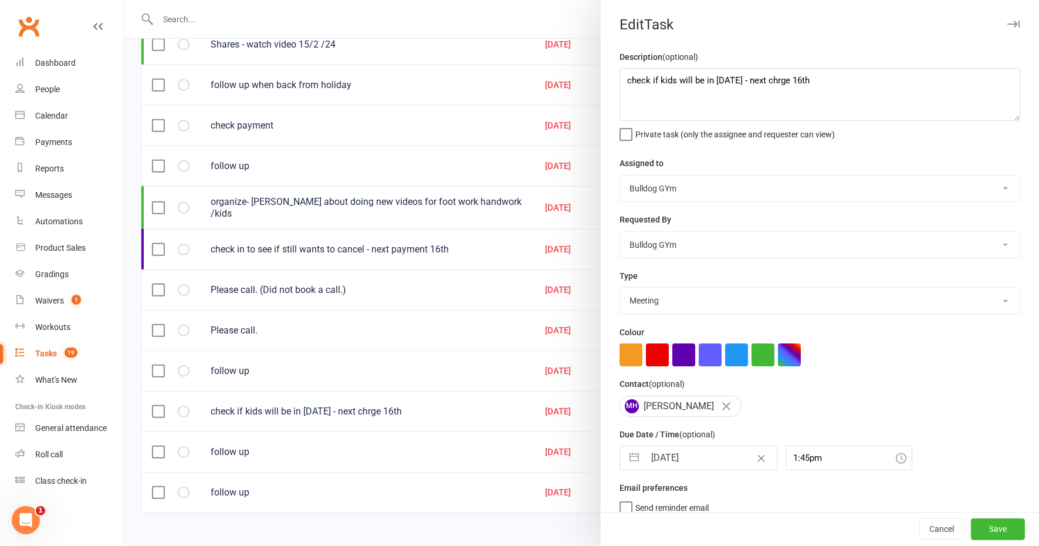
select select "9"
select select "2025"
select select "10"
select select "2025"
drag, startPoint x: 704, startPoint y: 460, endPoint x: 707, endPoint y: 451, distance: 9.1
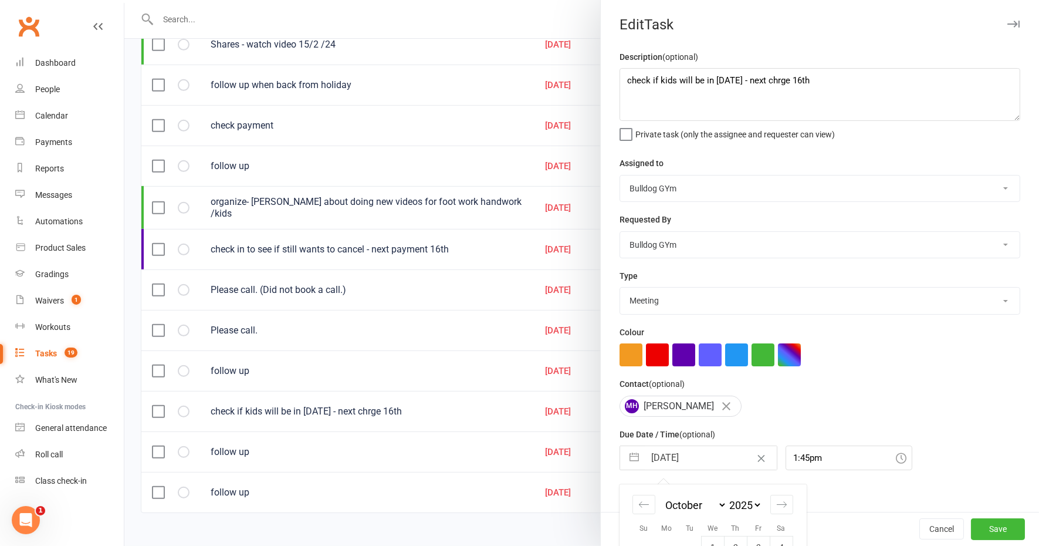
click at [704, 457] on input "[DATE]" at bounding box center [711, 457] width 132 height 23
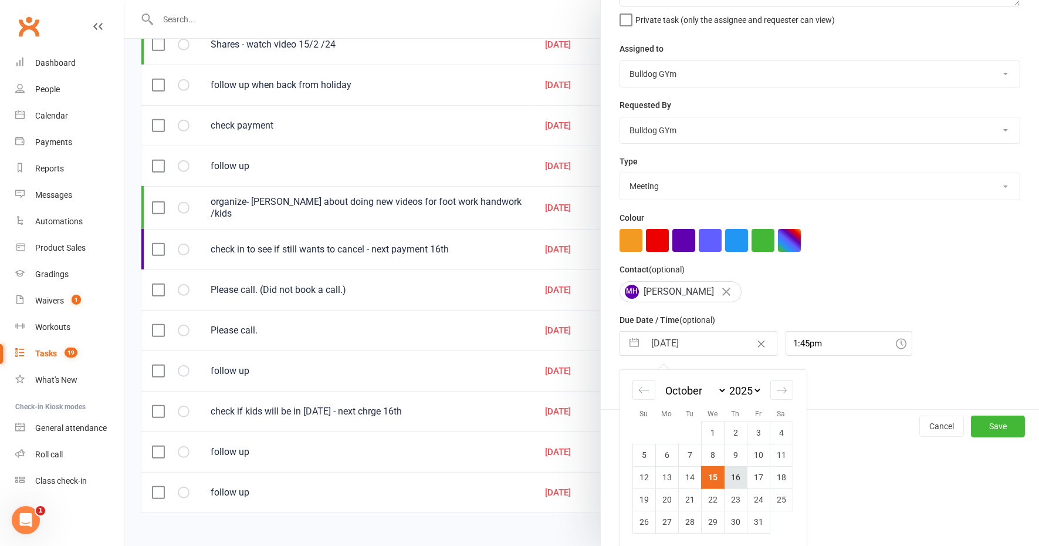
click at [727, 477] on td "16" at bounding box center [735, 477] width 23 height 22
type input "[DATE]"
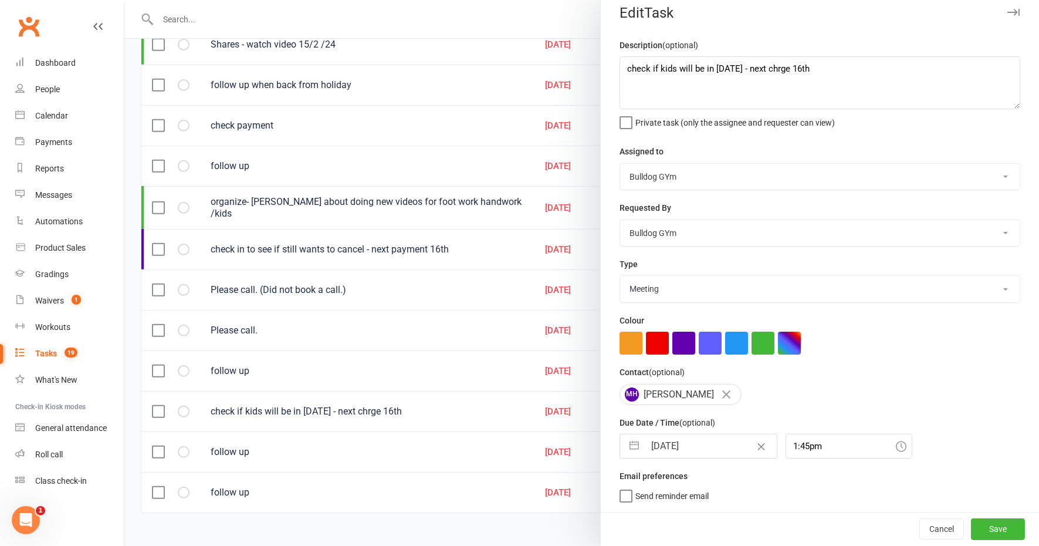
scroll to position [9, 0]
click at [971, 527] on button "Save" at bounding box center [998, 529] width 54 height 21
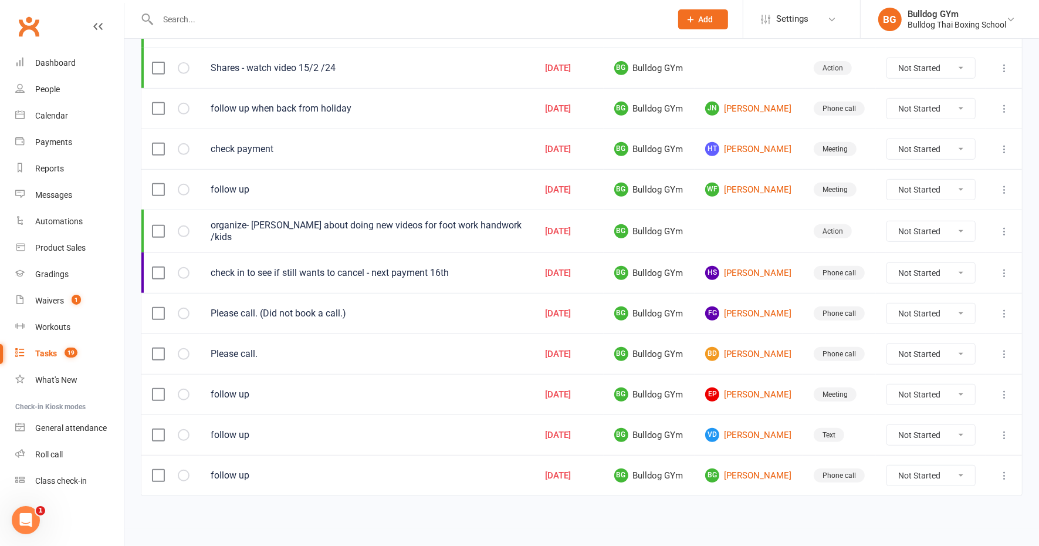
scroll to position [441, 0]
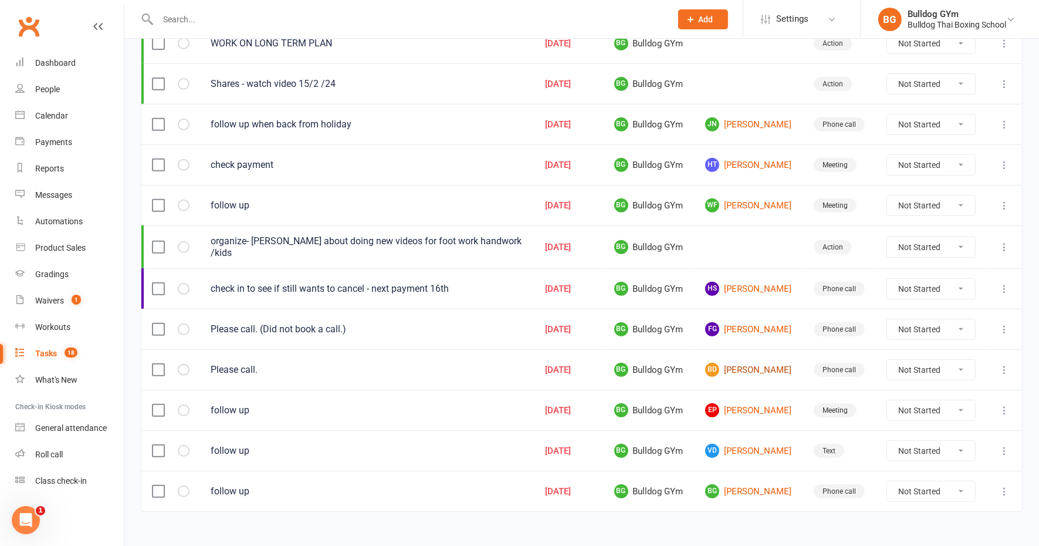
click at [734, 363] on link "BD [PERSON_NAME]" at bounding box center [748, 370] width 87 height 14
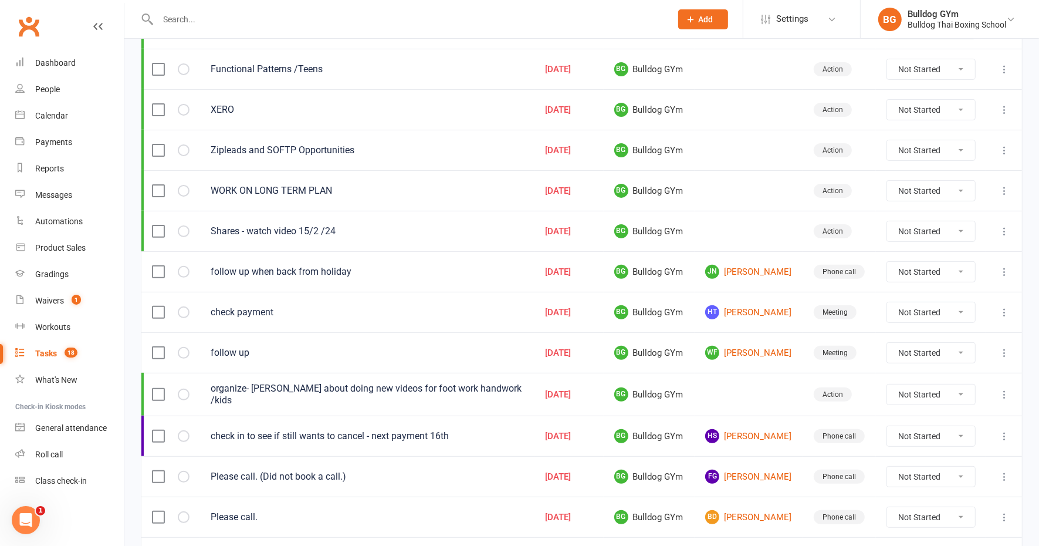
scroll to position [440, 0]
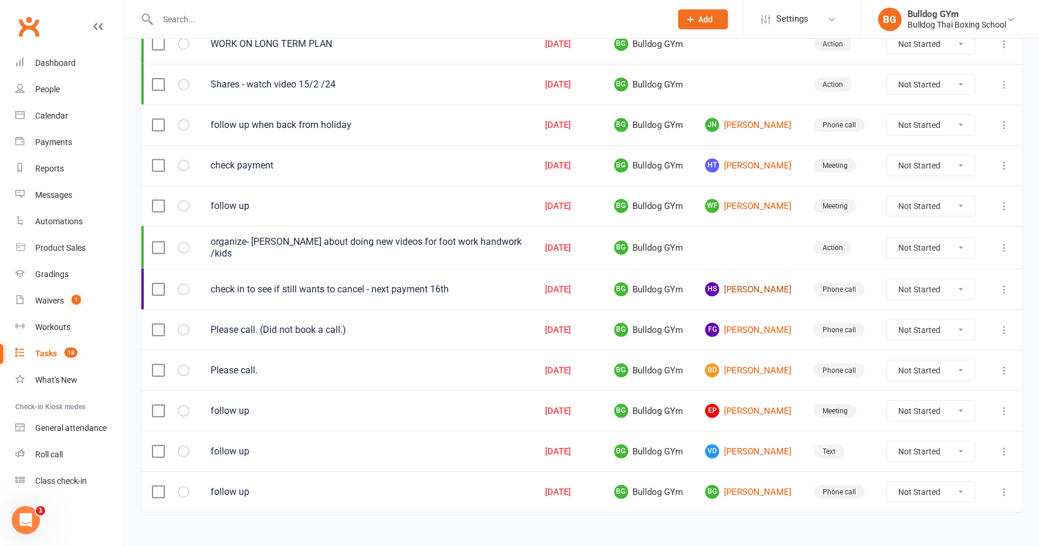
click at [742, 282] on link "HS [PERSON_NAME]" at bounding box center [748, 289] width 87 height 14
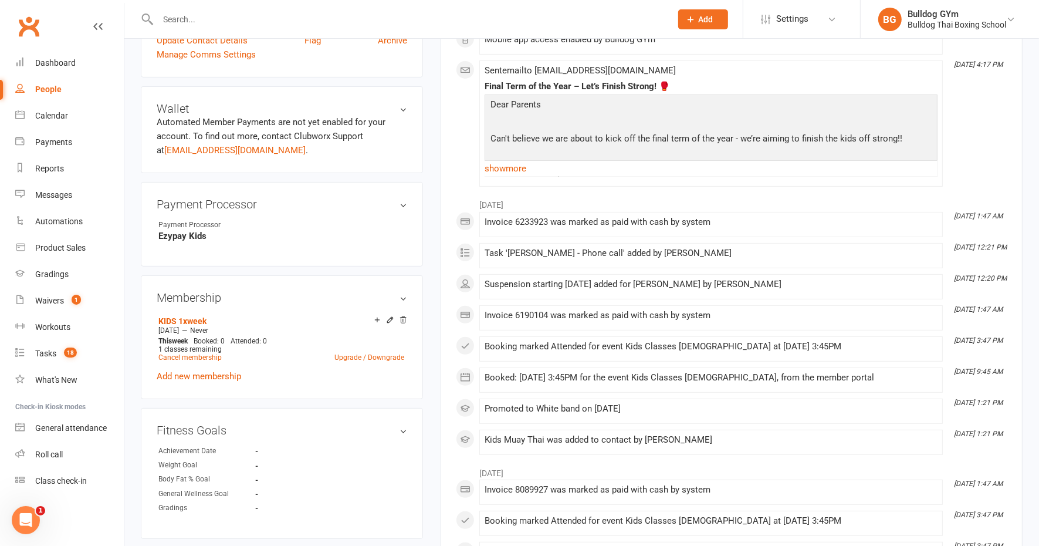
scroll to position [514, 0]
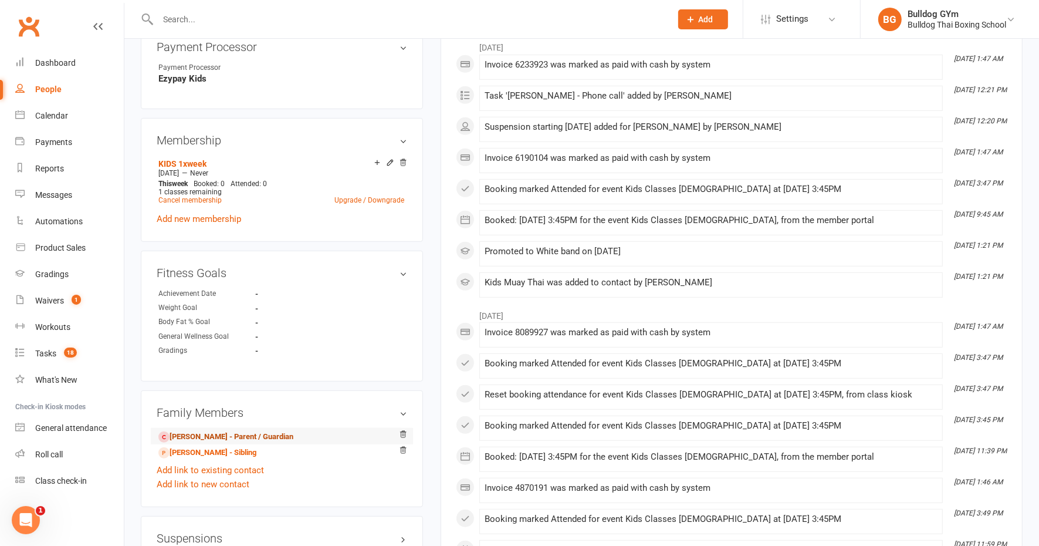
click at [231, 431] on link "[PERSON_NAME] - Parent / Guardian" at bounding box center [225, 437] width 135 height 12
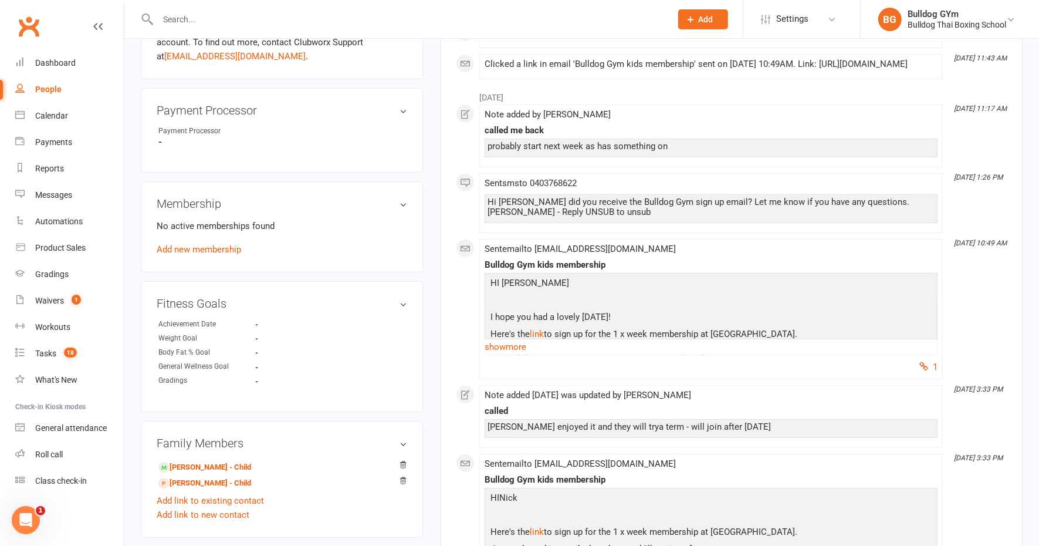
scroll to position [514, 0]
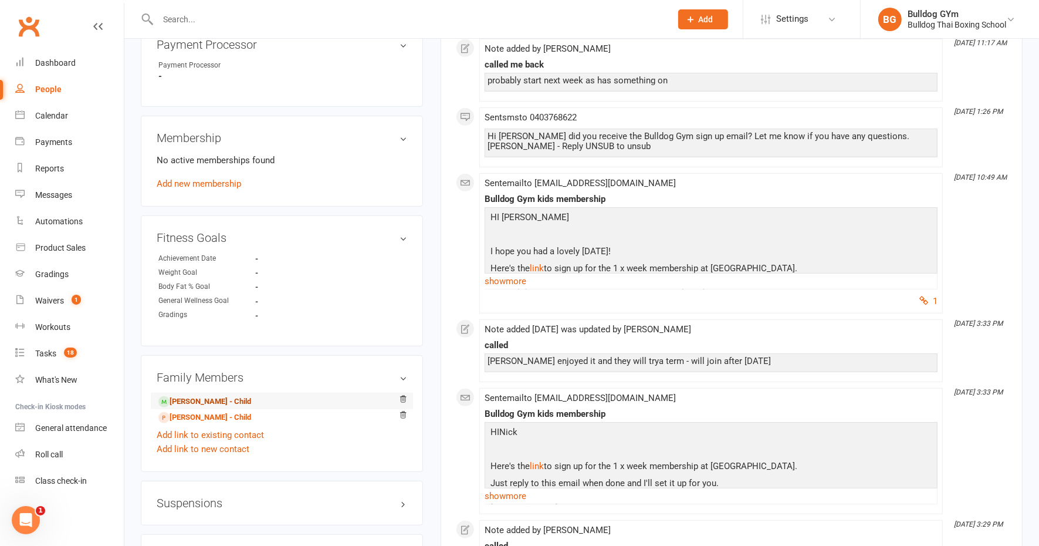
click at [235, 398] on link "[PERSON_NAME] - Child" at bounding box center [204, 402] width 93 height 12
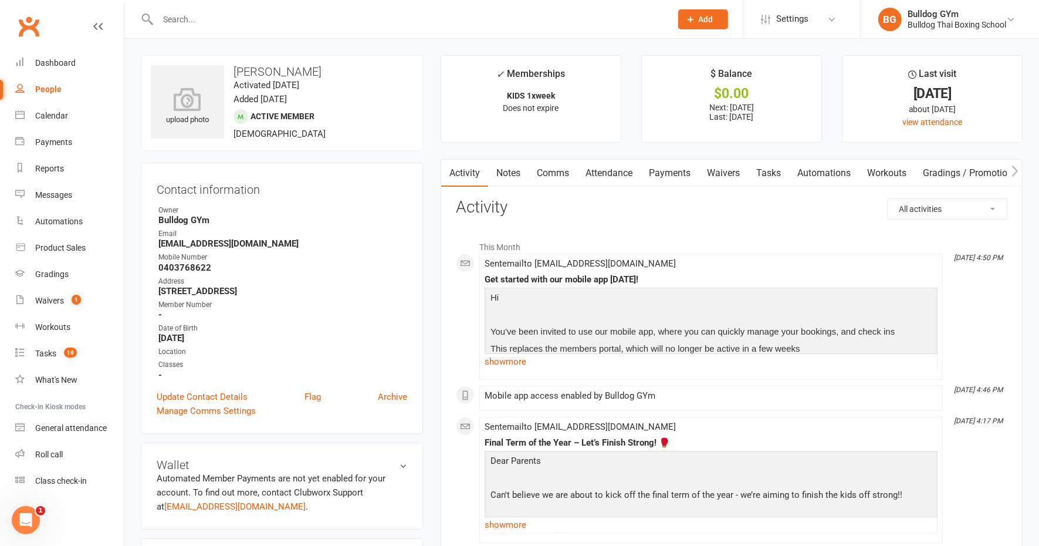
click at [517, 175] on link "Notes" at bounding box center [508, 173] width 40 height 27
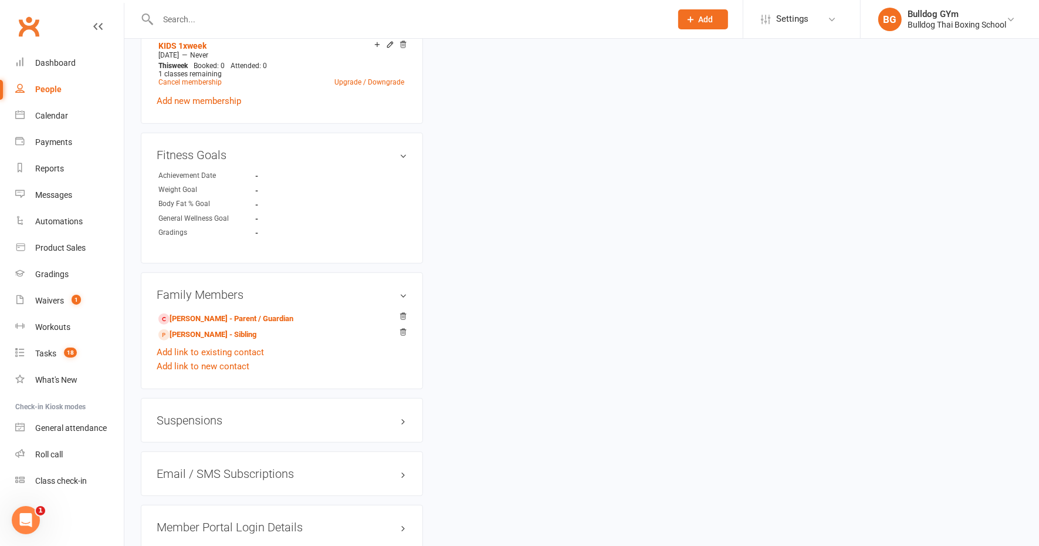
scroll to position [660, 0]
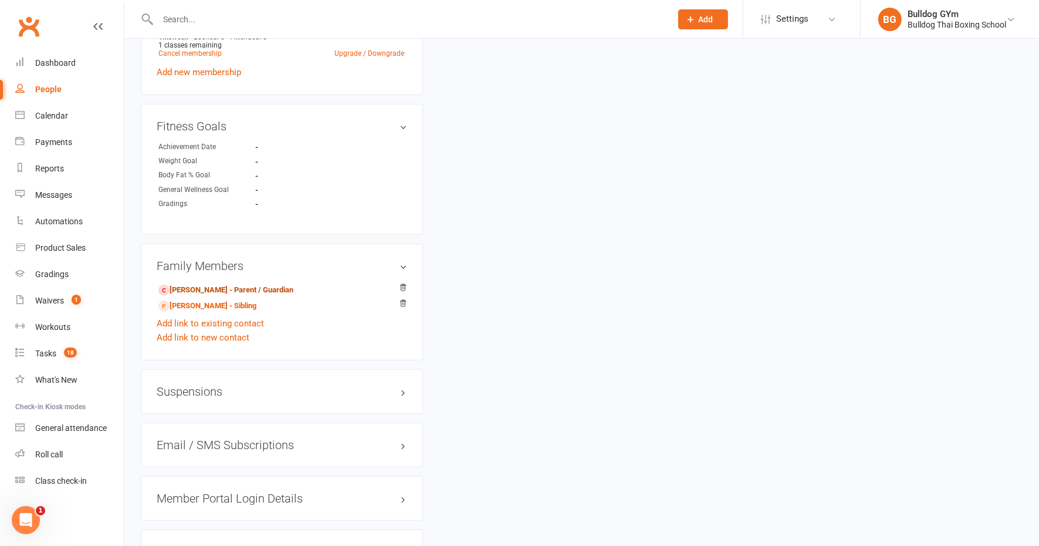
click at [255, 288] on link "[PERSON_NAME] - Parent / Guardian" at bounding box center [225, 290] width 135 height 12
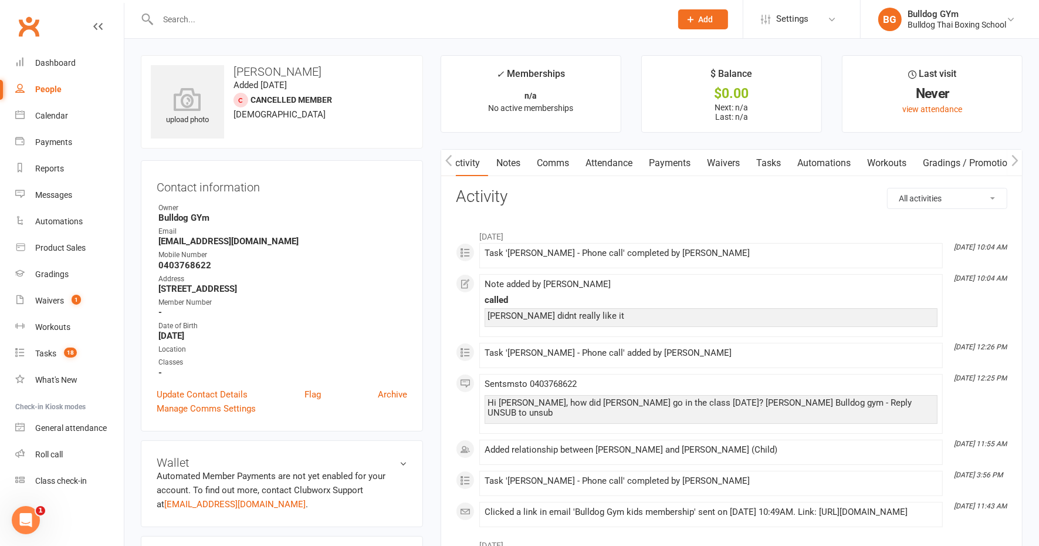
click at [511, 163] on link "Notes" at bounding box center [508, 163] width 40 height 27
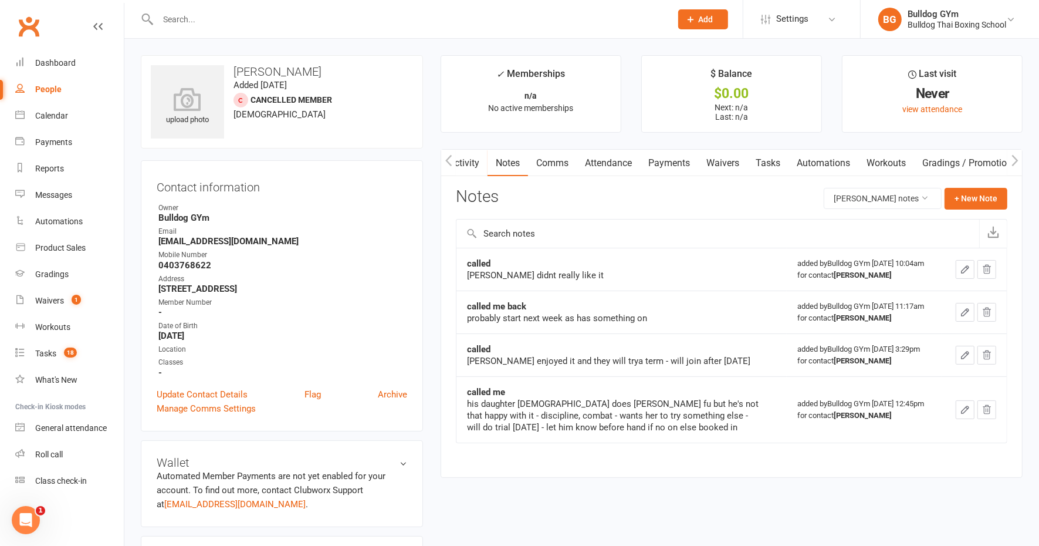
click at [768, 156] on link "Tasks" at bounding box center [768, 163] width 41 height 27
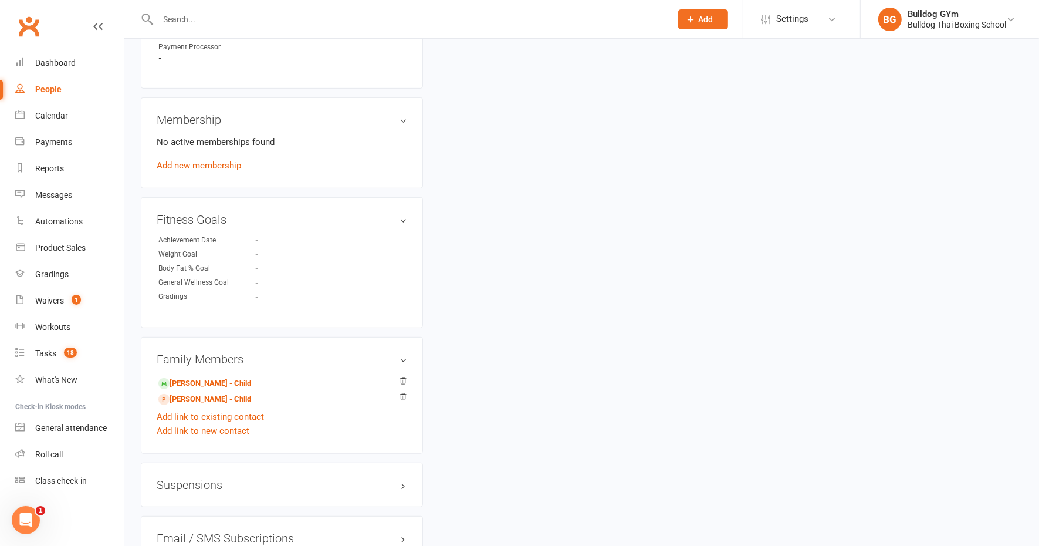
scroll to position [660, 0]
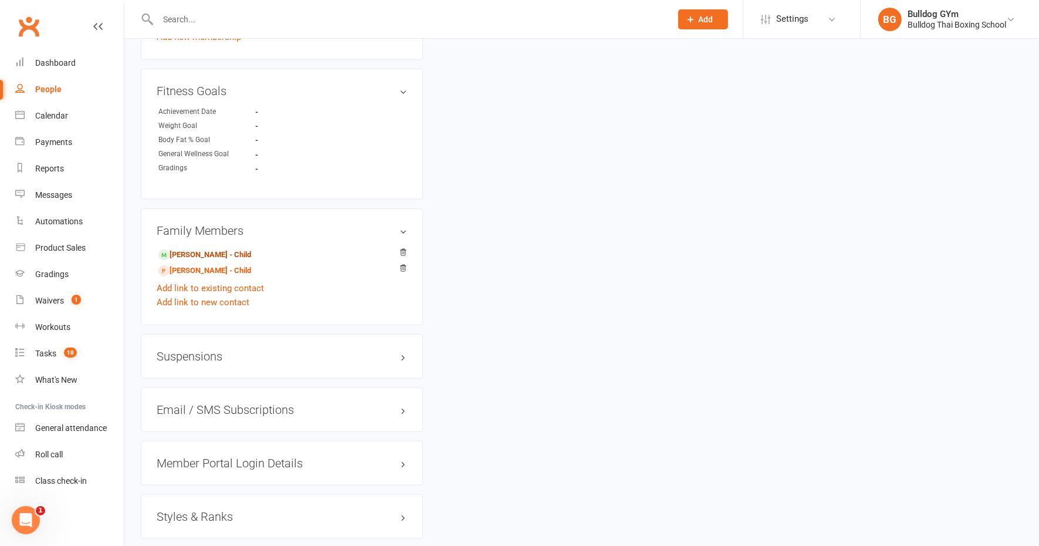
click at [227, 249] on link "[PERSON_NAME] - Child" at bounding box center [204, 255] width 93 height 12
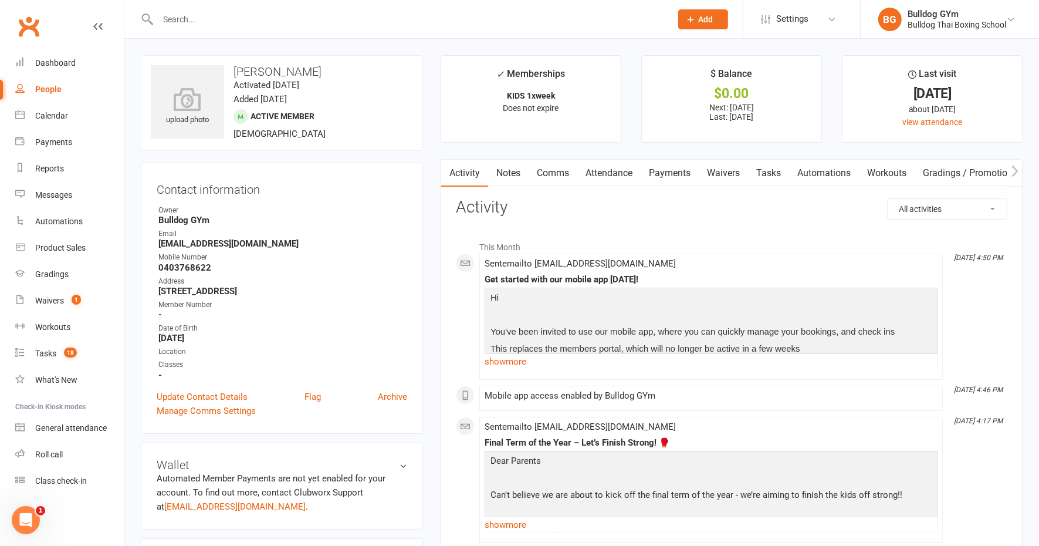
click at [766, 168] on link "Tasks" at bounding box center [768, 173] width 41 height 27
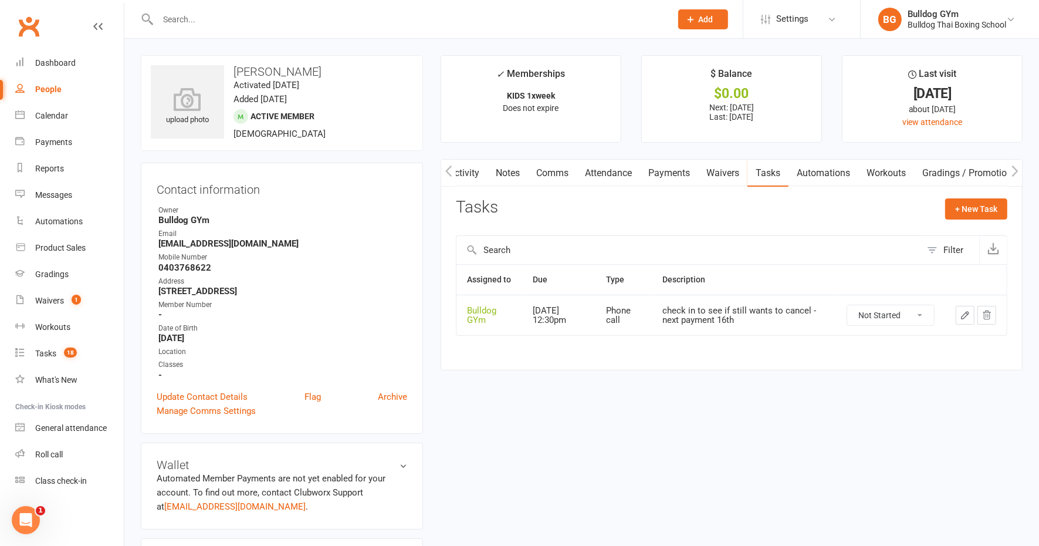
click at [609, 164] on link "Attendance" at bounding box center [608, 173] width 63 height 27
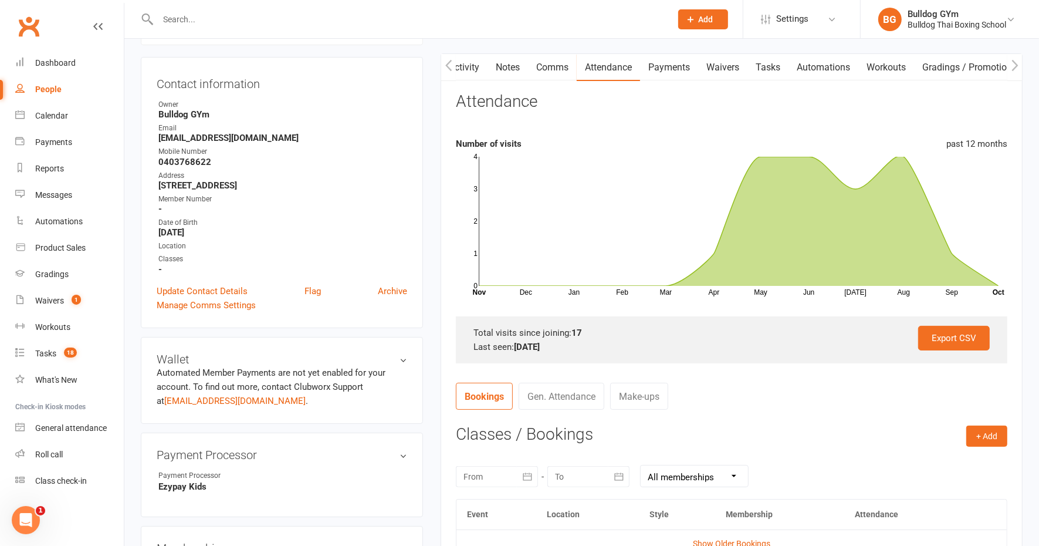
scroll to position [147, 0]
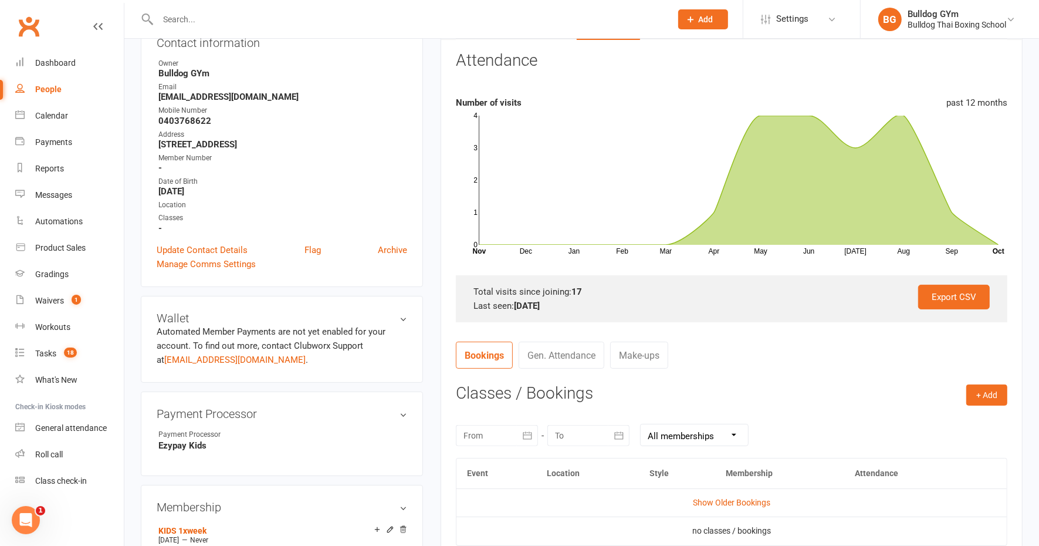
drag, startPoint x: 572, startPoint y: 302, endPoint x: 471, endPoint y: 285, distance: 103.0
click at [471, 285] on div "Export CSV Total visits since joining: 17 Last seen: [DATE]" at bounding box center [732, 298] width 552 height 47
drag, startPoint x: 471, startPoint y: 285, endPoint x: 427, endPoint y: 288, distance: 44.1
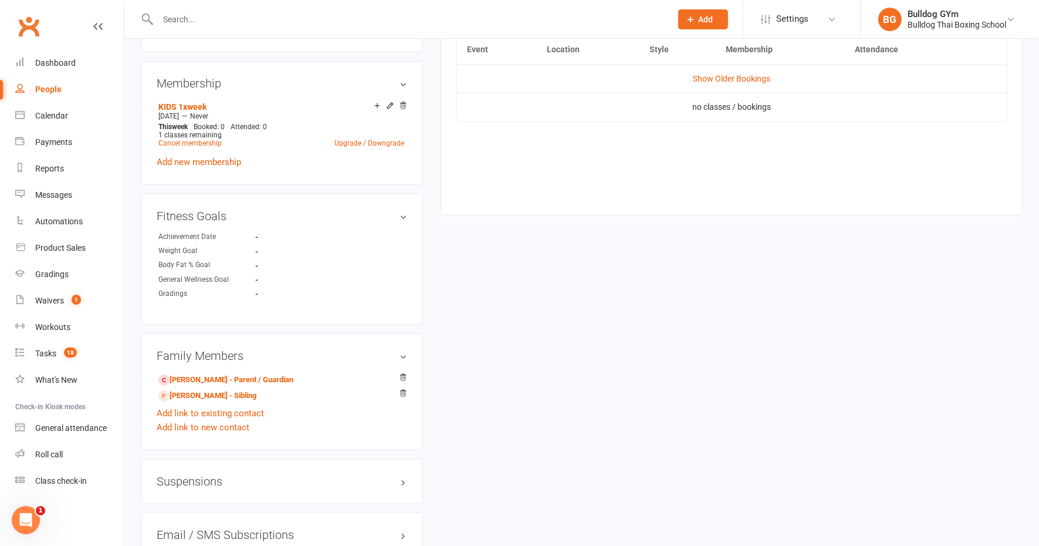
scroll to position [587, 0]
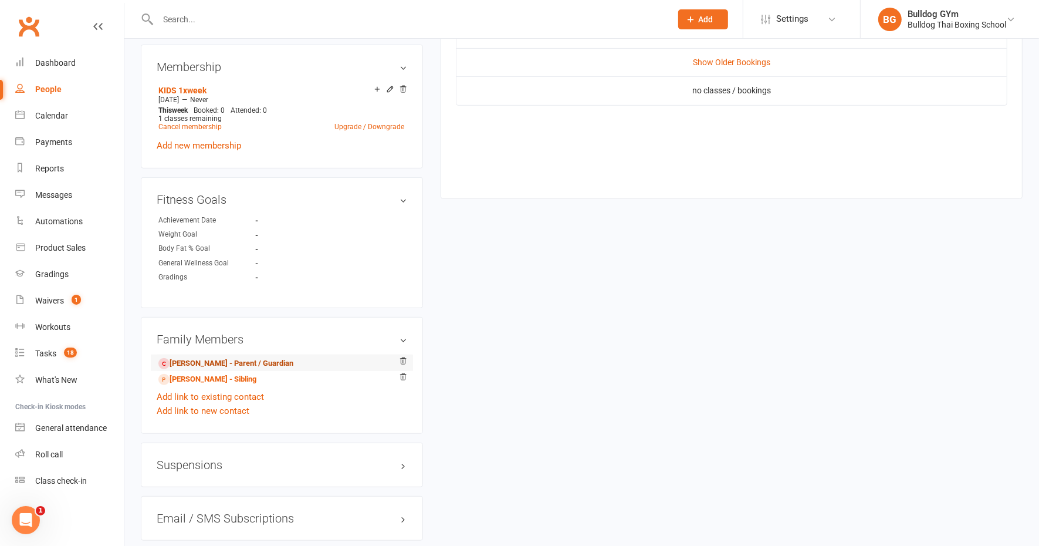
click at [256, 360] on link "[PERSON_NAME] - Parent / Guardian" at bounding box center [225, 363] width 135 height 12
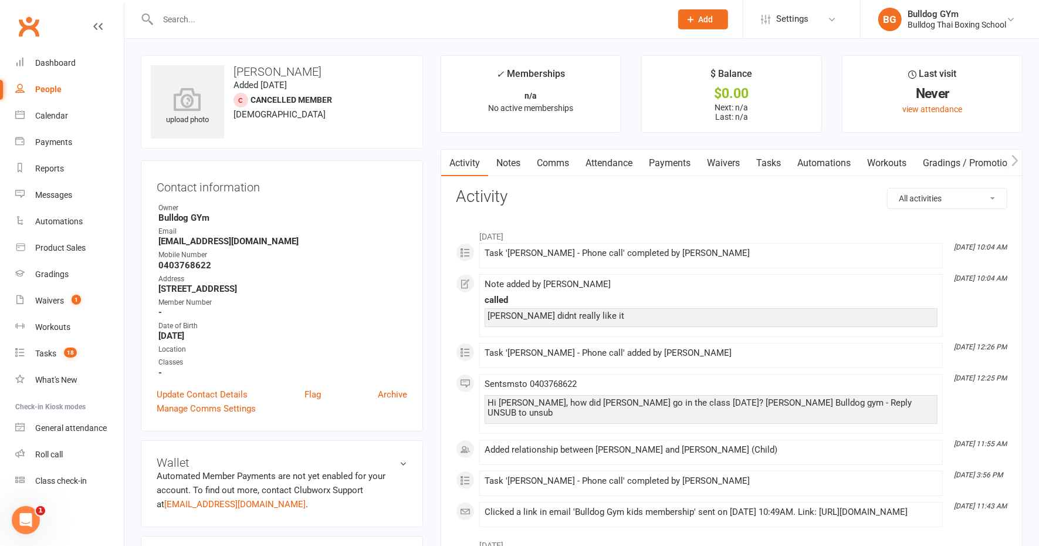
drag, startPoint x: 296, startPoint y: 279, endPoint x: 147, endPoint y: 185, distance: 176.5
click at [147, 185] on div "Contact information Owner Bulldog GYm Email [EMAIL_ADDRESS][DOMAIN_NAME] Mobile…" at bounding box center [282, 295] width 282 height 271
drag, startPoint x: 147, startPoint y: 185, endPoint x: 125, endPoint y: 166, distance: 29.5
click at [178, 160] on div "Contact information Owner Bulldog GYm Email [EMAIL_ADDRESS][DOMAIN_NAME] Mobile…" at bounding box center [282, 295] width 282 height 271
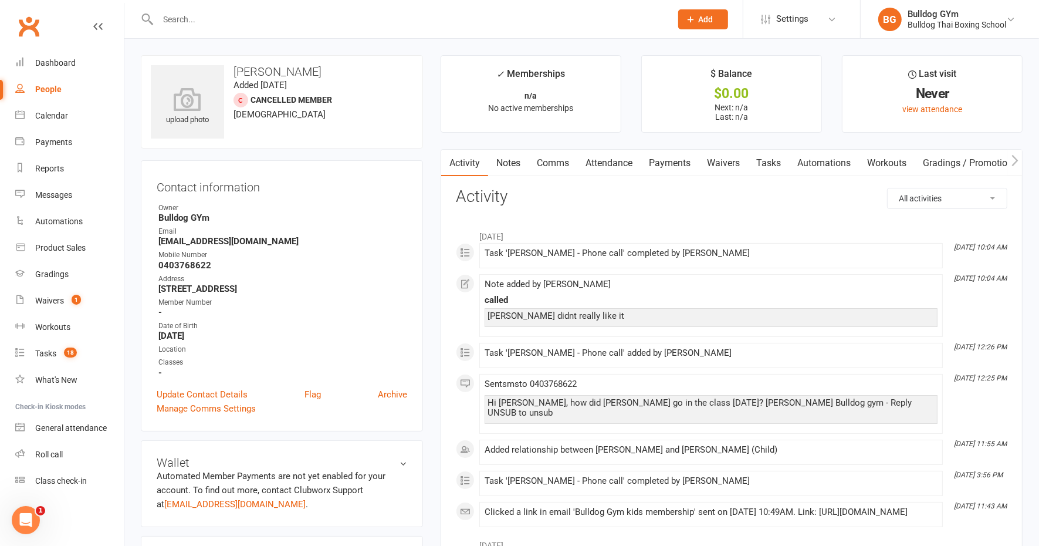
click at [370, 136] on div "upload photo [PERSON_NAME] Added [DATE] Cancelled member [DEMOGRAPHIC_DATA]" at bounding box center [282, 101] width 282 height 93
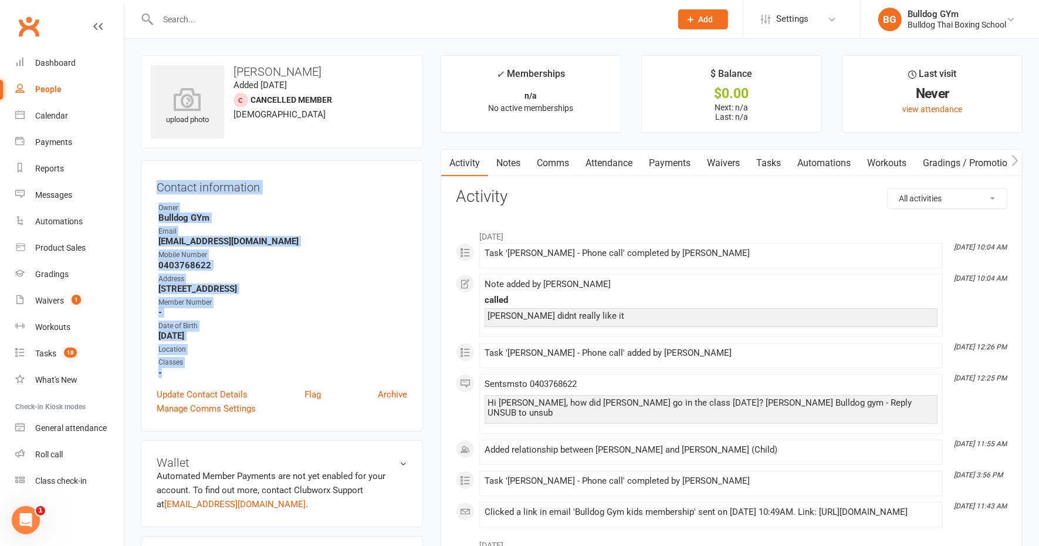
drag, startPoint x: 160, startPoint y: 376, endPoint x: 135, endPoint y: 174, distance: 203.4
drag, startPoint x: 135, startPoint y: 174, endPoint x: 131, endPoint y: 153, distance: 21.5
drag, startPoint x: 166, startPoint y: 367, endPoint x: 144, endPoint y: 179, distance: 189.6
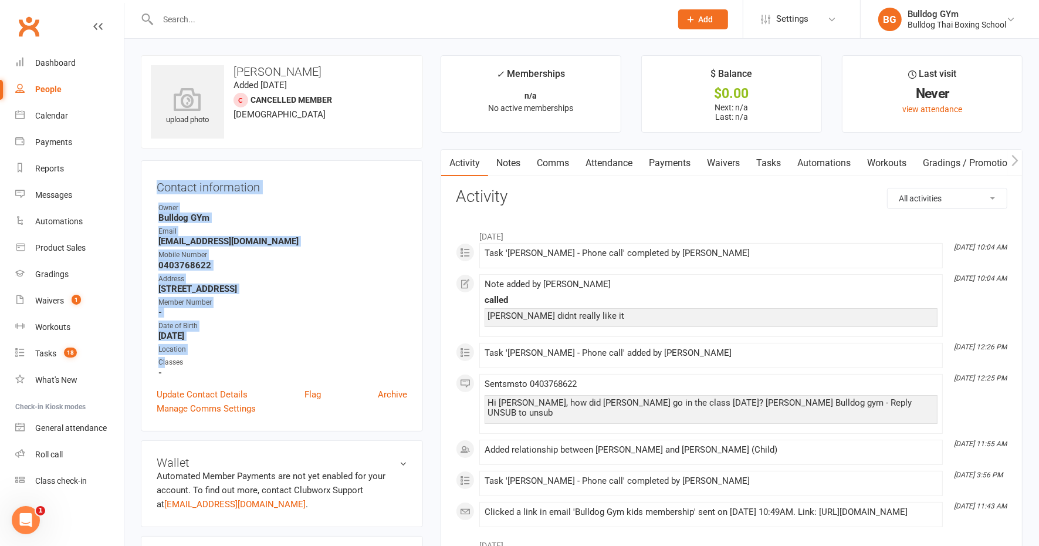
click at [144, 179] on div "Contact information Owner Bulldog GYm Email [EMAIL_ADDRESS][DOMAIN_NAME] Mobile…" at bounding box center [282, 295] width 282 height 271
drag, startPoint x: 144, startPoint y: 179, endPoint x: 134, endPoint y: 175, distance: 11.3
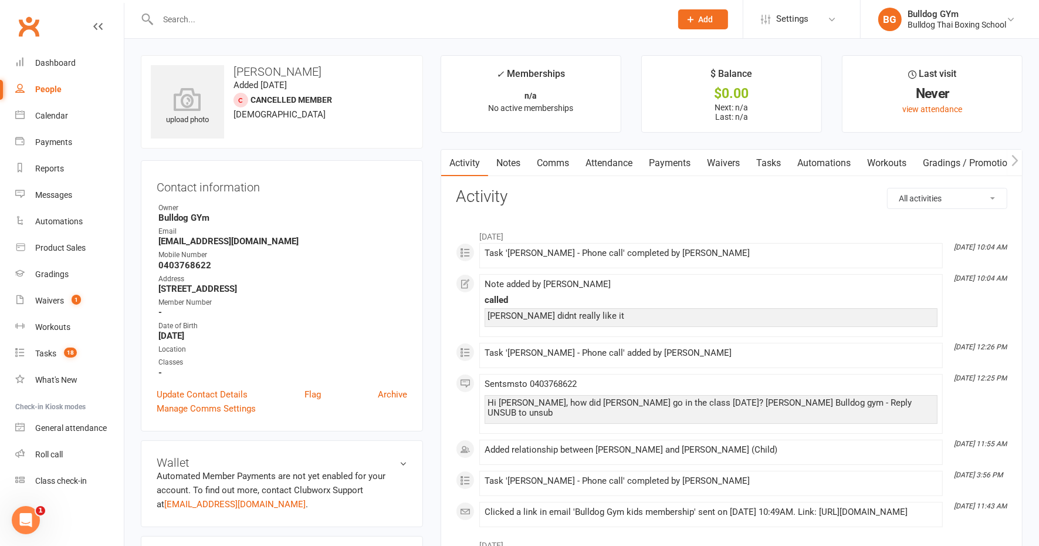
click at [777, 163] on link "Tasks" at bounding box center [768, 163] width 41 height 27
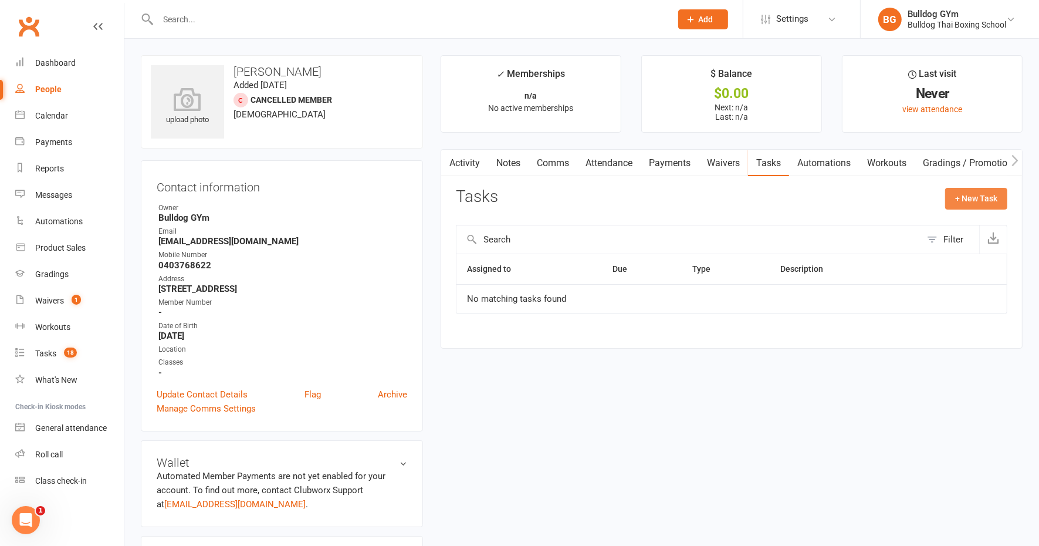
click at [970, 194] on button "+ New Task" at bounding box center [977, 198] width 62 height 21
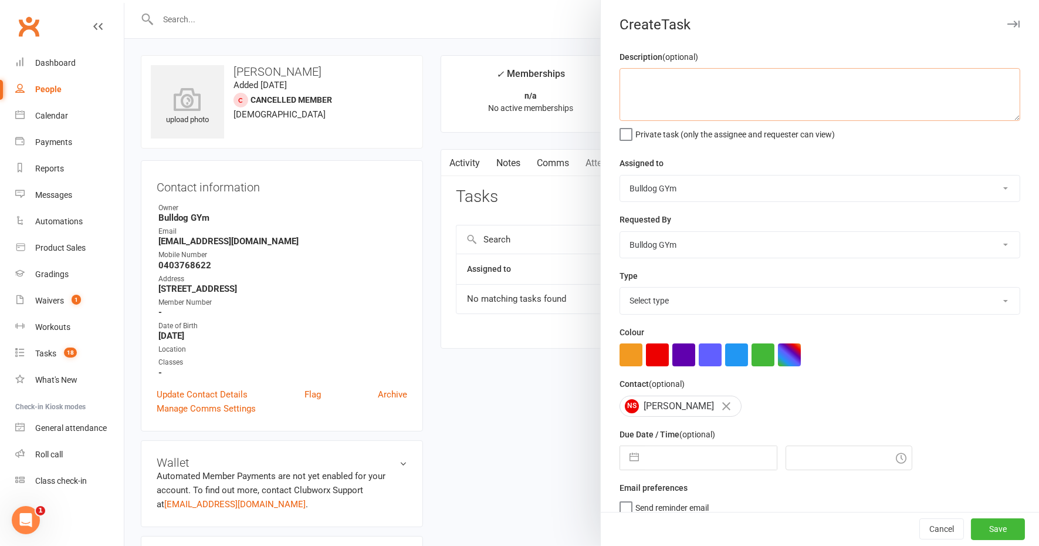
click at [654, 96] on textarea at bounding box center [820, 94] width 401 height 53
type textarea "[PERSON_NAME], restart"
click at [676, 302] on select "Select type Action E-mail Meeting Phone call Text Add new task type" at bounding box center [820, 301] width 400 height 26
select select "12047"
click at [620, 288] on select "Select type Action E-mail Meeting Phone call Text Add new task type" at bounding box center [820, 301] width 400 height 26
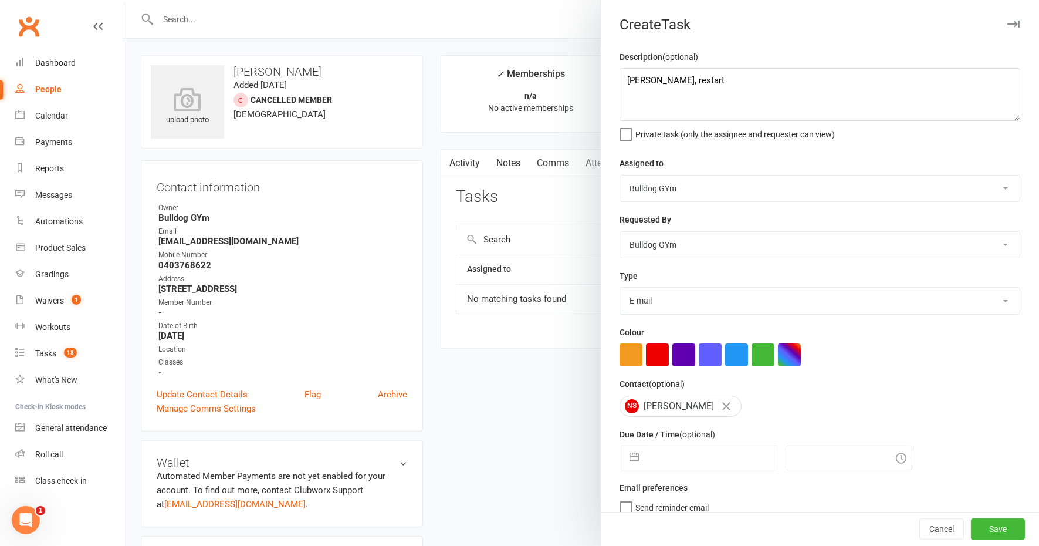
select select "8"
select select "2025"
select select "9"
select select "2025"
select select "10"
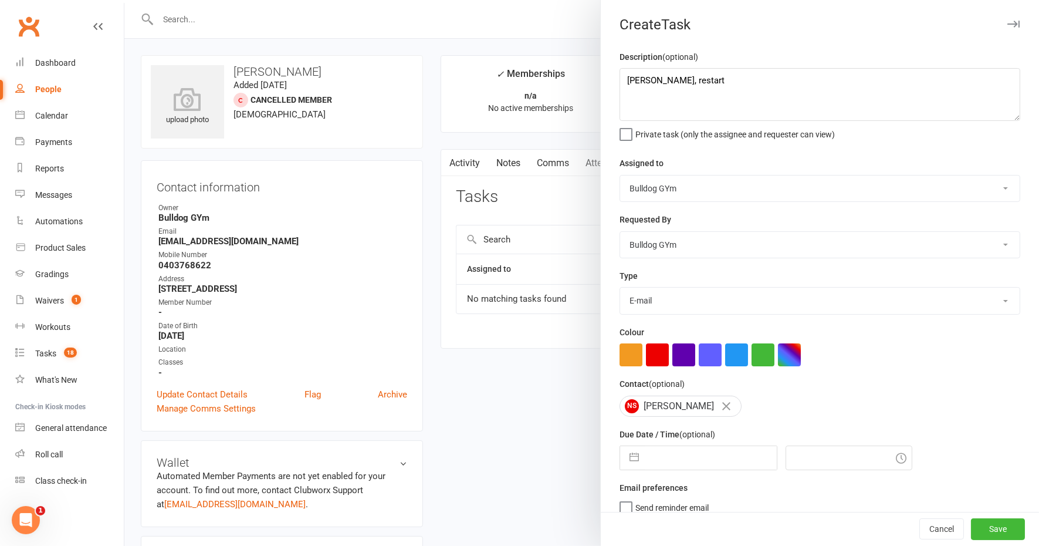
select select "2025"
click at [691, 460] on input "text" at bounding box center [711, 457] width 132 height 23
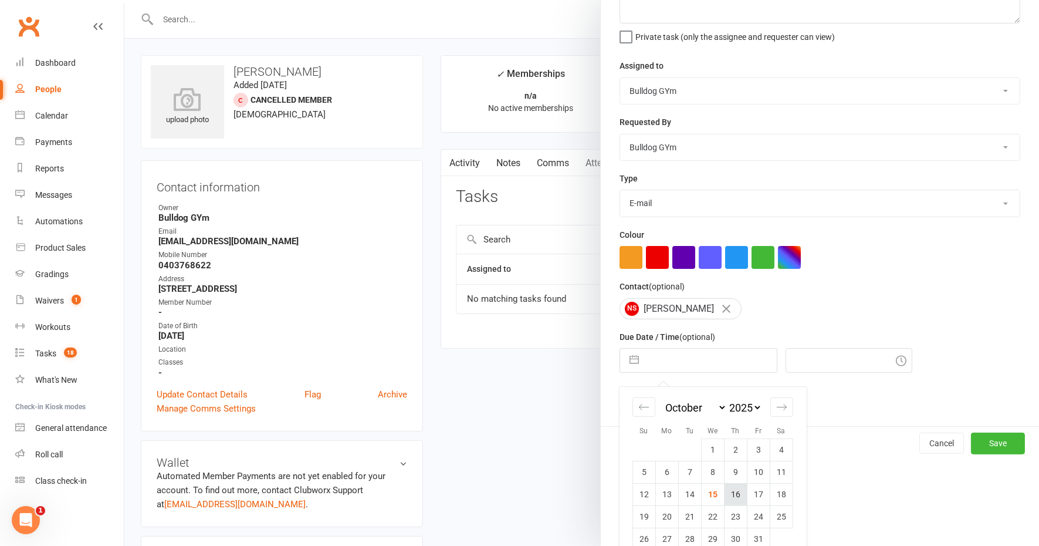
scroll to position [114, 0]
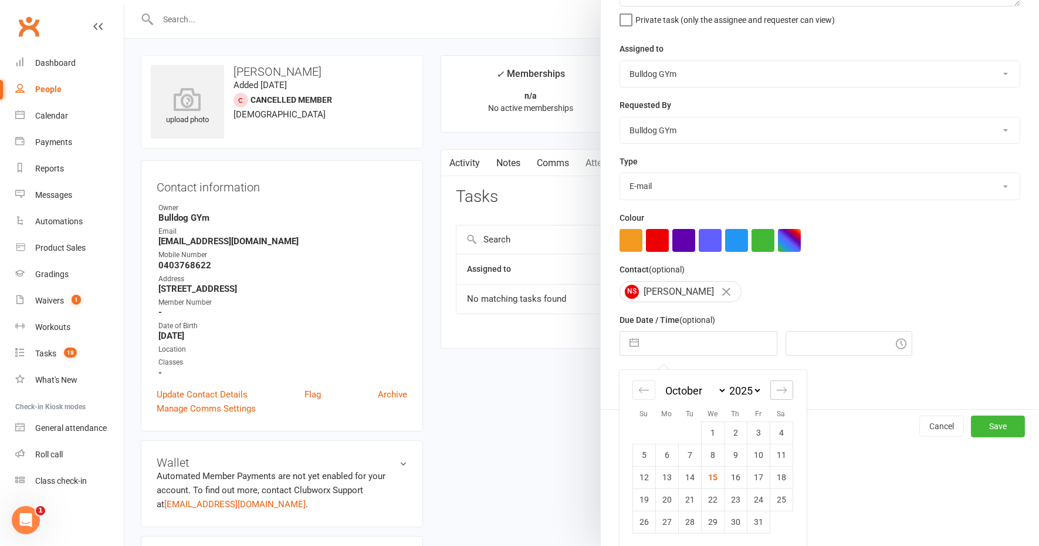
click at [778, 395] on div "Move forward to switch to the next month." at bounding box center [782, 389] width 23 height 19
select select "11"
select select "2025"
click at [776, 390] on icon "Move forward to switch to the next month." at bounding box center [781, 389] width 11 height 11
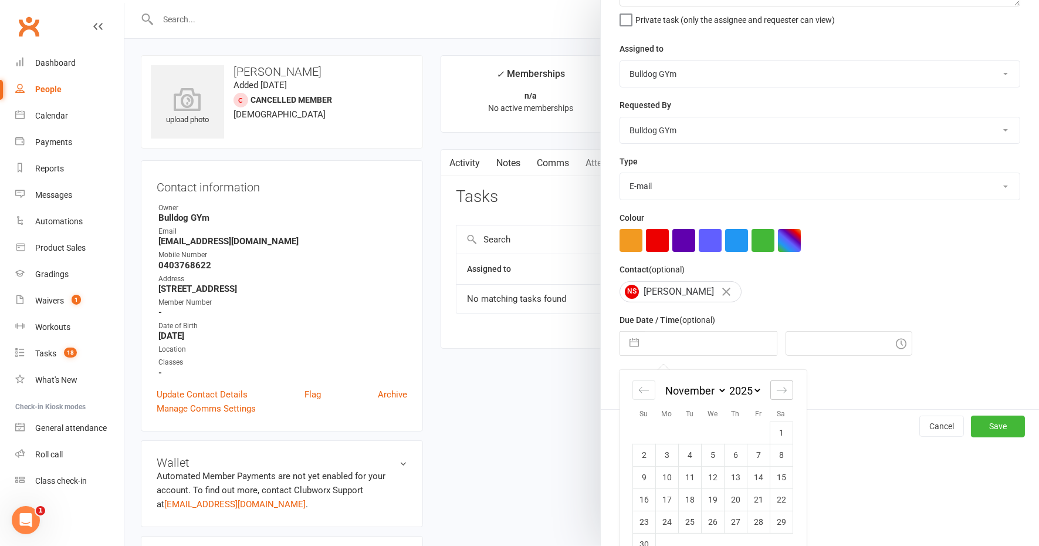
select select "2026"
select select "1"
select select "2026"
click at [755, 494] on td "23" at bounding box center [758, 499] width 23 height 22
type input "[DATE]"
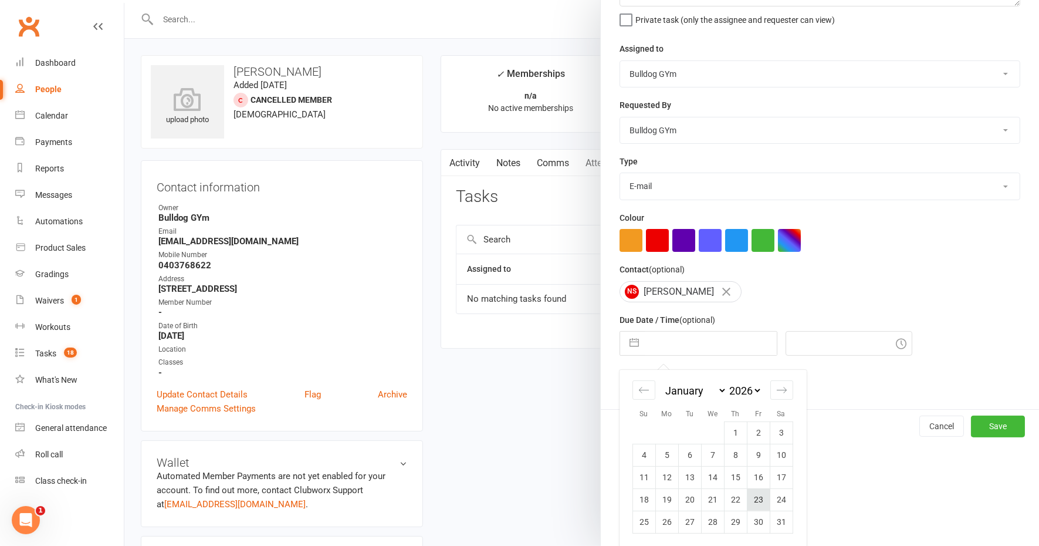
type input "9:45am"
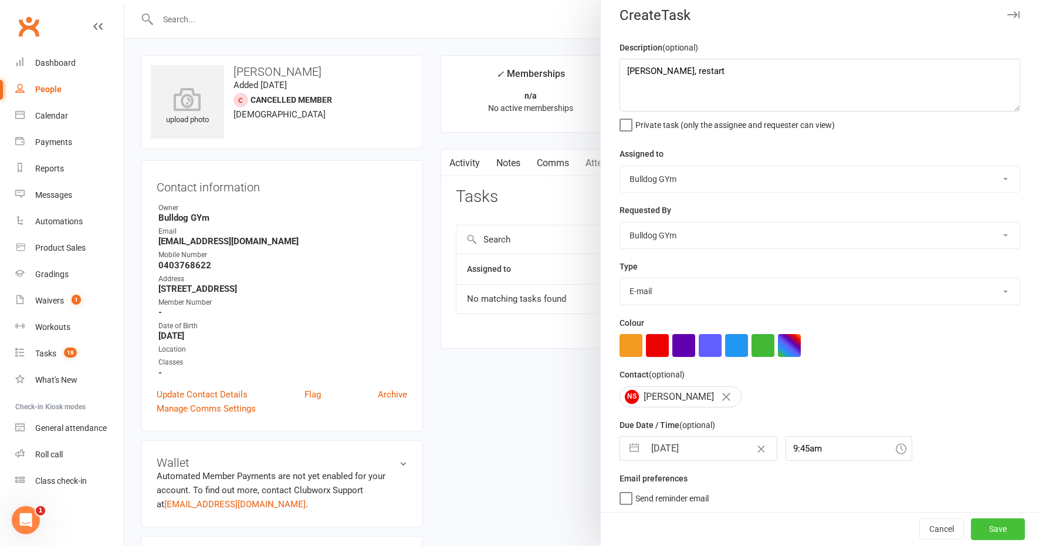
click at [976, 519] on button "Save" at bounding box center [998, 529] width 54 height 21
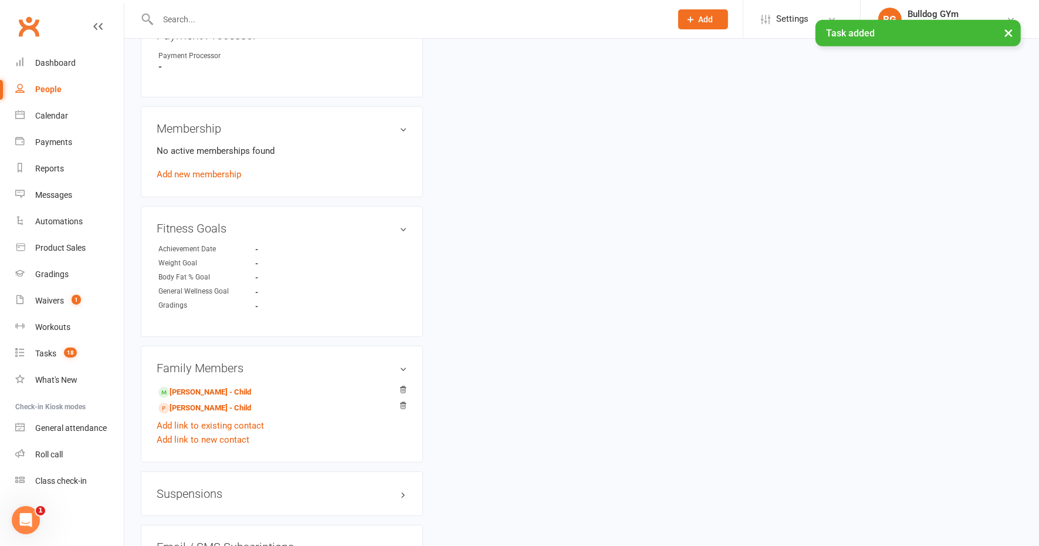
scroll to position [660, 0]
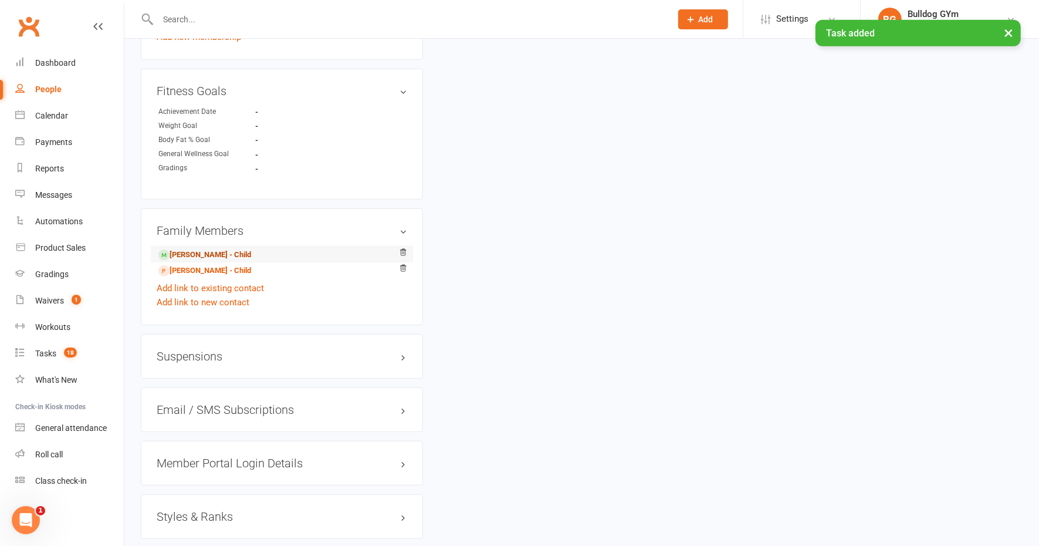
click at [235, 253] on link "[PERSON_NAME] - Child" at bounding box center [204, 255] width 93 height 12
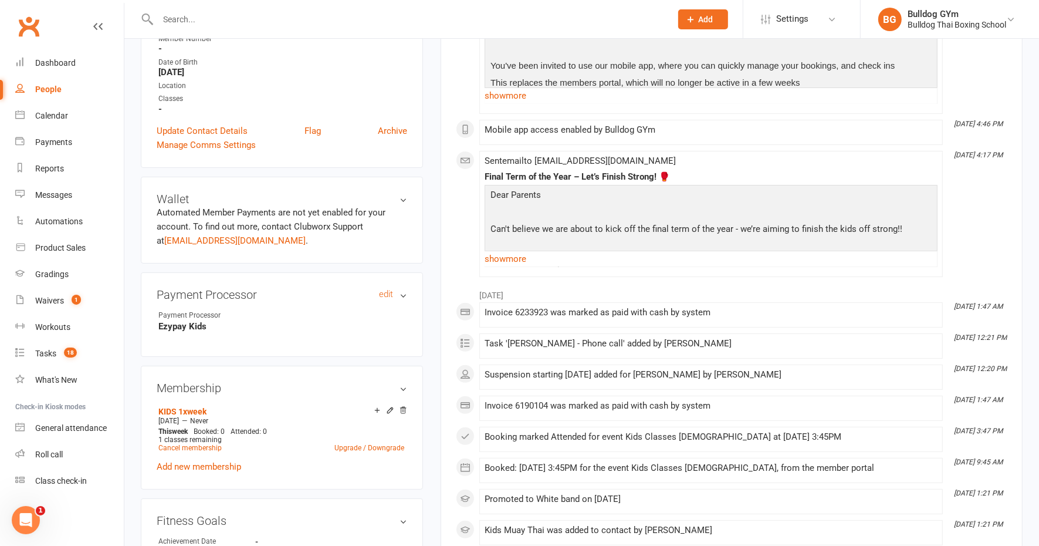
scroll to position [293, 0]
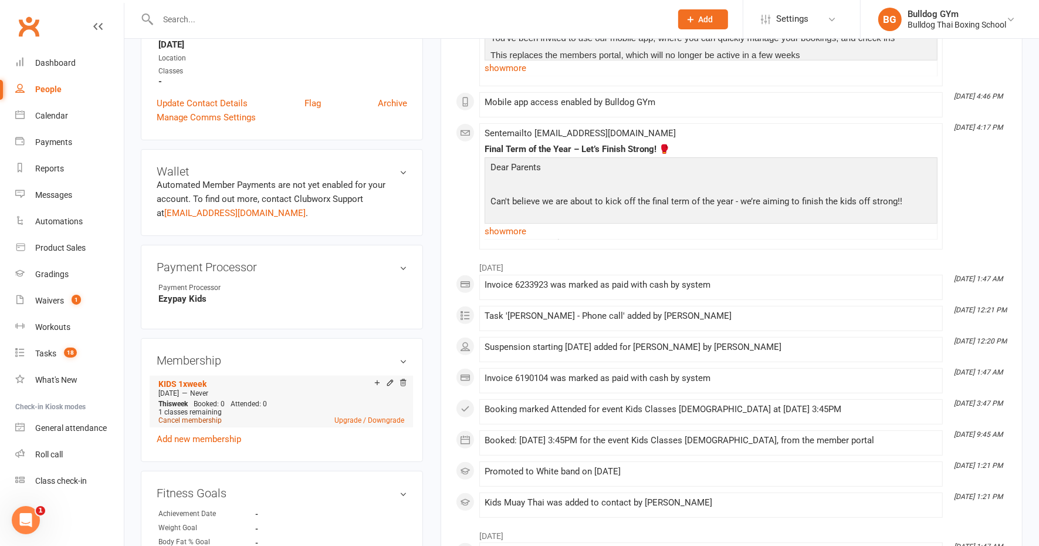
click at [212, 417] on link "Cancel membership" at bounding box center [189, 420] width 63 height 8
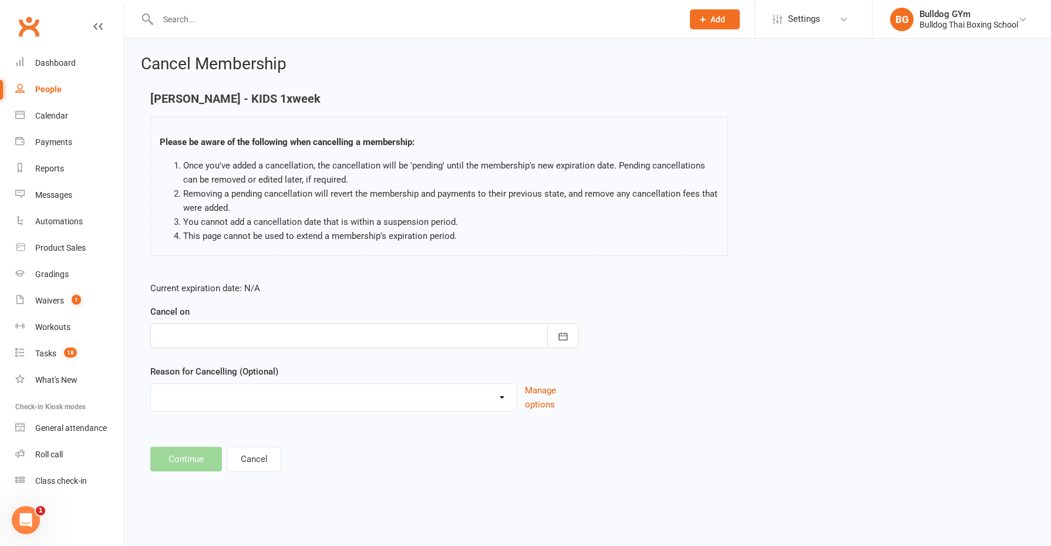
click at [203, 336] on div at bounding box center [364, 335] width 428 height 25
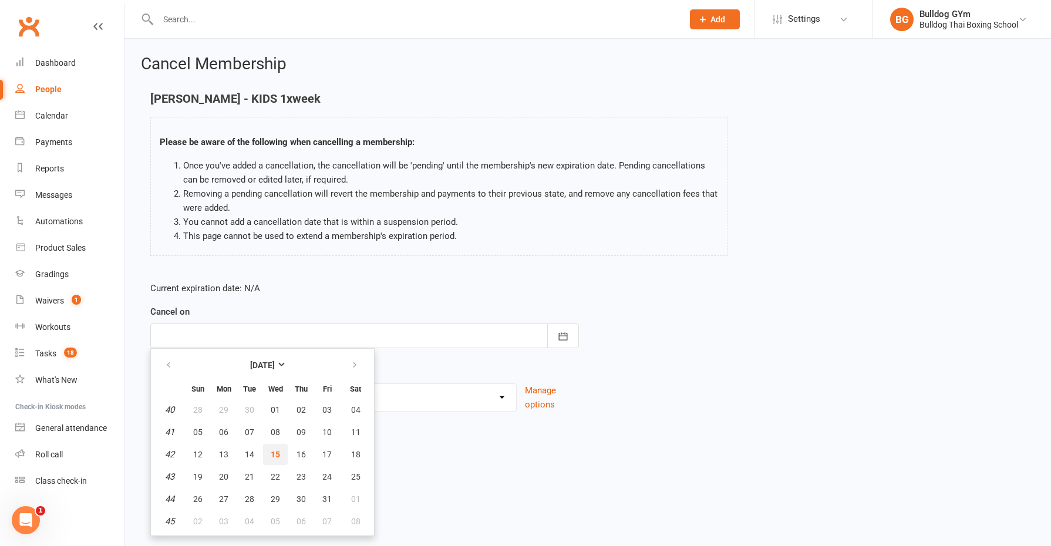
click at [279, 451] on button "15" at bounding box center [275, 454] width 25 height 21
type input "[DATE]"
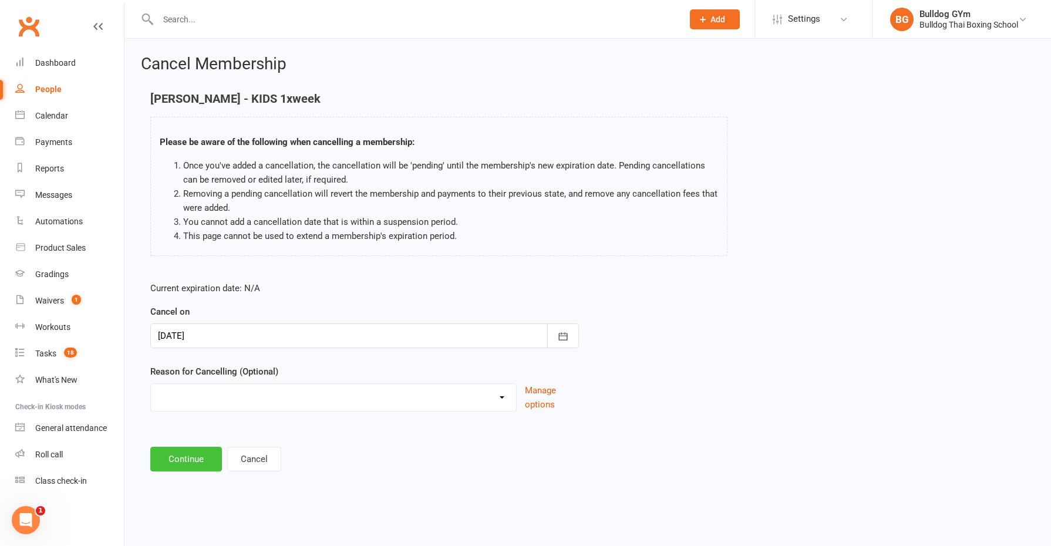
click at [205, 451] on button "Continue" at bounding box center [186, 459] width 72 height 25
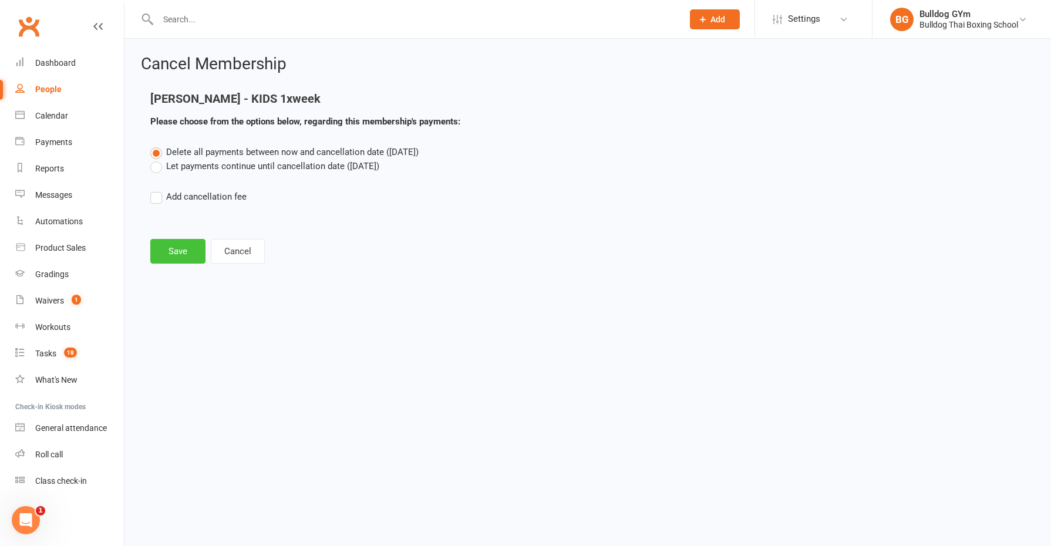
click at [176, 251] on button "Save" at bounding box center [177, 251] width 55 height 25
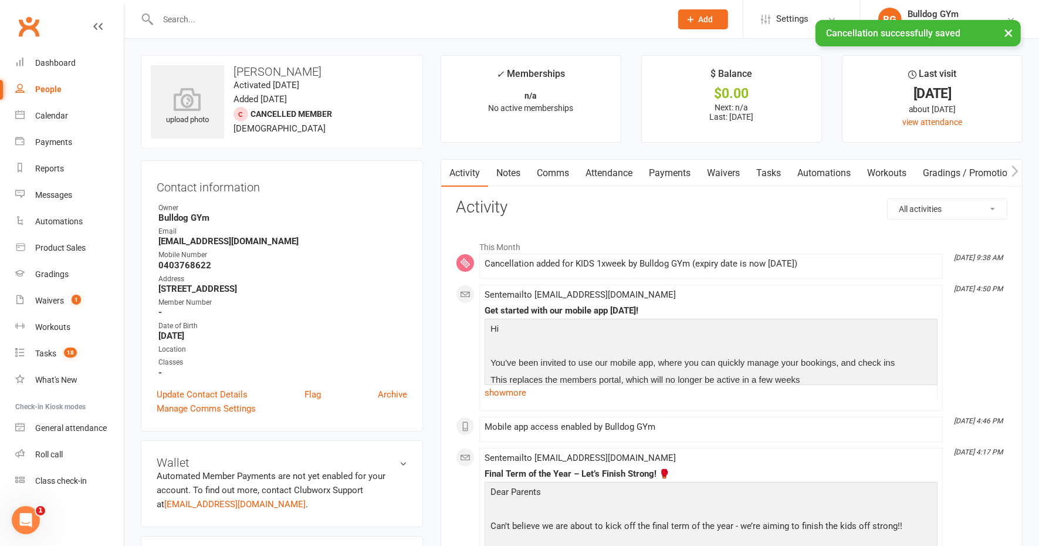
click at [781, 168] on link "Tasks" at bounding box center [768, 173] width 41 height 27
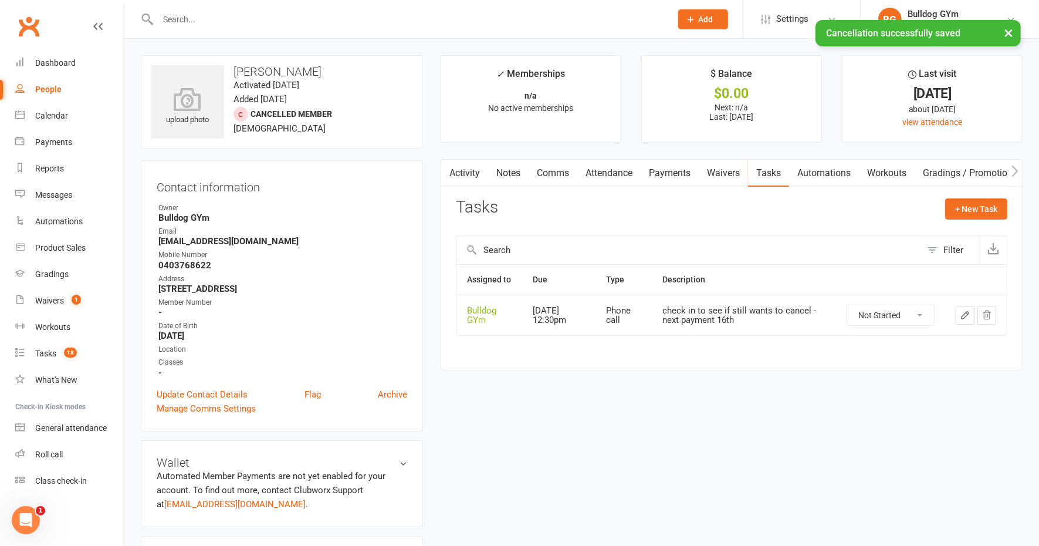
click at [911, 315] on select "Not Started In Progress Waiting Complete" at bounding box center [891, 315] width 87 height 20
click at [848, 305] on select "Not Started In Progress Waiting Complete" at bounding box center [891, 315] width 87 height 20
select select "unstarted"
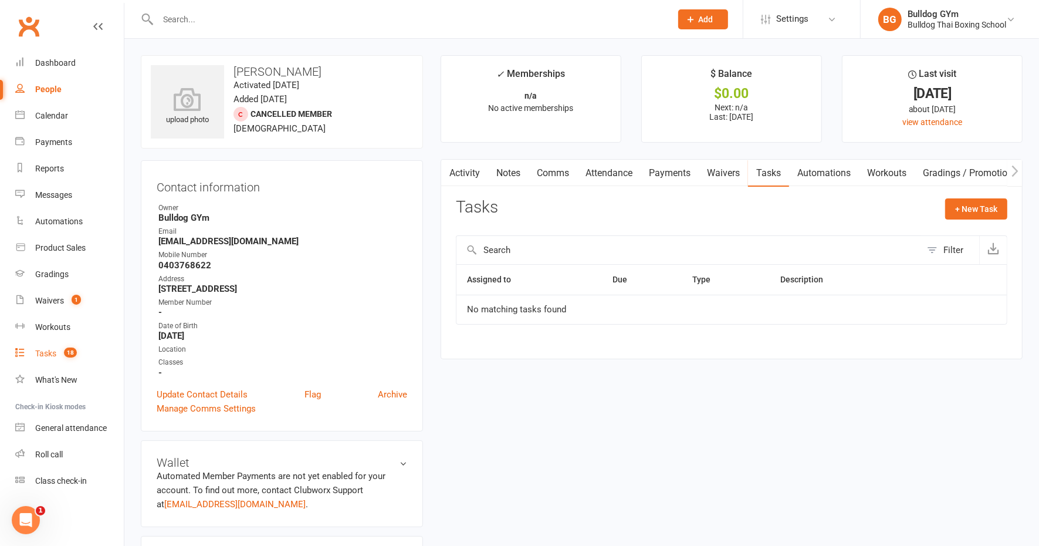
click at [50, 352] on div "Tasks" at bounding box center [45, 353] width 21 height 9
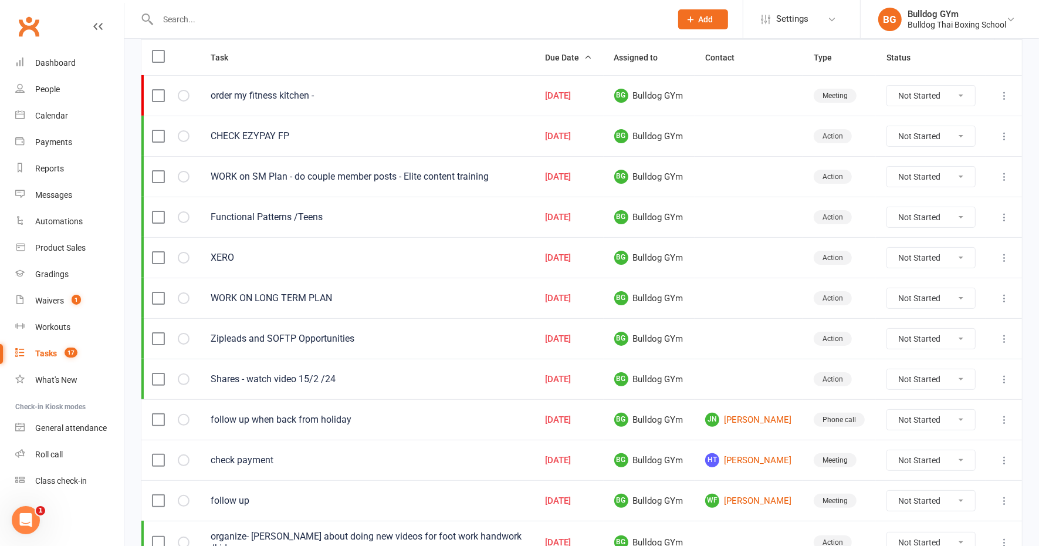
scroll to position [147, 0]
click at [188, 16] on input "text" at bounding box center [408, 19] width 509 height 16
click at [56, 300] on div "Waivers" at bounding box center [49, 300] width 29 height 9
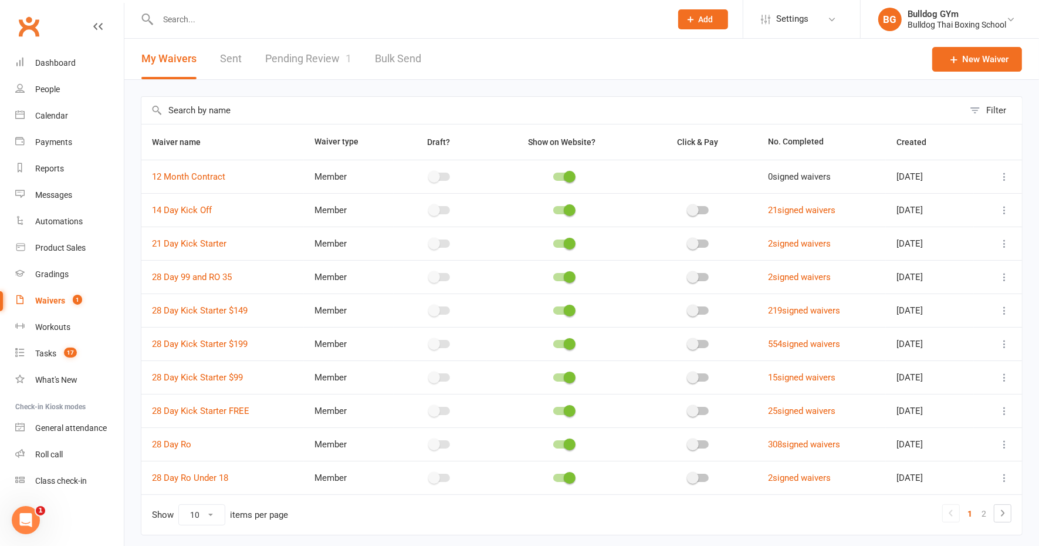
click at [305, 54] on link "Pending Review 1" at bounding box center [308, 59] width 86 height 40
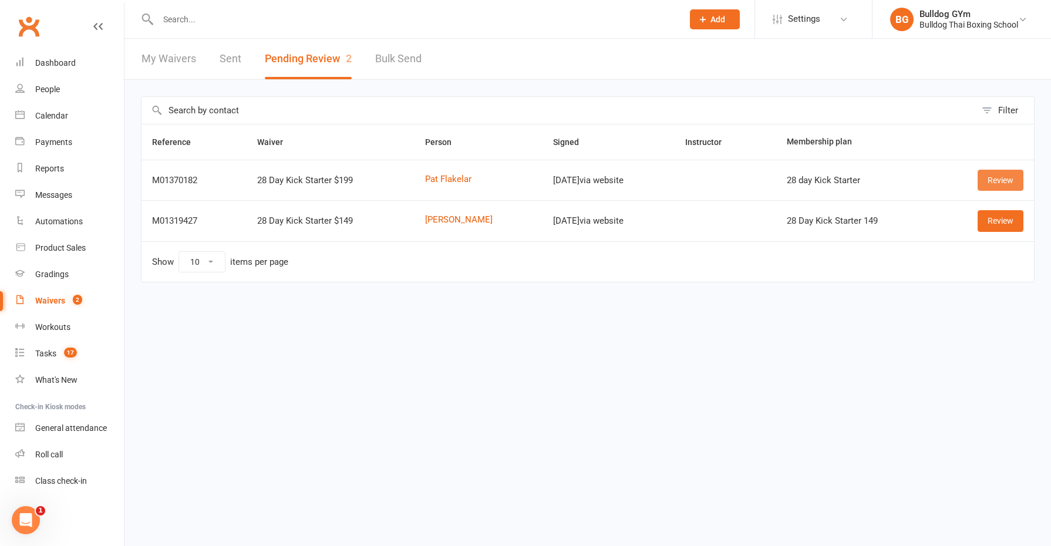
click at [1000, 178] on link "Review" at bounding box center [1000, 180] width 46 height 21
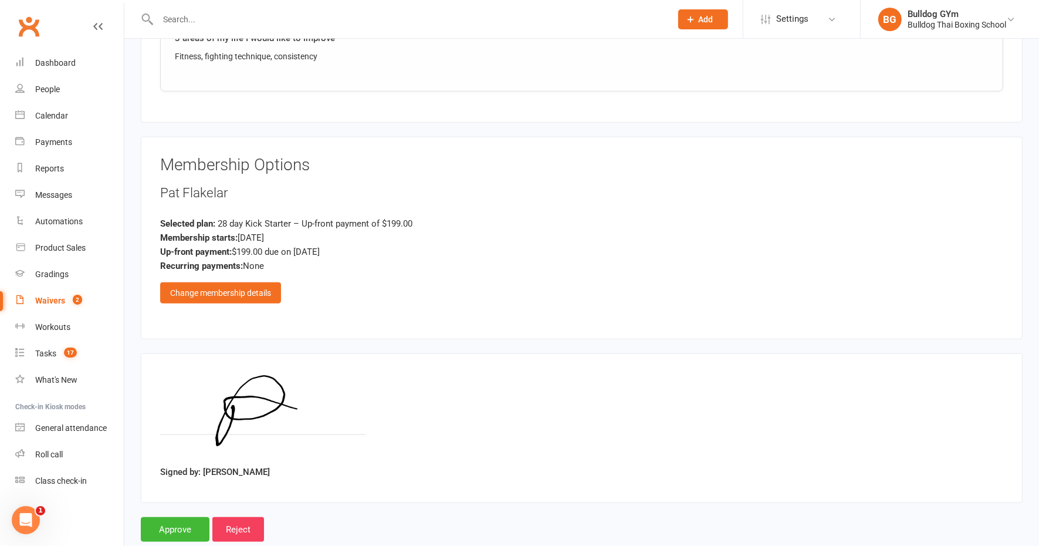
scroll to position [1100, 0]
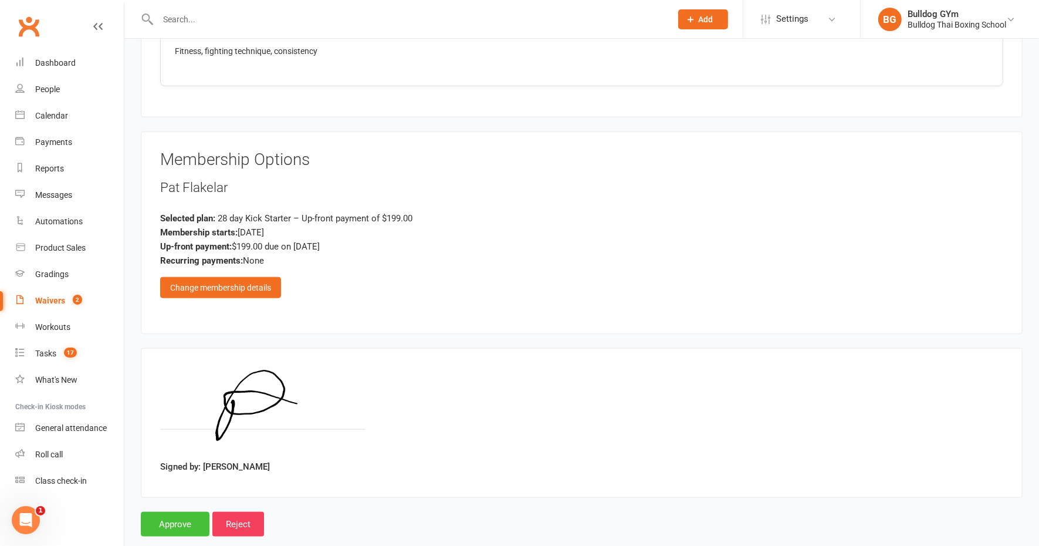
click at [178, 512] on input "Approve" at bounding box center [175, 524] width 69 height 25
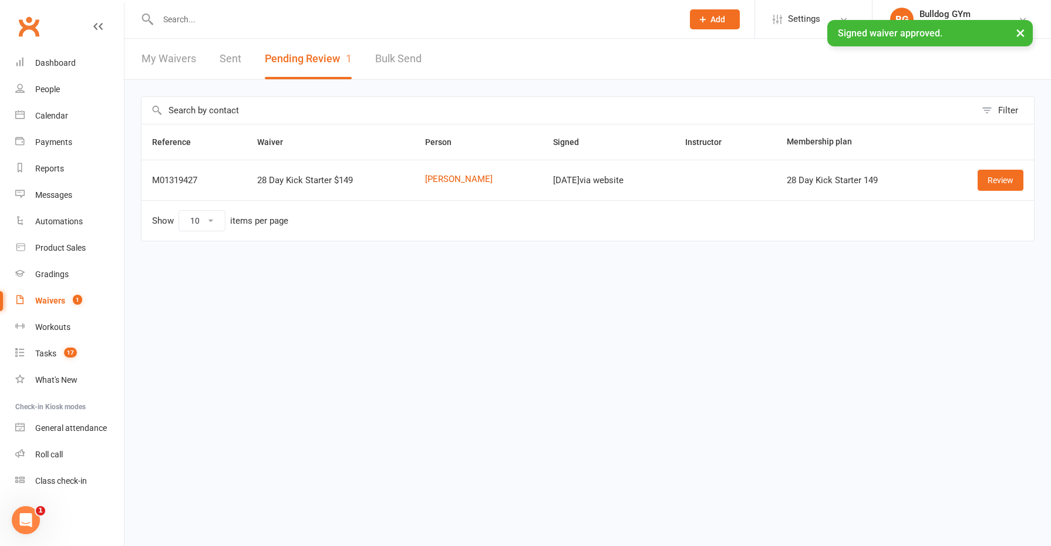
click at [203, 18] on ui-view "Prospect Member Non-attending contact Class / event Appointment Grading event T…" at bounding box center [525, 138] width 1051 height 271
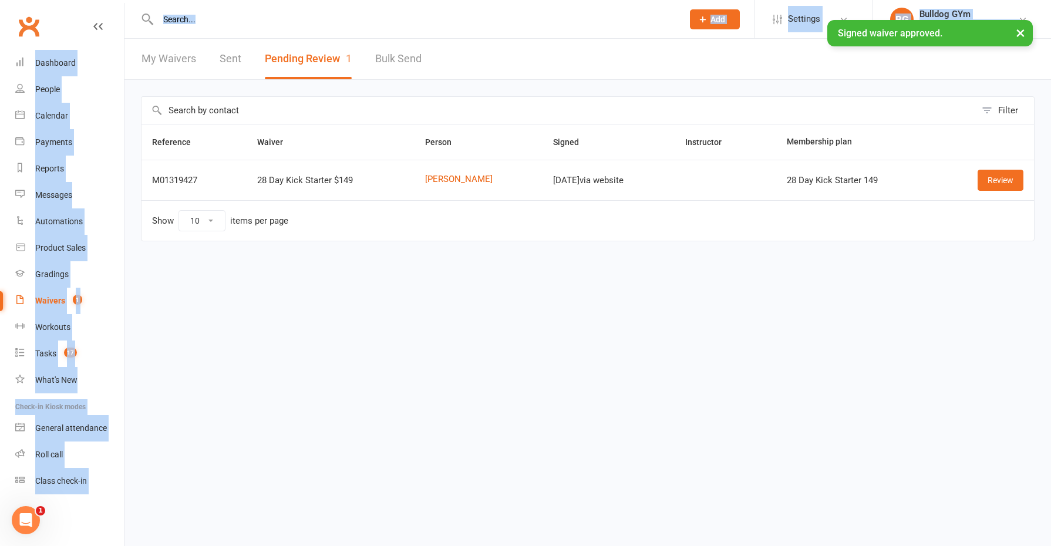
click at [203, 15] on input "text" at bounding box center [414, 19] width 520 height 16
click at [229, 20] on div "× Signed waiver approved." at bounding box center [517, 20] width 1035 height 0
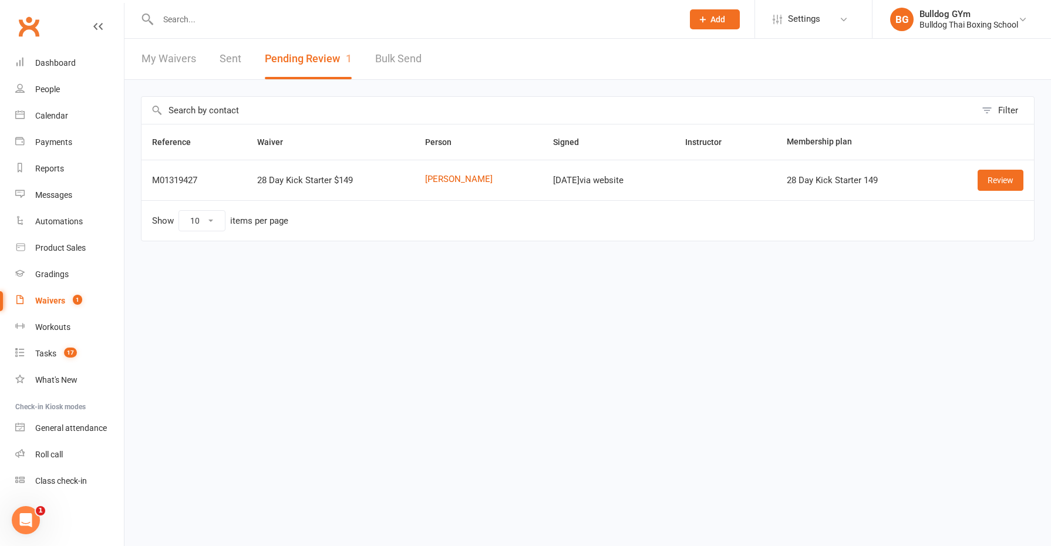
click at [292, 291] on html "Prospect Member Non-attending contact Class / event Appointment Grading event T…" at bounding box center [525, 145] width 1051 height 291
click at [191, 15] on input "text" at bounding box center [414, 19] width 520 height 16
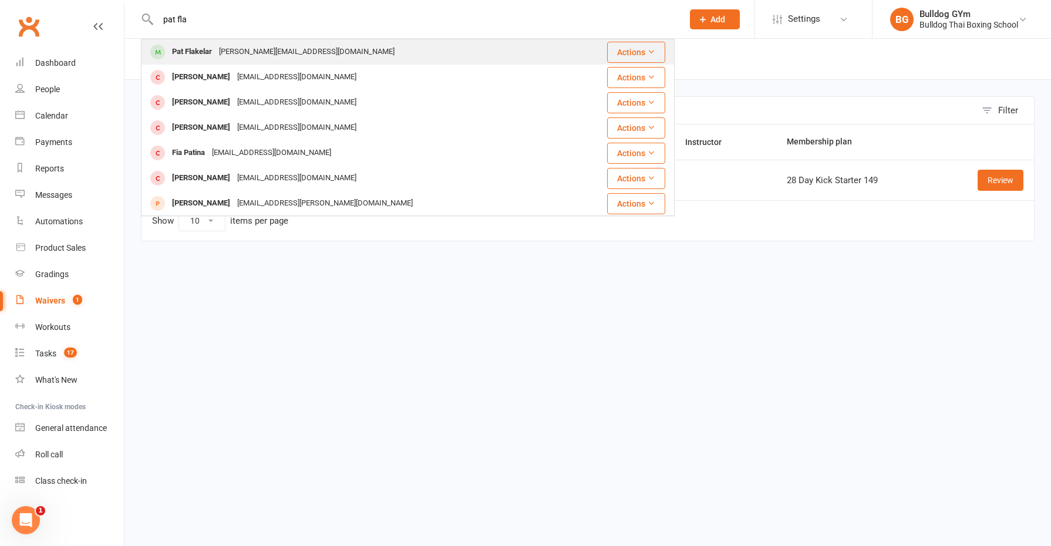
type input "pat fla"
click at [258, 53] on div "[PERSON_NAME][EMAIL_ADDRESS][DOMAIN_NAME]" at bounding box center [306, 51] width 183 height 17
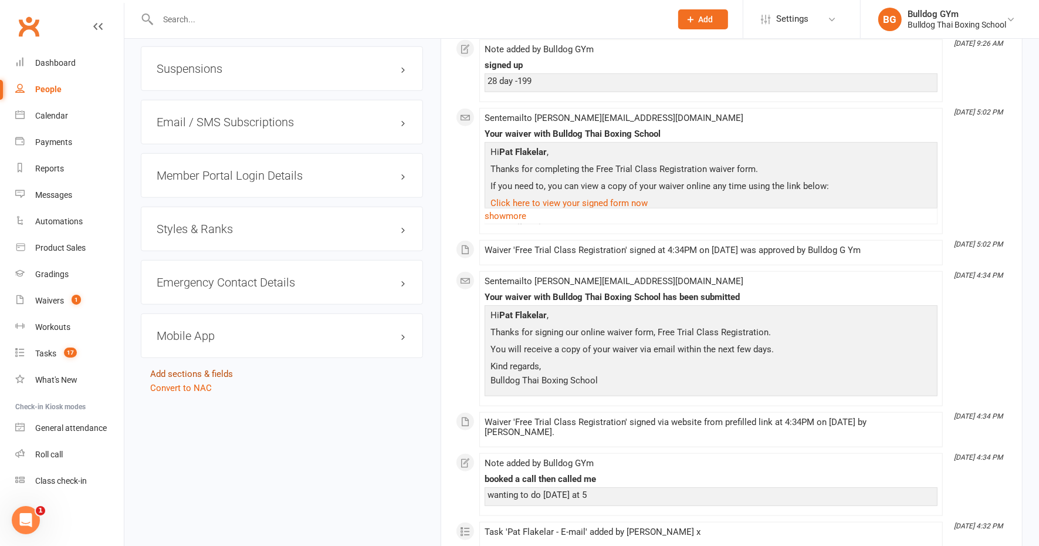
scroll to position [954, 0]
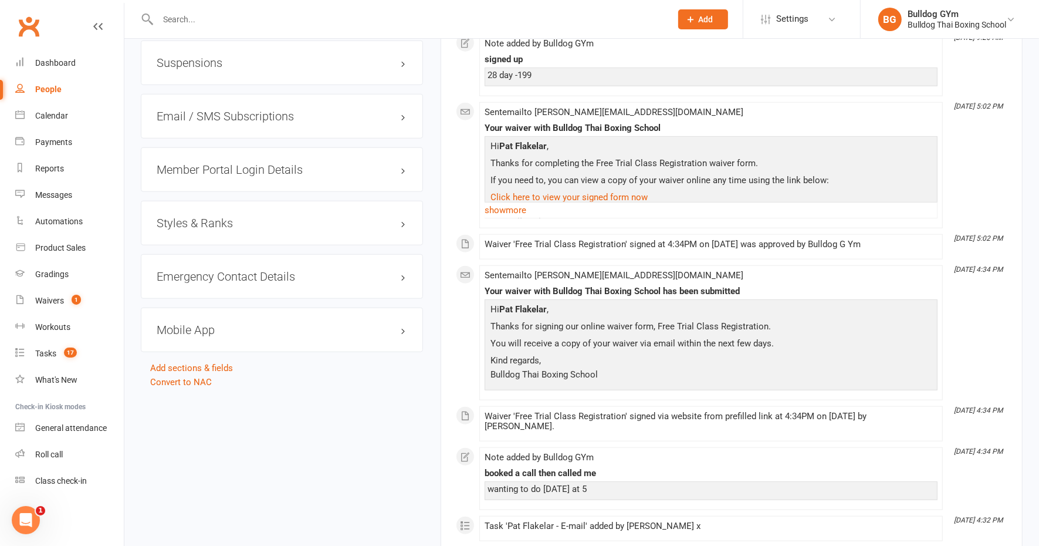
click at [194, 323] on h3 "Mobile App" at bounding box center [282, 329] width 251 height 13
click at [211, 350] on div at bounding box center [201, 354] width 20 height 8
click at [191, 352] on input "checkbox" at bounding box center [191, 352] width 0 height 0
click at [209, 404] on link "Manage Settings" at bounding box center [190, 408] width 66 height 11
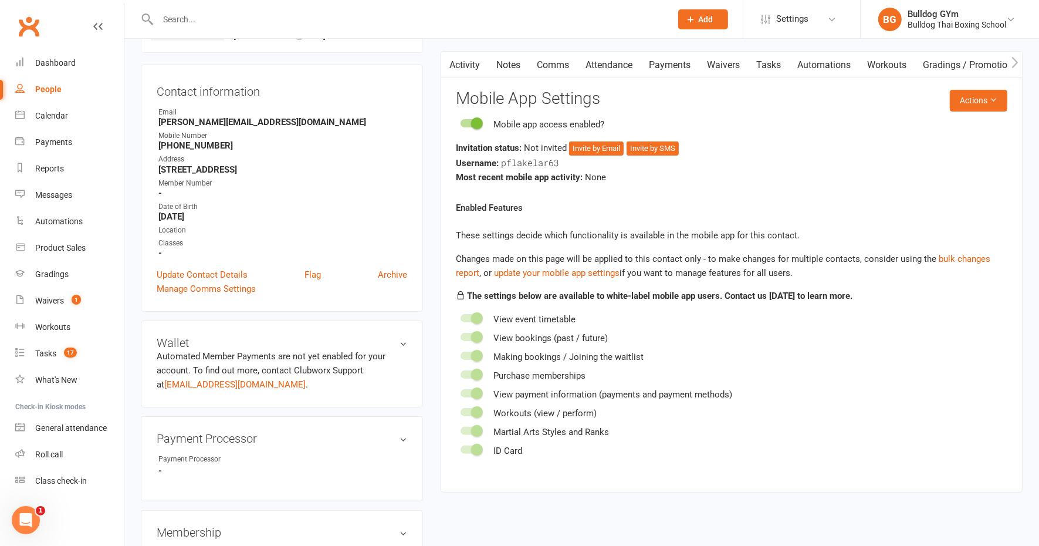
scroll to position [90, 0]
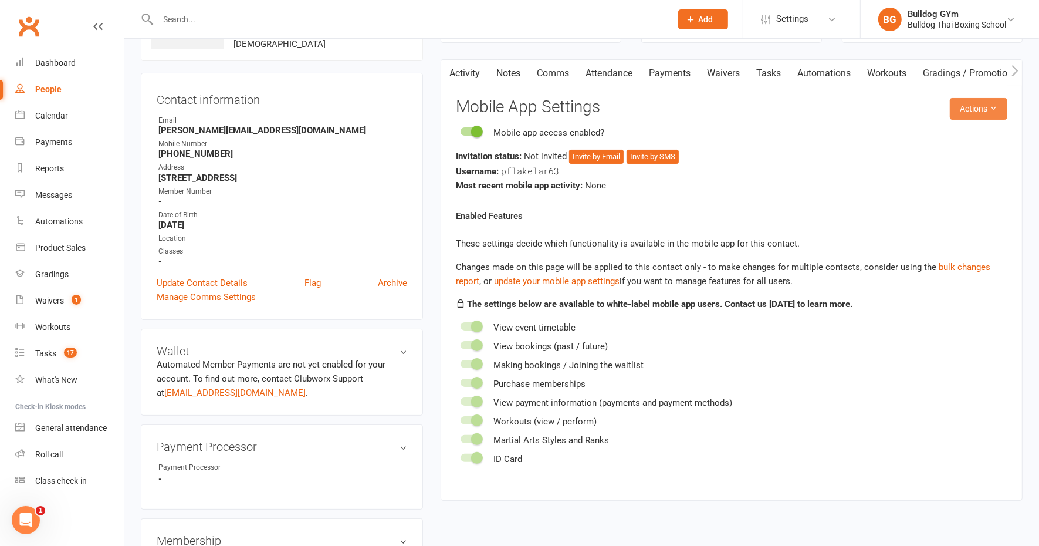
click at [988, 109] on button "Actions" at bounding box center [979, 108] width 58 height 21
click at [923, 158] on link "Send invitation SMS" at bounding box center [938, 157] width 116 height 23
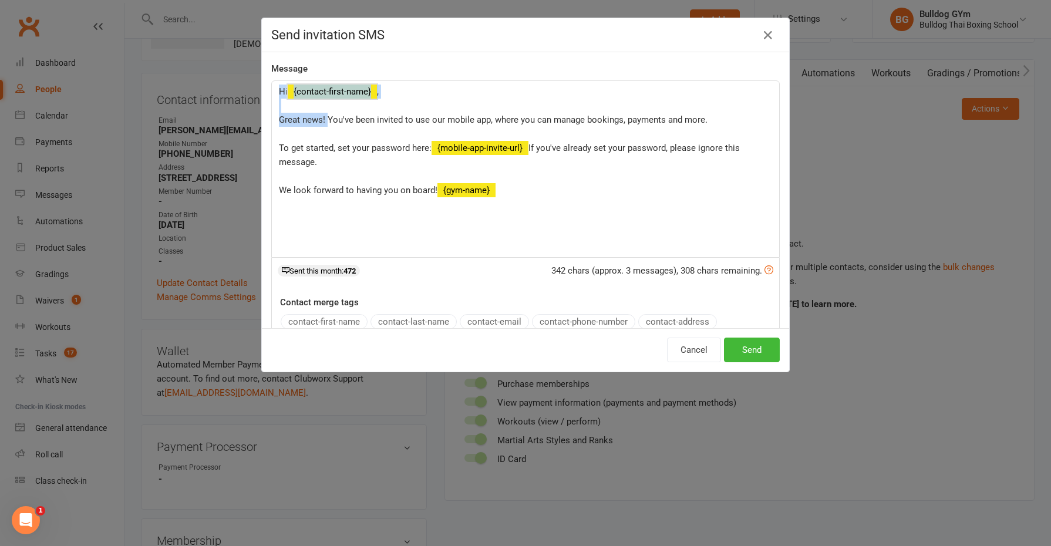
drag, startPoint x: 320, startPoint y: 116, endPoint x: 269, endPoint y: 81, distance: 62.5
click at [272, 82] on div "Hi ﻿ {contact-first-name} , Great news! You've been invited to use our mobile a…" at bounding box center [525, 169] width 507 height 176
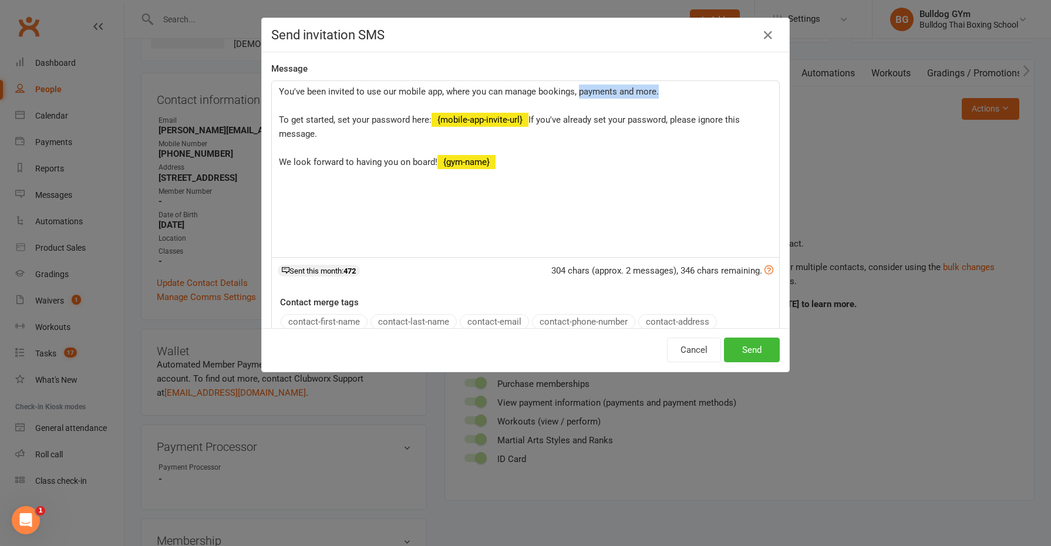
drag, startPoint x: 655, startPoint y: 91, endPoint x: 572, endPoint y: 94, distance: 82.8
click at [572, 94] on p "You've been invited to use our mobile app, where you can manage bookings, payme…" at bounding box center [525, 127] width 493 height 85
click at [387, 89] on span "You've been invited to use our mobile app, where you can manage bookings, and c…" at bounding box center [457, 105] width 356 height 39
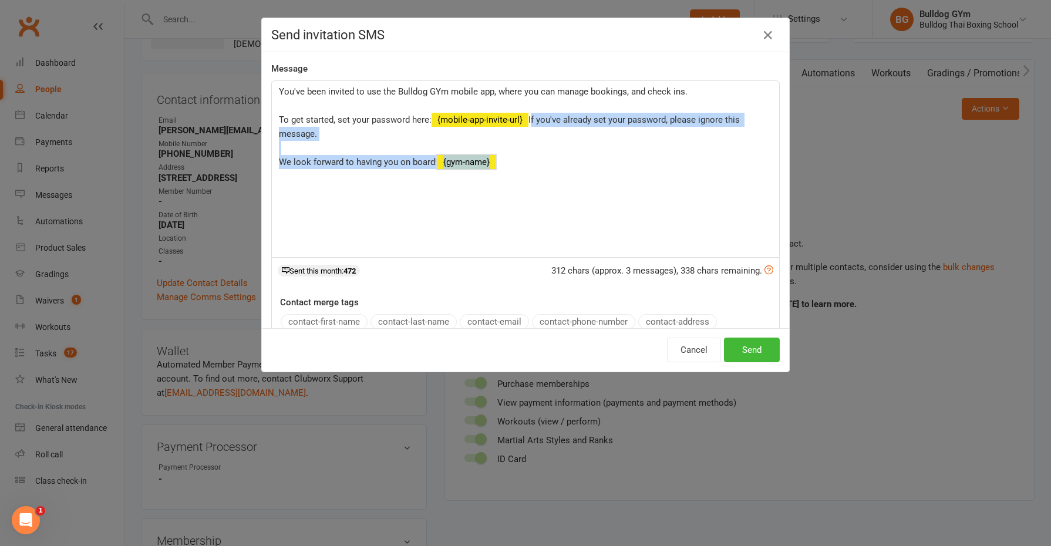
drag, startPoint x: 309, startPoint y: 177, endPoint x: 269, endPoint y: 138, distance: 55.6
click at [272, 138] on div "You've been invited to use the Bulldog GYm mobile app, where you can manage boo…" at bounding box center [525, 169] width 507 height 176
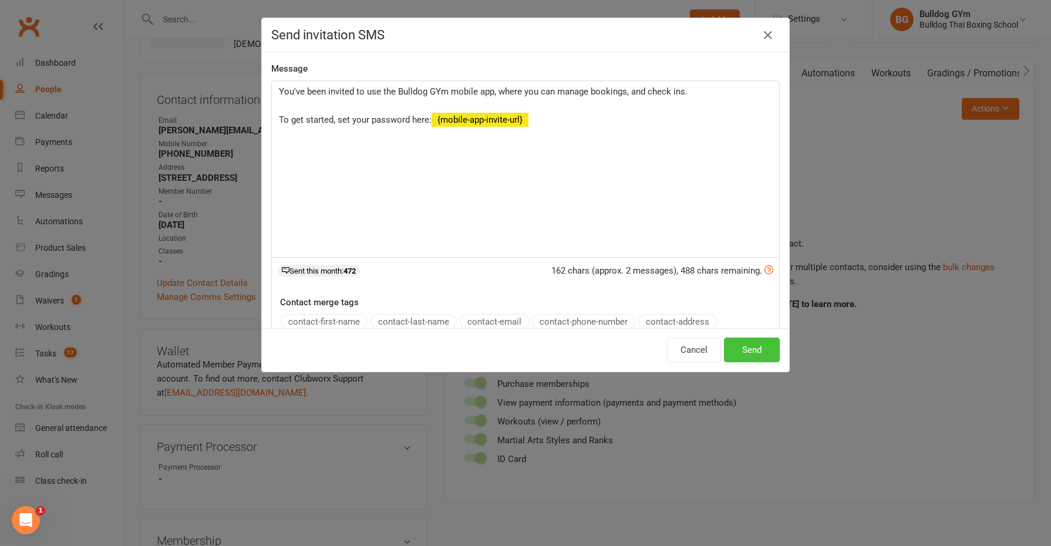
click at [741, 347] on button "Send" at bounding box center [752, 349] width 56 height 25
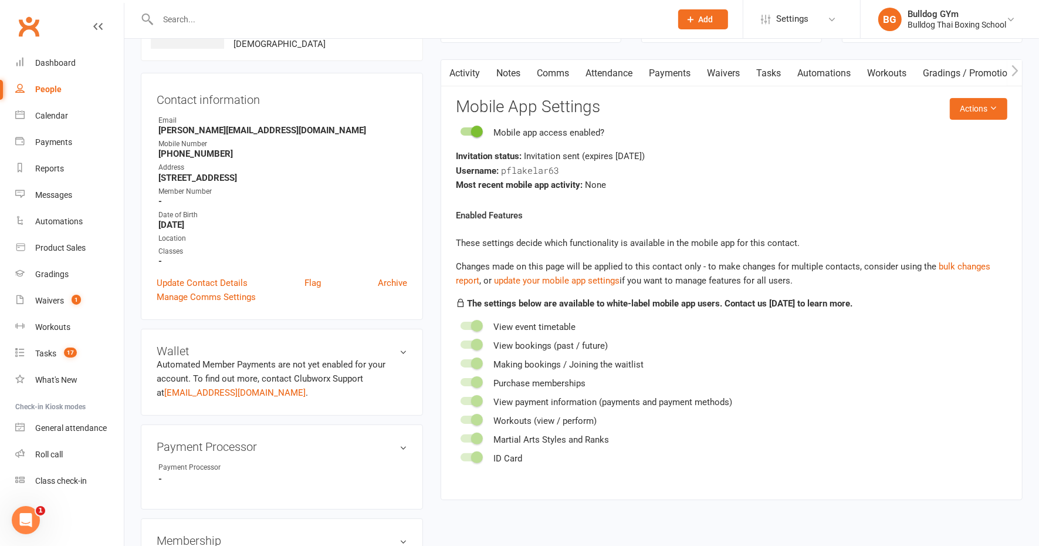
click at [722, 74] on link "Waivers" at bounding box center [723, 73] width 49 height 27
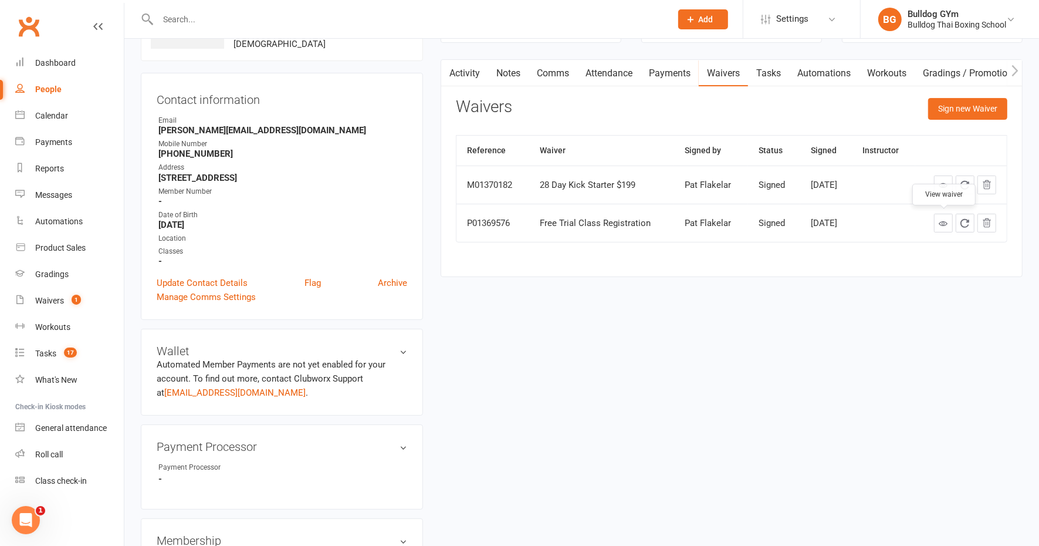
click at [944, 225] on icon at bounding box center [944, 223] width 9 height 9
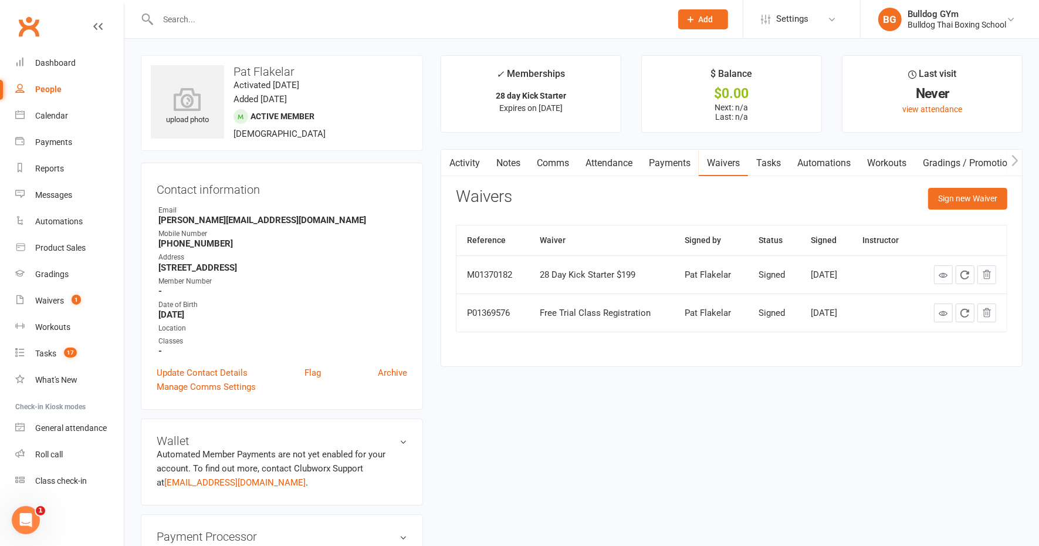
click at [508, 160] on link "Notes" at bounding box center [508, 163] width 40 height 27
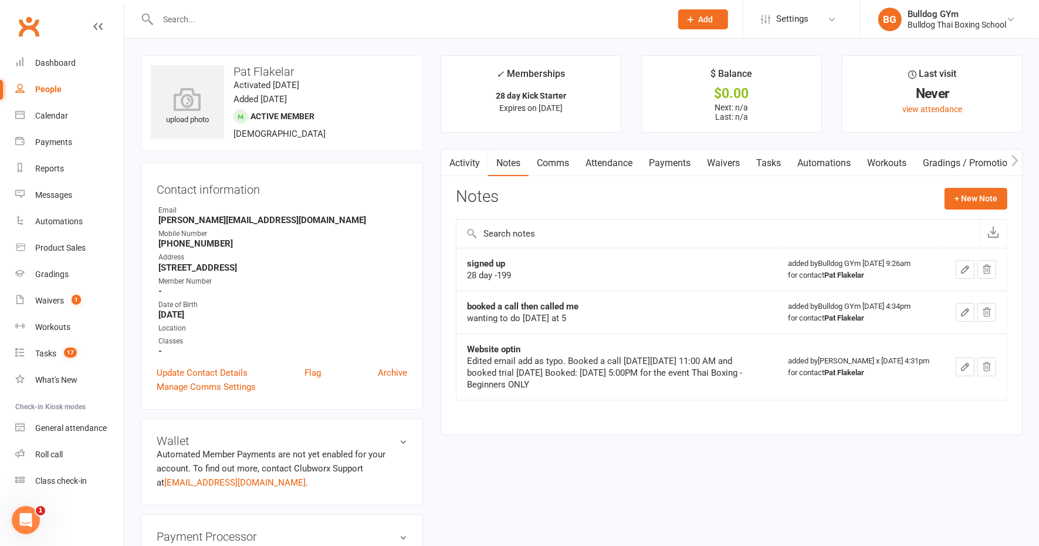
click at [195, 3] on div at bounding box center [402, 19] width 522 height 38
click at [190, 19] on input "text" at bounding box center [408, 19] width 509 height 16
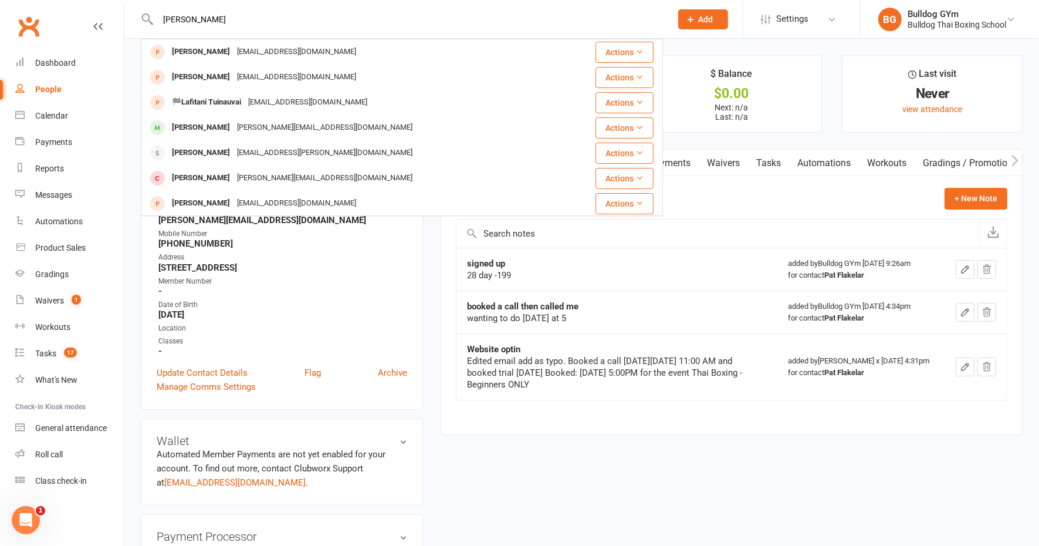
type input "[PERSON_NAME]"
click at [116, 32] on div "Clubworx" at bounding box center [62, 33] width 124 height 43
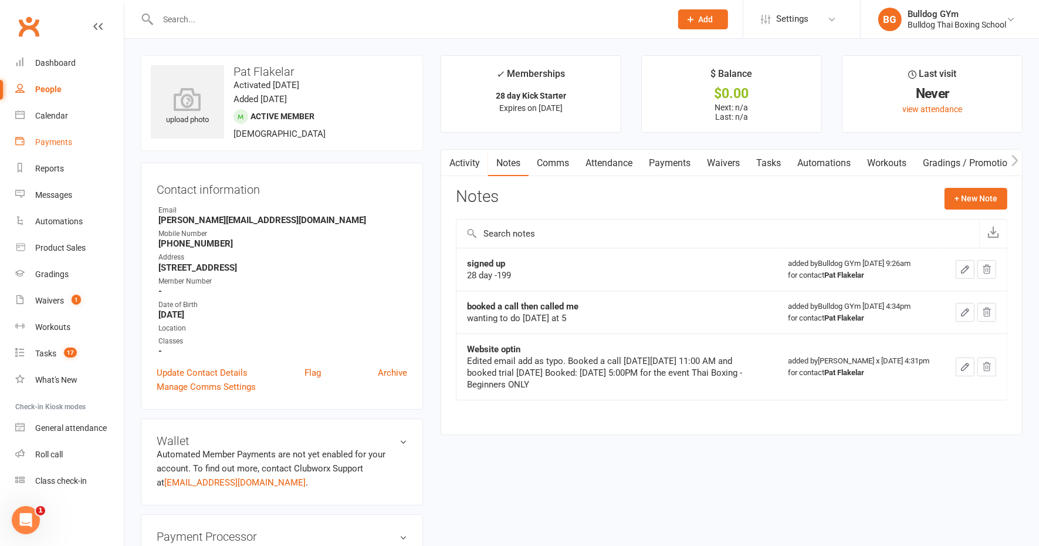
click at [63, 137] on div "Payments" at bounding box center [53, 141] width 37 height 9
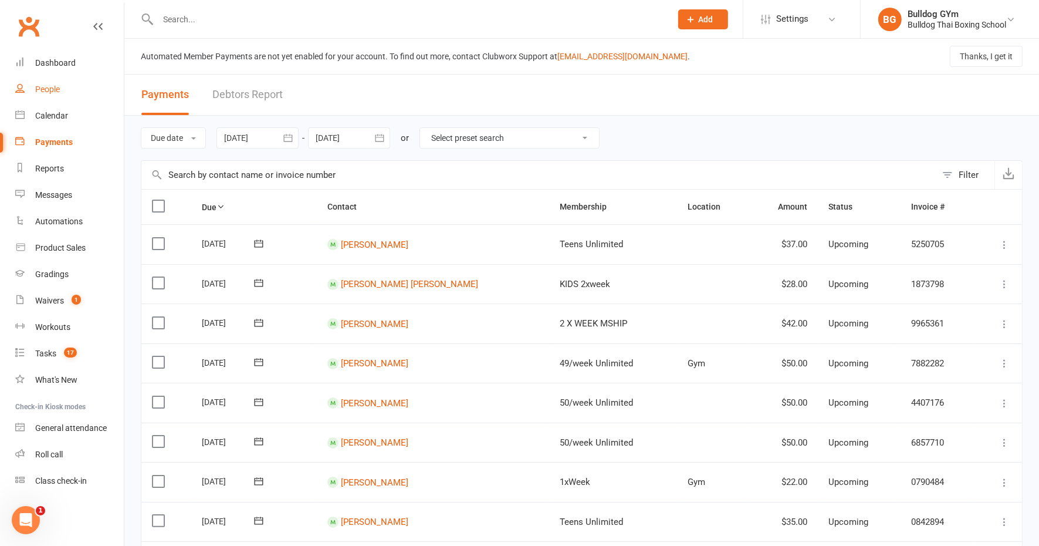
click at [55, 89] on div "People" at bounding box center [47, 89] width 25 height 9
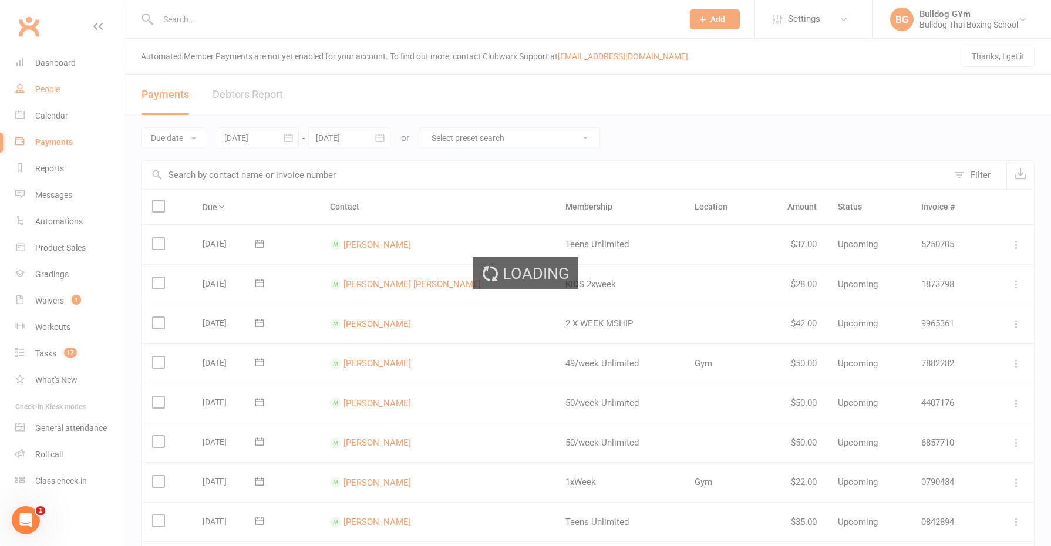
select select "100"
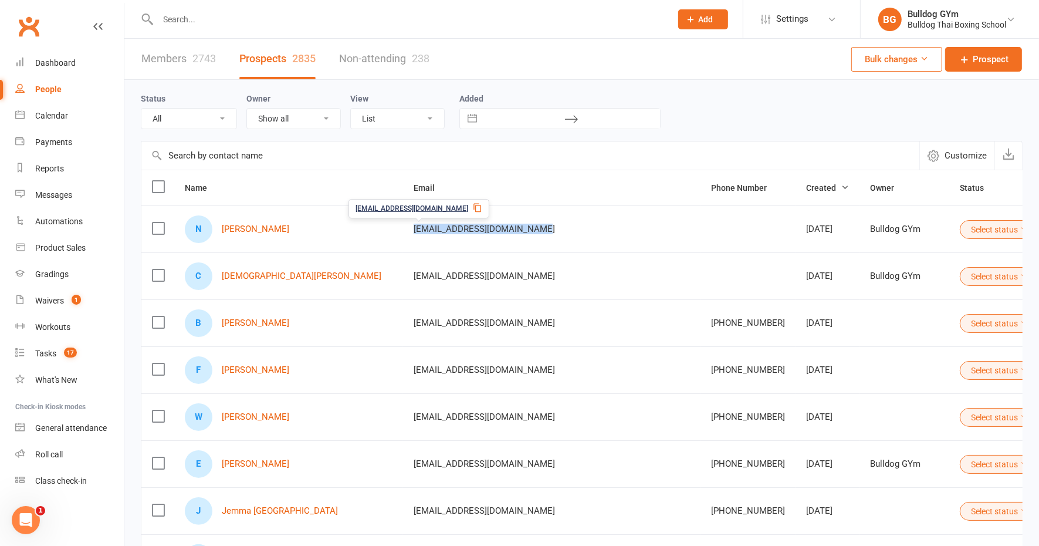
drag, startPoint x: 481, startPoint y: 228, endPoint x: 361, endPoint y: 234, distance: 120.5
click at [403, 234] on td "[EMAIL_ADDRESS][DOMAIN_NAME]" at bounding box center [552, 228] width 298 height 47
drag, startPoint x: 361, startPoint y: 234, endPoint x: 367, endPoint y: 229, distance: 7.2
copy span "[EMAIL_ADDRESS][DOMAIN_NAME]"
click at [701, 256] on td at bounding box center [748, 275] width 95 height 47
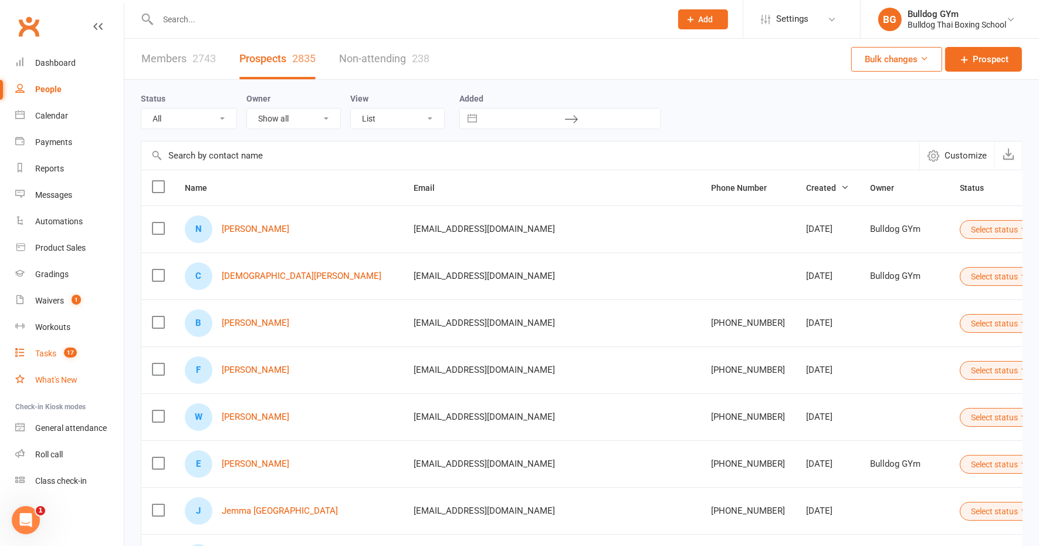
click at [36, 368] on link "What's New" at bounding box center [69, 380] width 109 height 26
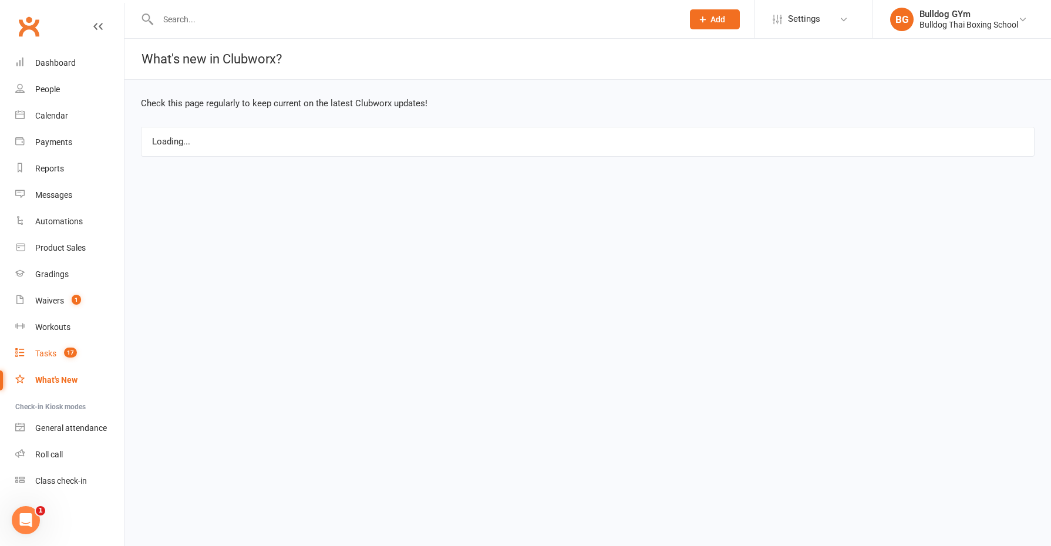
click at [42, 356] on div "Tasks" at bounding box center [45, 353] width 21 height 9
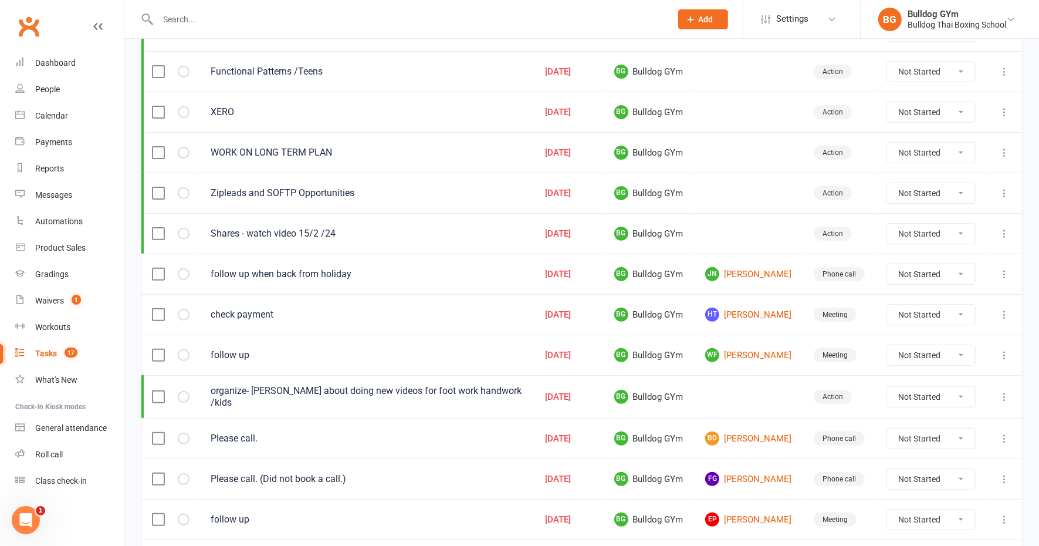
scroll to position [293, 0]
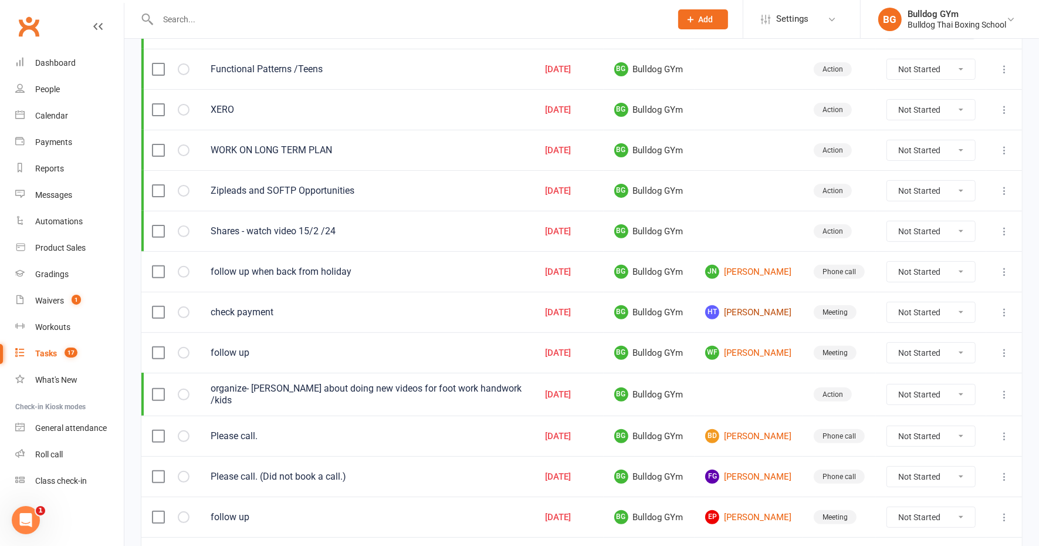
click at [719, 305] on link "[PERSON_NAME]" at bounding box center [748, 312] width 87 height 14
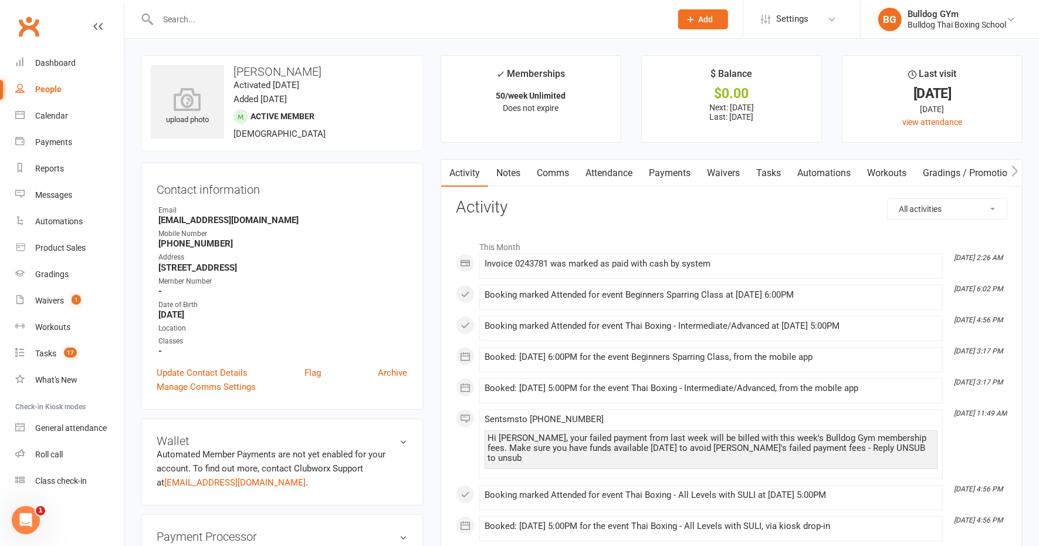
click at [782, 171] on link "Tasks" at bounding box center [768, 173] width 41 height 27
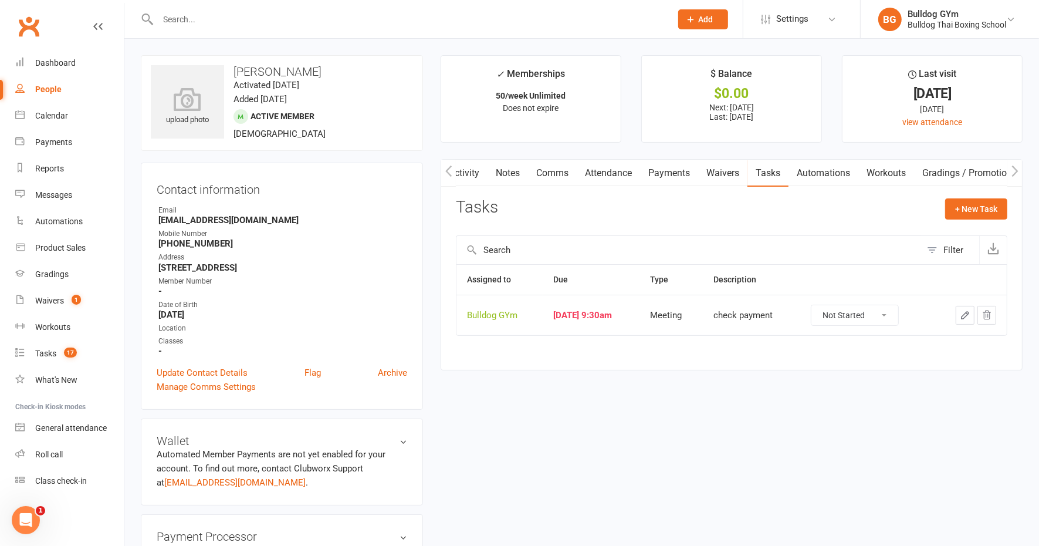
drag, startPoint x: 877, startPoint y: 312, endPoint x: 877, endPoint y: 320, distance: 8.2
click at [877, 312] on select "Not Started In Progress Waiting Complete" at bounding box center [855, 315] width 87 height 20
click at [822, 305] on select "Not Started In Progress Waiting Complete" at bounding box center [855, 315] width 87 height 20
select select "unstarted"
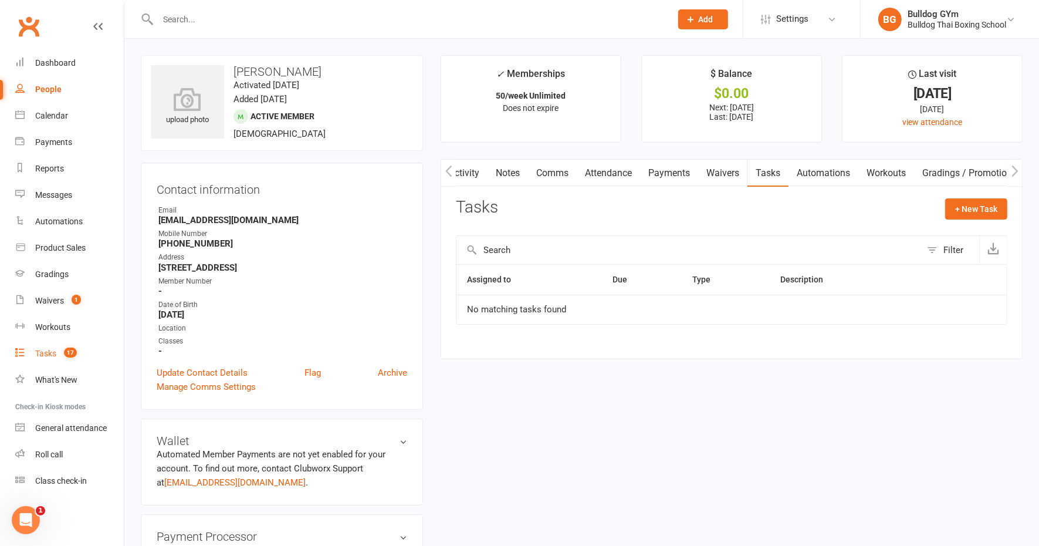
click at [48, 357] on div "Tasks" at bounding box center [45, 353] width 21 height 9
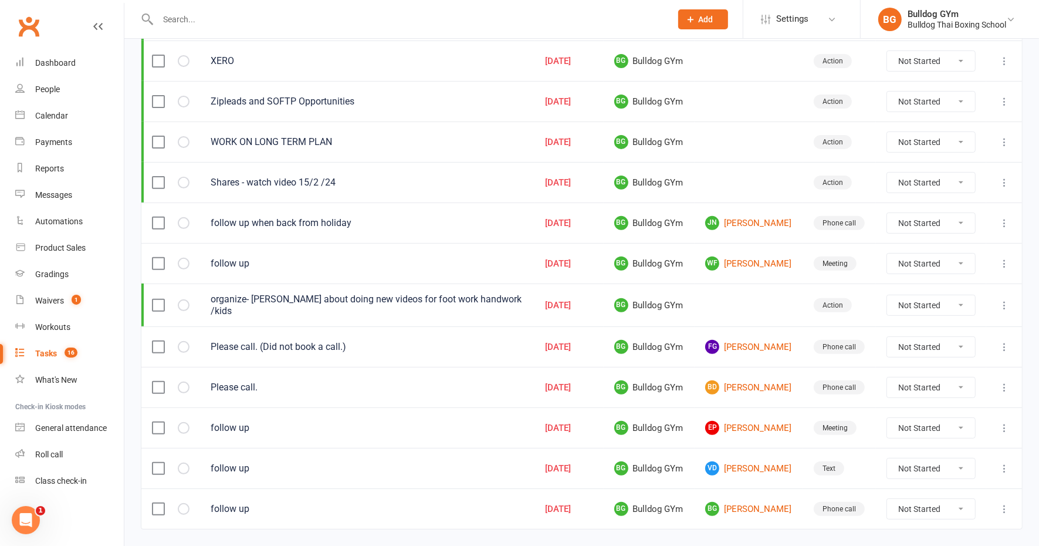
scroll to position [361, 0]
